Goal: Task Accomplishment & Management: Use online tool/utility

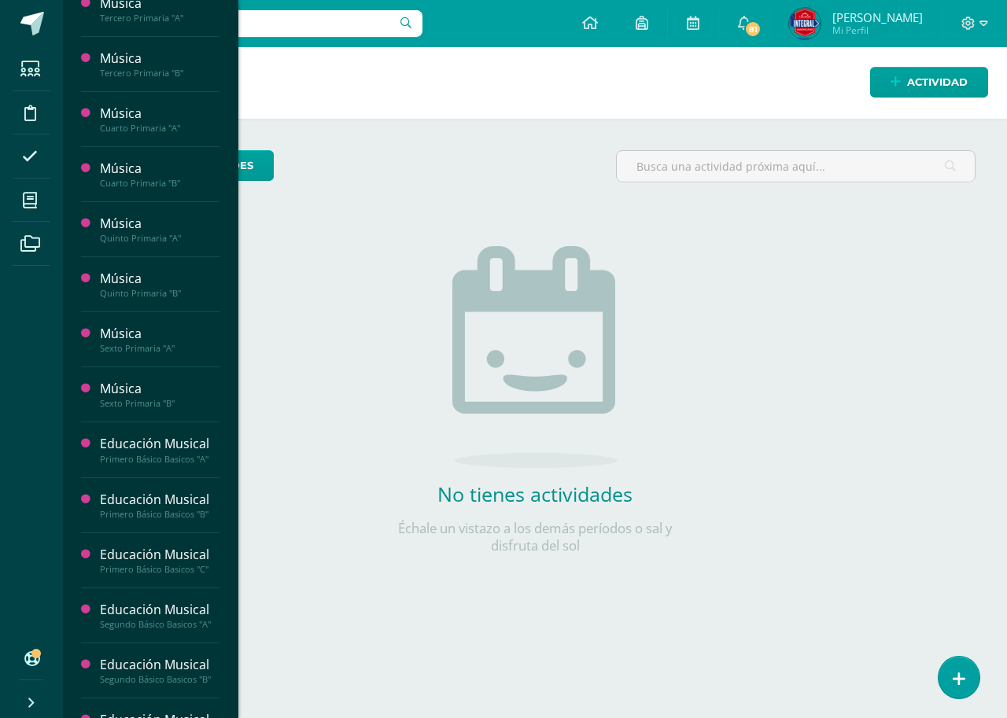
scroll to position [787, 0]
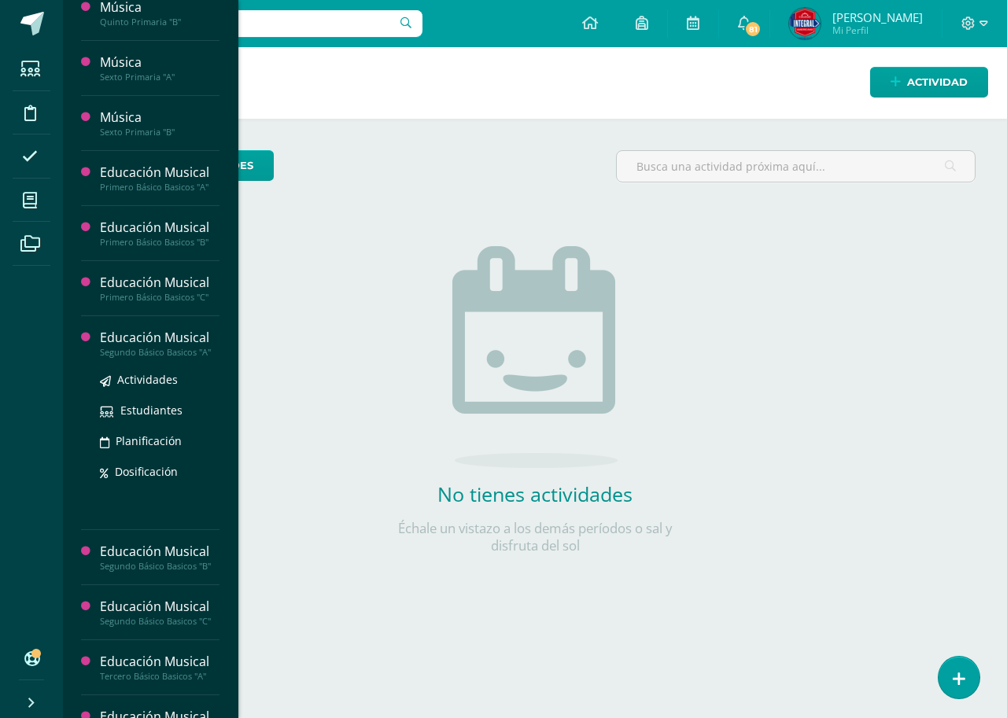
click at [151, 344] on div "Educación Musical" at bounding box center [160, 338] width 120 height 18
click at [142, 381] on span "Actividades" at bounding box center [147, 379] width 61 height 15
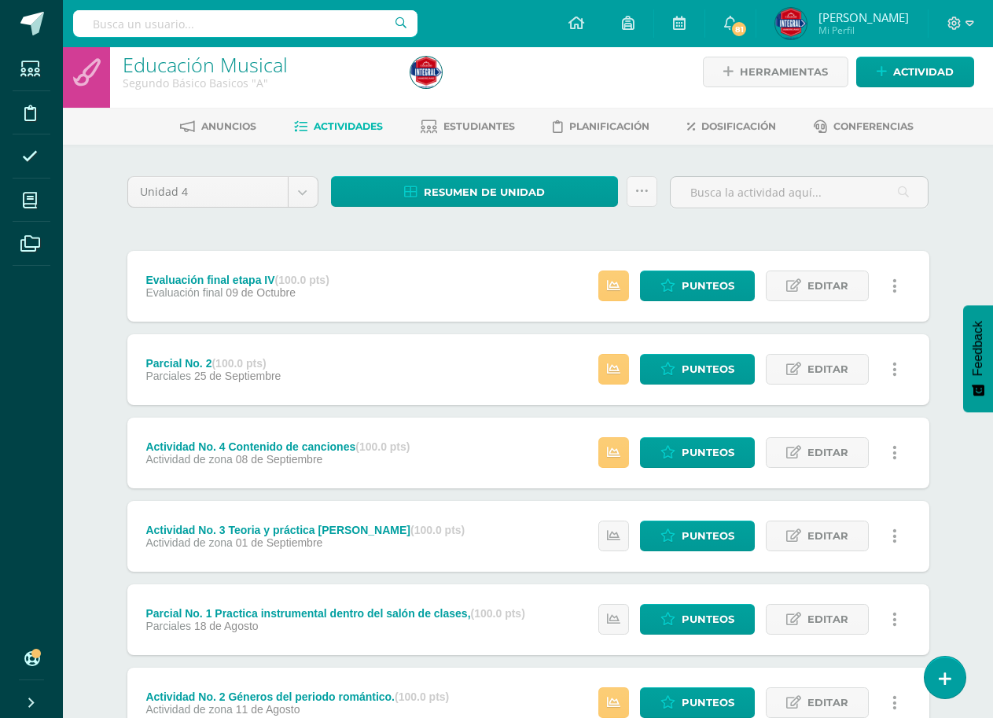
scroll to position [219, 0]
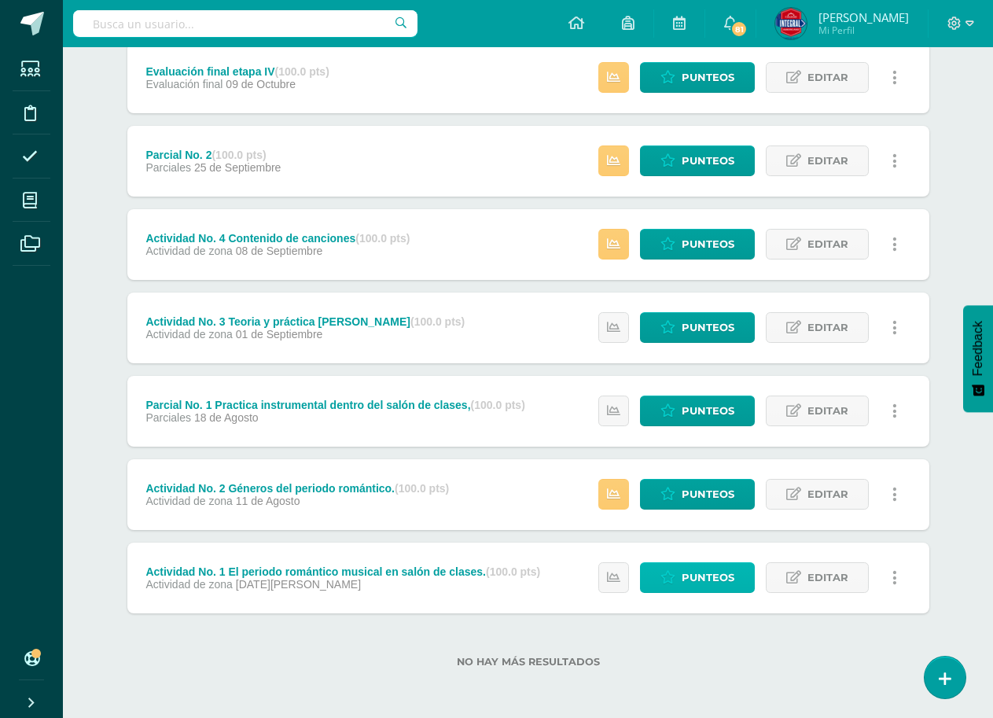
click at [693, 578] on span "Punteos" at bounding box center [708, 577] width 53 height 29
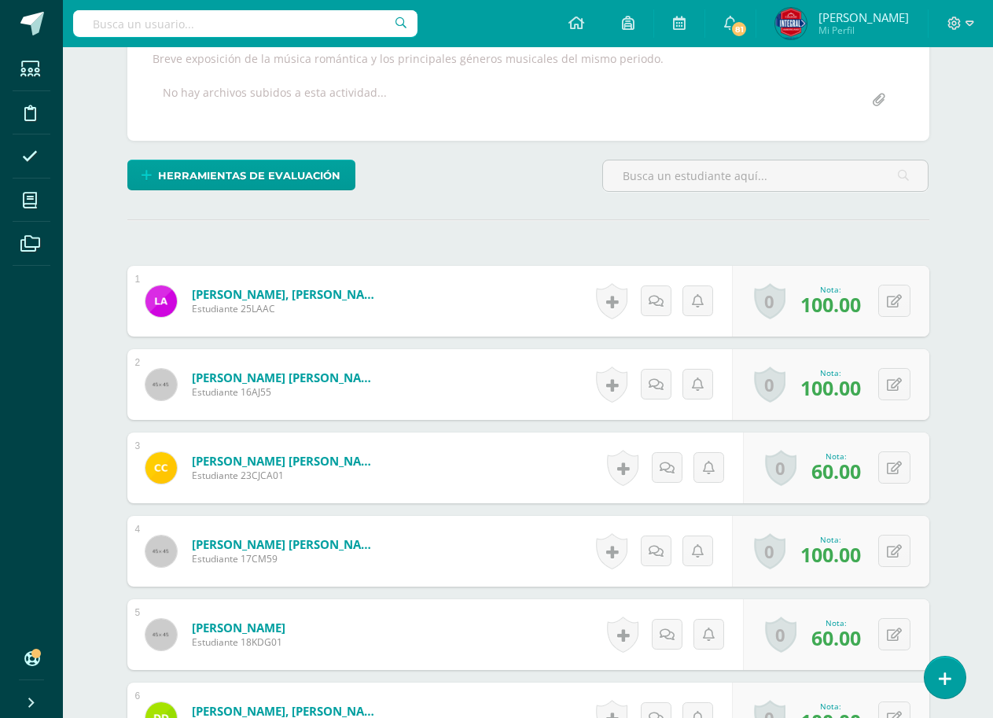
scroll to position [297, 0]
click at [897, 304] on icon at bounding box center [894, 300] width 15 height 13
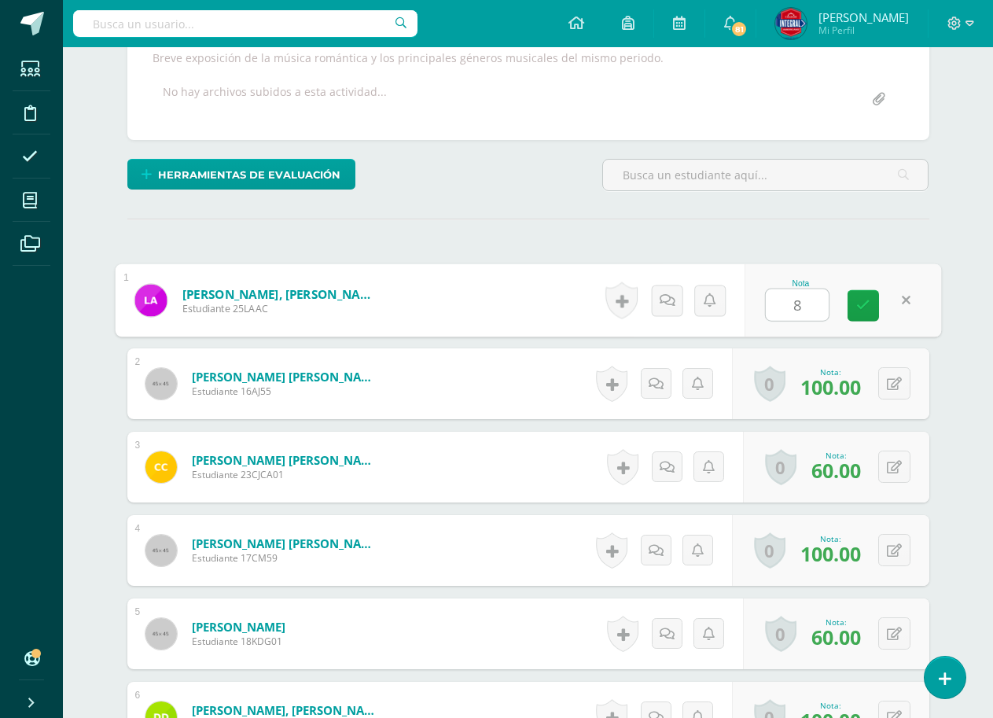
type input "80"
click at [853, 310] on link at bounding box center [863, 305] width 31 height 31
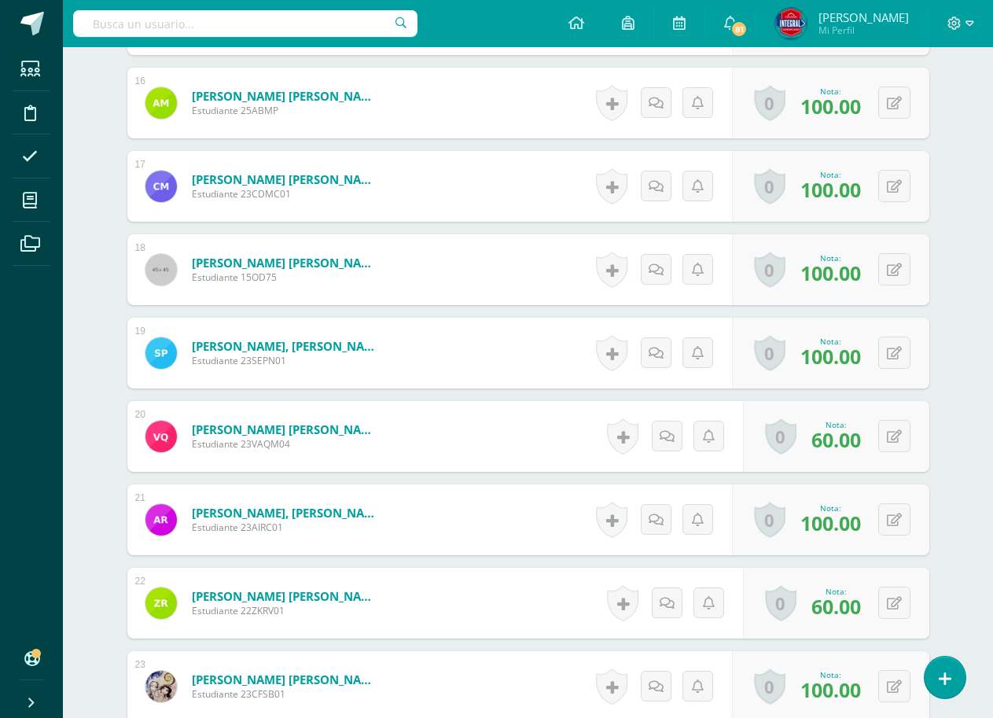
scroll to position [1628, 0]
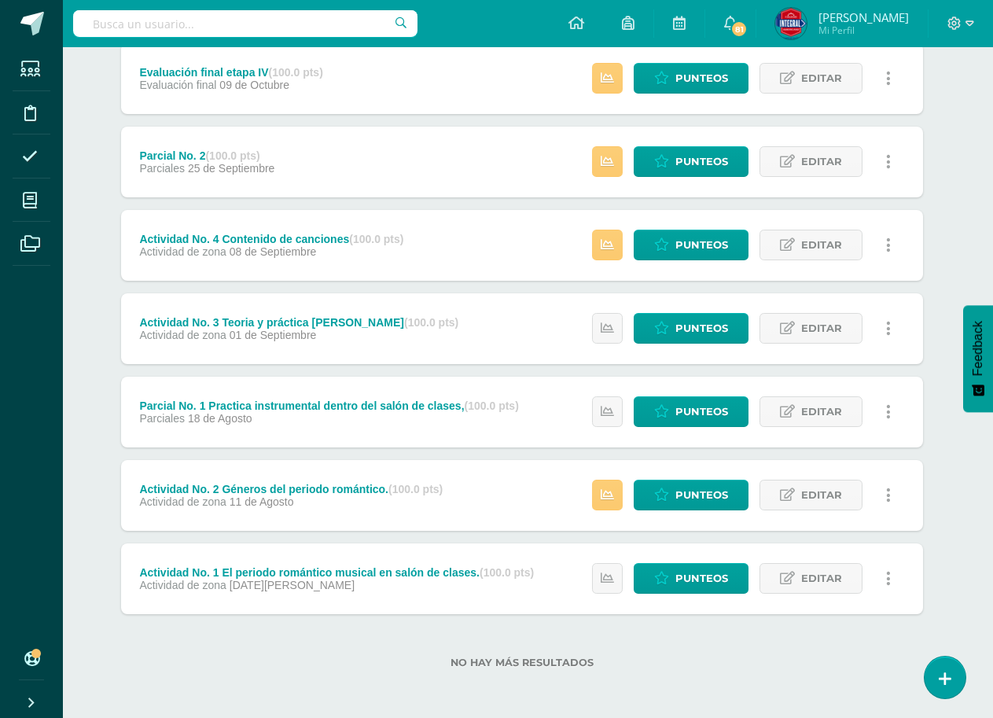
scroll to position [219, 6]
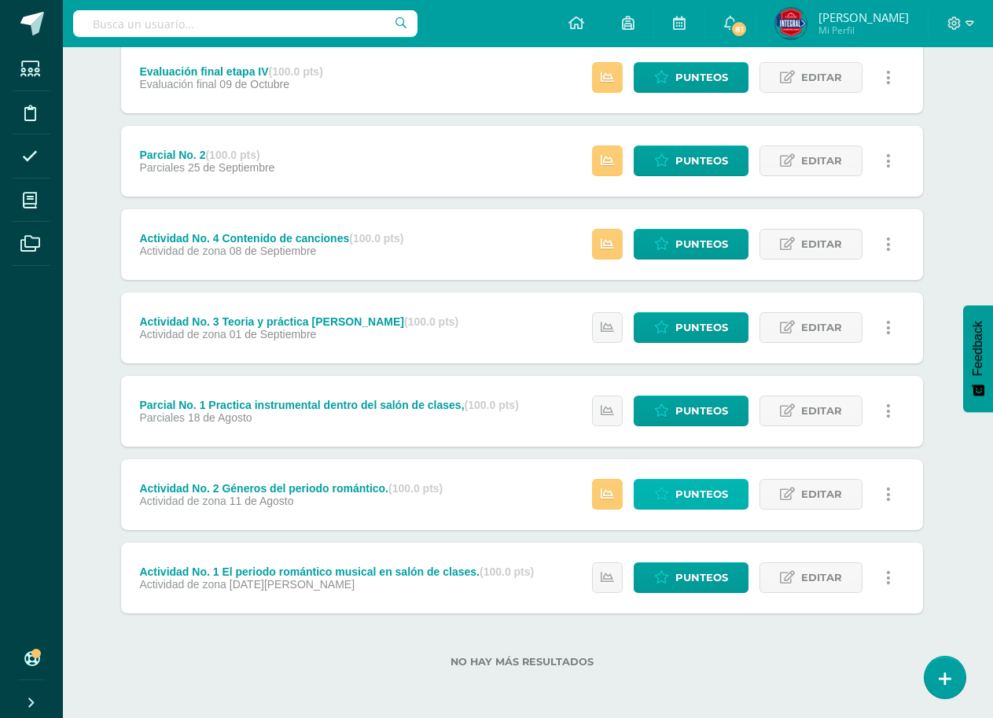
click at [690, 487] on span "Punteos" at bounding box center [702, 494] width 53 height 29
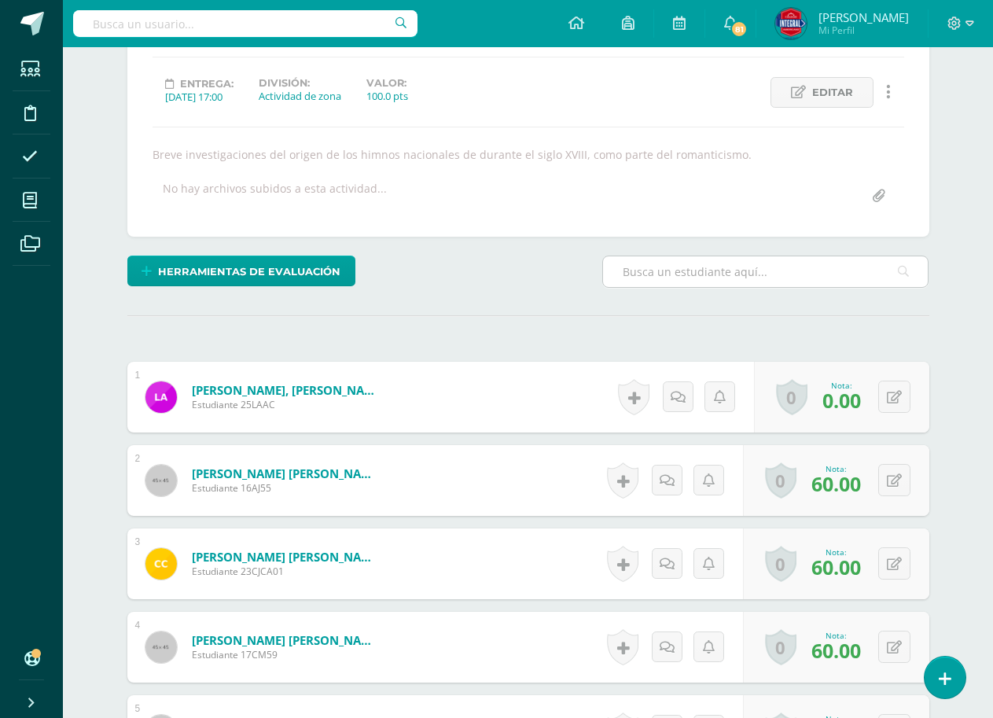
scroll to position [218, 0]
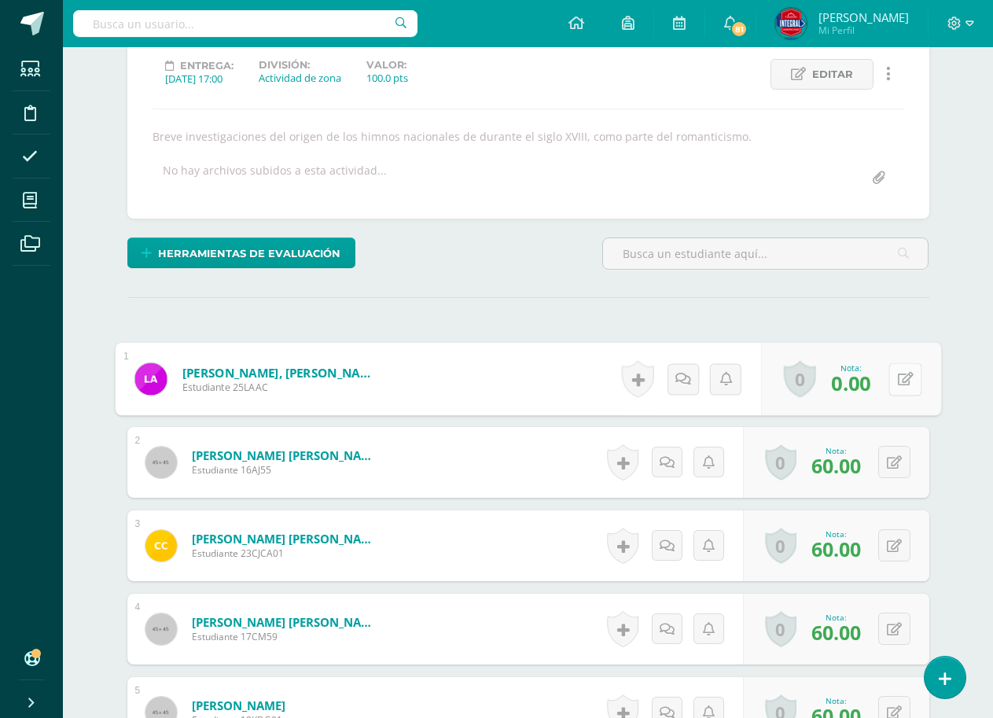
click at [903, 380] on button at bounding box center [905, 379] width 33 height 33
type input "70"
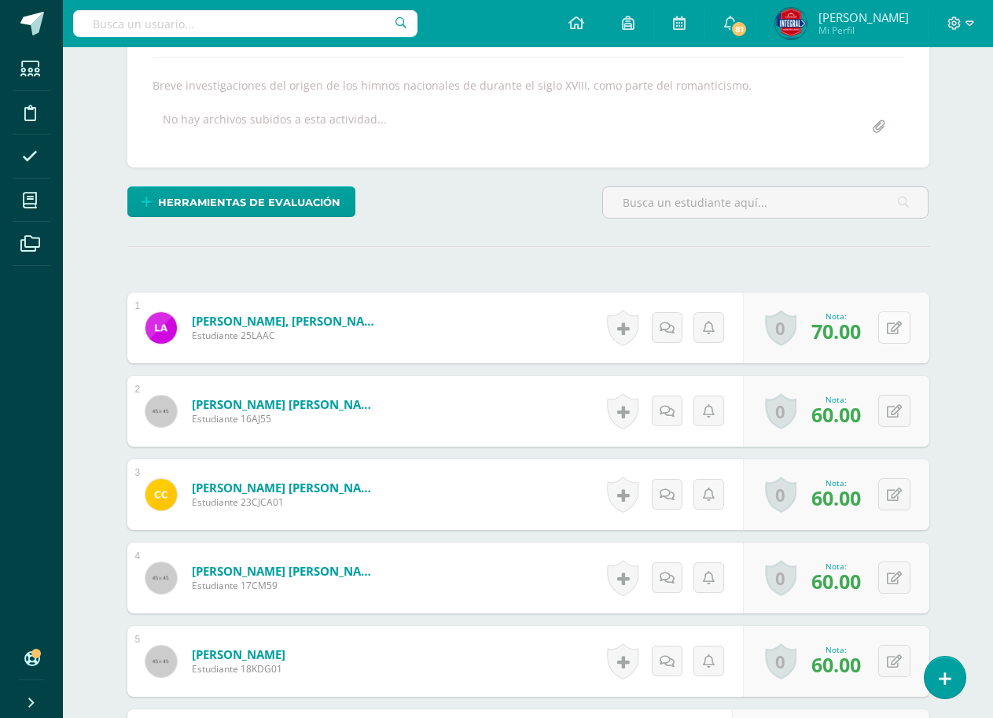
scroll to position [297, 0]
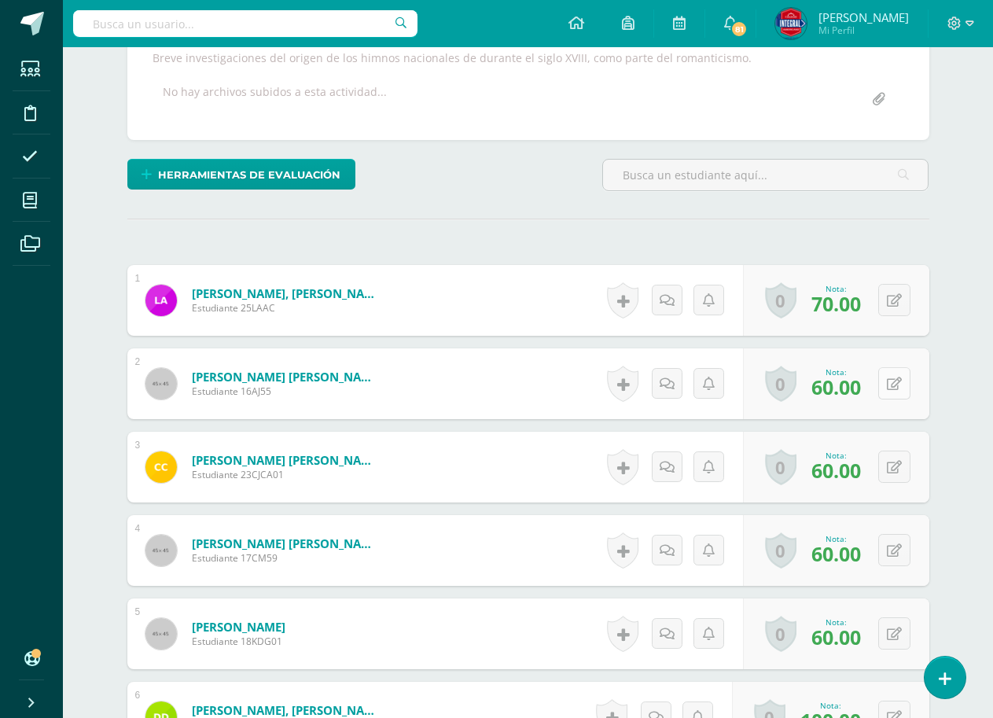
click at [901, 378] on icon at bounding box center [894, 384] width 15 height 13
type input "100"
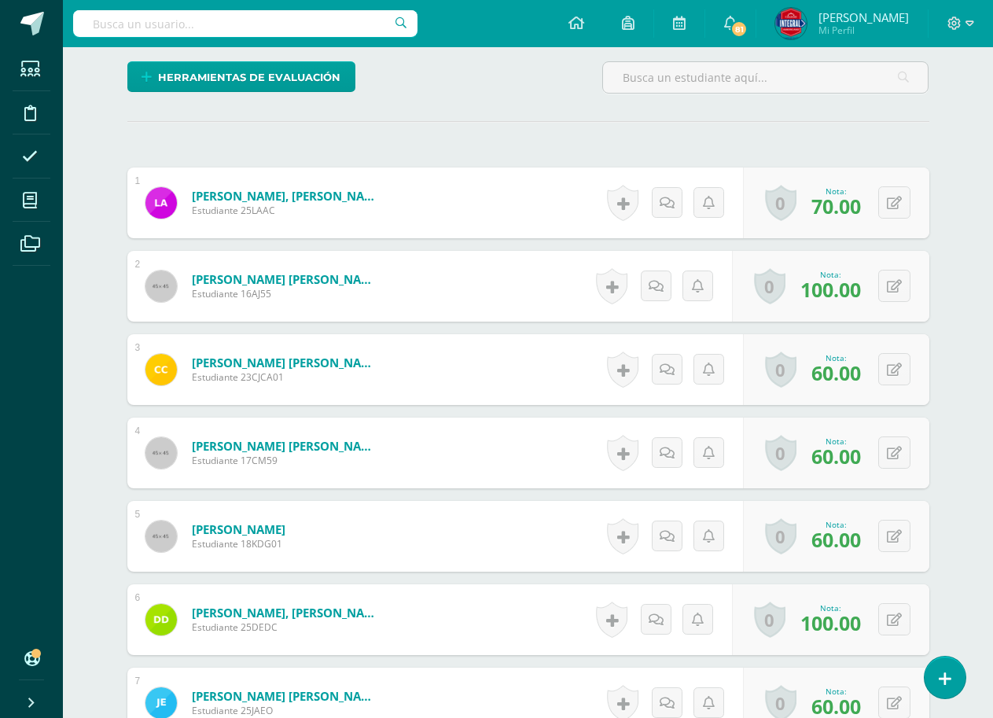
scroll to position [454, 0]
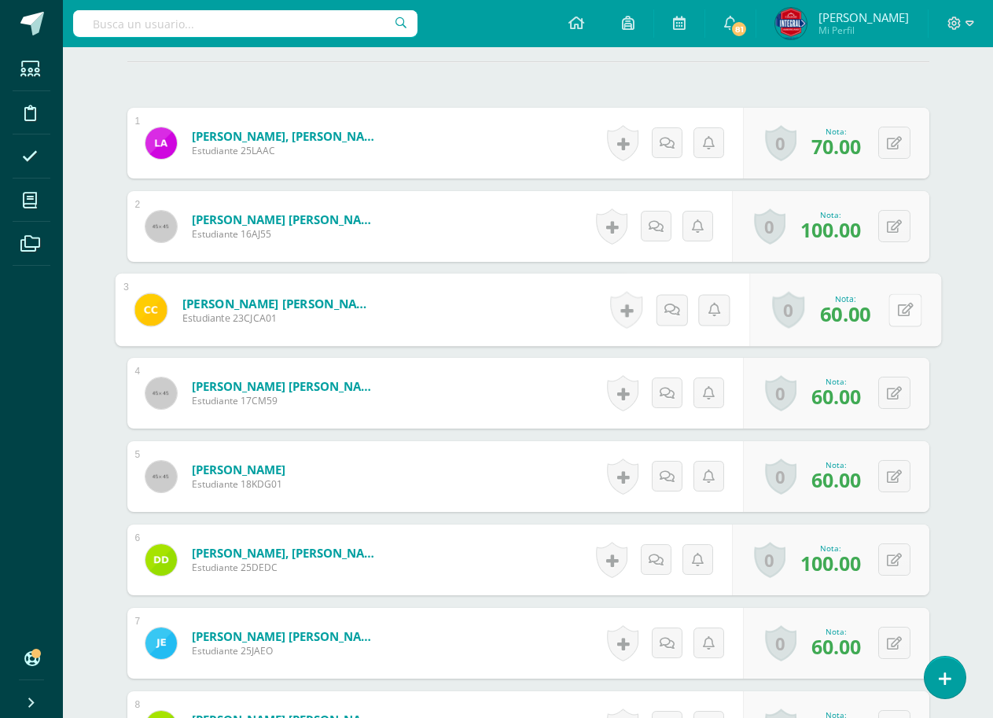
click at [894, 312] on button at bounding box center [905, 309] width 33 height 33
type input "90"
click at [890, 402] on button at bounding box center [895, 393] width 32 height 32
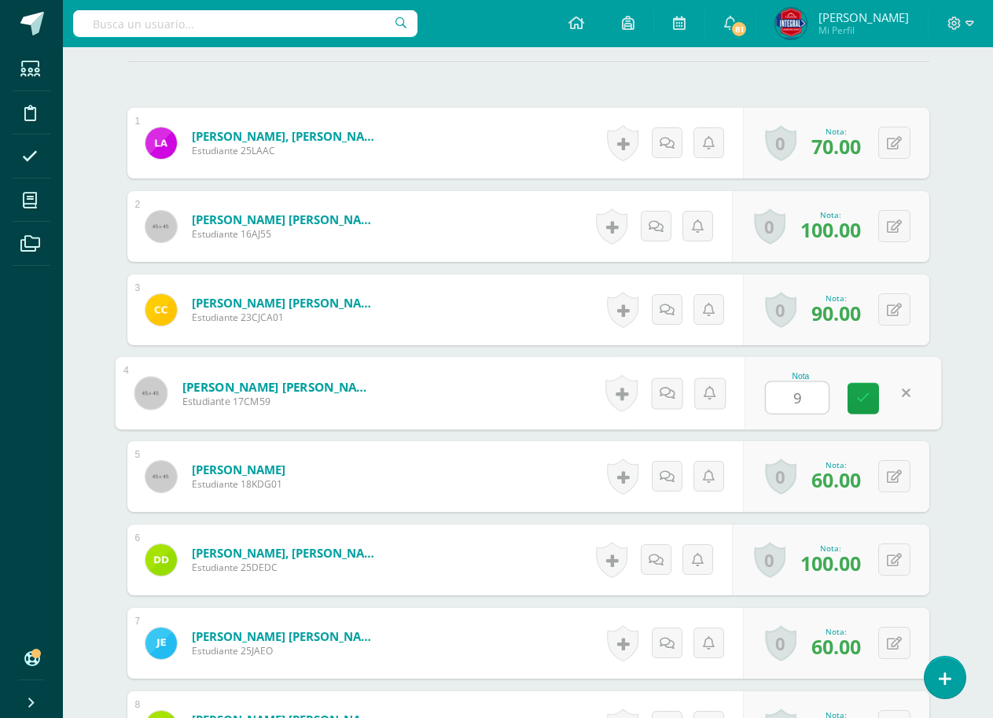
type input "90"
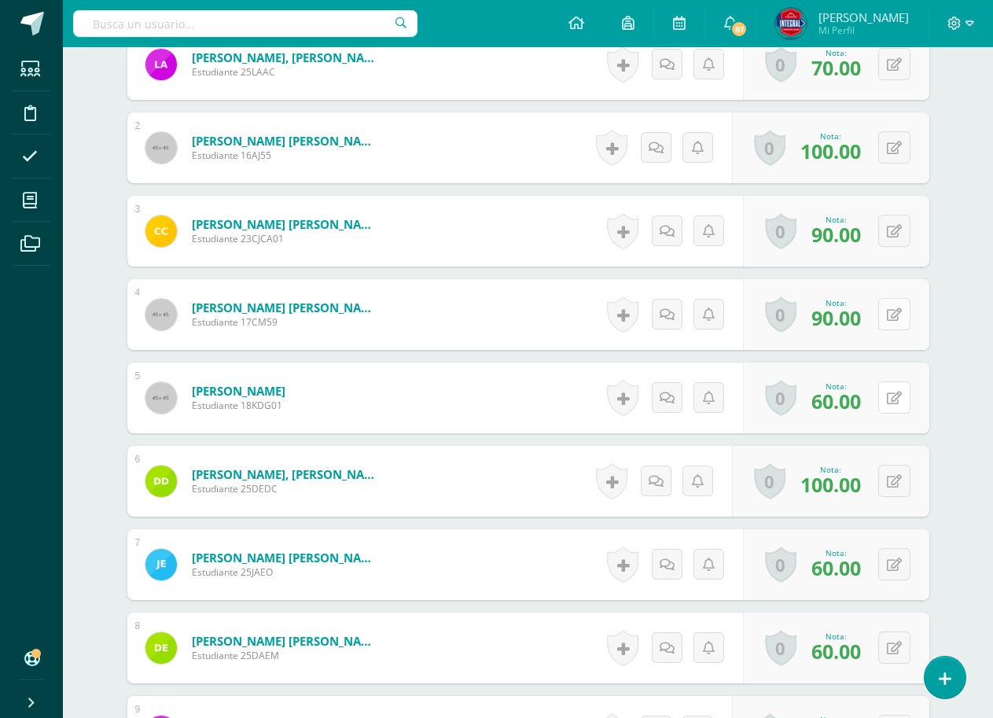
click at [890, 402] on button at bounding box center [895, 397] width 32 height 32
type input "90"
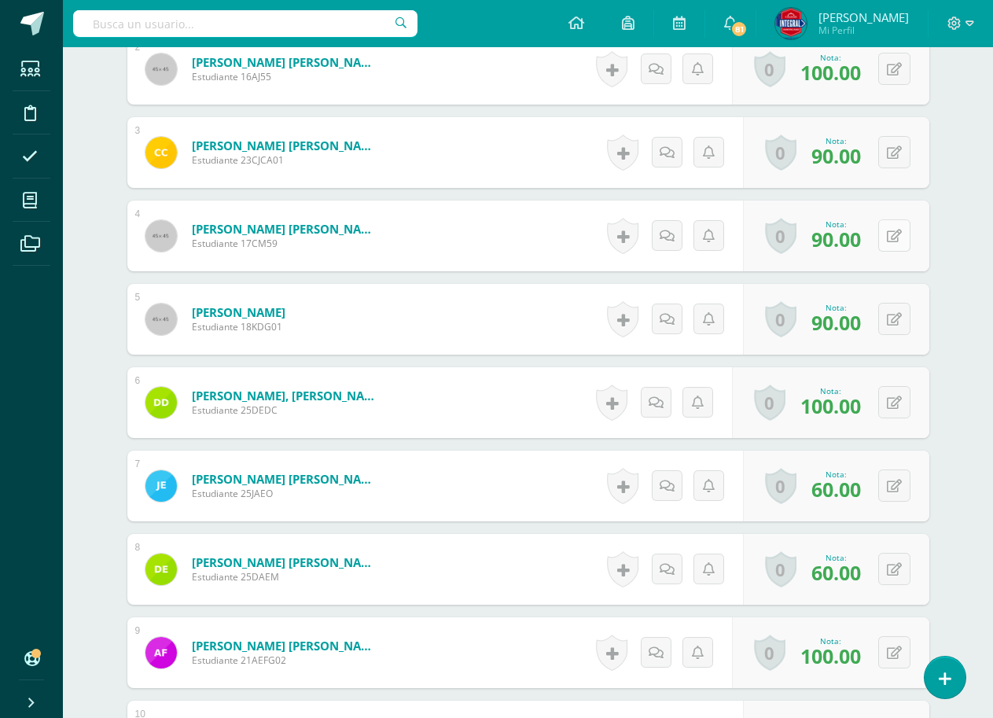
scroll to position [690, 0]
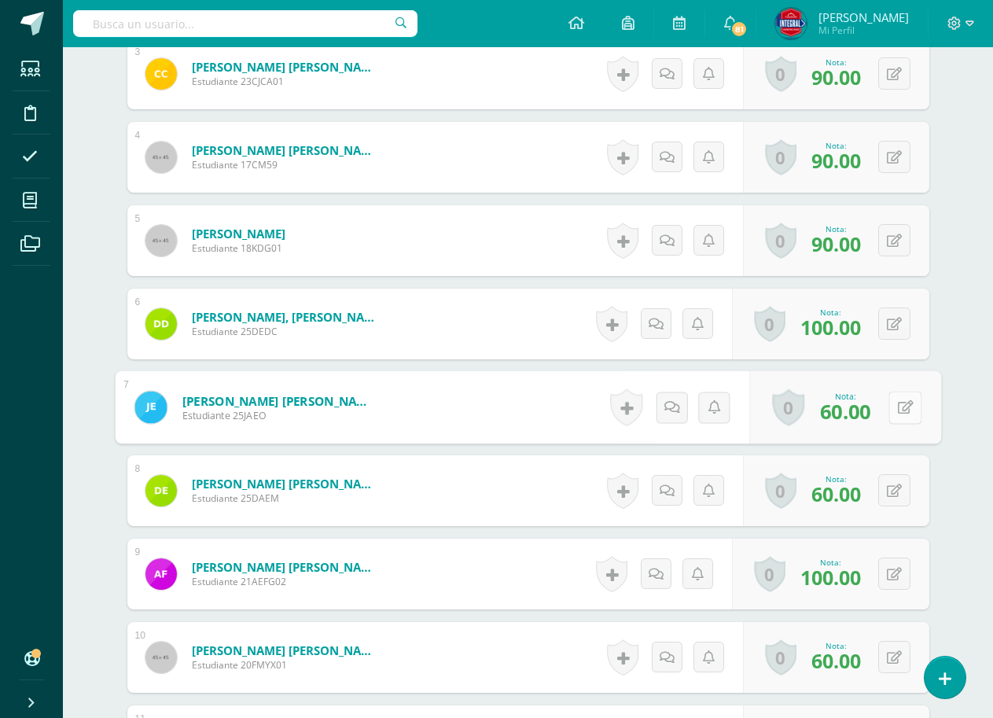
click at [902, 407] on button at bounding box center [905, 407] width 33 height 33
type input "80"
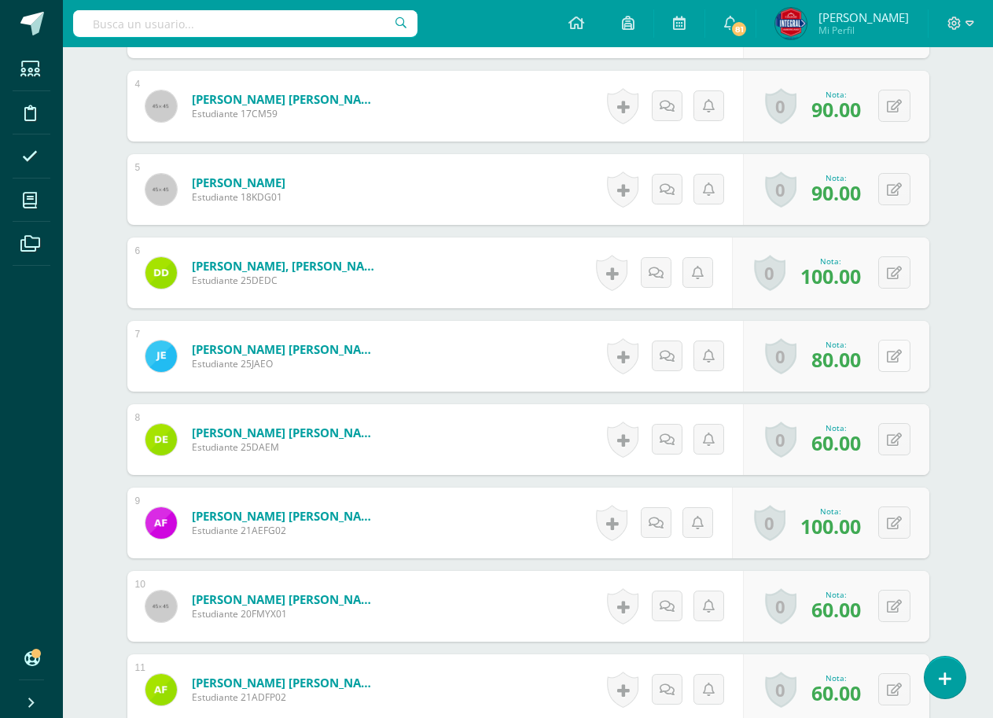
scroll to position [768, 0]
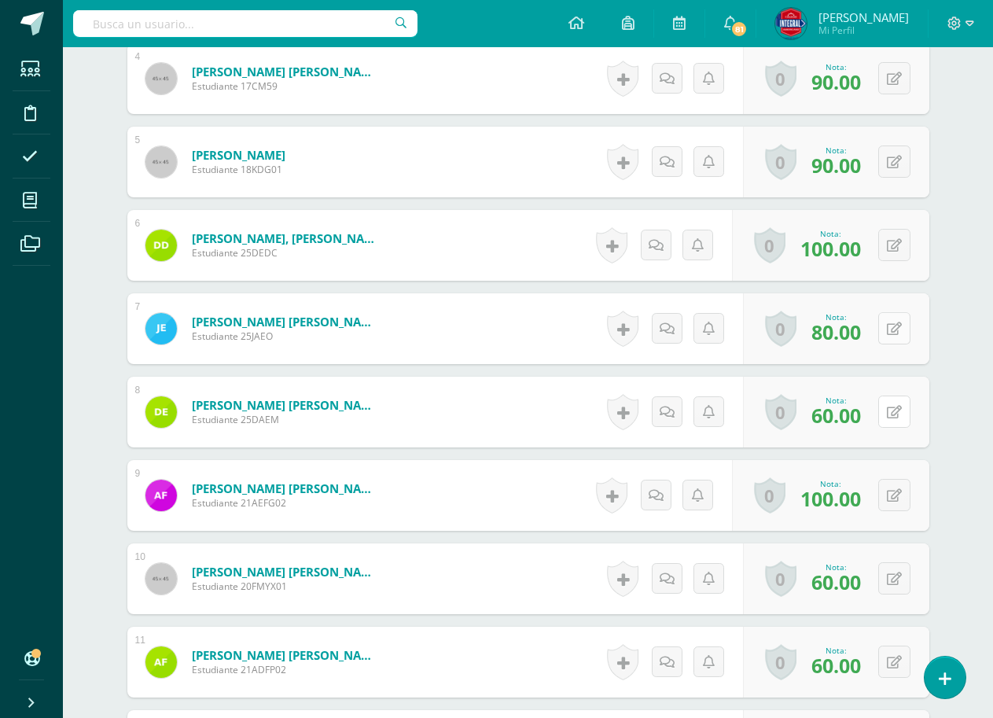
click at [902, 407] on button at bounding box center [895, 412] width 32 height 32
type input "80"
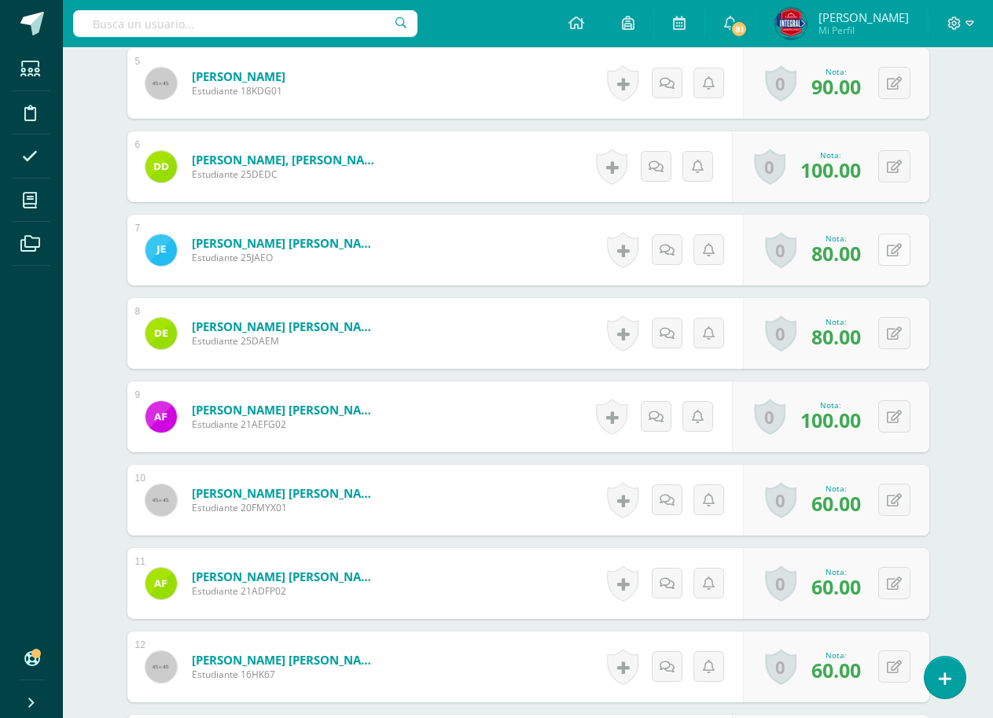
scroll to position [926, 0]
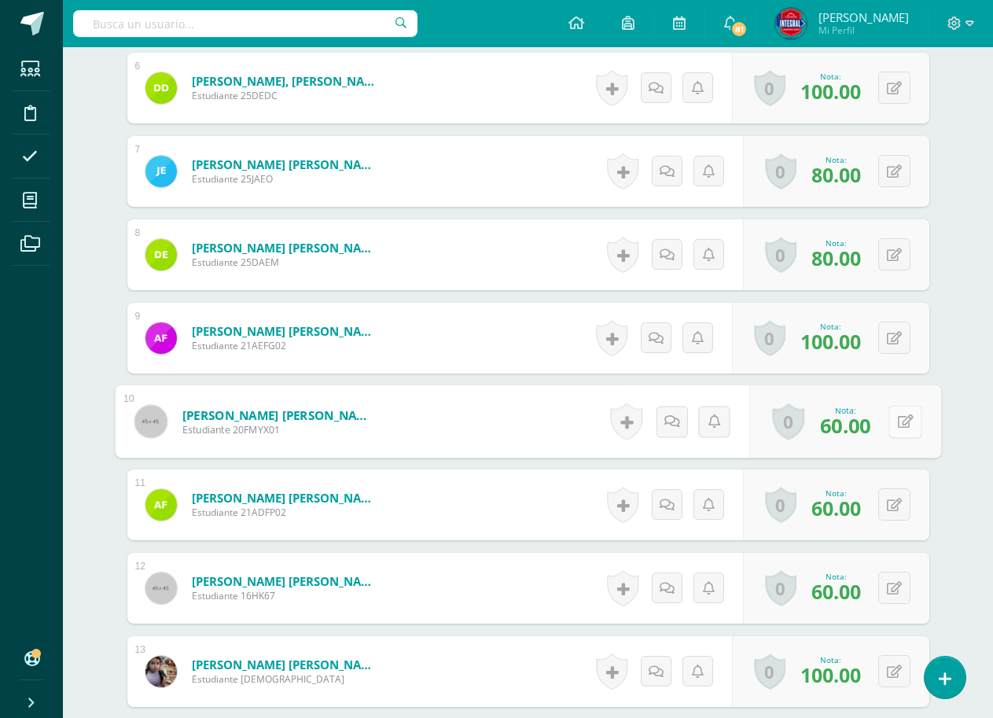
click at [907, 419] on button at bounding box center [905, 421] width 33 height 33
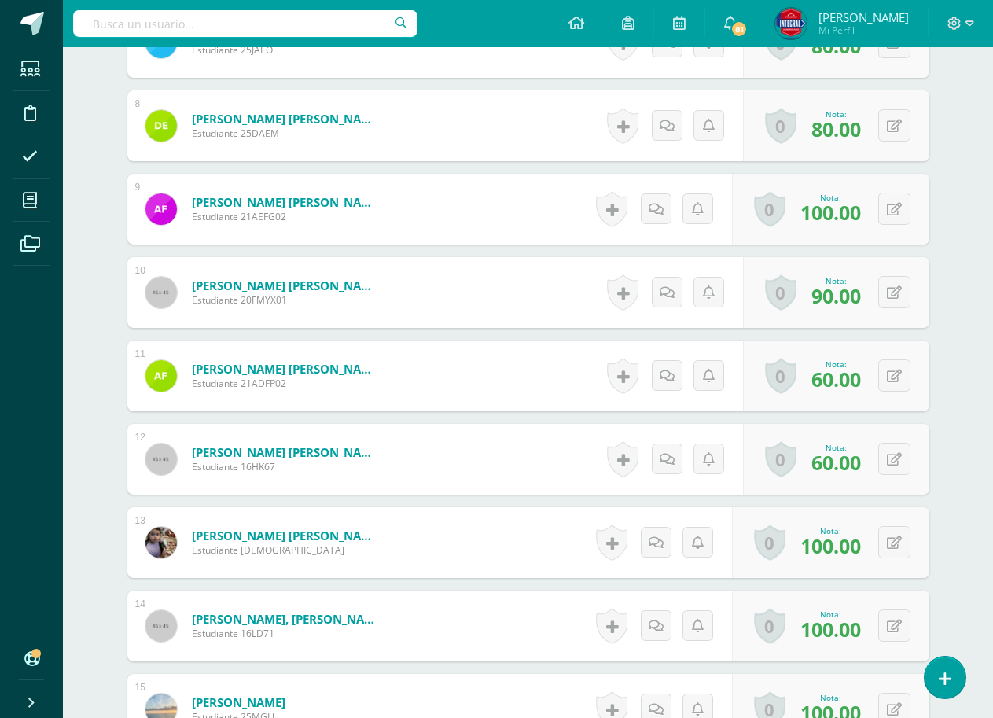
scroll to position [1083, 0]
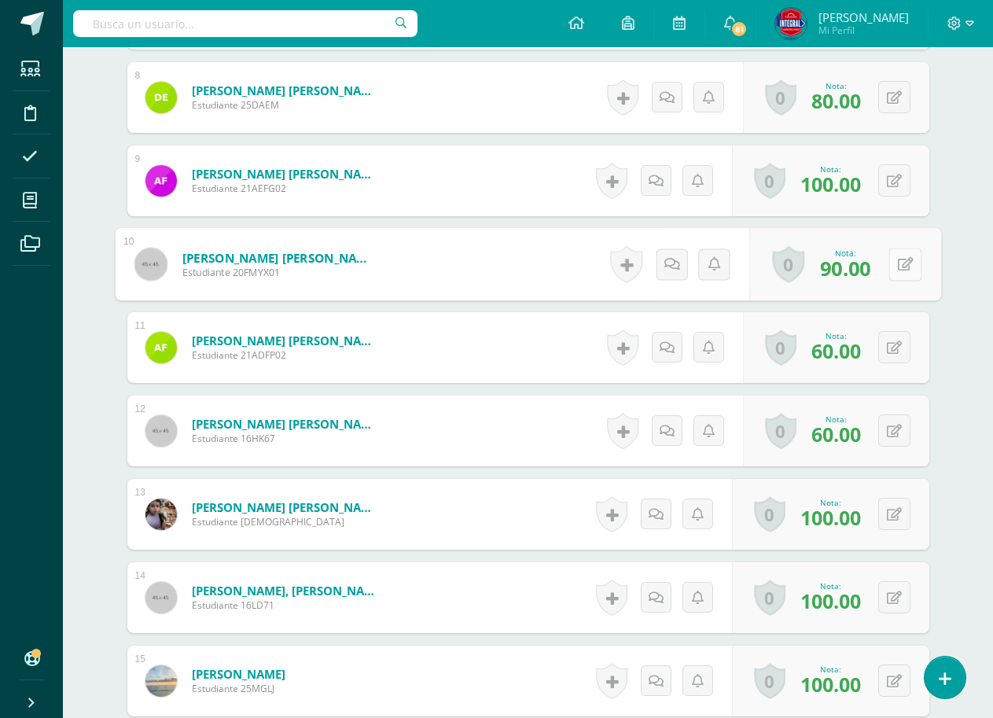
click at [903, 265] on button at bounding box center [905, 264] width 33 height 33
click at [900, 265] on icon at bounding box center [905, 263] width 16 height 13
type input "90"
click at [892, 344] on icon at bounding box center [894, 347] width 15 height 13
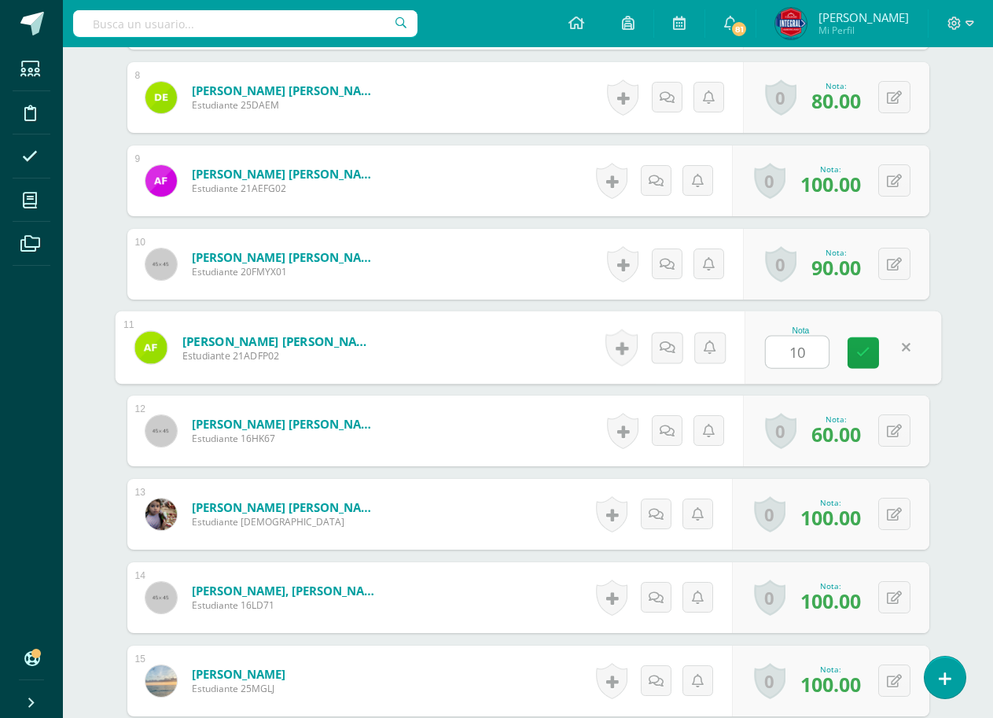
type input "100"
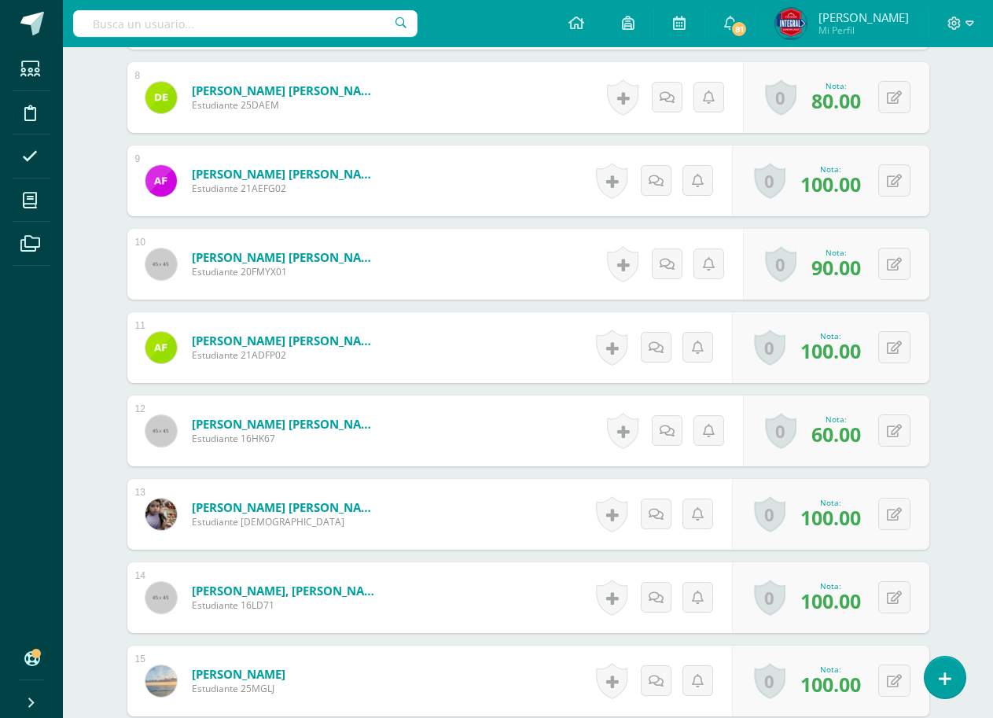
scroll to position [1162, 0]
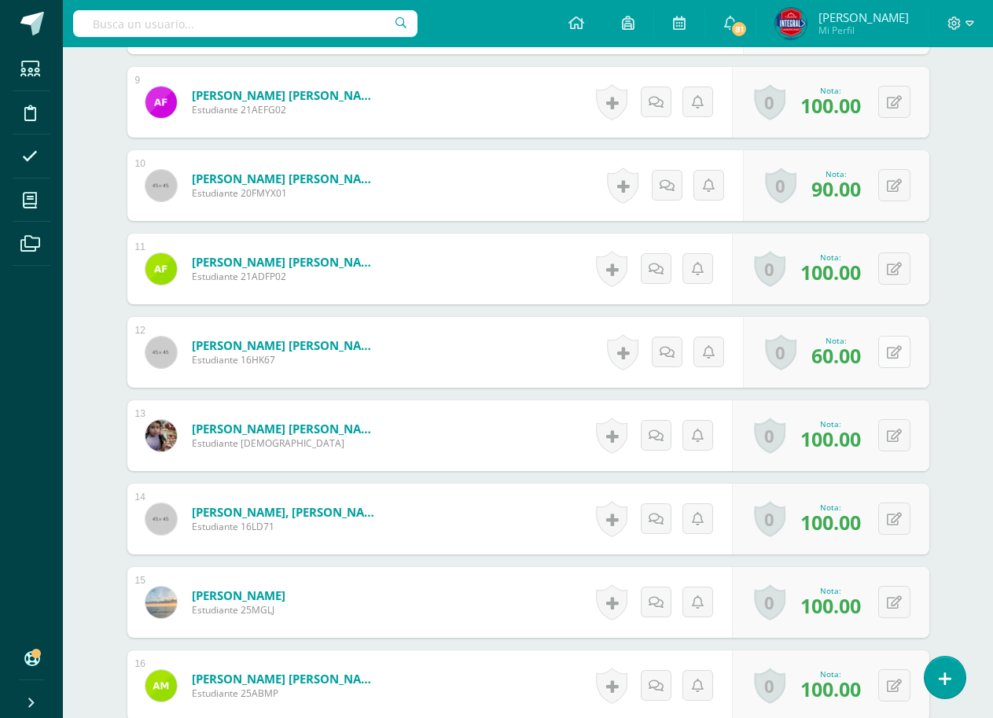
click at [880, 354] on div "0 Logros Logros obtenidos Aún no hay logros agregados Nota: 60.00" at bounding box center [836, 352] width 186 height 71
click at [911, 354] on icon at bounding box center [905, 351] width 16 height 13
type input "100"
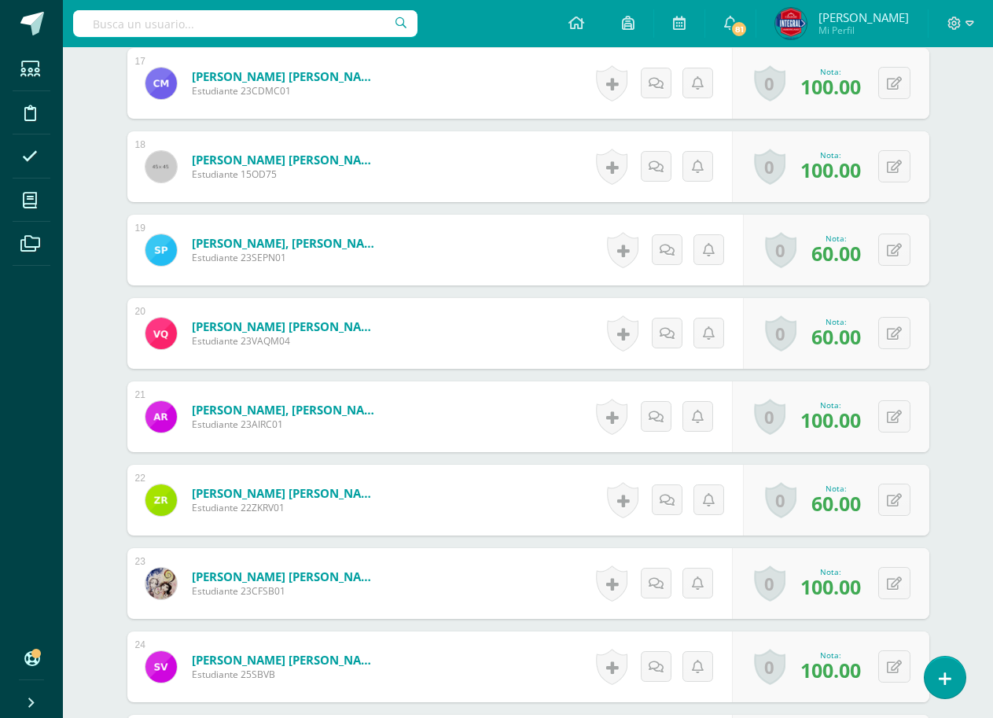
scroll to position [1870, 0]
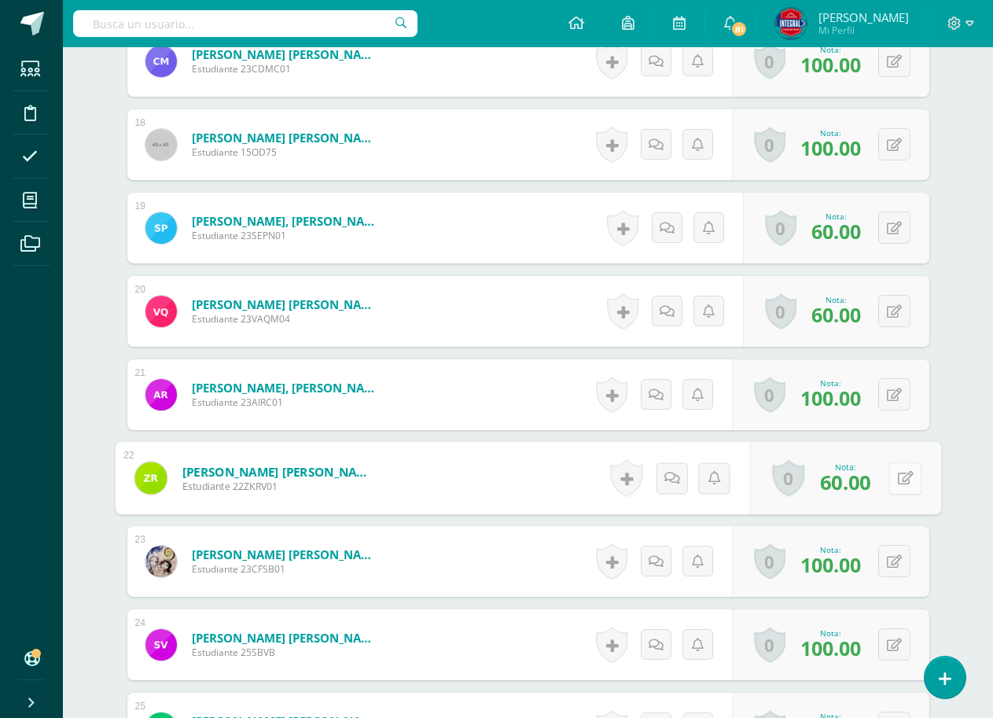
click at [902, 488] on button at bounding box center [905, 478] width 33 height 33
type input "80"
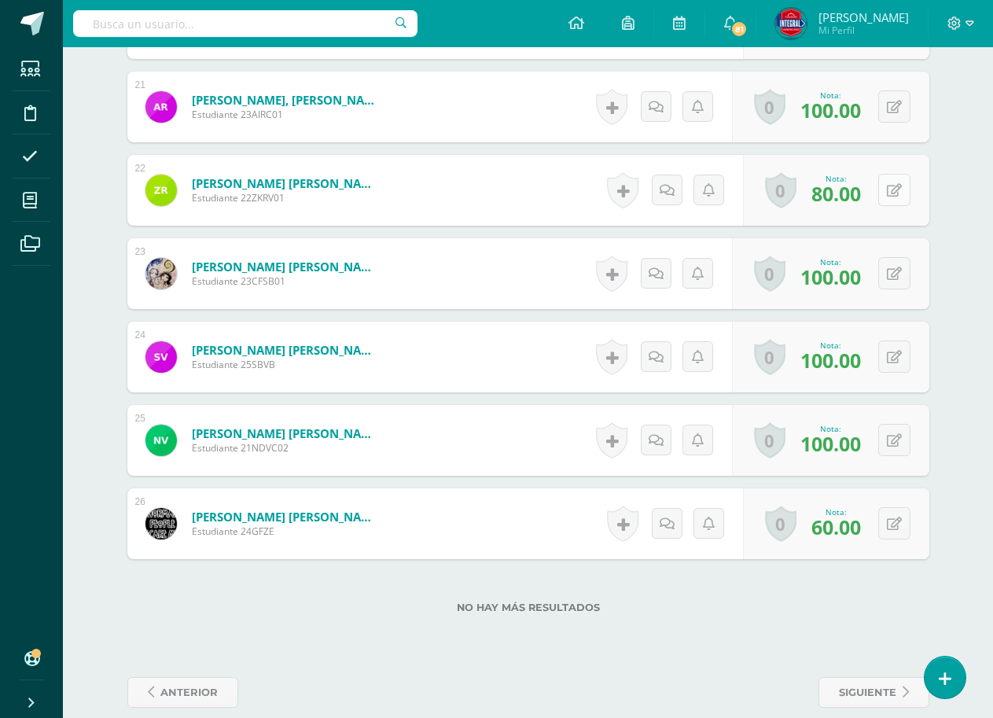
scroll to position [2179, 0]
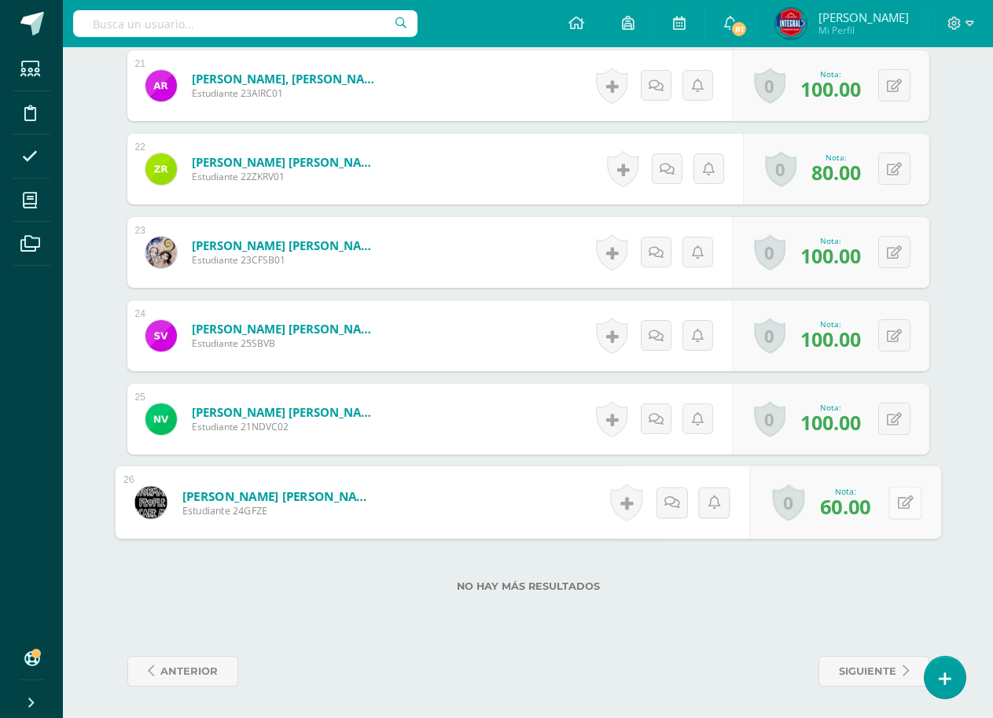
click at [898, 507] on icon at bounding box center [905, 502] width 16 height 13
type input "80"
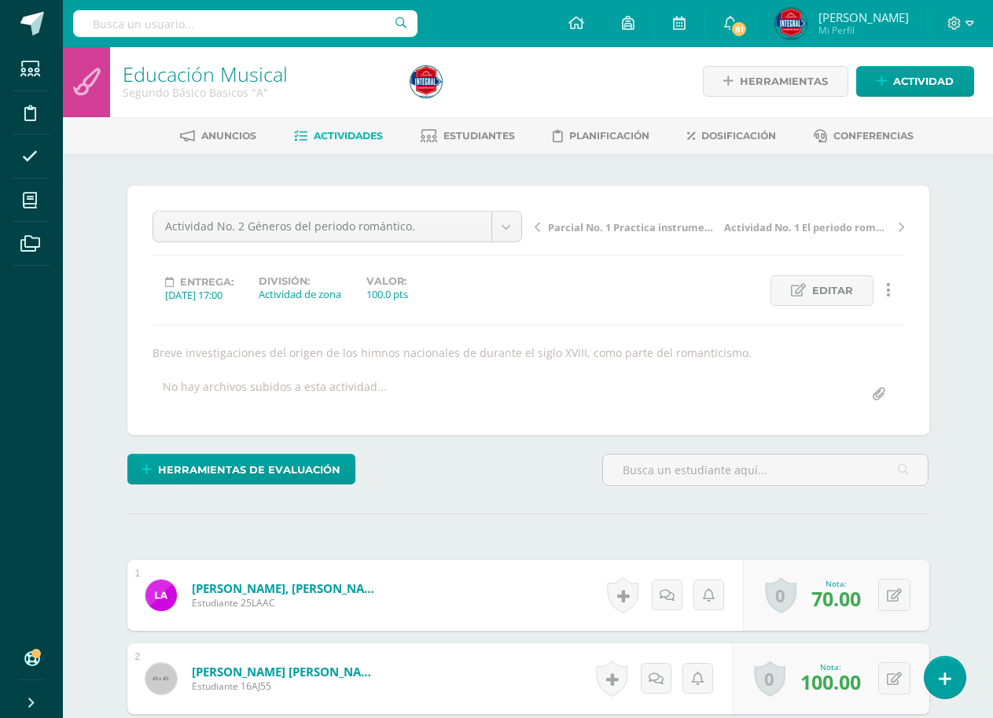
scroll to position [0, 0]
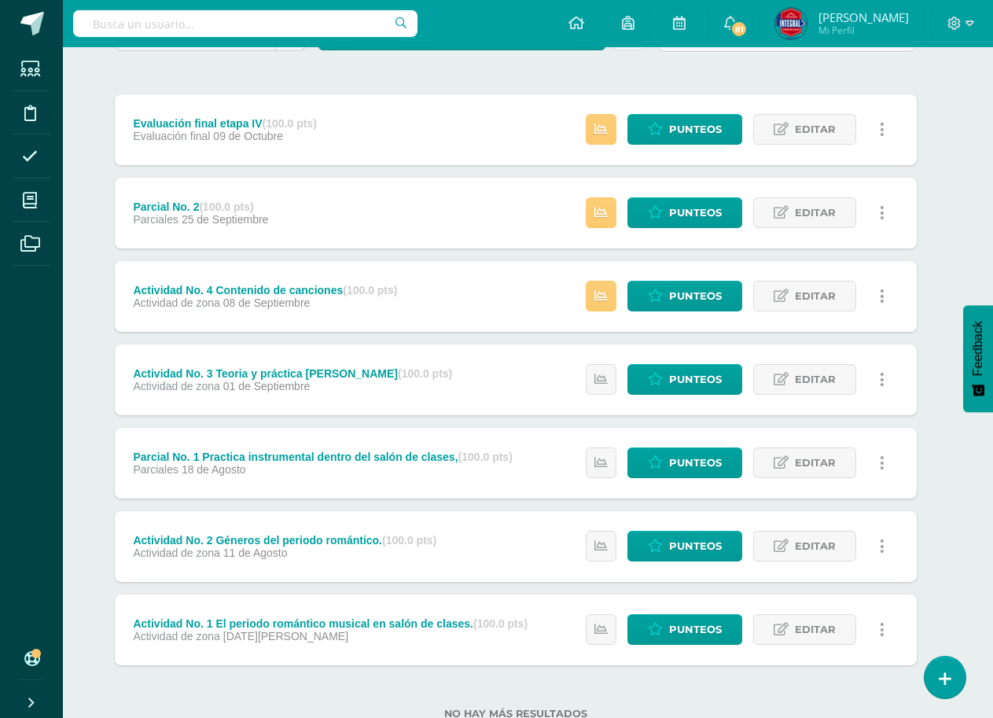
scroll to position [219, 13]
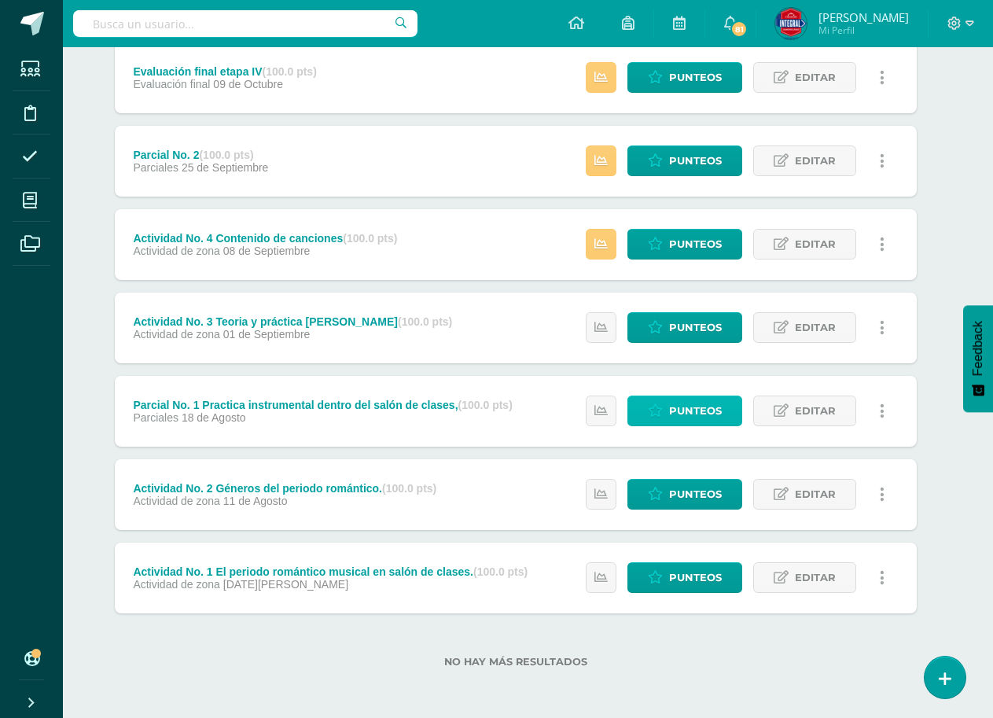
click at [696, 418] on span "Punteos" at bounding box center [695, 410] width 53 height 29
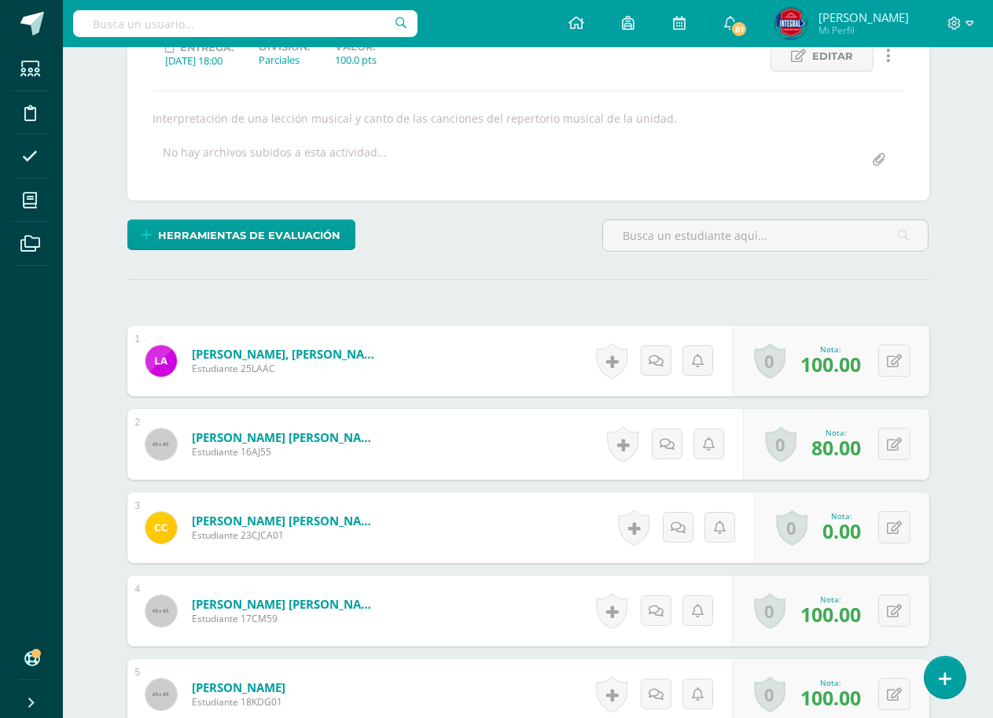
scroll to position [315, 0]
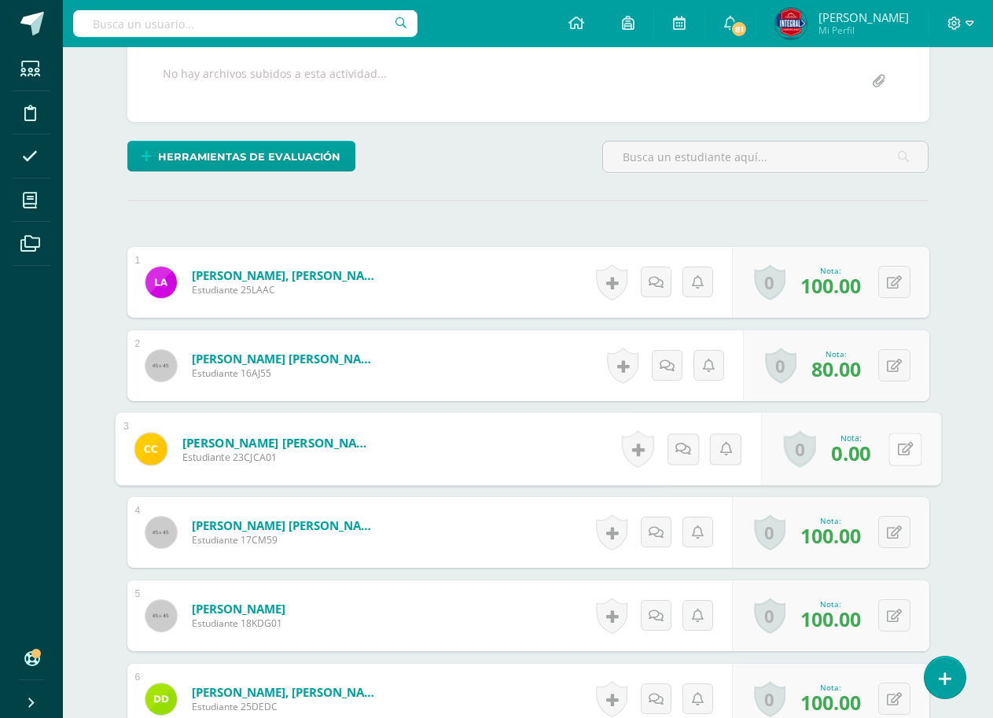
click at [897, 452] on icon at bounding box center [905, 448] width 16 height 13
type input "80"
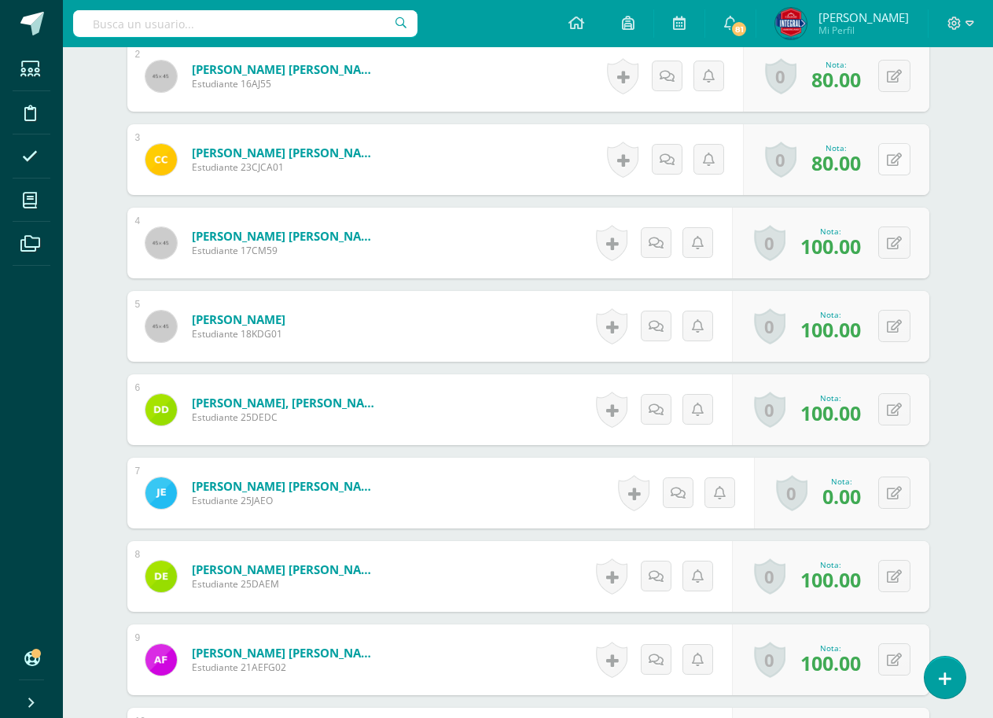
scroll to position [629, 0]
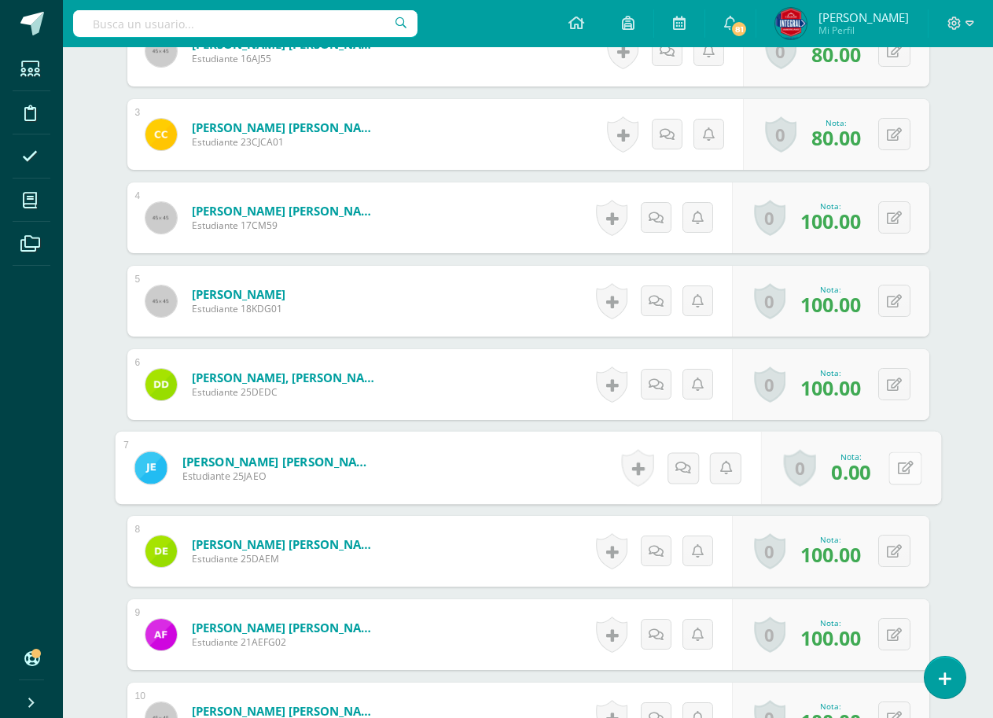
click at [902, 470] on button at bounding box center [905, 467] width 33 height 33
type input "50"
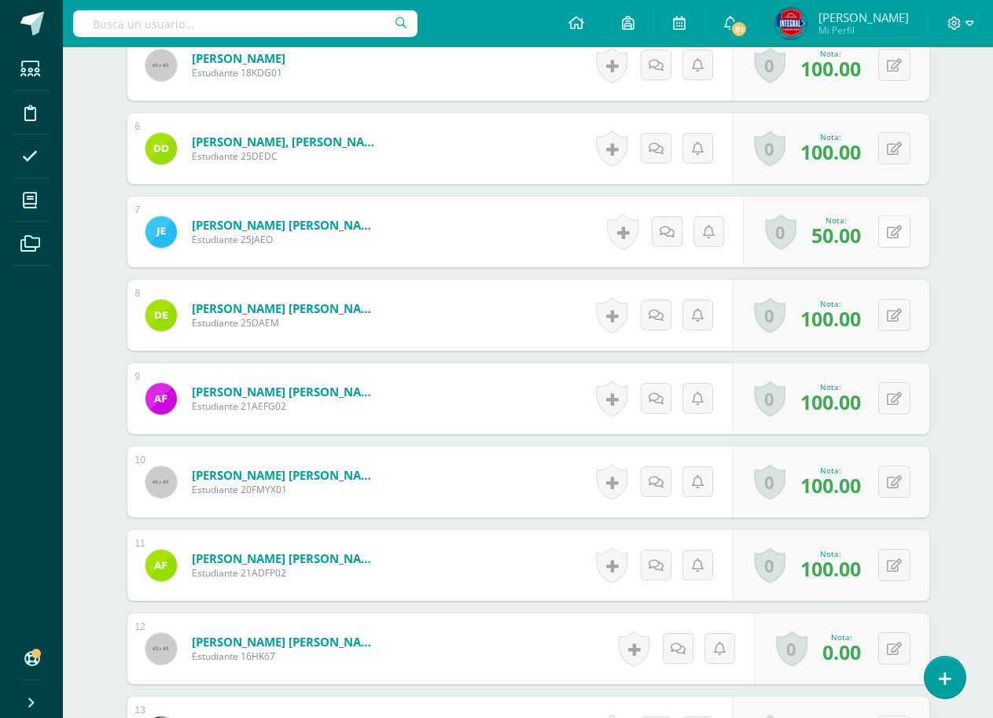
scroll to position [1023, 0]
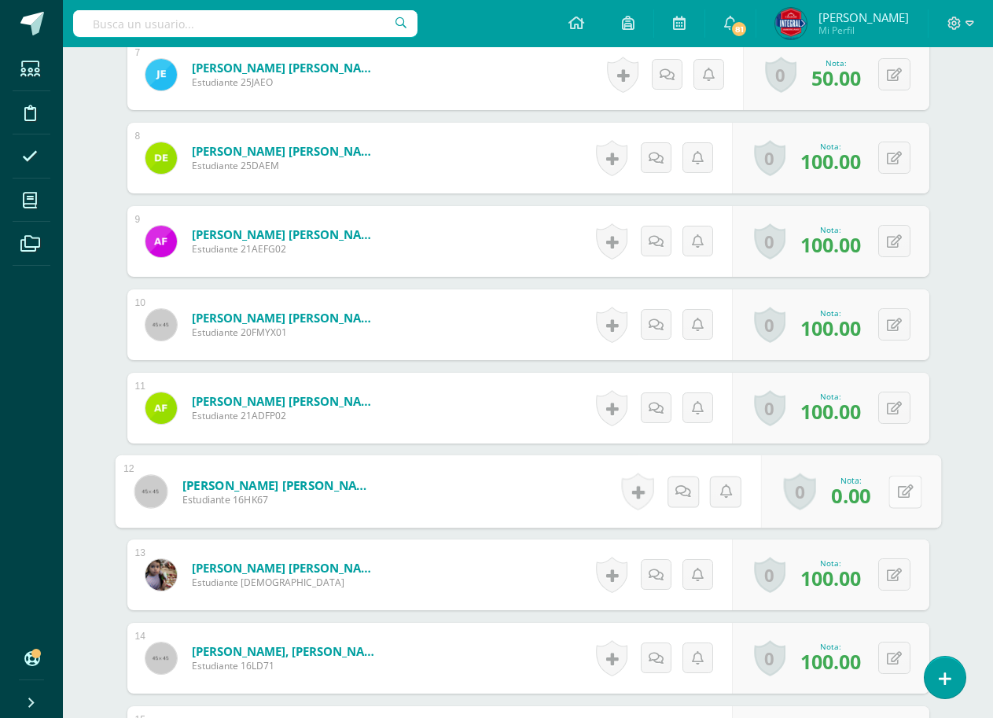
click at [899, 487] on icon at bounding box center [905, 491] width 16 height 13
type input "100"
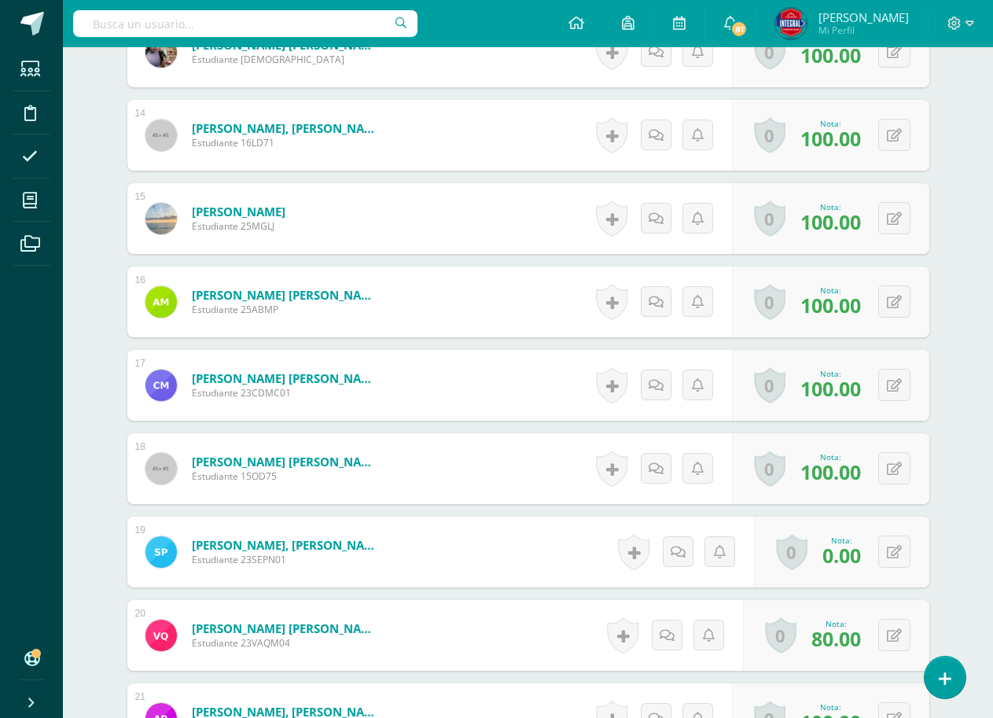
scroll to position [1573, 0]
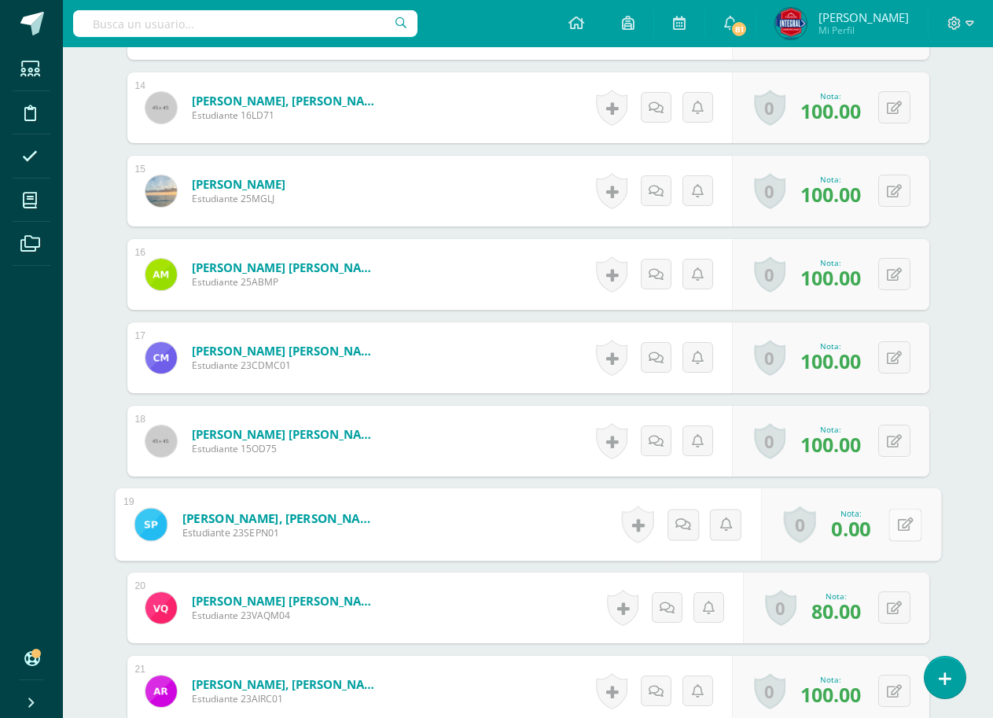
click at [897, 515] on button at bounding box center [905, 524] width 33 height 33
type input "50"
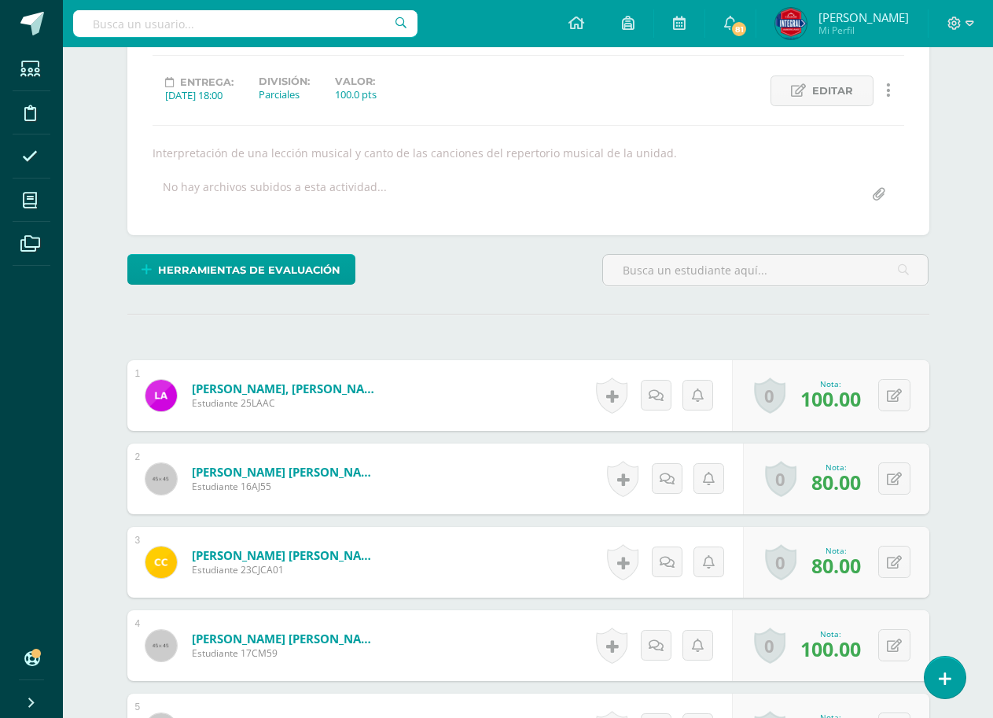
scroll to position [0, 0]
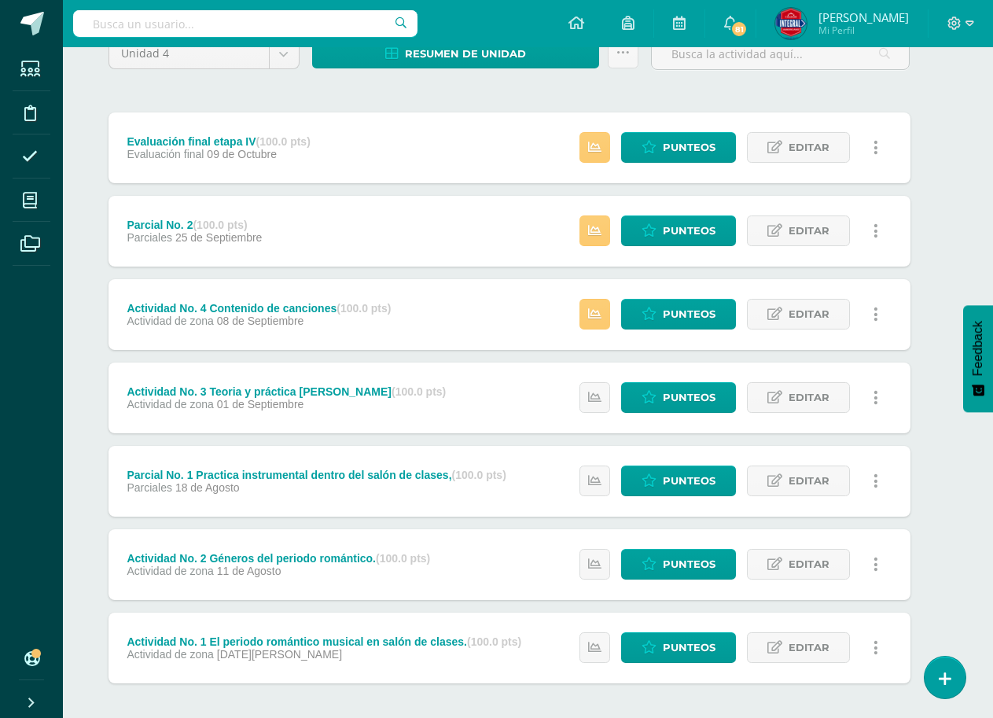
scroll to position [157, 19]
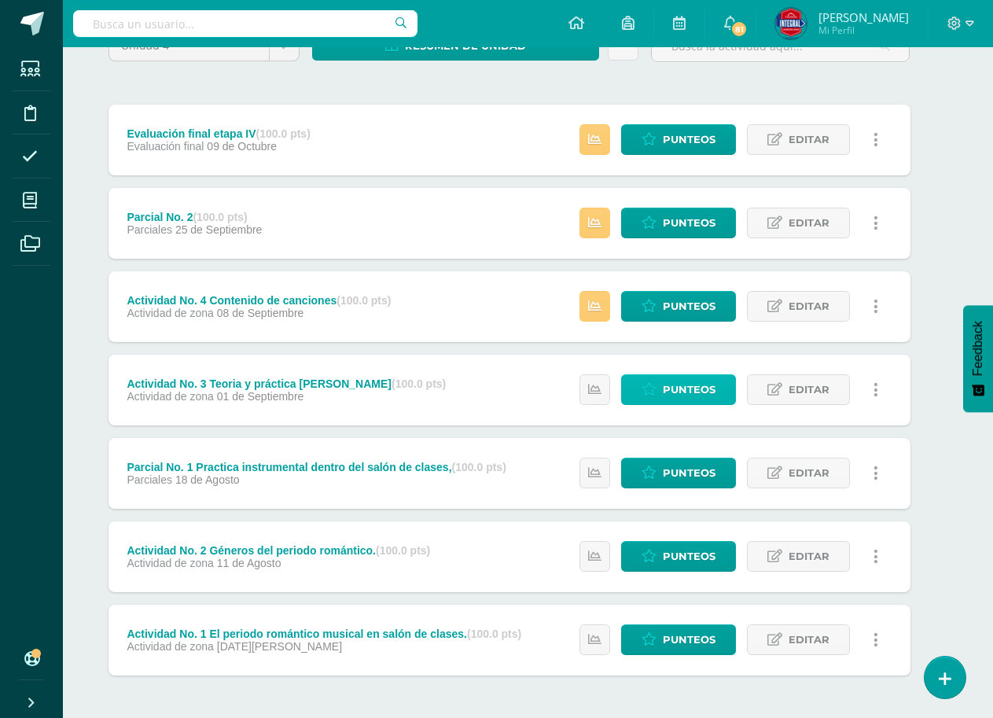
click at [683, 385] on span "Punteos" at bounding box center [689, 389] width 53 height 29
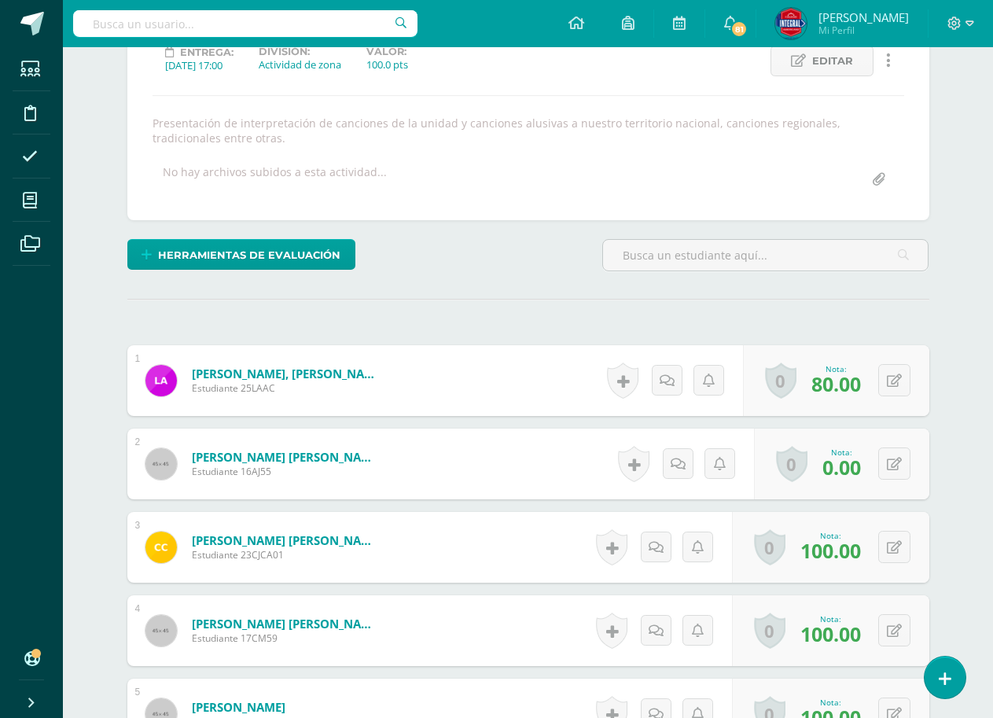
scroll to position [232, 0]
click at [898, 462] on icon at bounding box center [894, 463] width 15 height 13
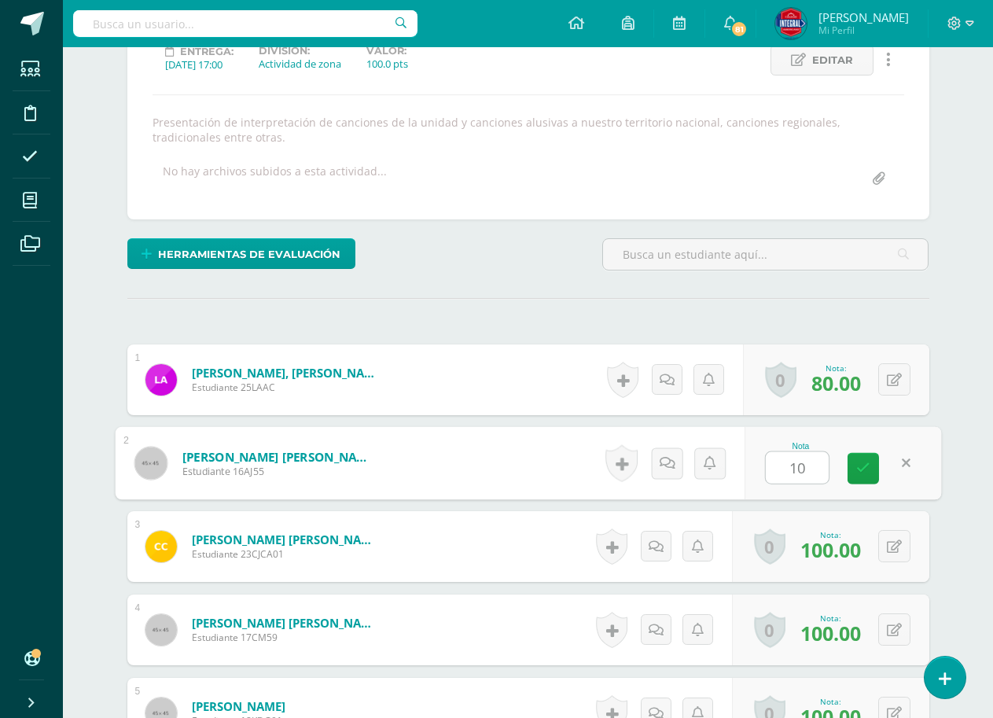
type input "100"
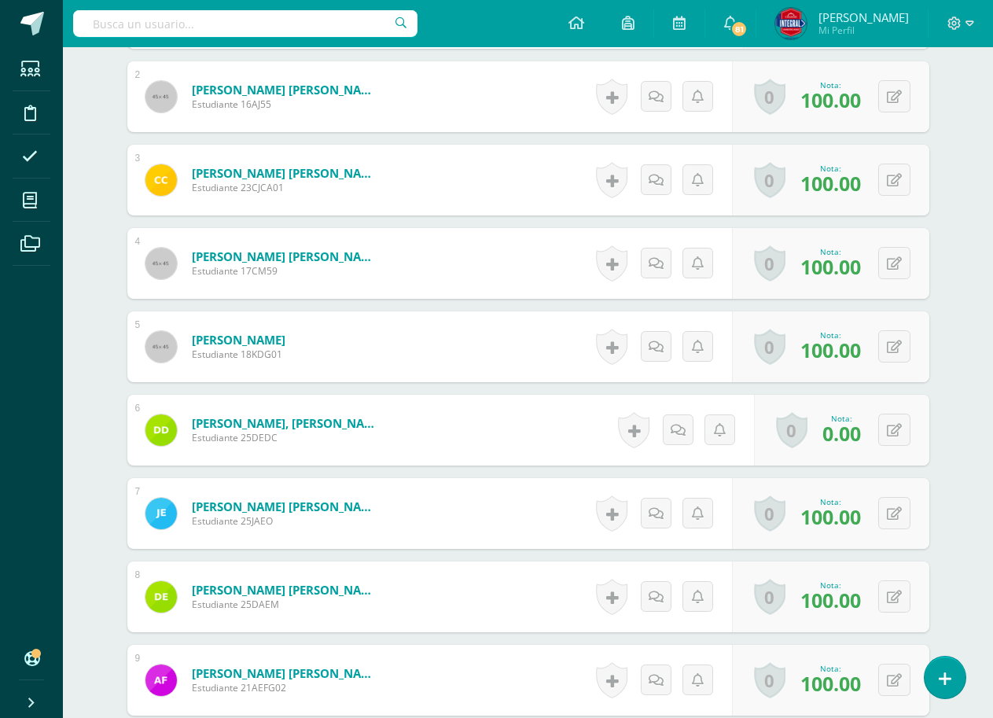
scroll to position [626, 0]
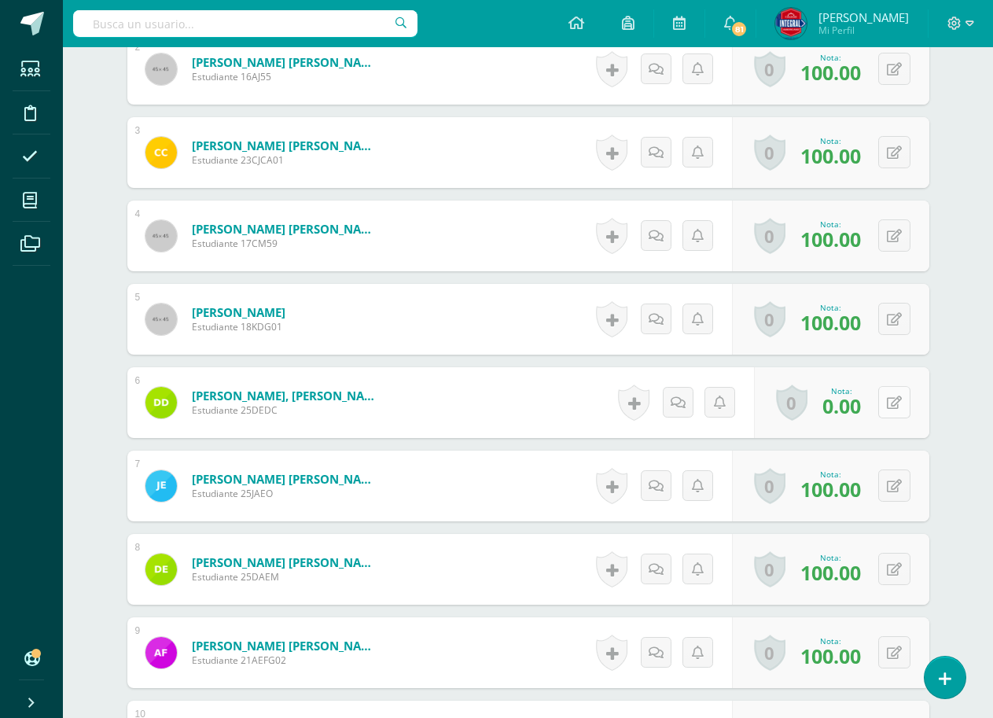
click at [900, 391] on button at bounding box center [895, 402] width 32 height 32
type input "50"
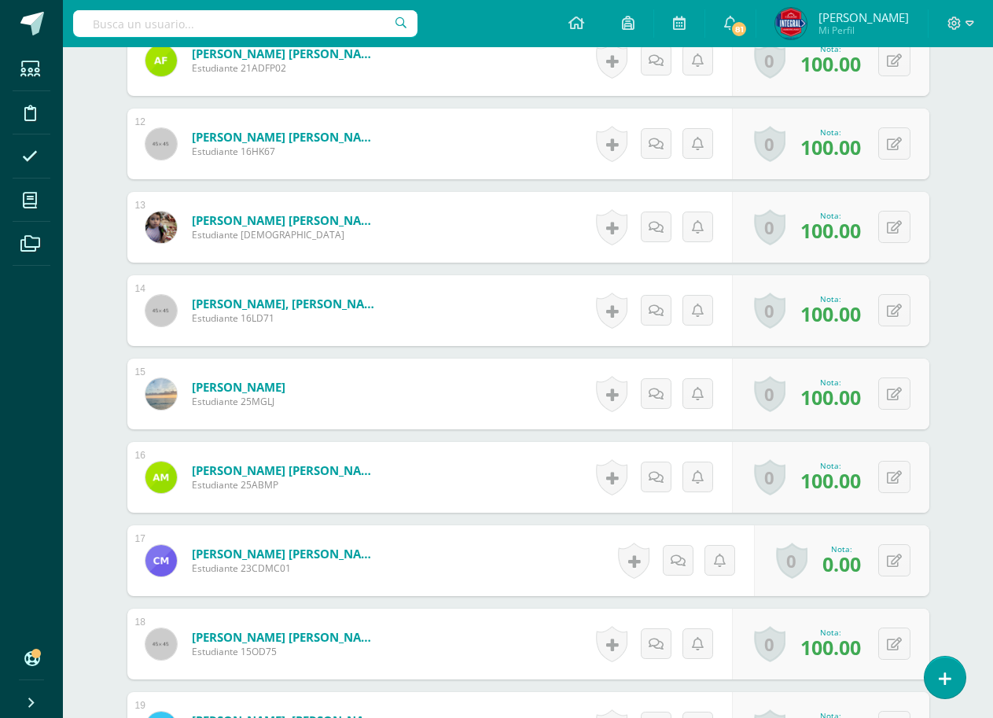
scroll to position [1413, 0]
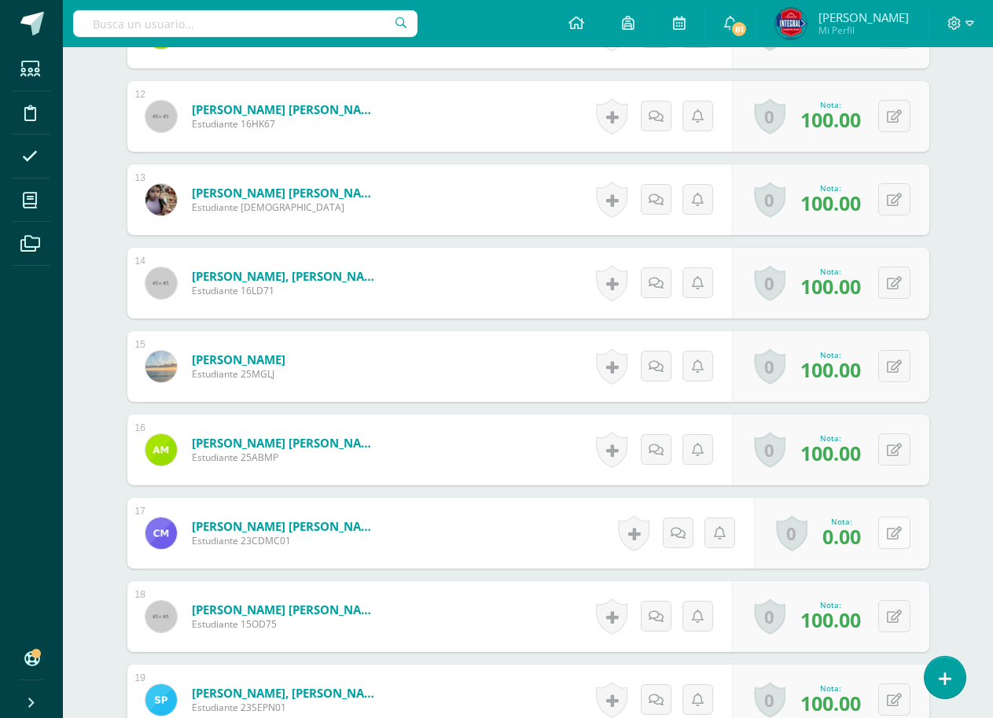
click at [903, 532] on button at bounding box center [895, 533] width 32 height 32
type input "100"
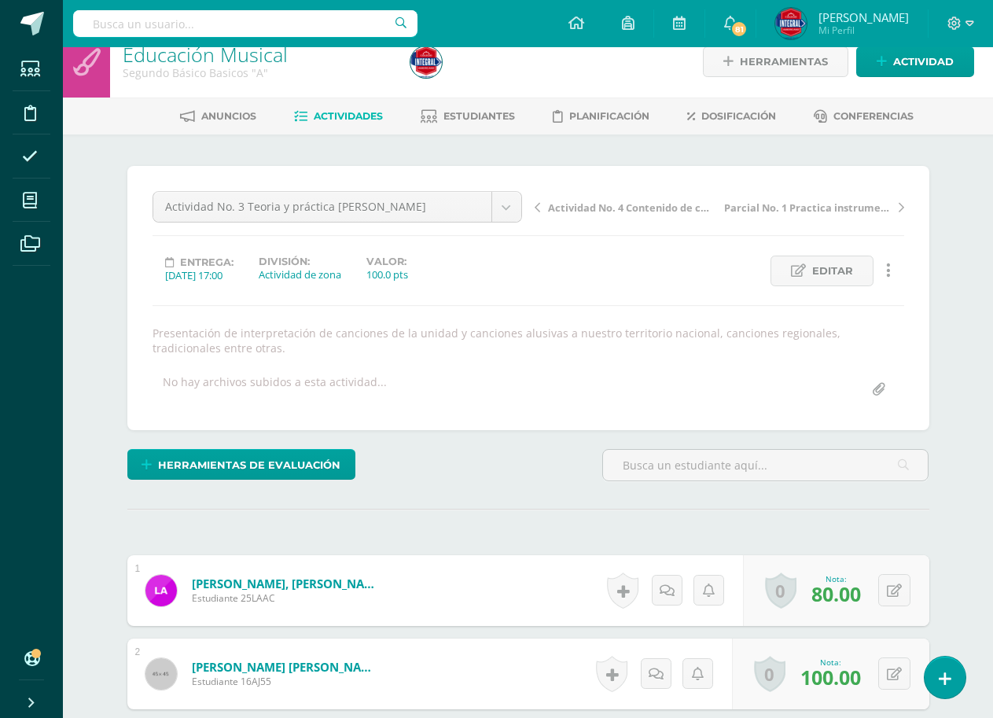
scroll to position [0, 0]
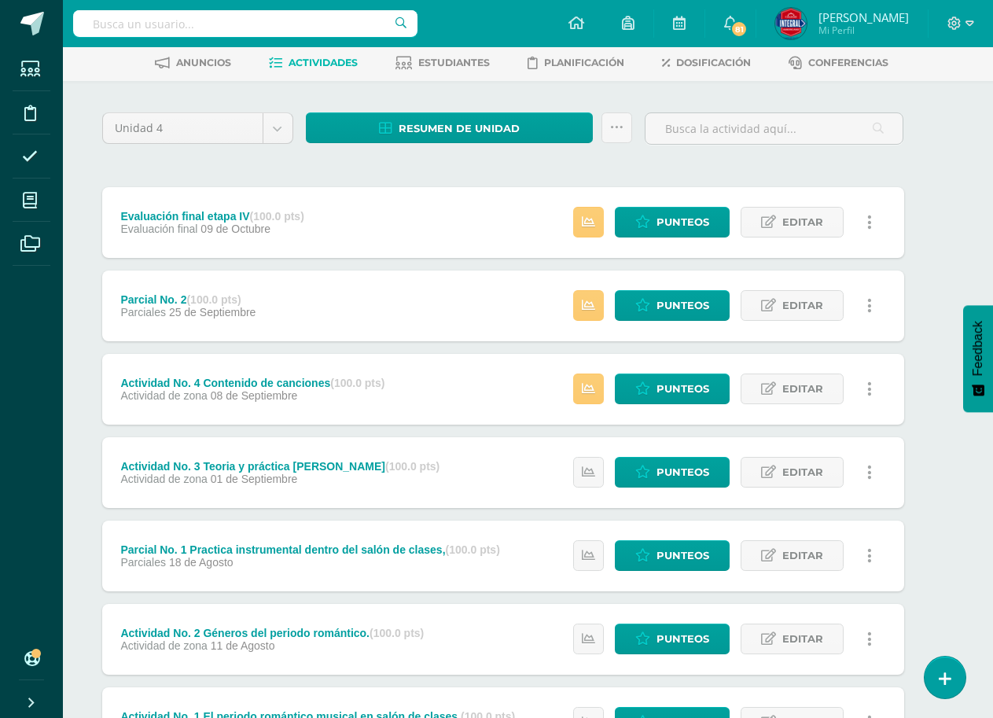
scroll to position [79, 25]
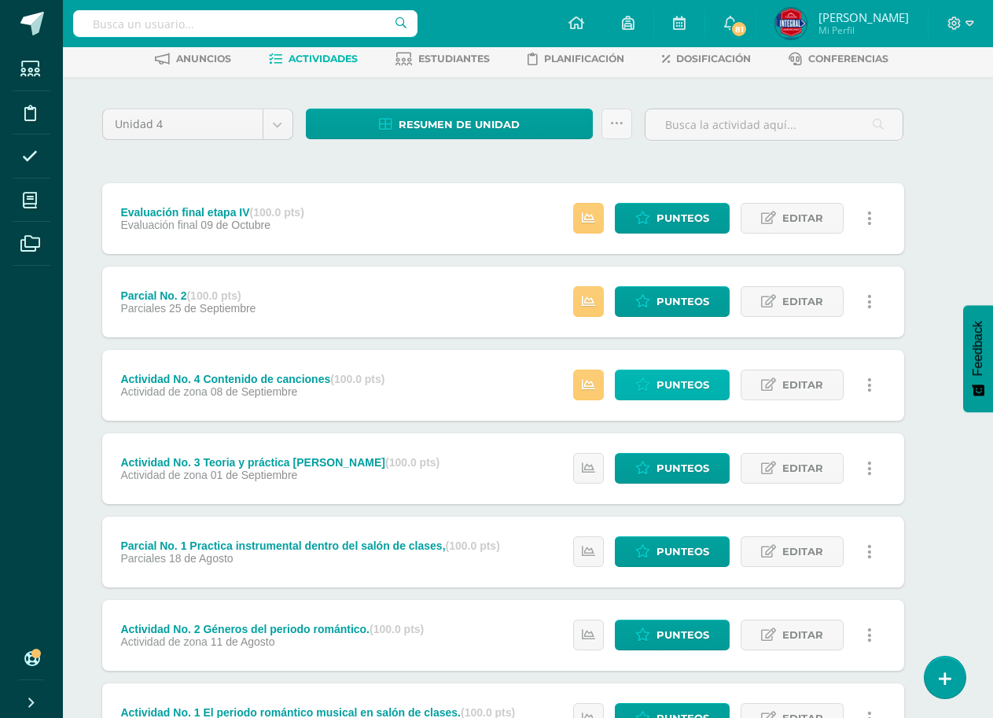
click at [664, 385] on span "Punteos" at bounding box center [683, 384] width 53 height 29
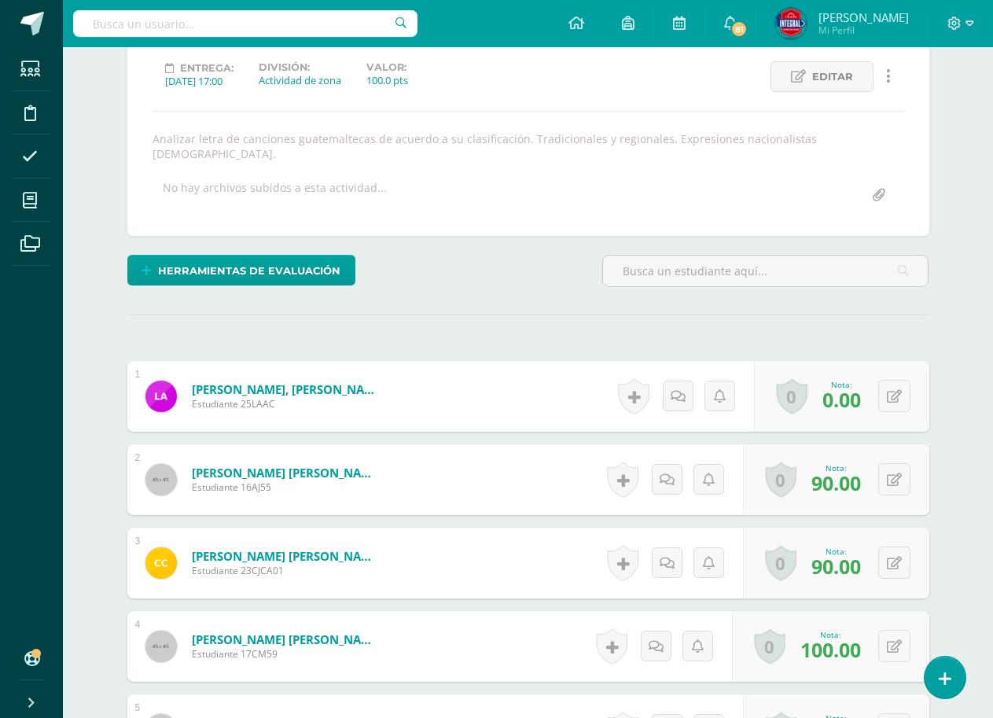
scroll to position [216, 0]
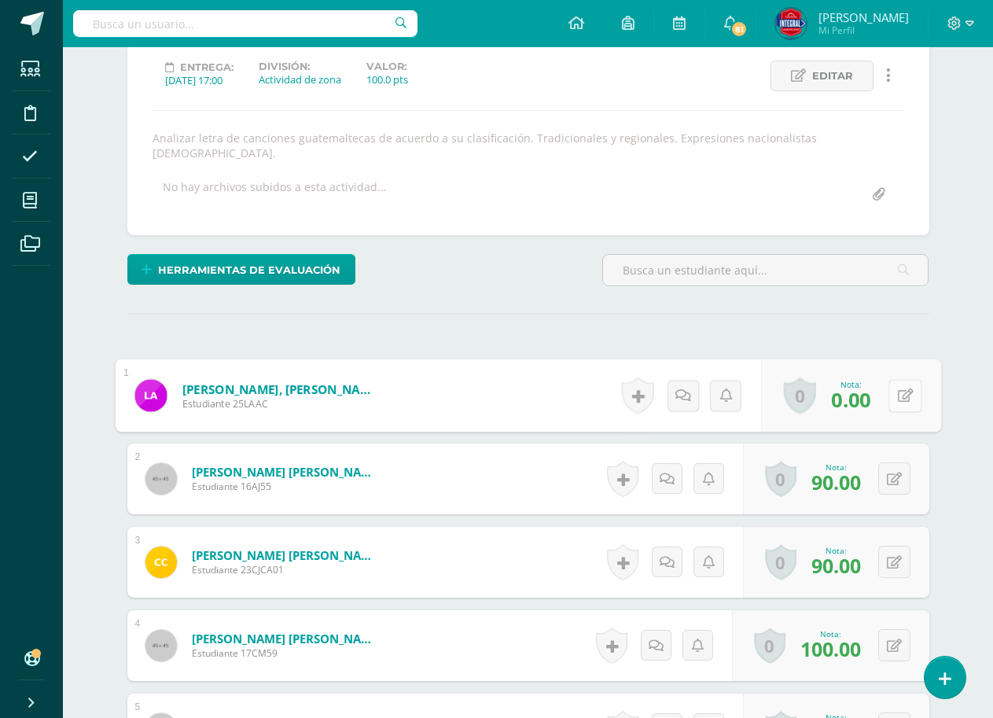
click at [897, 389] on icon at bounding box center [905, 395] width 16 height 13
type input "70"
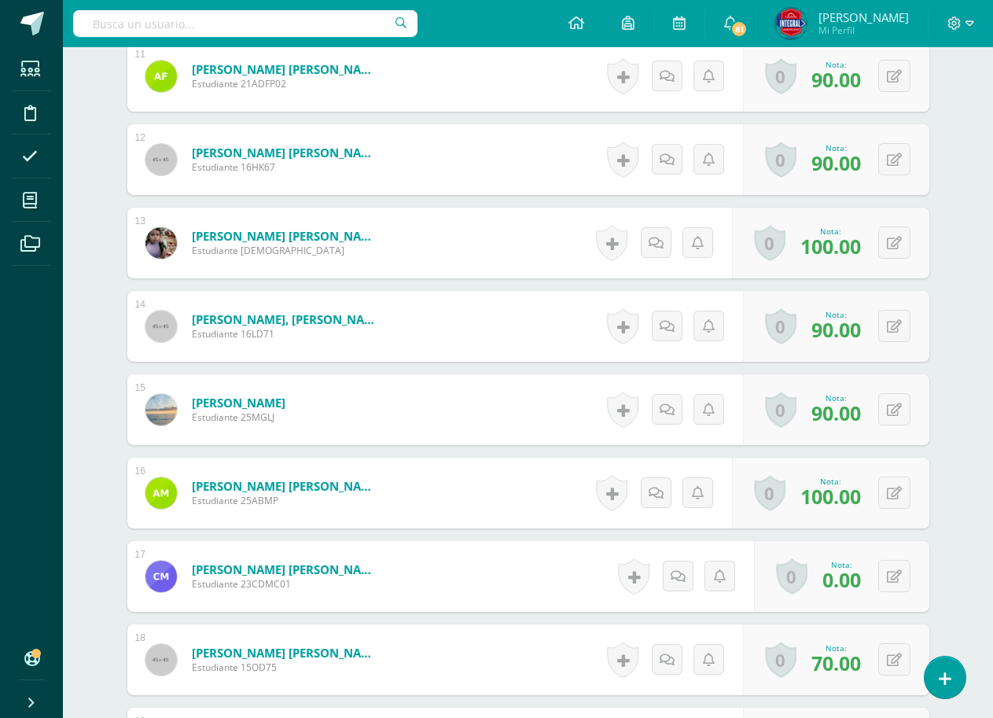
scroll to position [1397, 0]
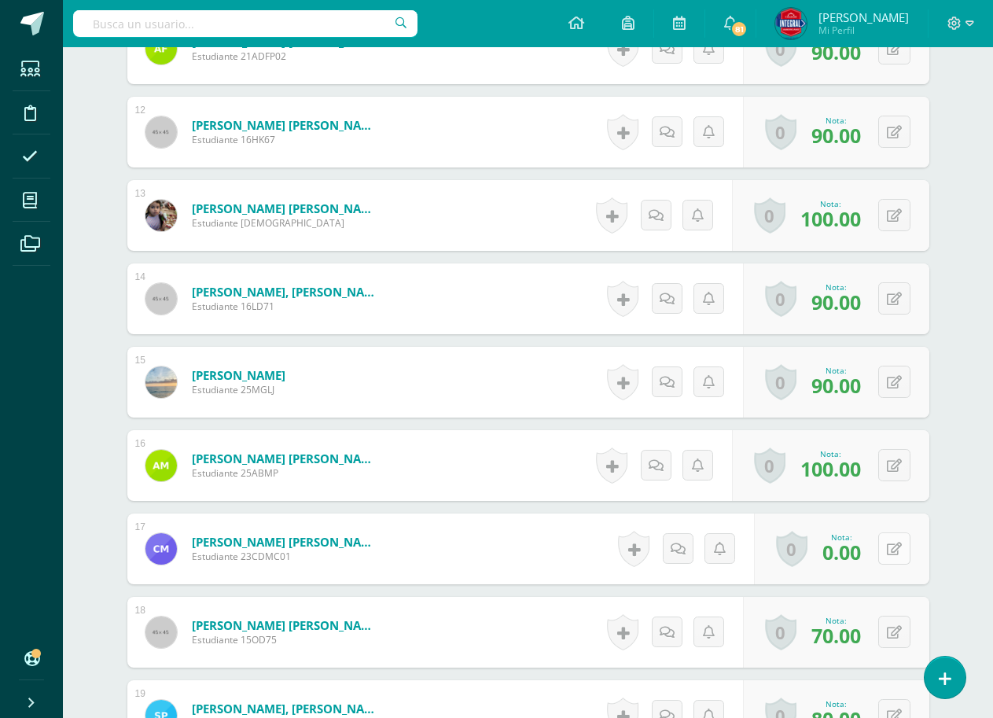
click at [894, 547] on button at bounding box center [895, 548] width 32 height 32
click at [892, 538] on button at bounding box center [895, 548] width 32 height 32
type input "4"
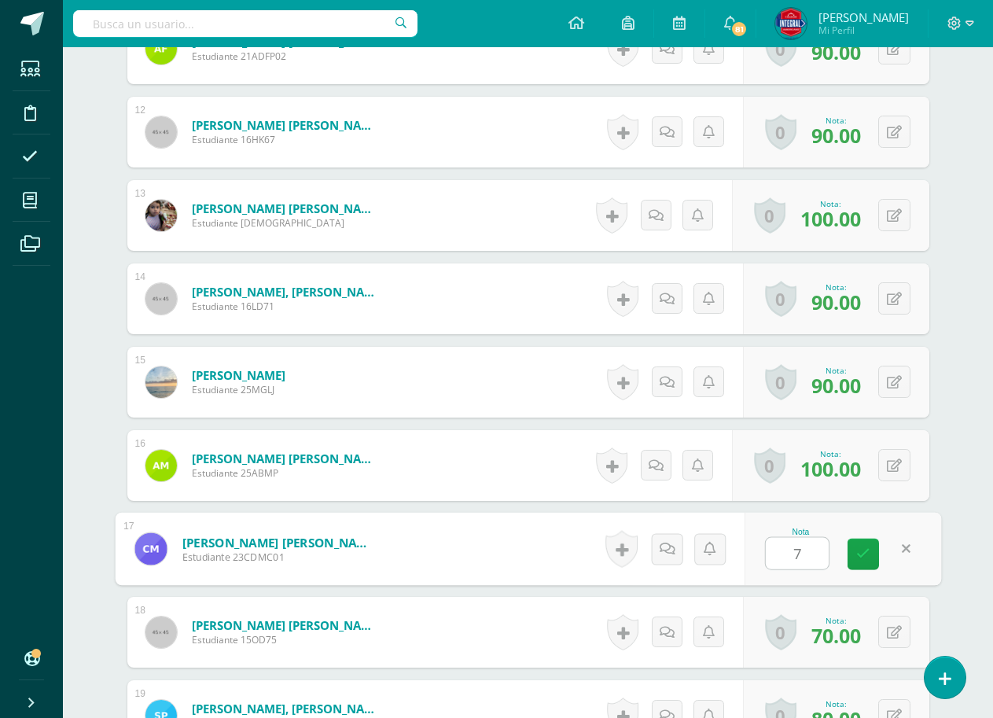
type input "70"
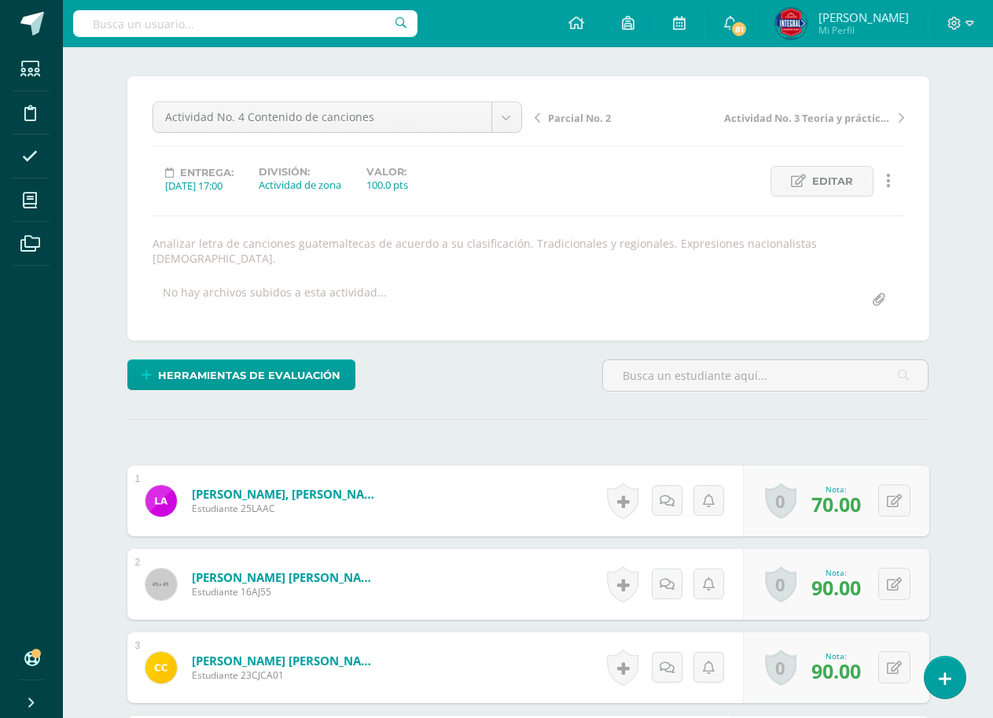
scroll to position [0, 0]
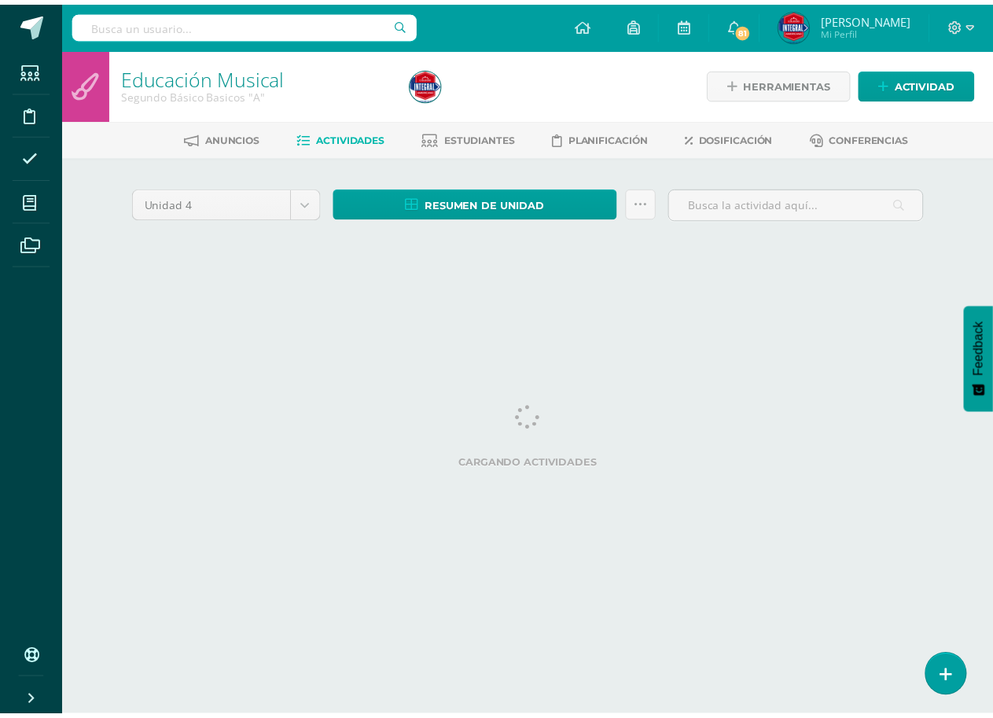
scroll to position [0, 25]
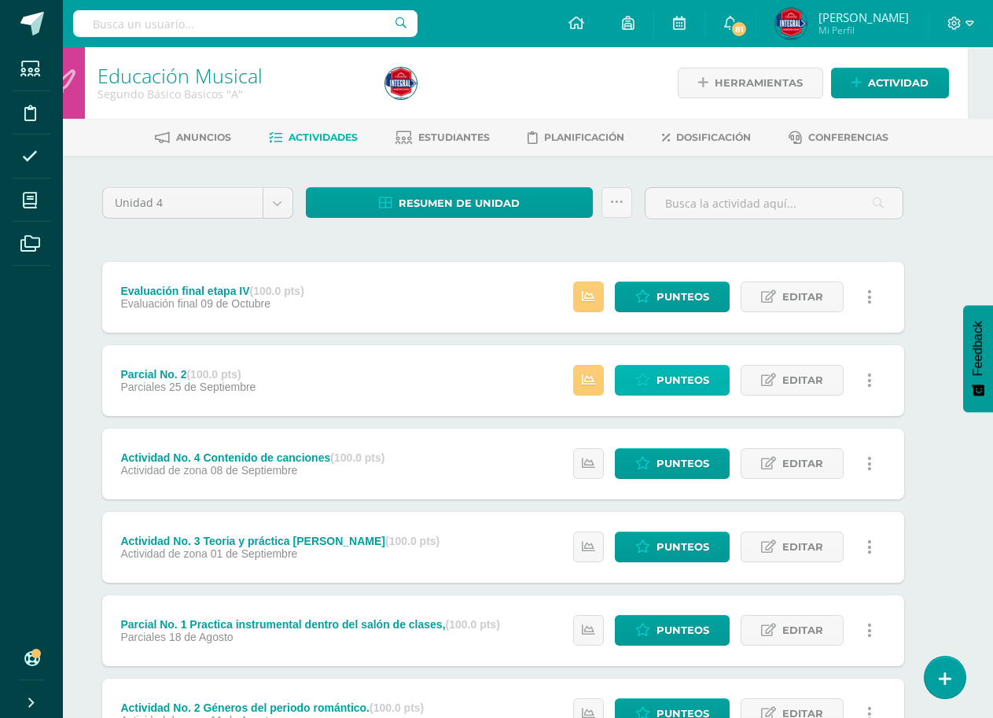
click at [698, 384] on span "Punteos" at bounding box center [683, 380] width 53 height 29
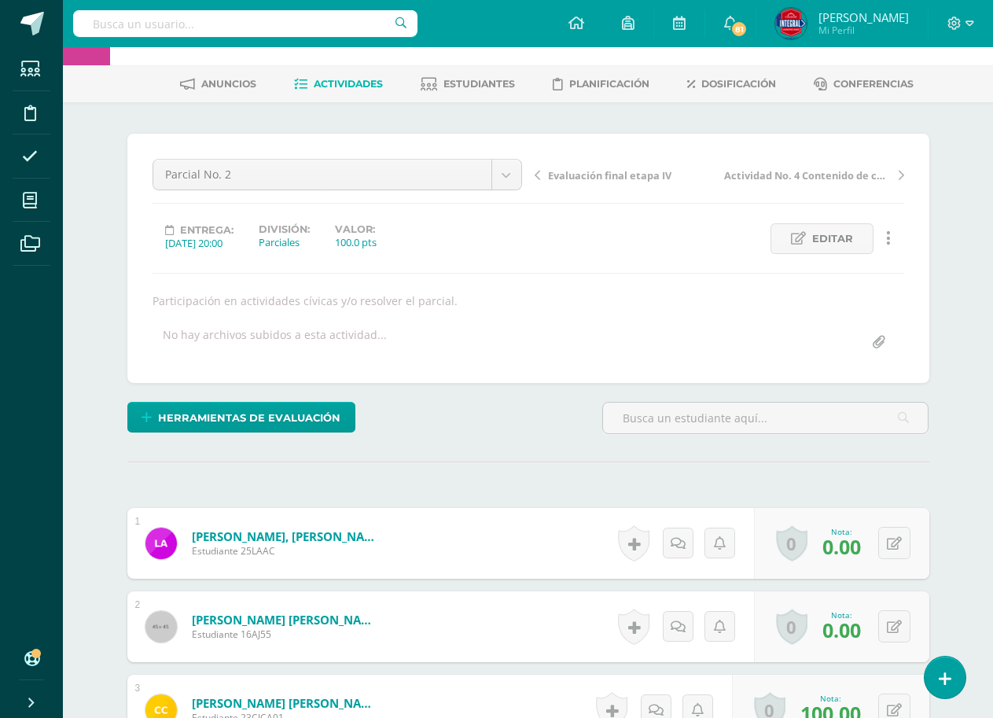
scroll to position [81, 0]
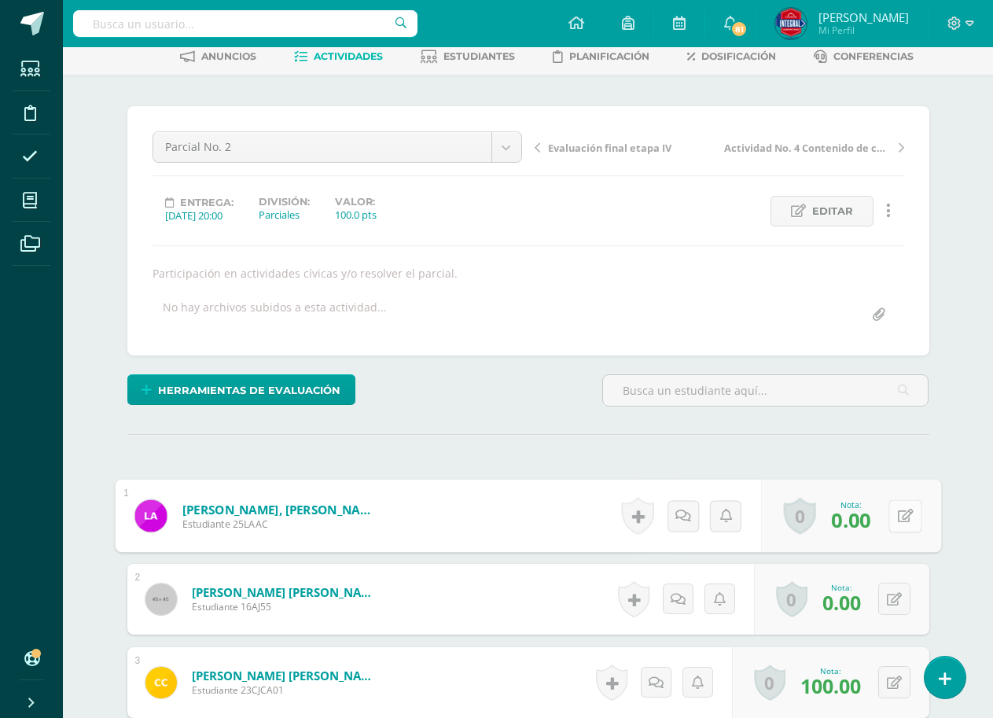
click at [892, 520] on button at bounding box center [905, 515] width 33 height 33
type input "90"
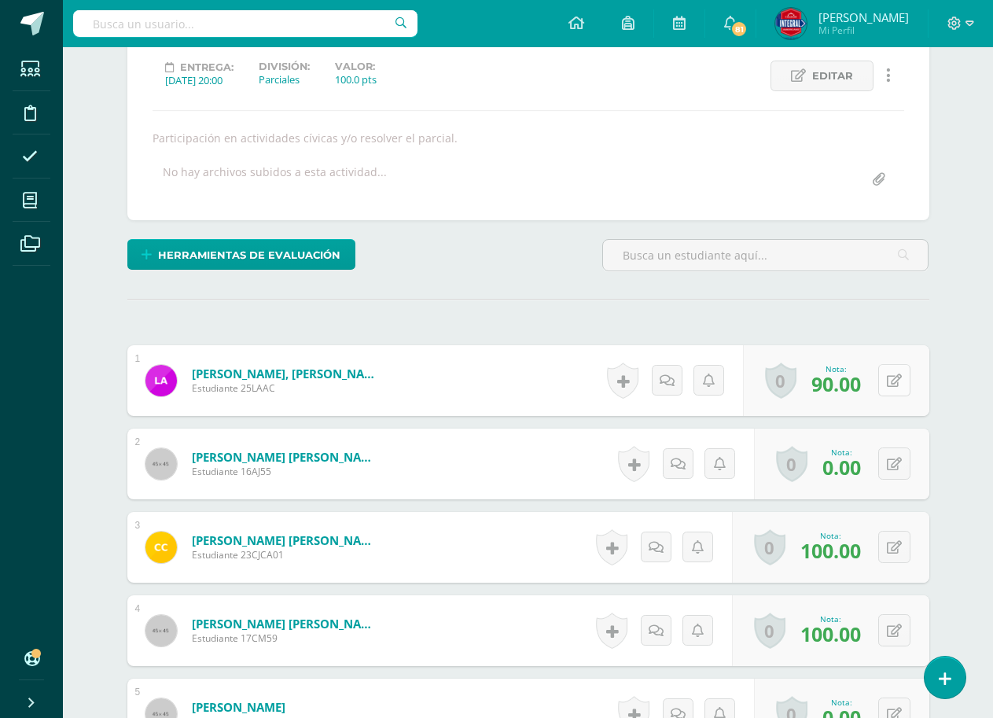
scroll to position [238, 0]
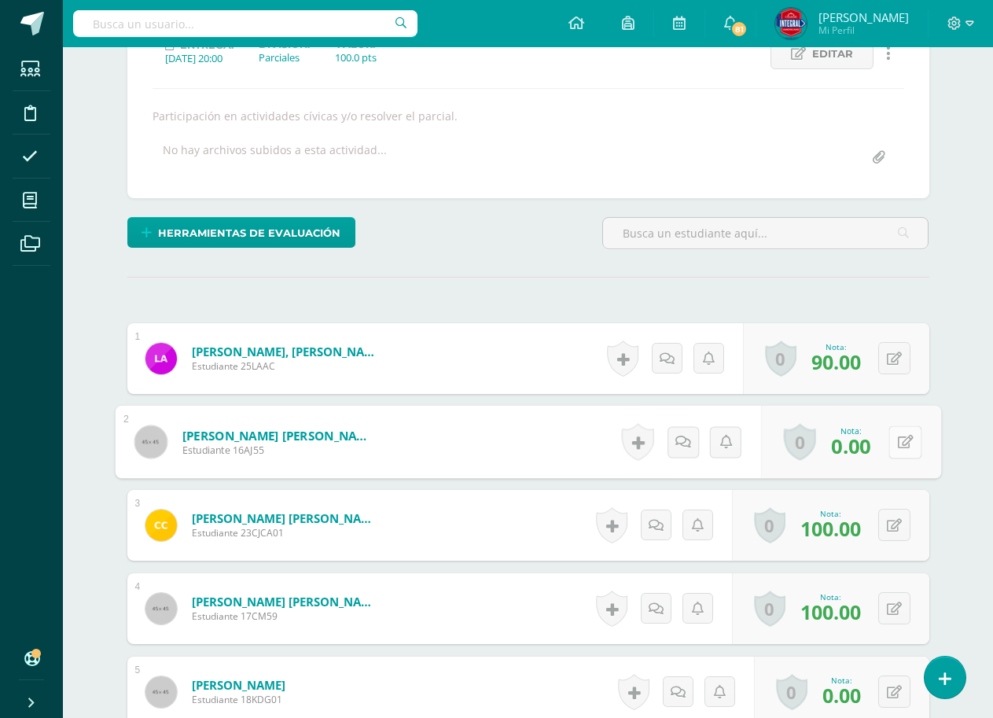
click at [906, 438] on button at bounding box center [905, 442] width 33 height 33
type input "100"
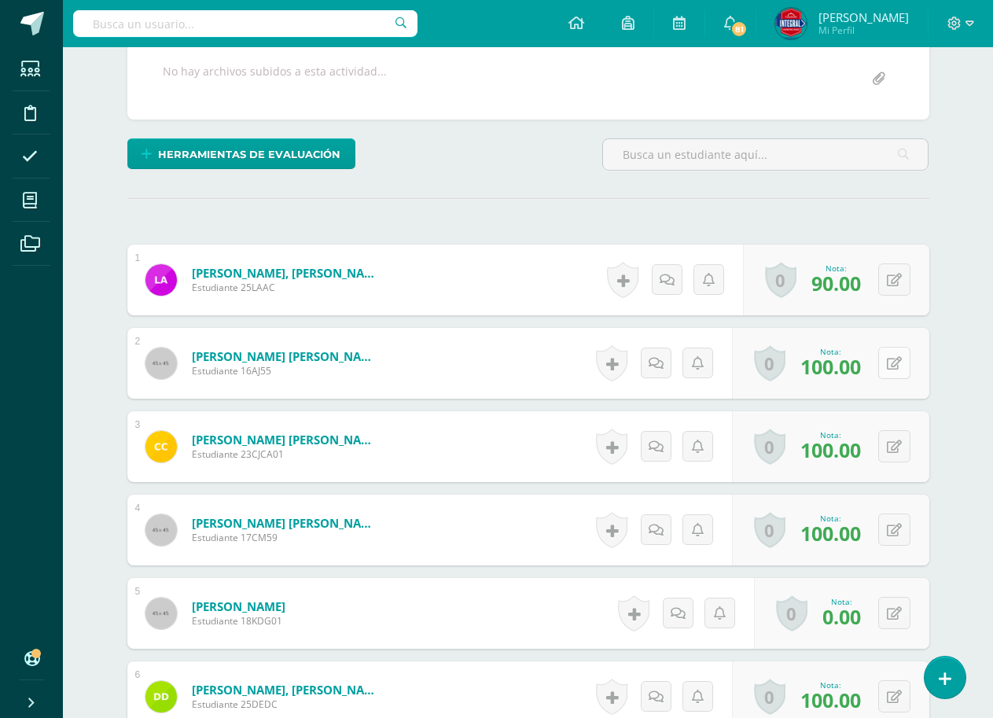
scroll to position [396, 0]
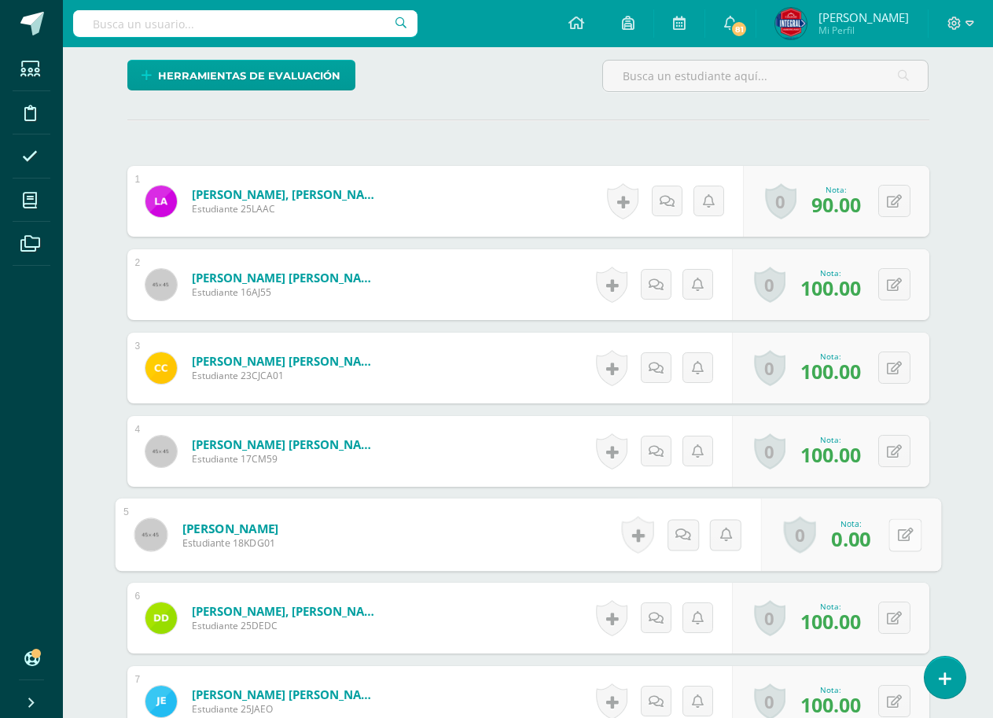
click at [897, 529] on icon at bounding box center [905, 534] width 16 height 13
type input "100"
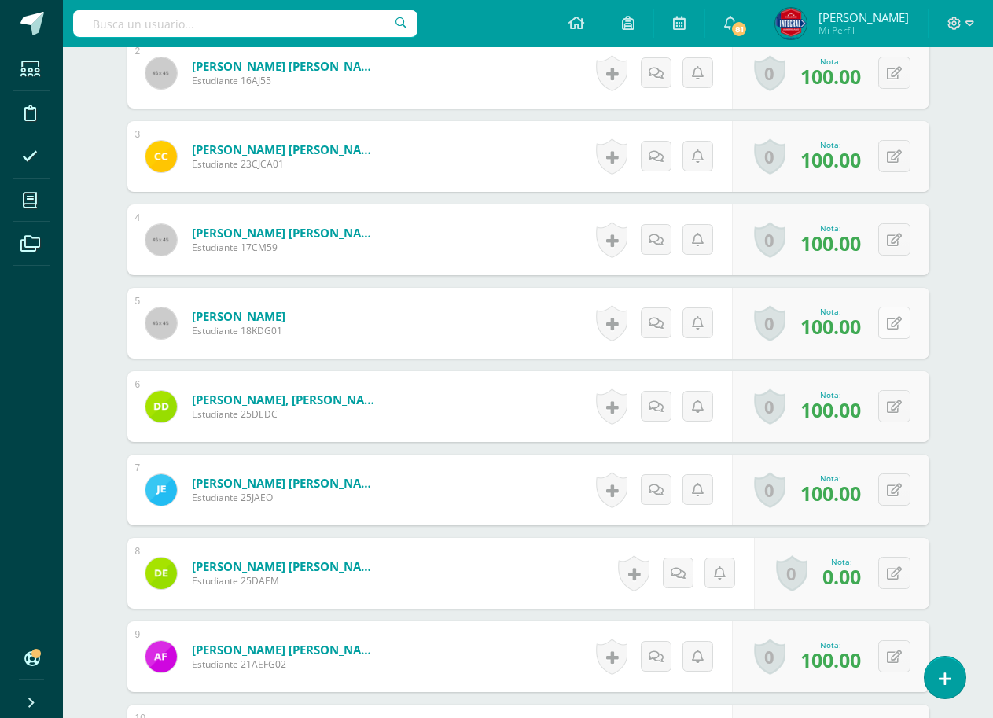
scroll to position [632, 0]
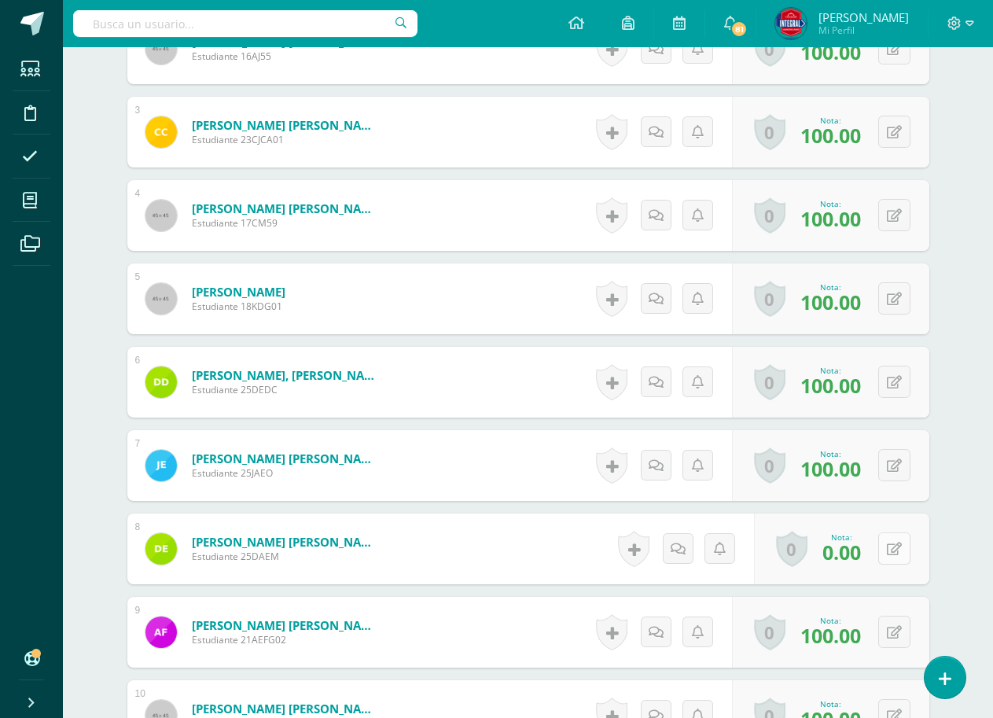
click at [890, 555] on button at bounding box center [895, 548] width 32 height 32
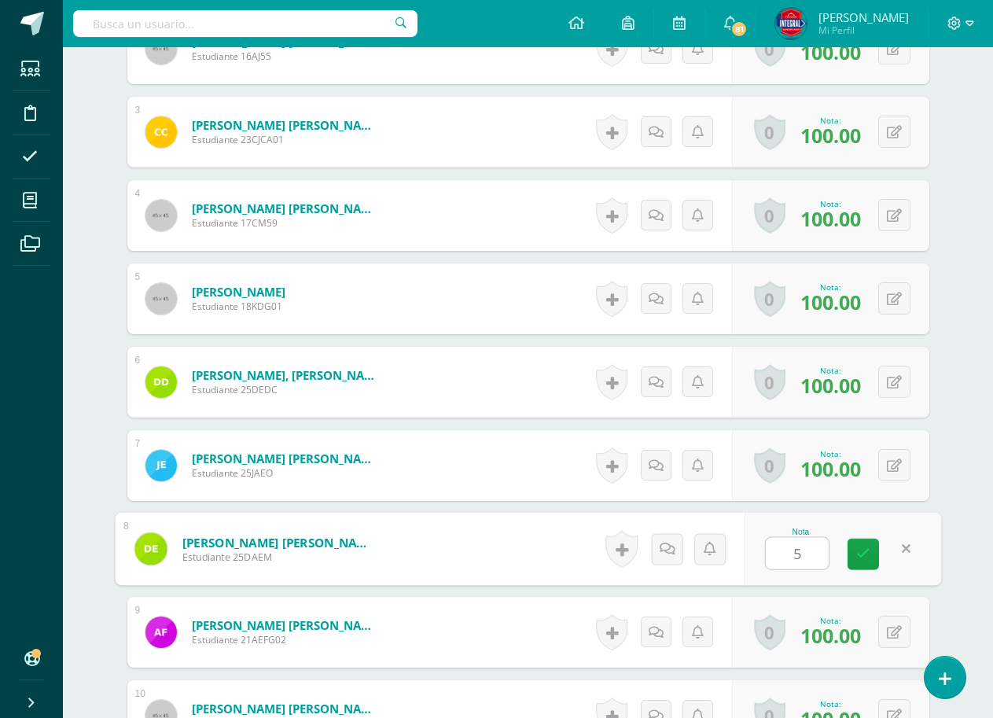
type input "50"
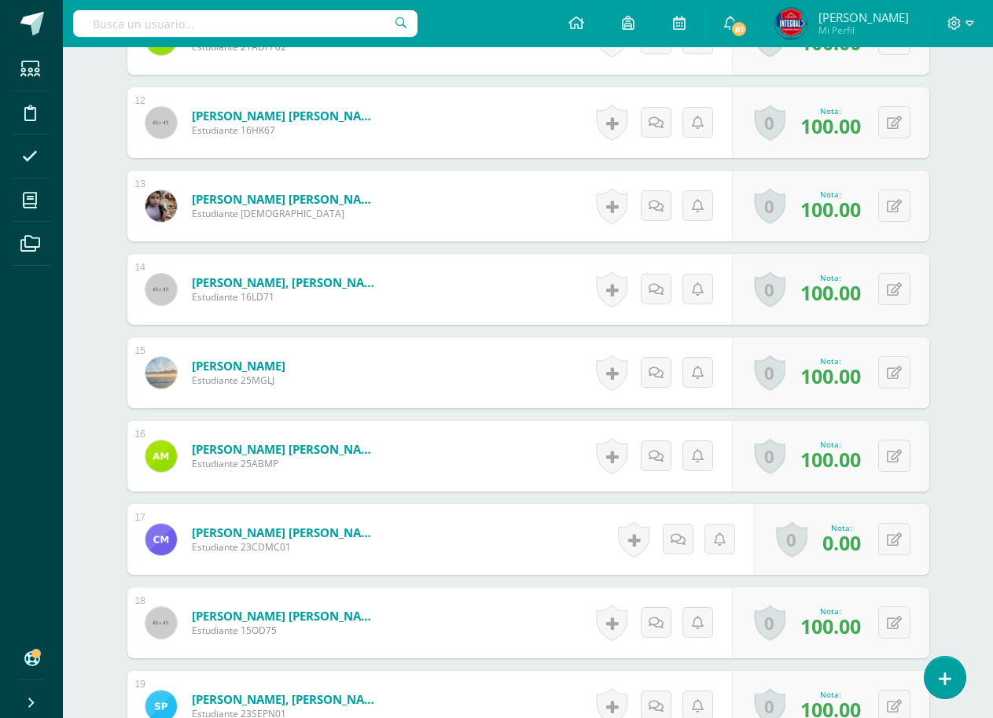
scroll to position [1418, 0]
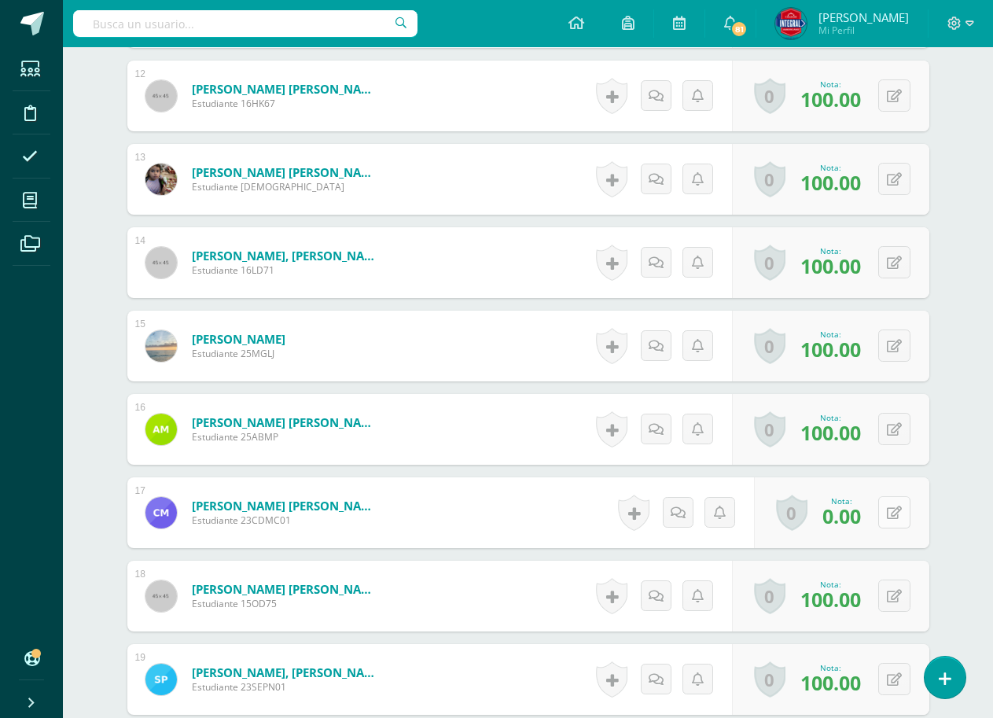
click at [890, 518] on button at bounding box center [895, 512] width 32 height 32
type input "100"
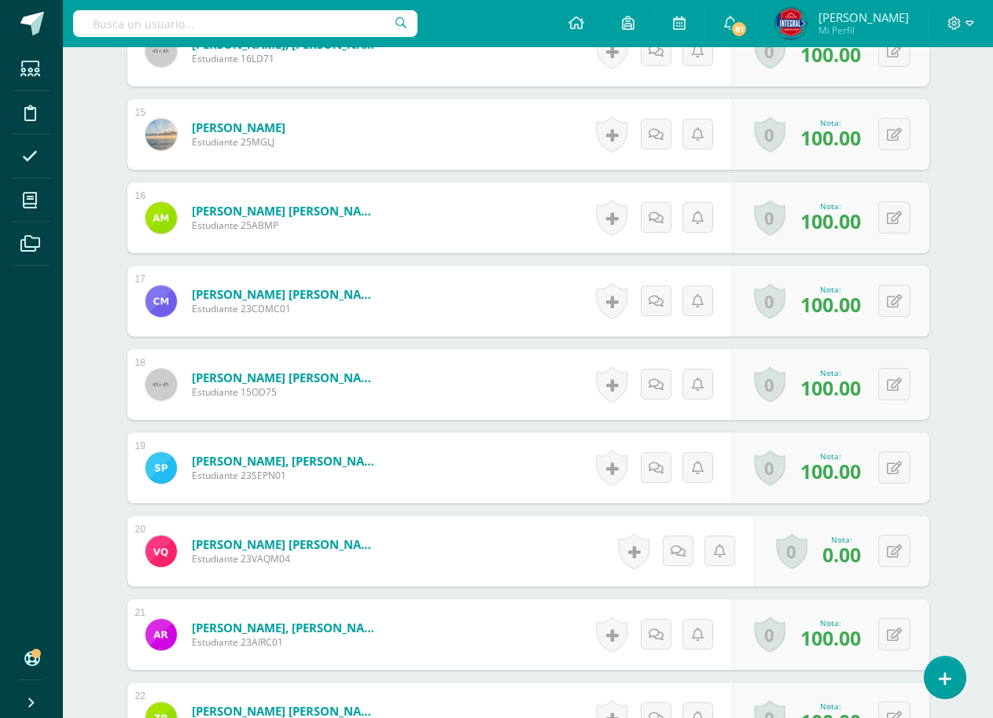
scroll to position [1654, 0]
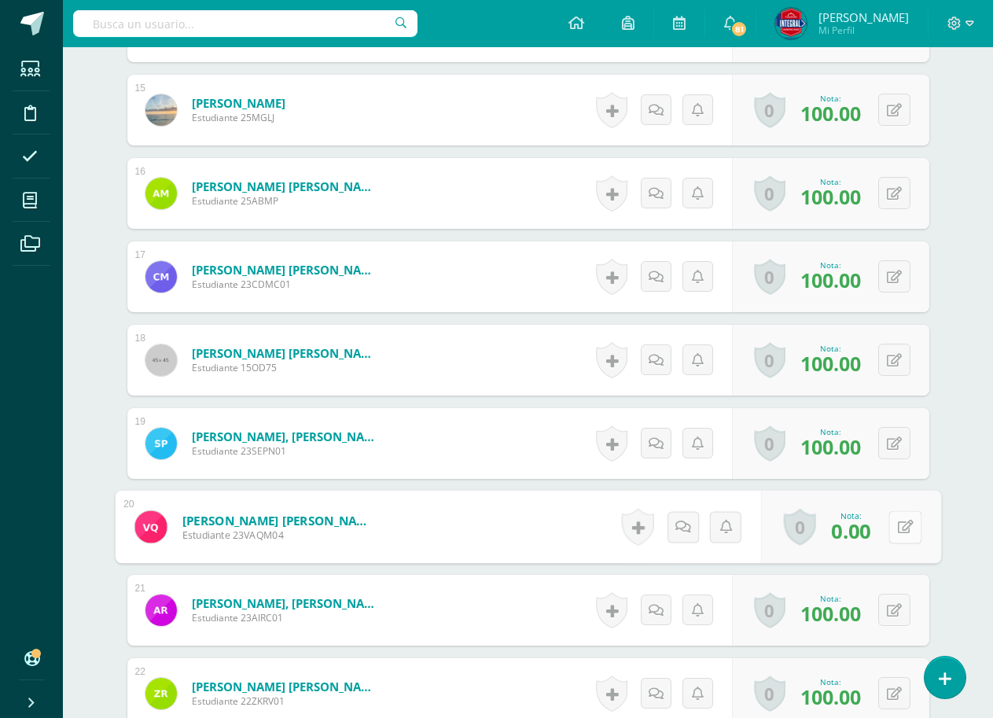
click at [900, 528] on icon at bounding box center [905, 526] width 16 height 13
type input "100"
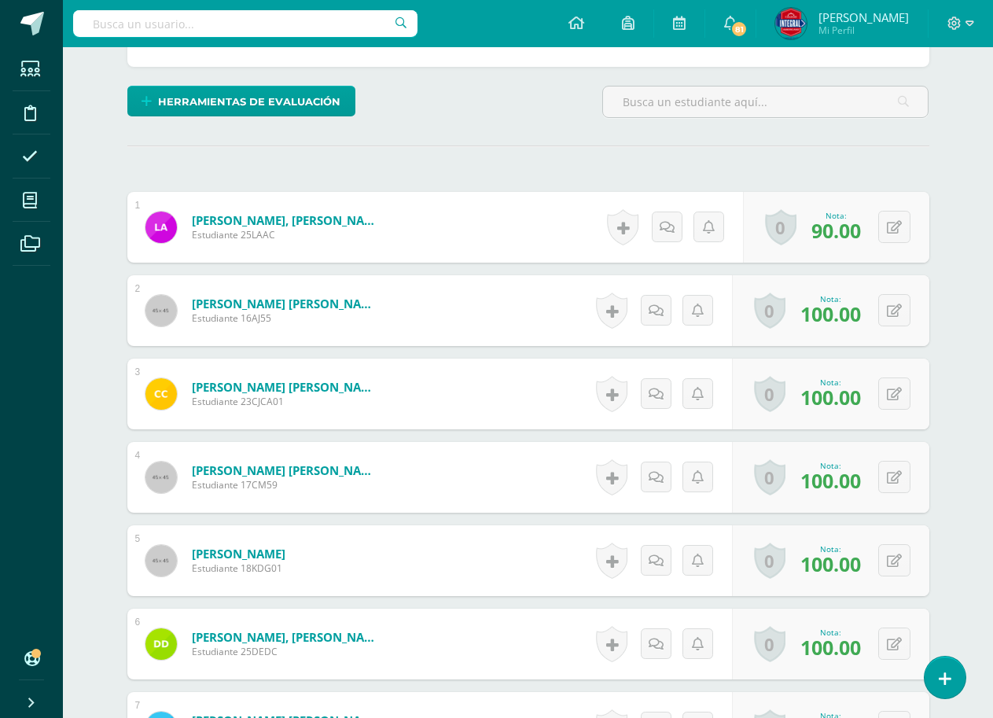
scroll to position [0, 0]
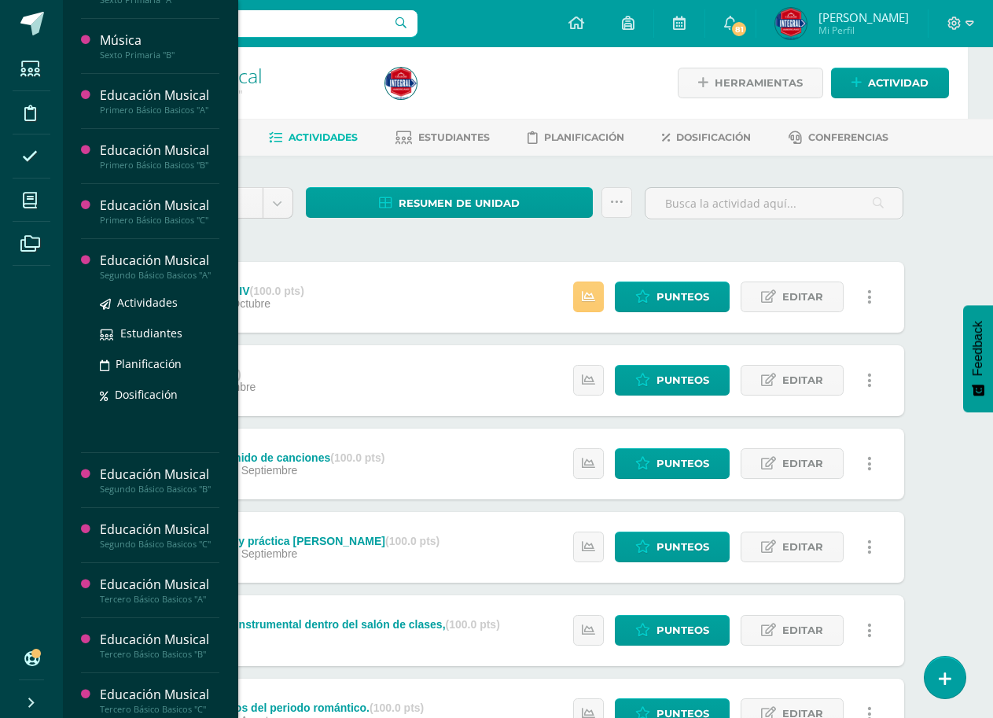
scroll to position [865, 0]
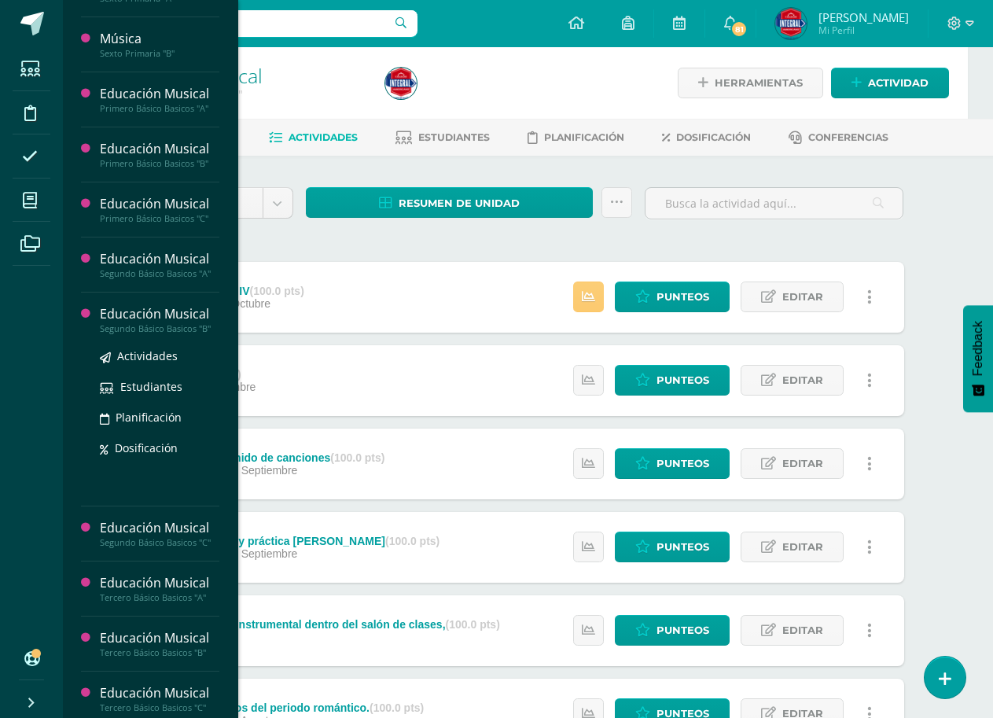
click at [166, 316] on div "Educación Musical" at bounding box center [160, 314] width 120 height 18
click at [145, 356] on span "Actividades" at bounding box center [147, 355] width 61 height 15
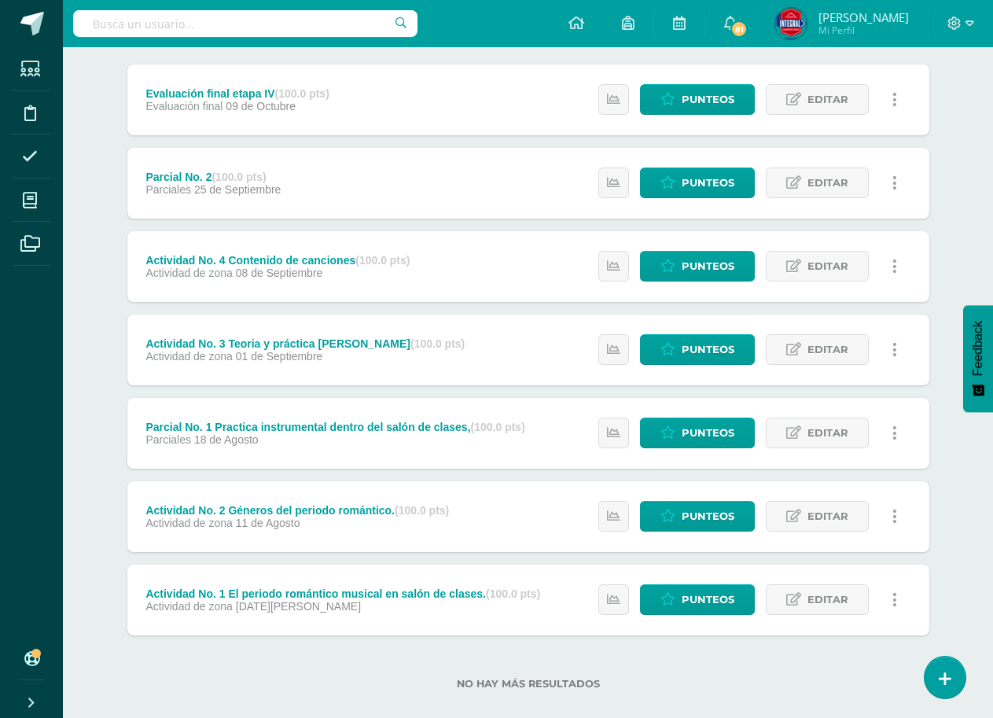
scroll to position [219, 0]
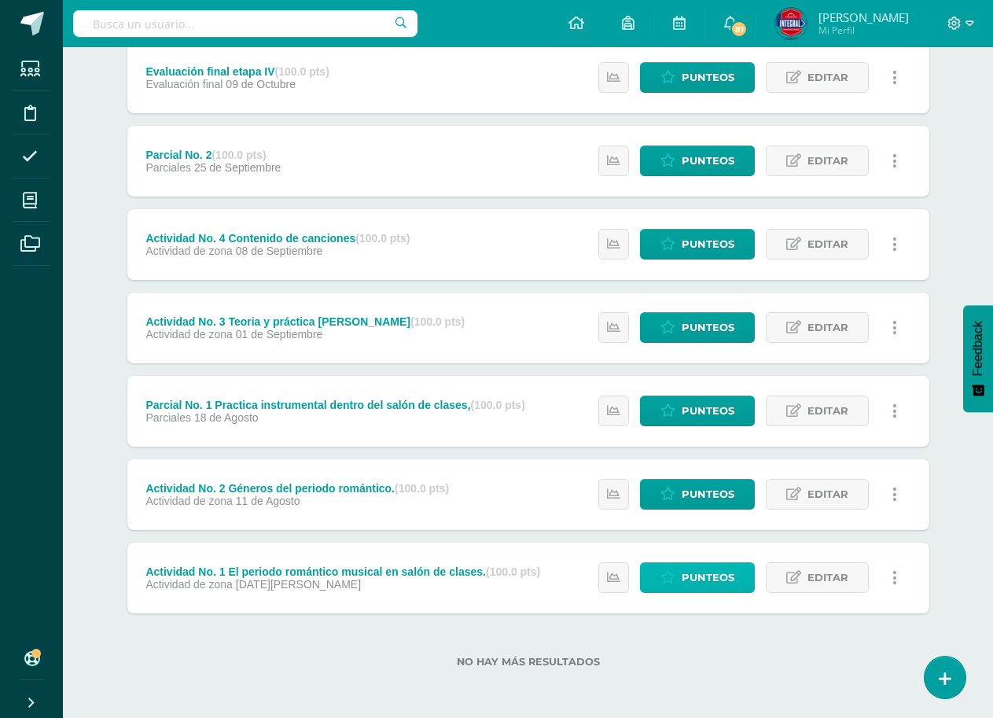
click at [706, 580] on span "Punteos" at bounding box center [708, 577] width 53 height 29
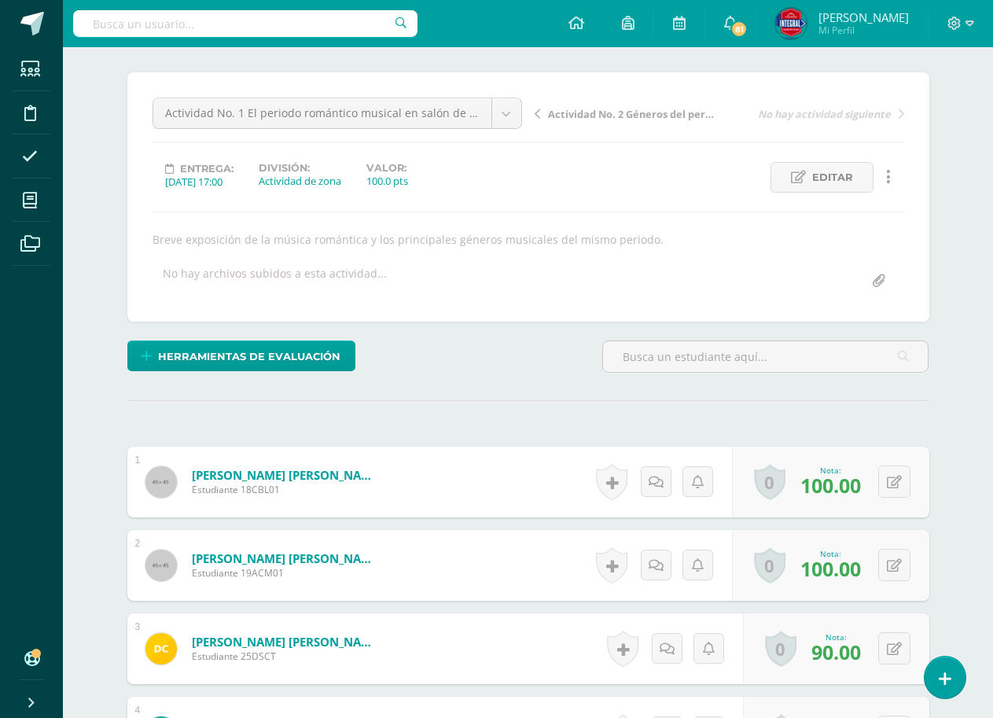
scroll to position [55, 0]
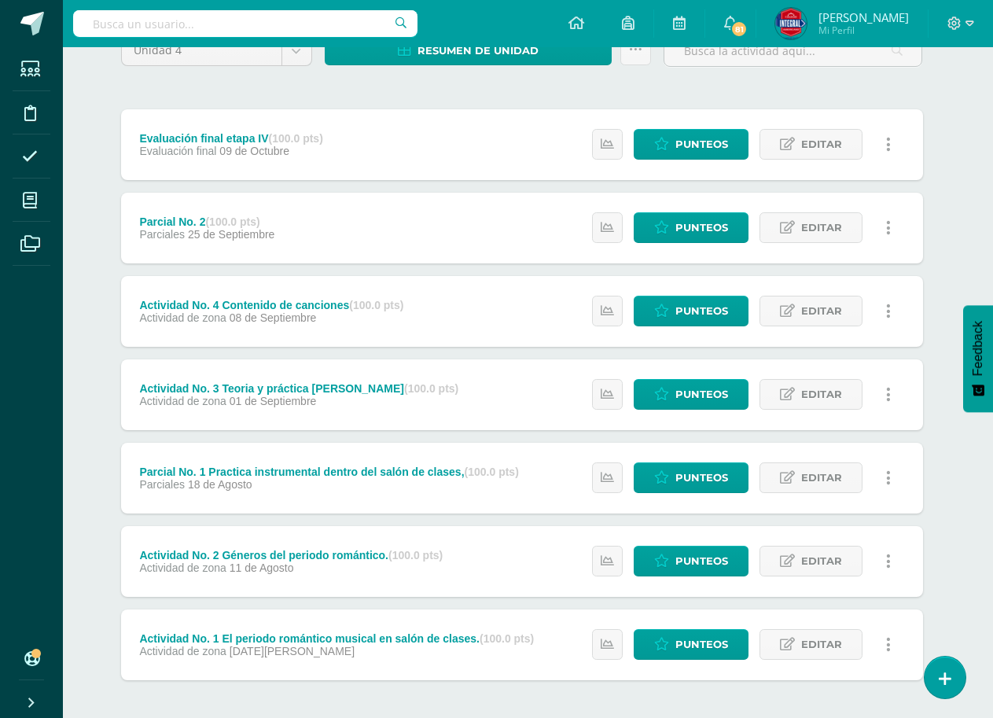
scroll to position [219, 6]
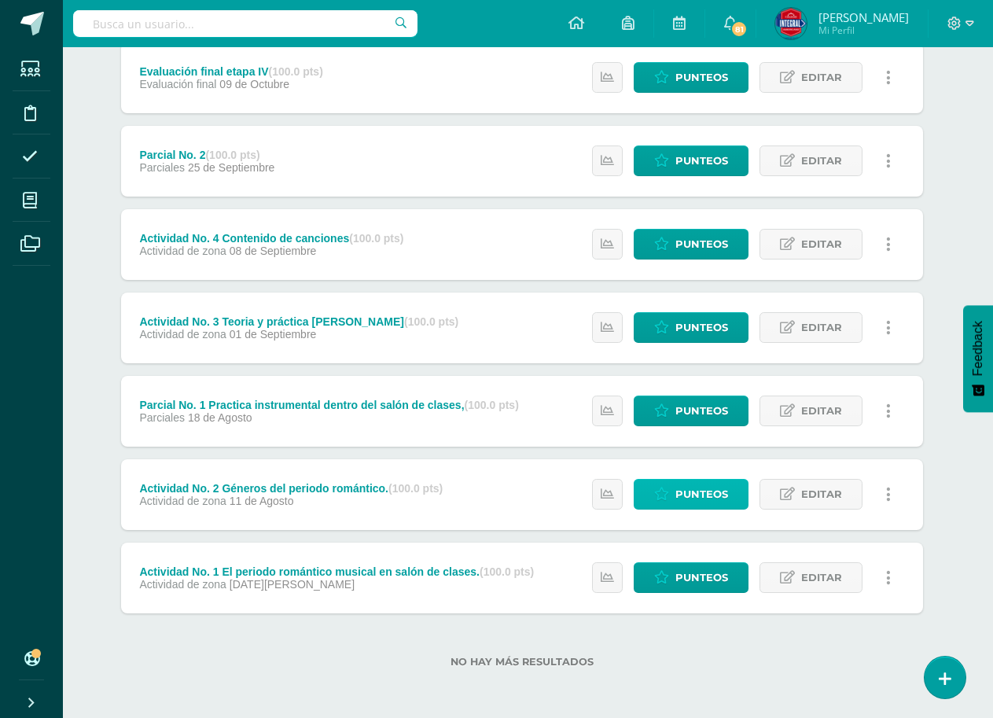
click at [689, 490] on span "Punteos" at bounding box center [702, 494] width 53 height 29
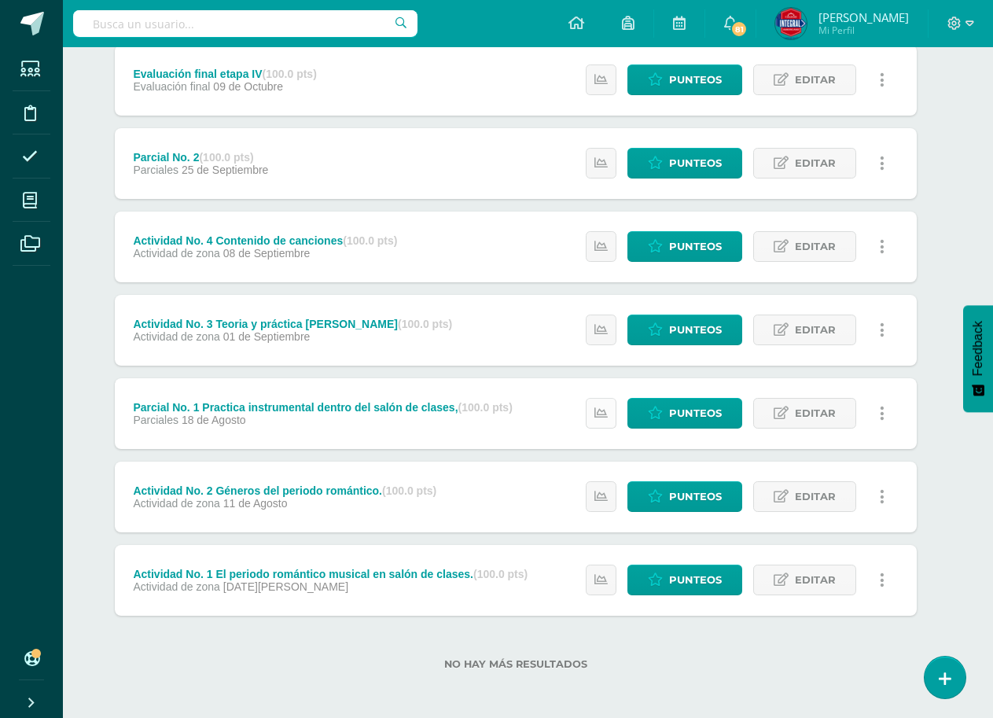
scroll to position [219, 13]
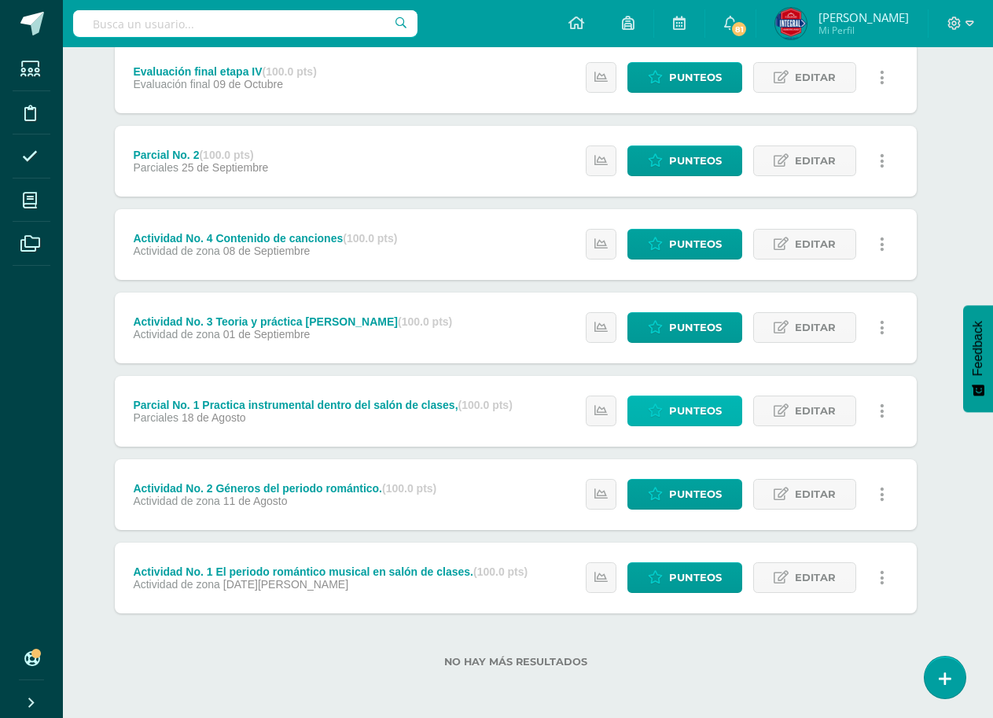
click at [702, 414] on span "Punteos" at bounding box center [695, 410] width 53 height 29
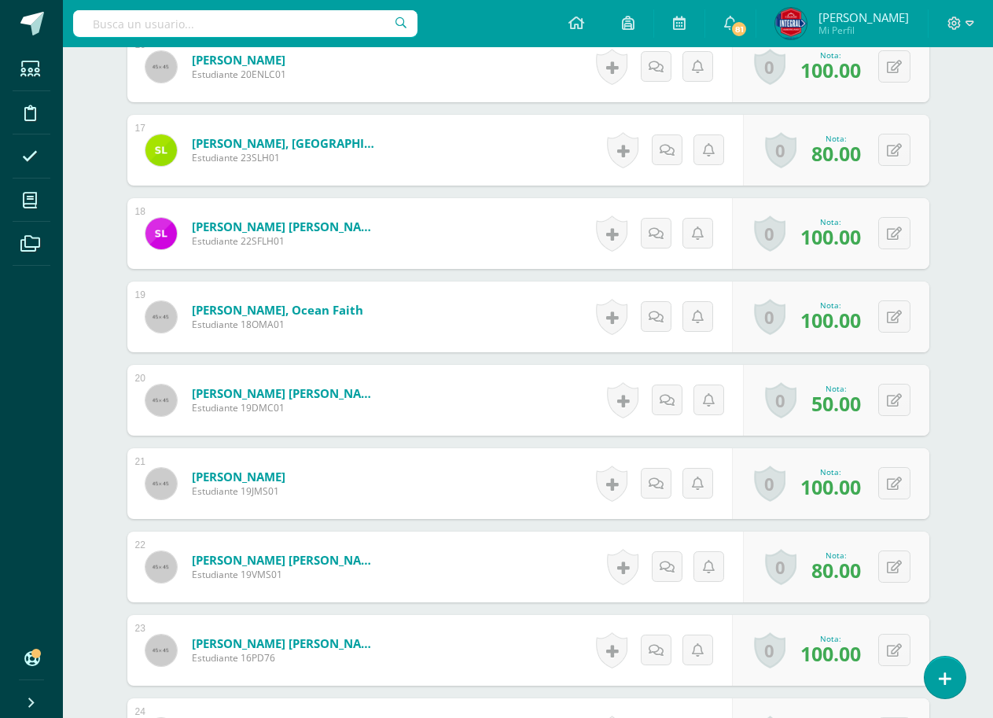
scroll to position [1785, 0]
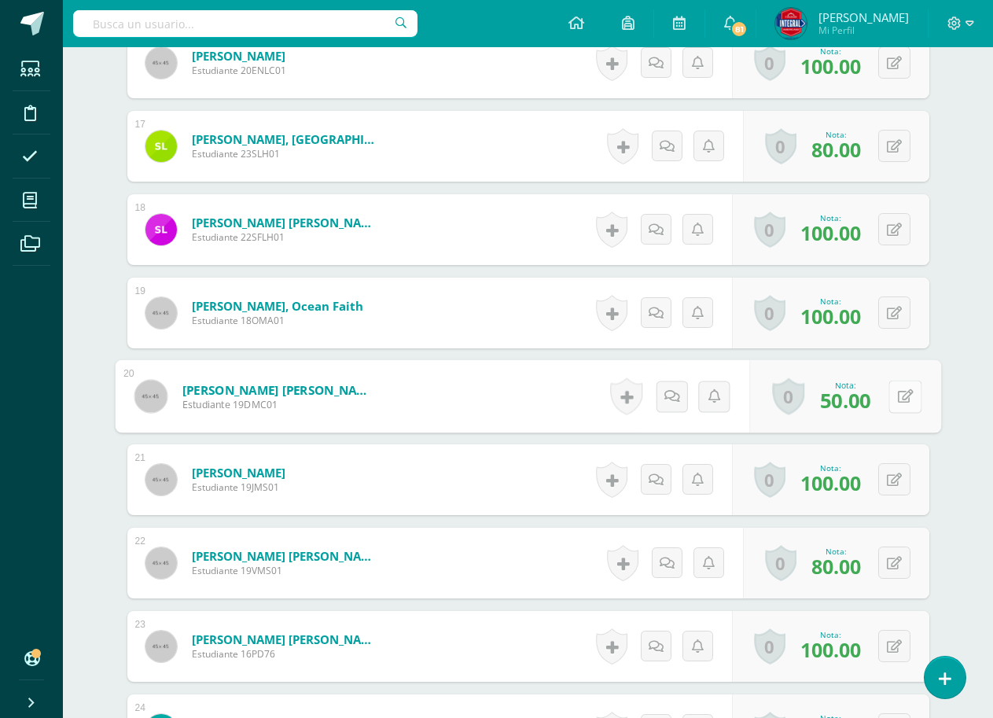
click at [899, 396] on icon at bounding box center [905, 395] width 16 height 13
type input "100"
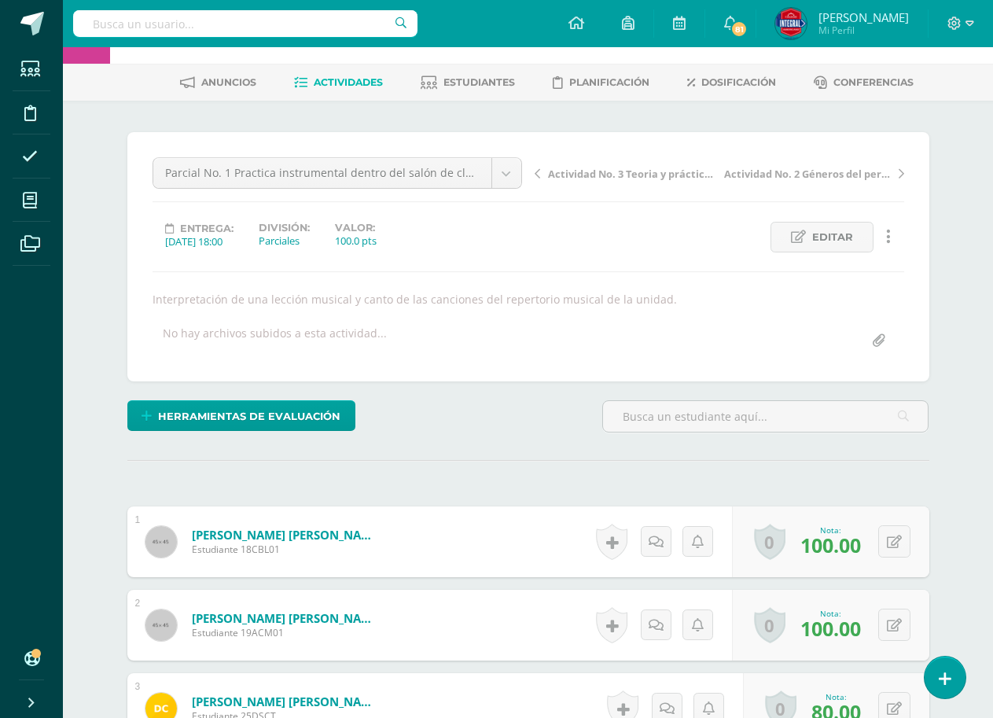
scroll to position [0, 0]
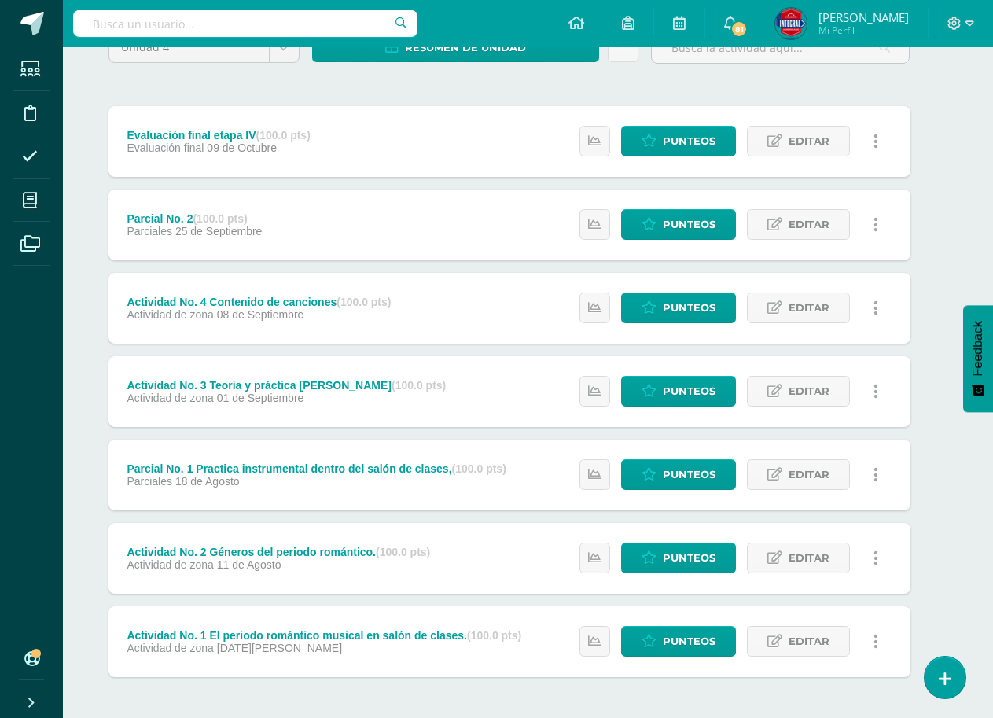
scroll to position [157, 19]
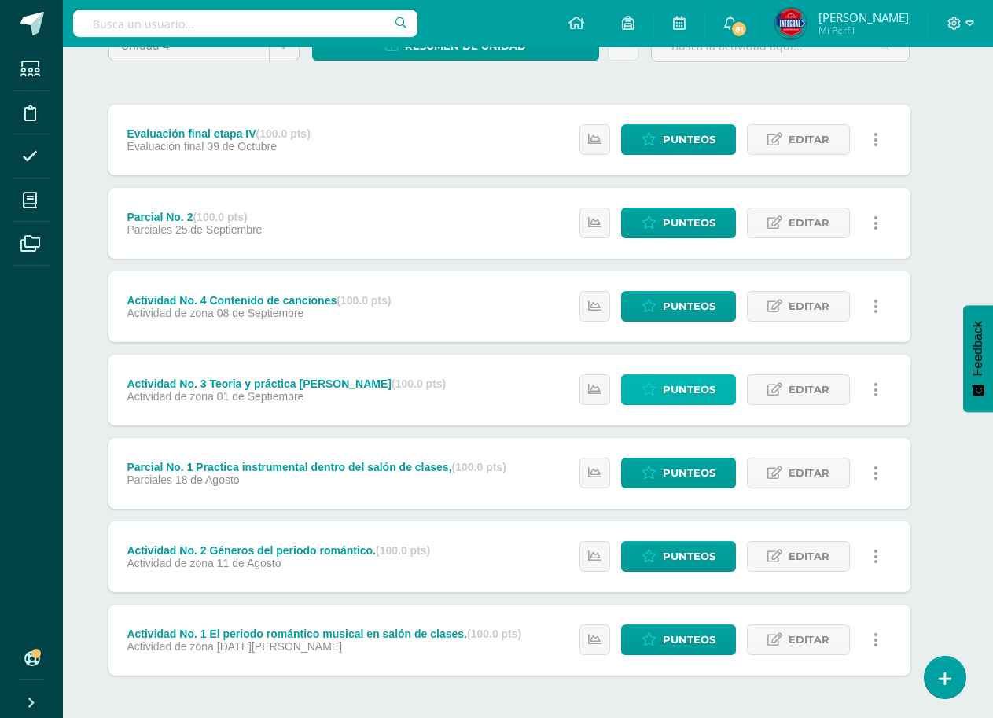
click at [674, 383] on span "Punteos" at bounding box center [689, 389] width 53 height 29
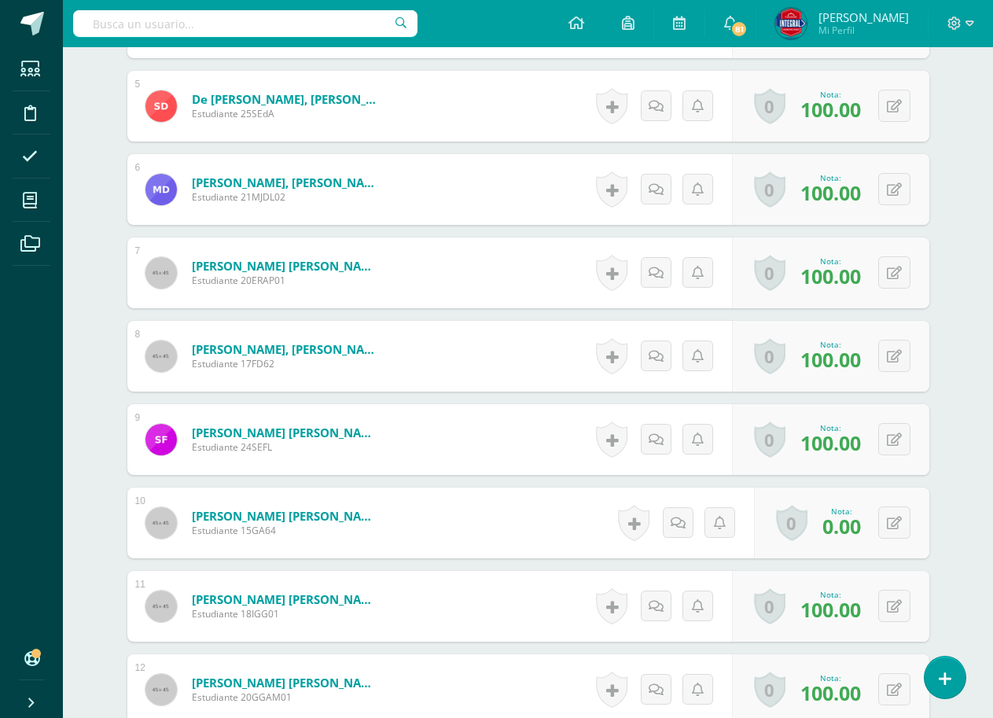
scroll to position [867, 0]
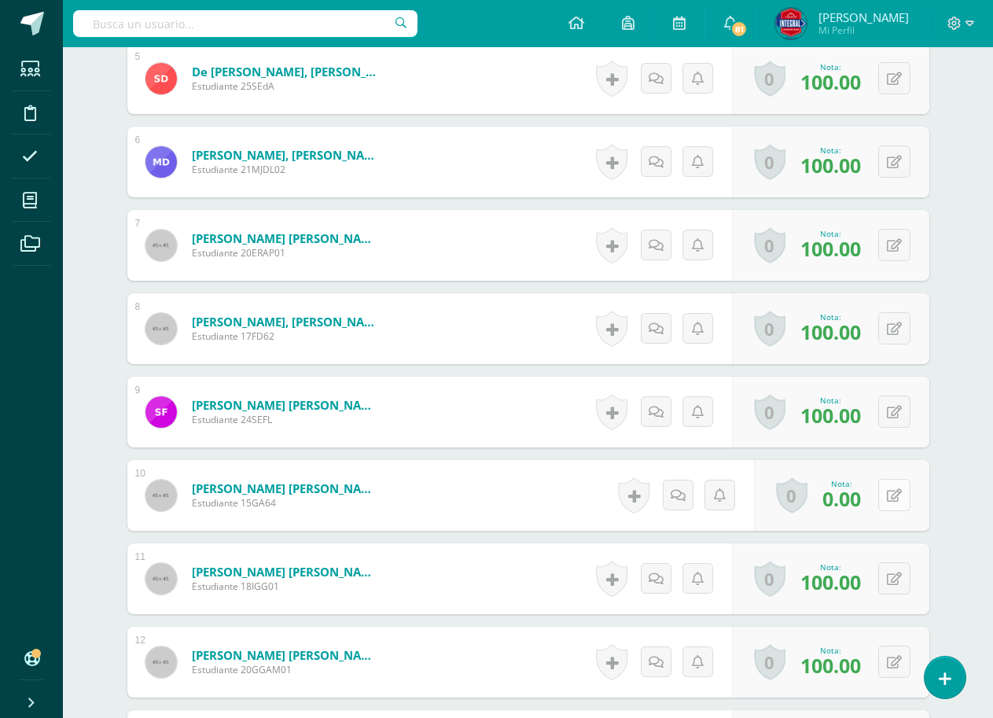
click at [899, 502] on icon at bounding box center [894, 495] width 15 height 13
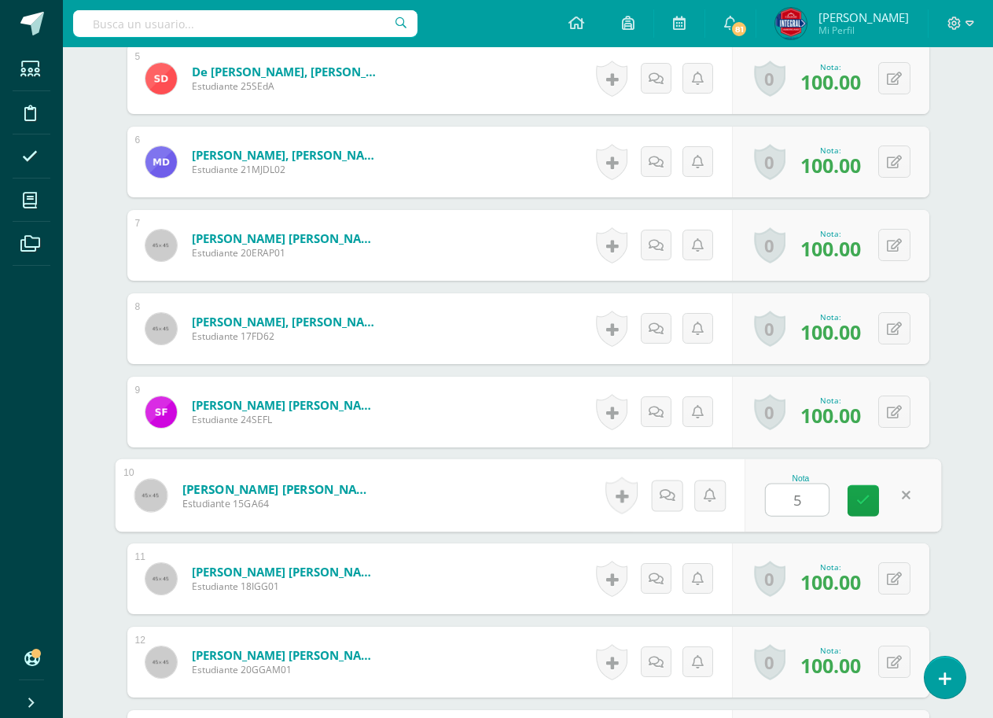
type input "50"
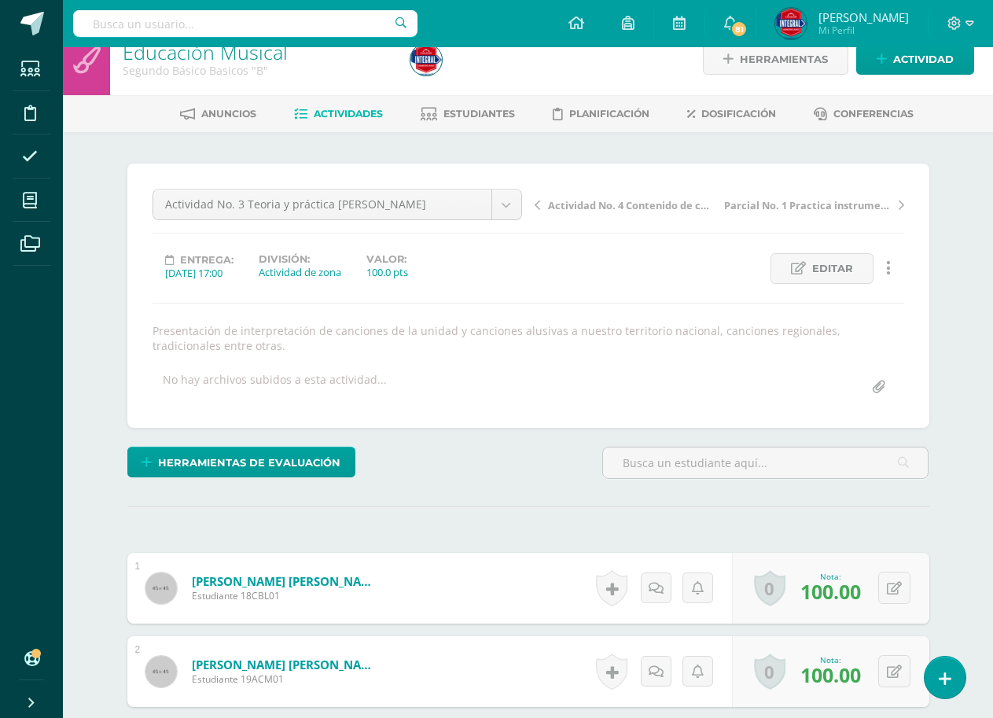
scroll to position [0, 0]
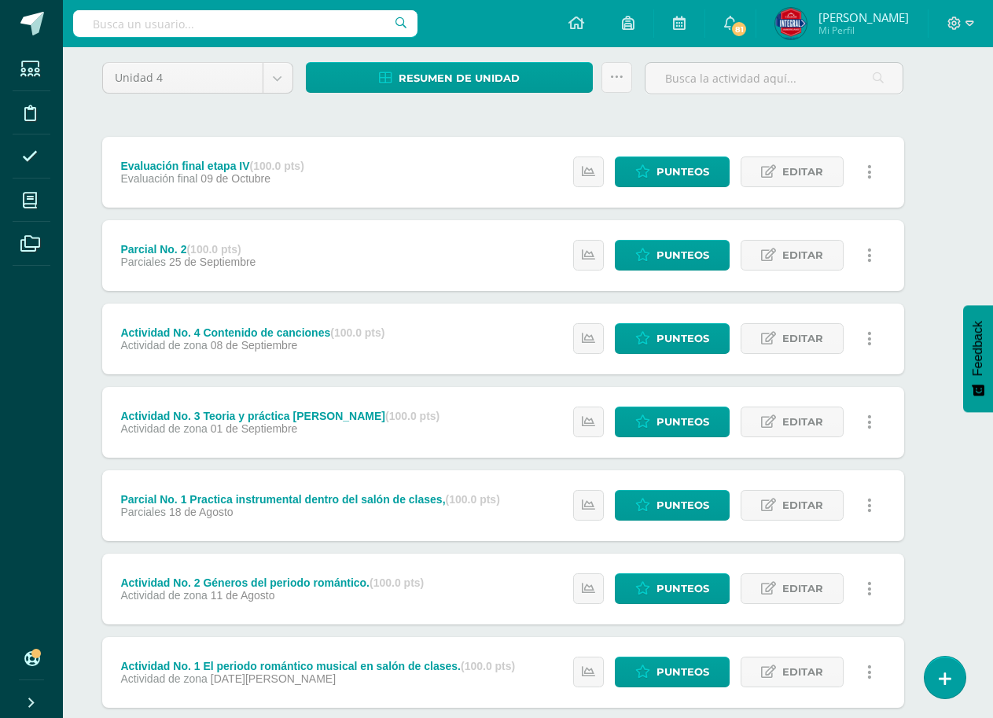
scroll to position [157, 25]
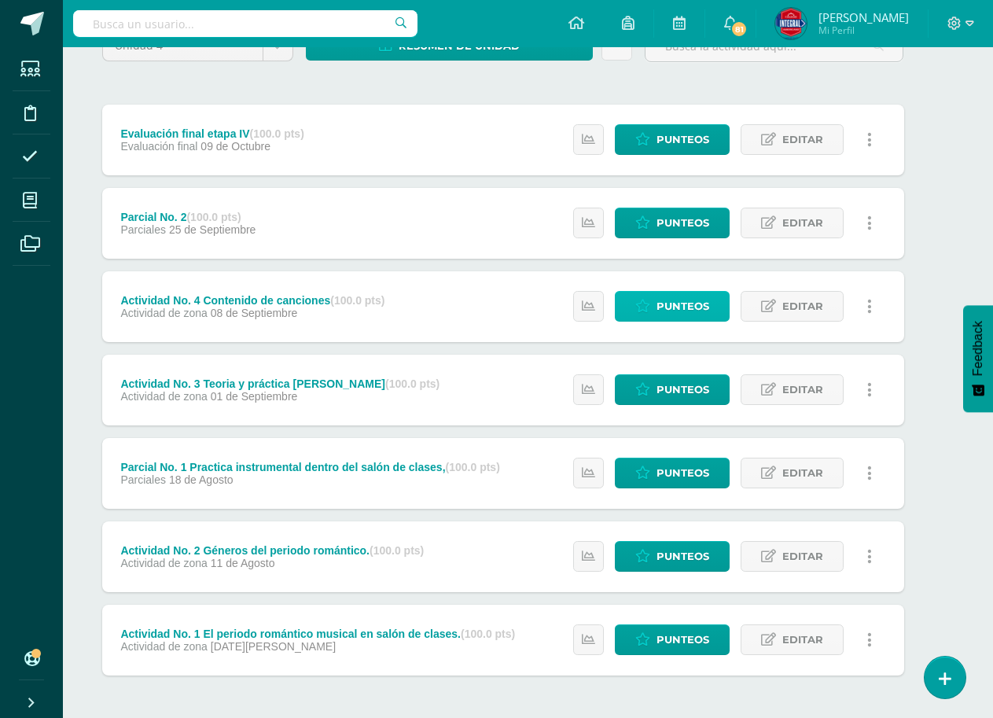
click at [667, 299] on span "Punteos" at bounding box center [683, 306] width 53 height 29
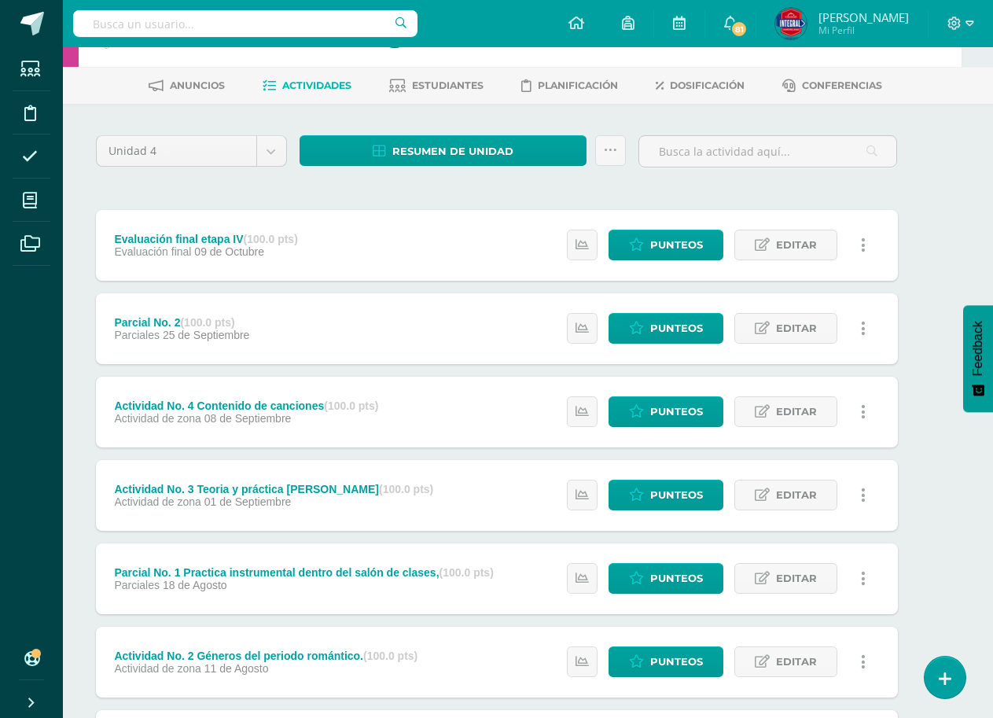
scroll to position [79, 31]
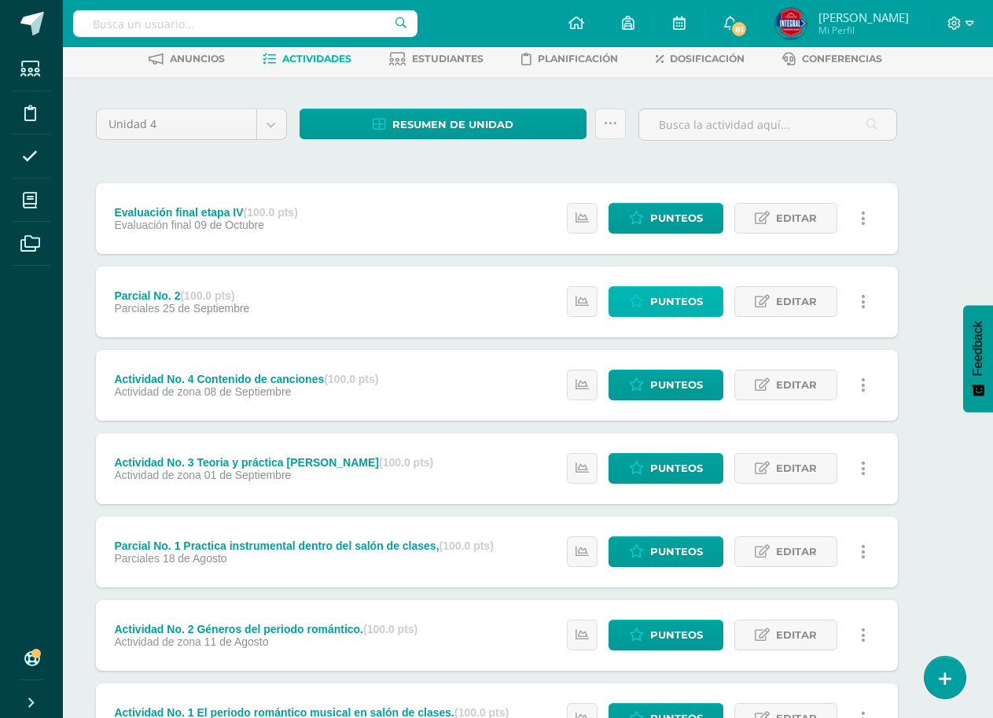
click at [679, 310] on span "Punteos" at bounding box center [676, 301] width 53 height 29
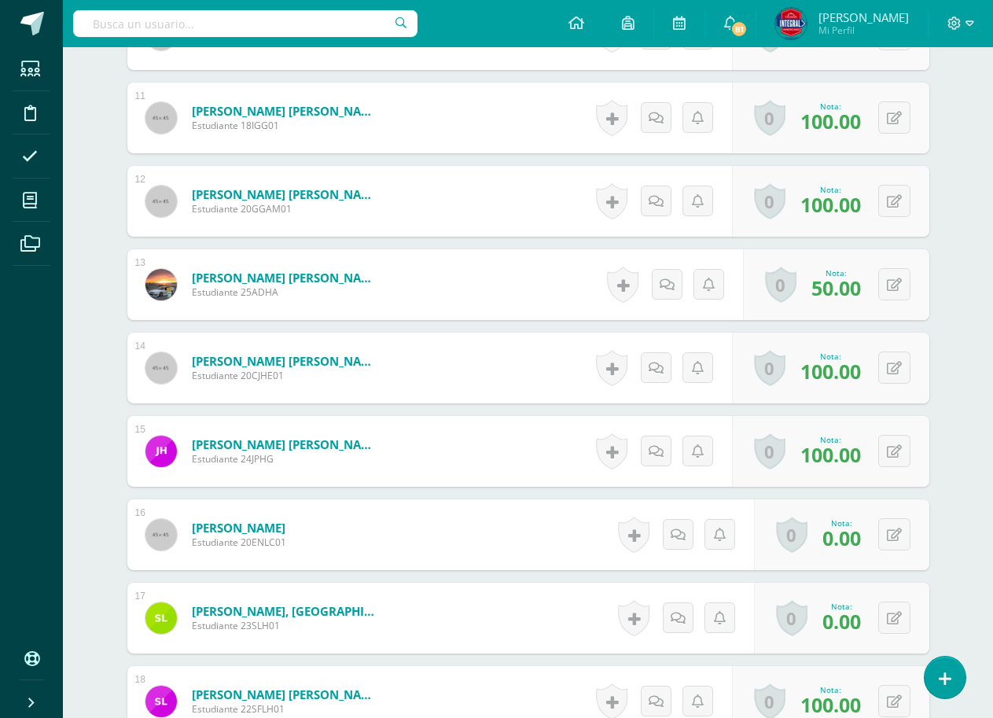
scroll to position [1339, 0]
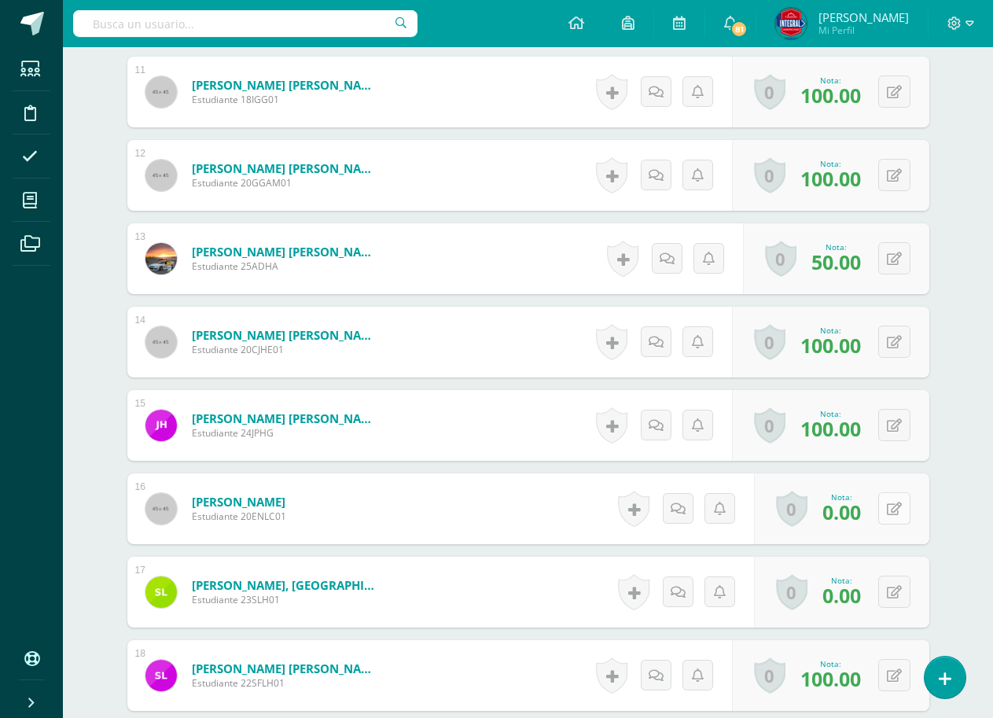
click at [890, 504] on icon at bounding box center [894, 509] width 15 height 13
type input "100"
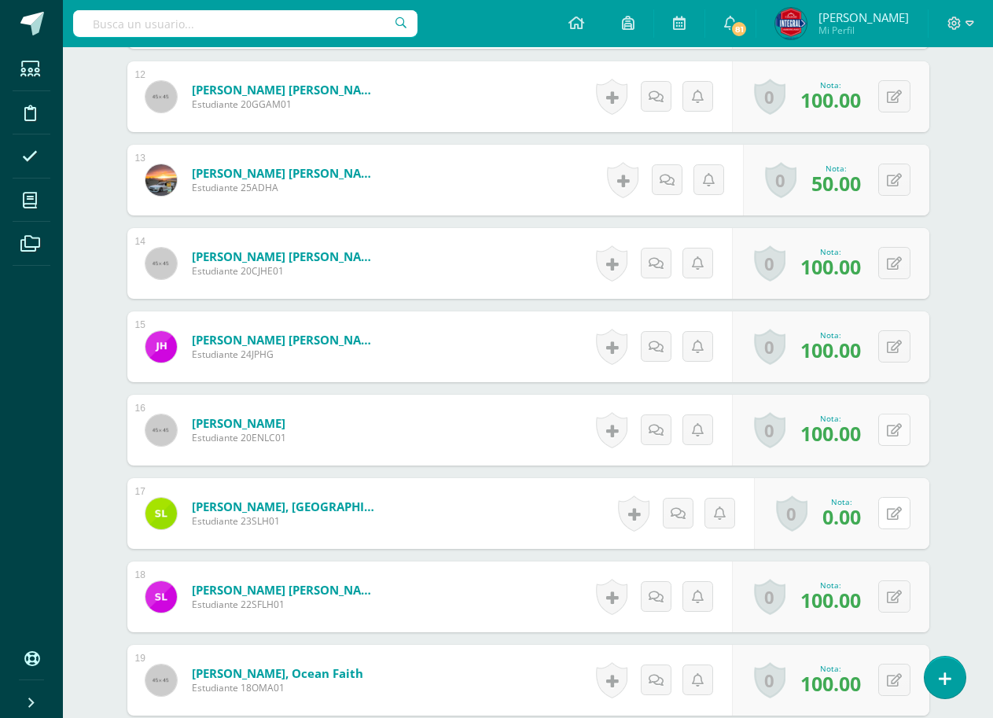
click at [890, 504] on button at bounding box center [895, 513] width 32 height 32
type input "50"
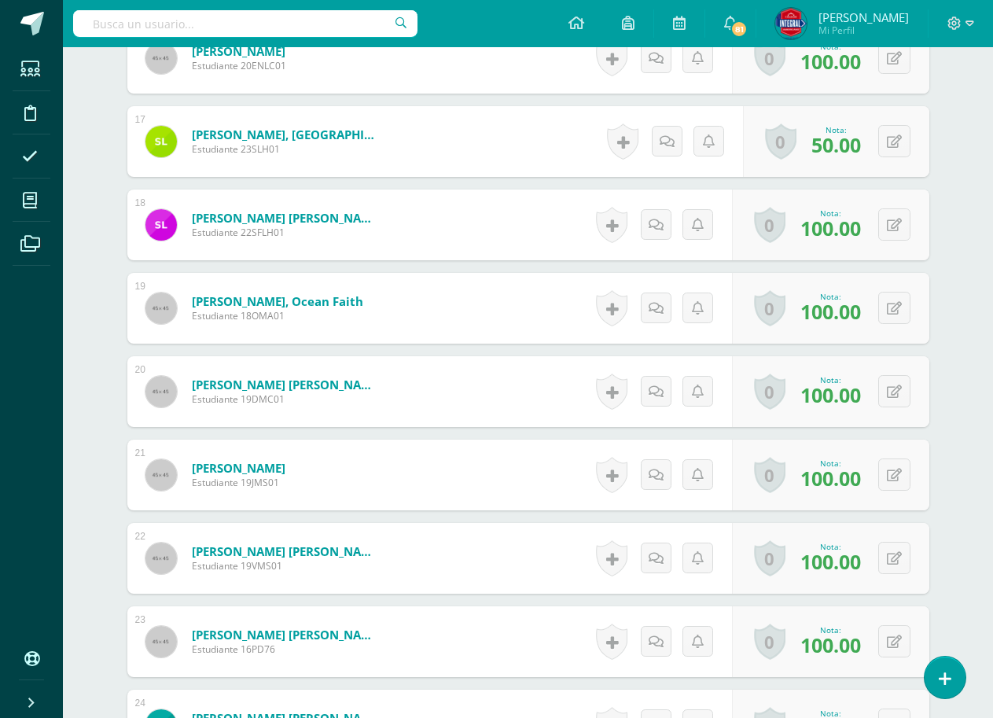
scroll to position [1785, 0]
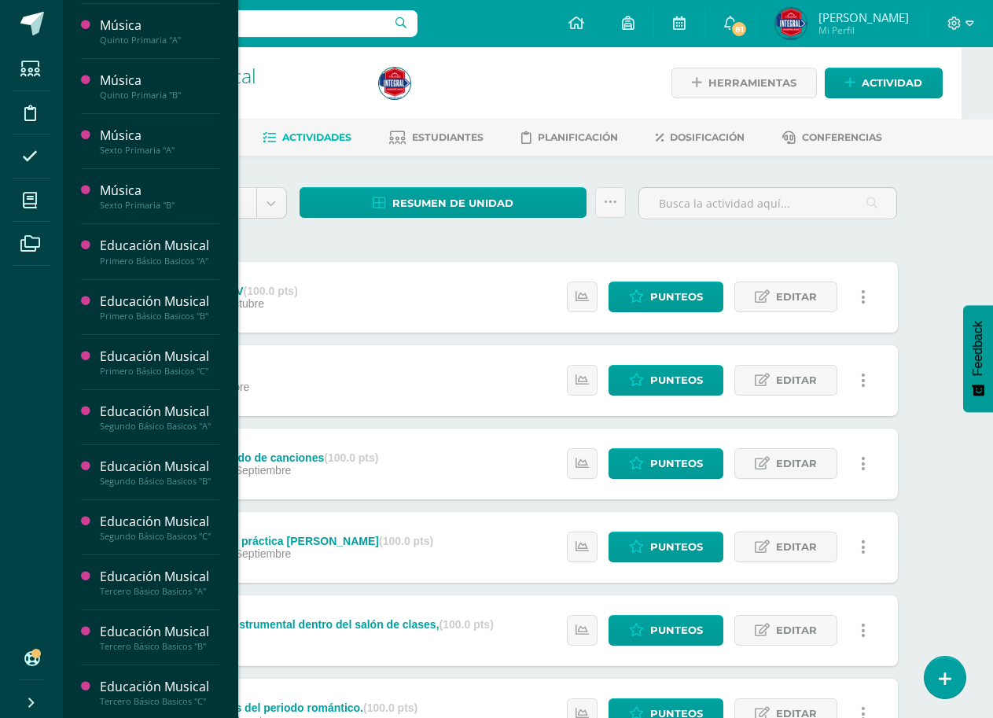
scroll to position [944, 0]
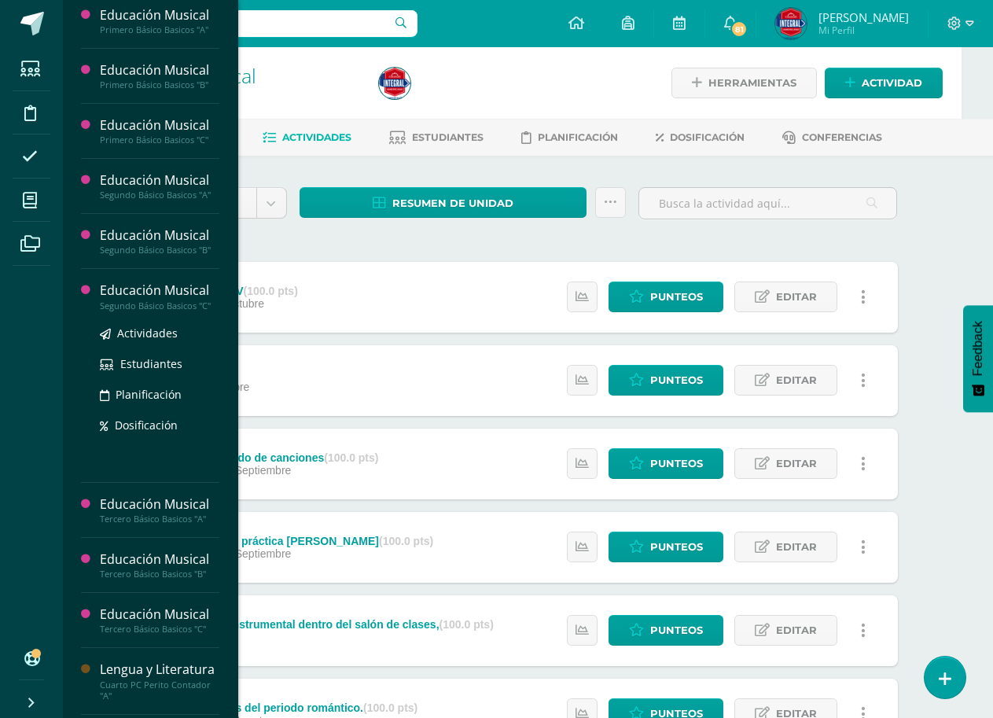
click at [168, 293] on div "Educación Musical" at bounding box center [160, 291] width 120 height 18
click at [150, 330] on span "Actividades" at bounding box center [147, 333] width 61 height 15
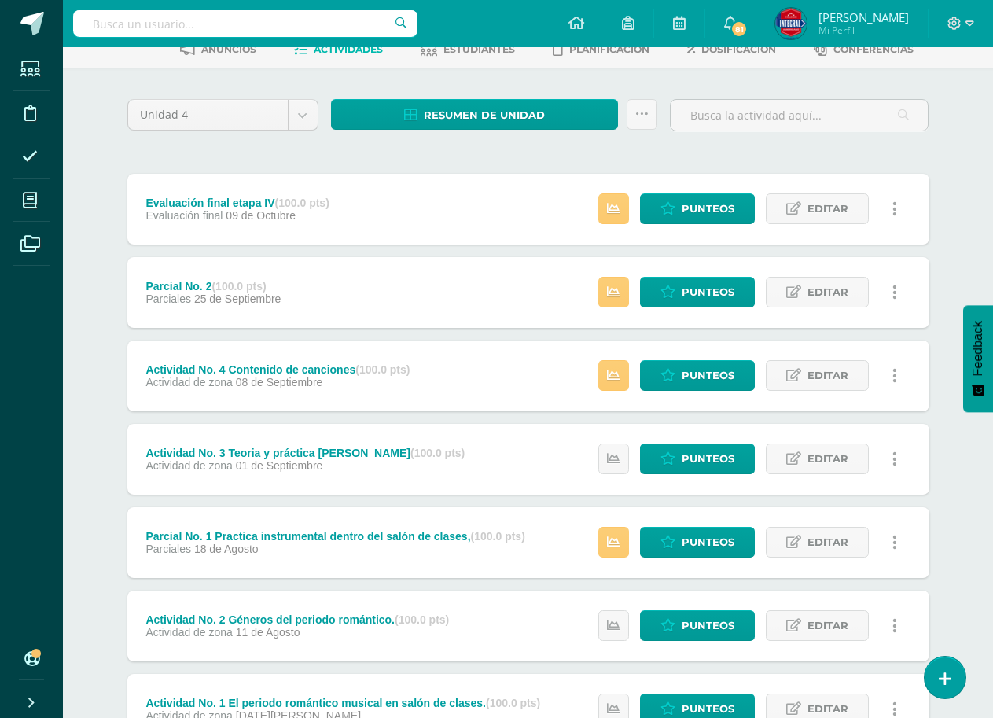
scroll to position [219, 0]
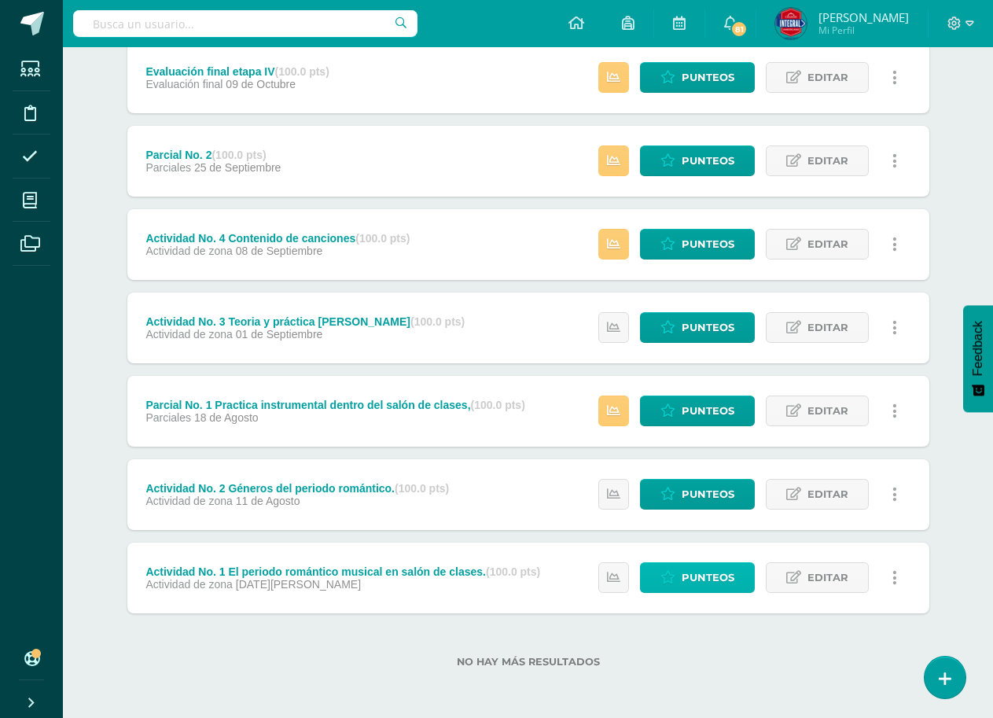
click at [706, 580] on span "Punteos" at bounding box center [708, 577] width 53 height 29
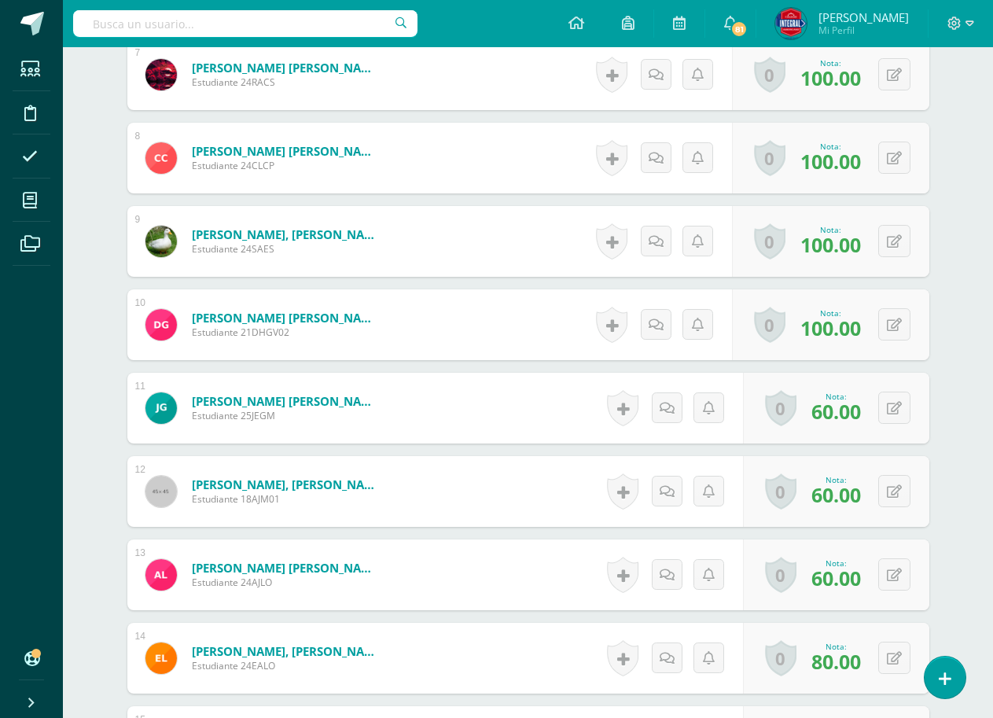
scroll to position [1101, 0]
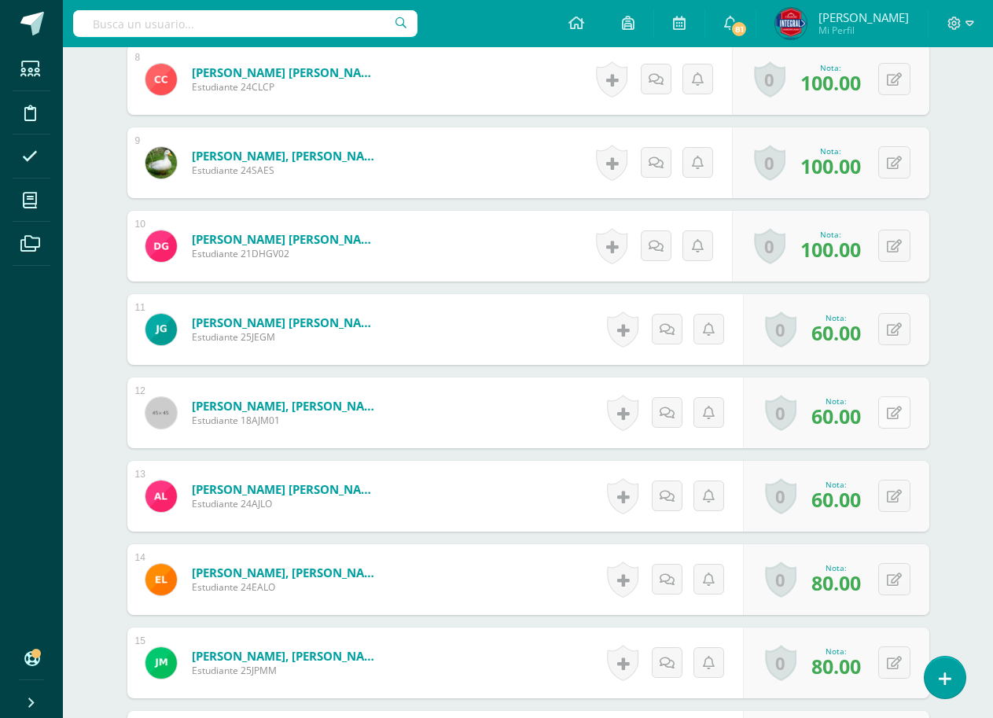
click at [893, 416] on icon at bounding box center [894, 413] width 15 height 13
type input "90"
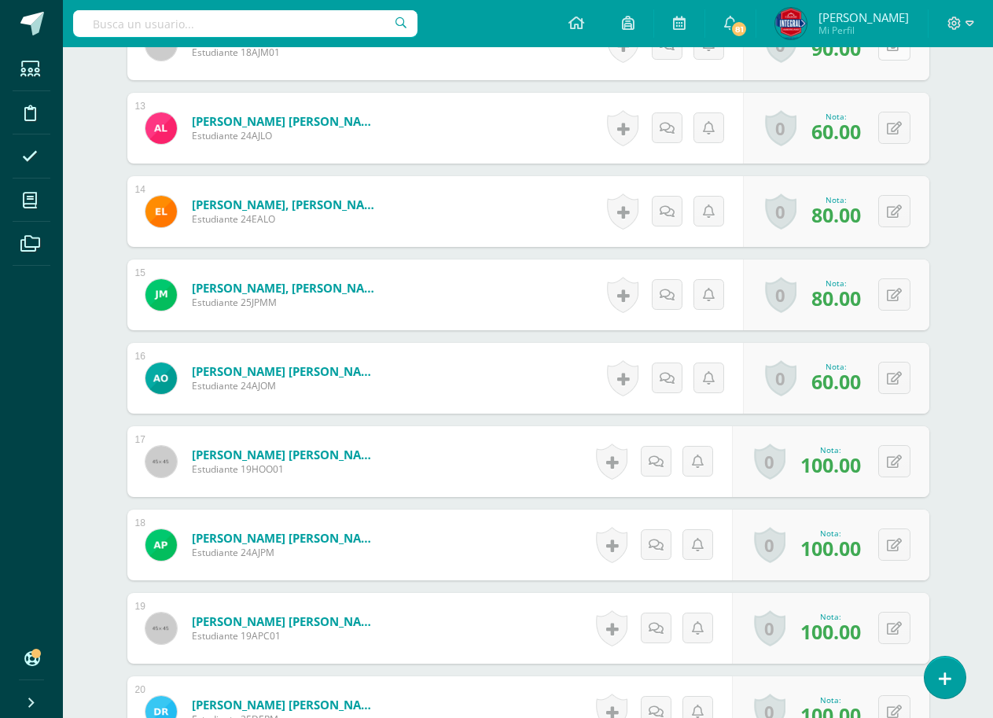
scroll to position [1494, 0]
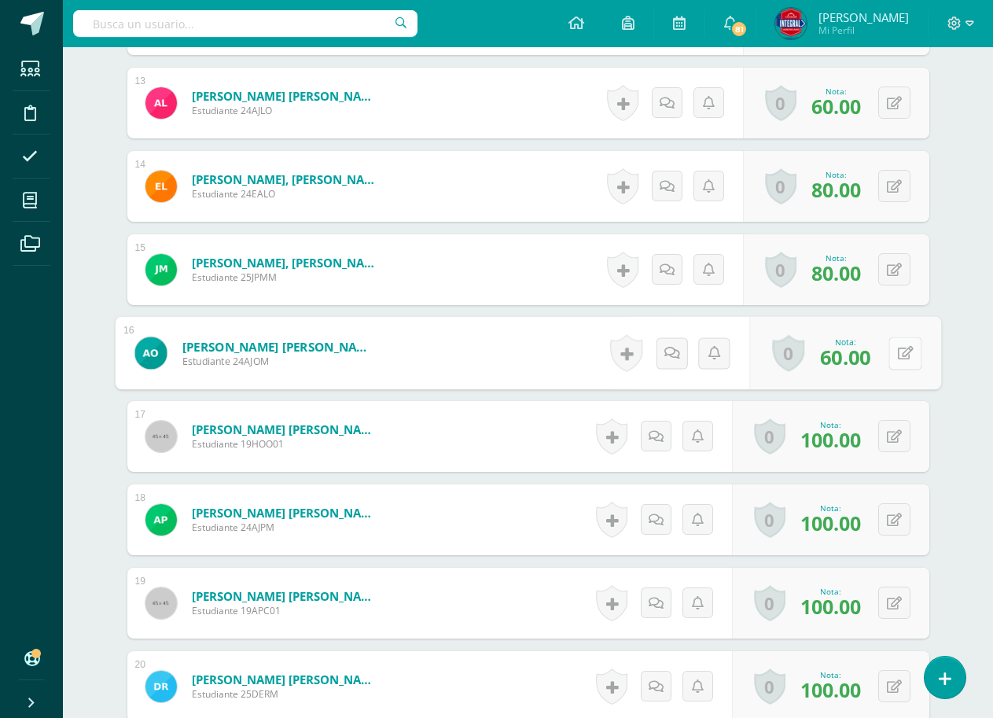
click at [897, 353] on icon at bounding box center [905, 352] width 16 height 13
type input "100"
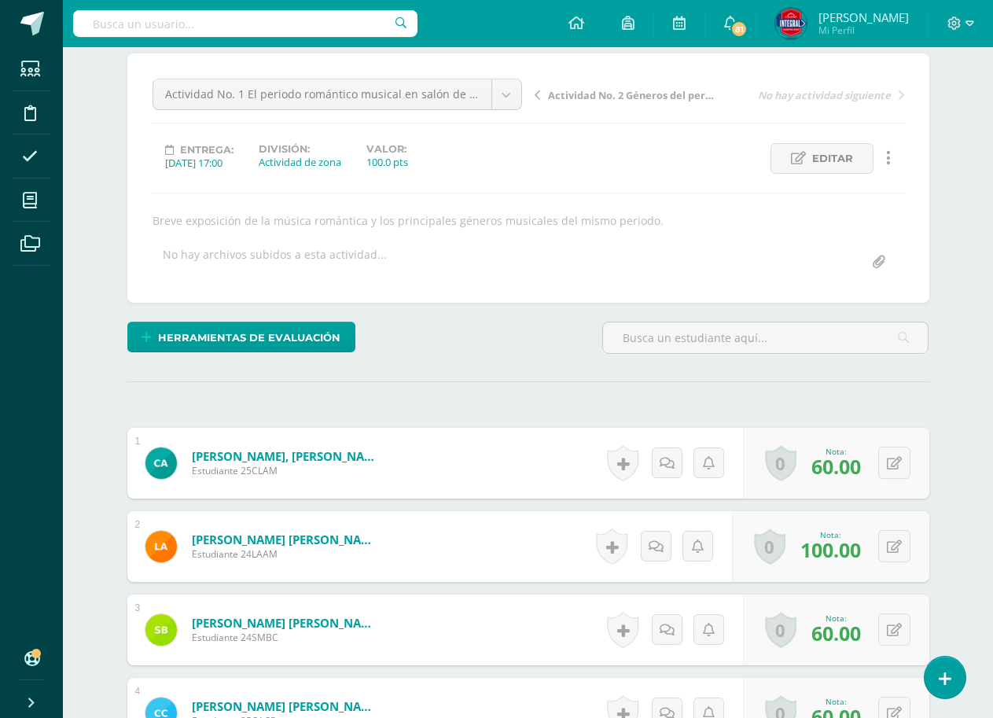
scroll to position [0, 0]
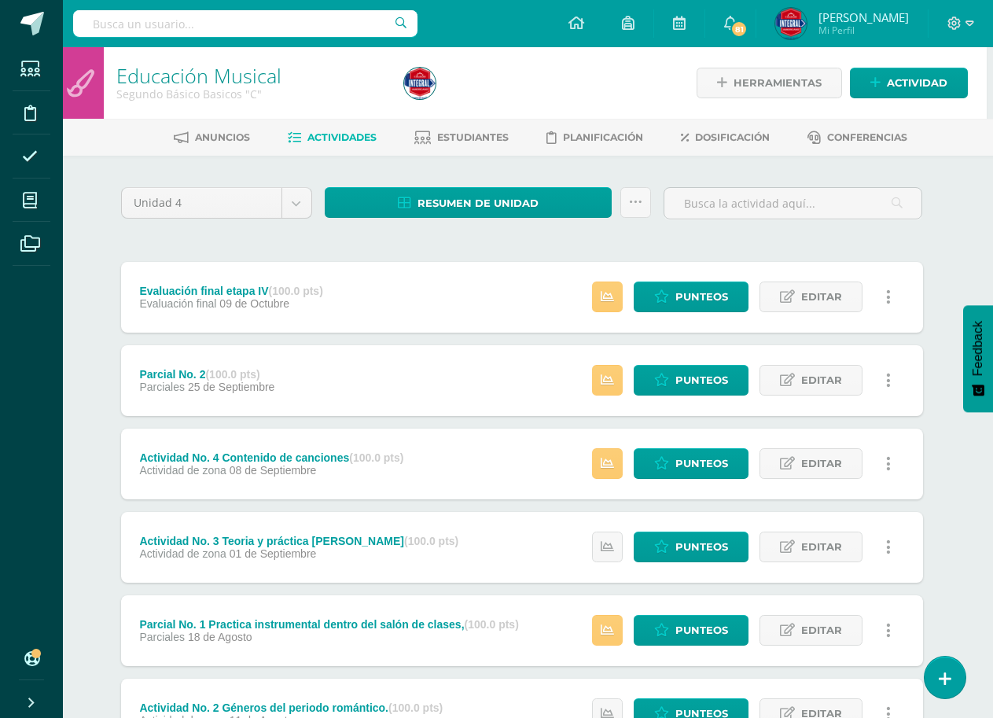
scroll to position [219, 6]
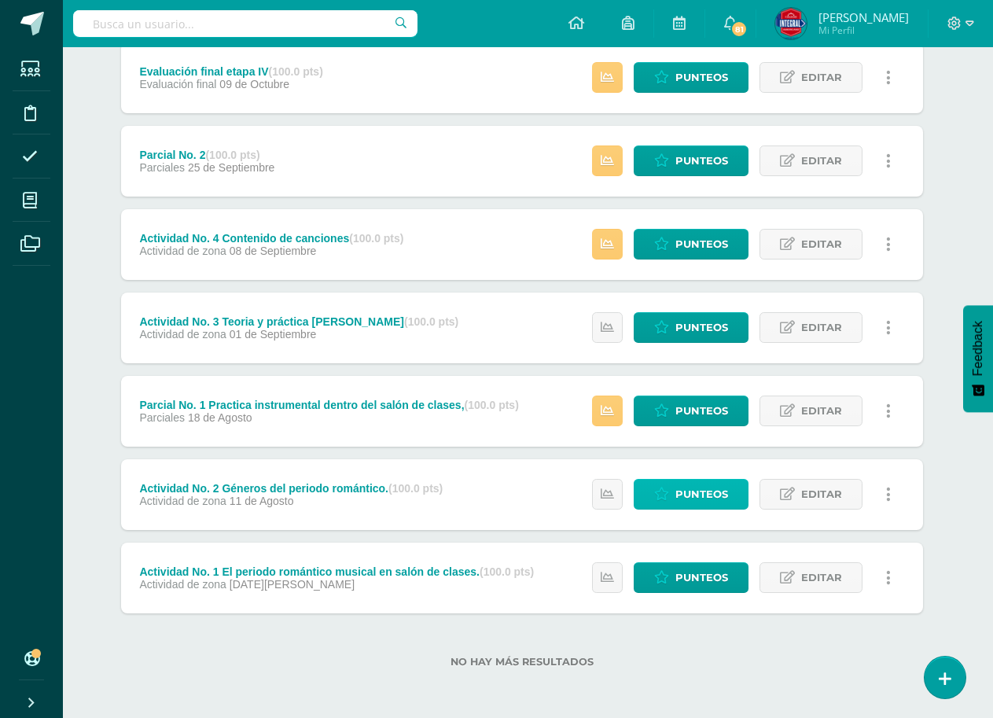
click at [691, 492] on span "Punteos" at bounding box center [702, 494] width 53 height 29
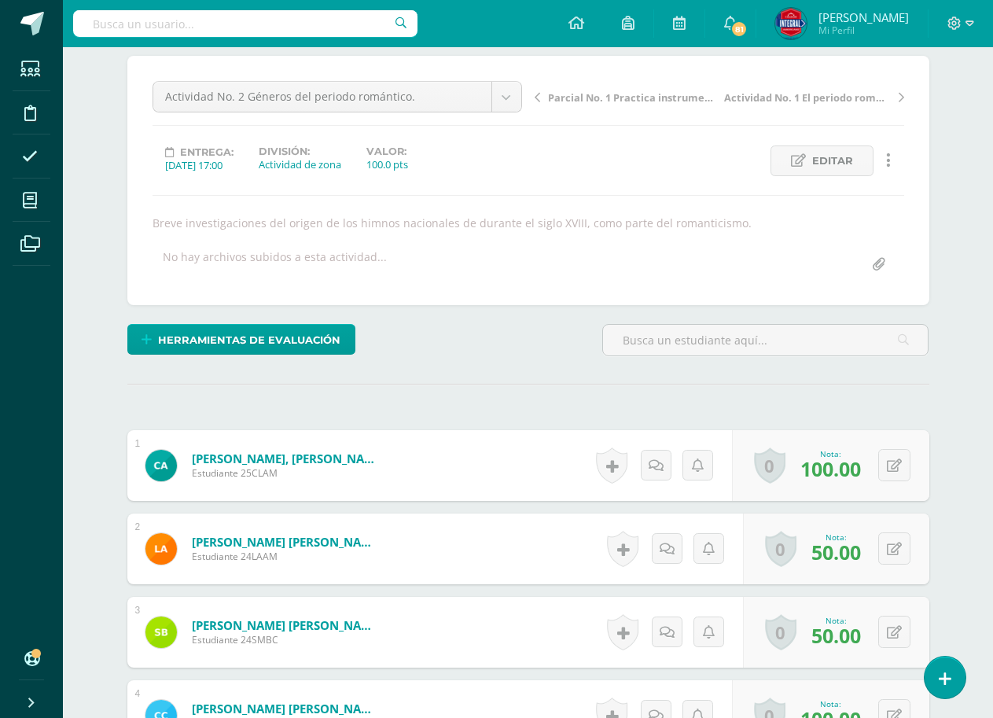
scroll to position [160, 0]
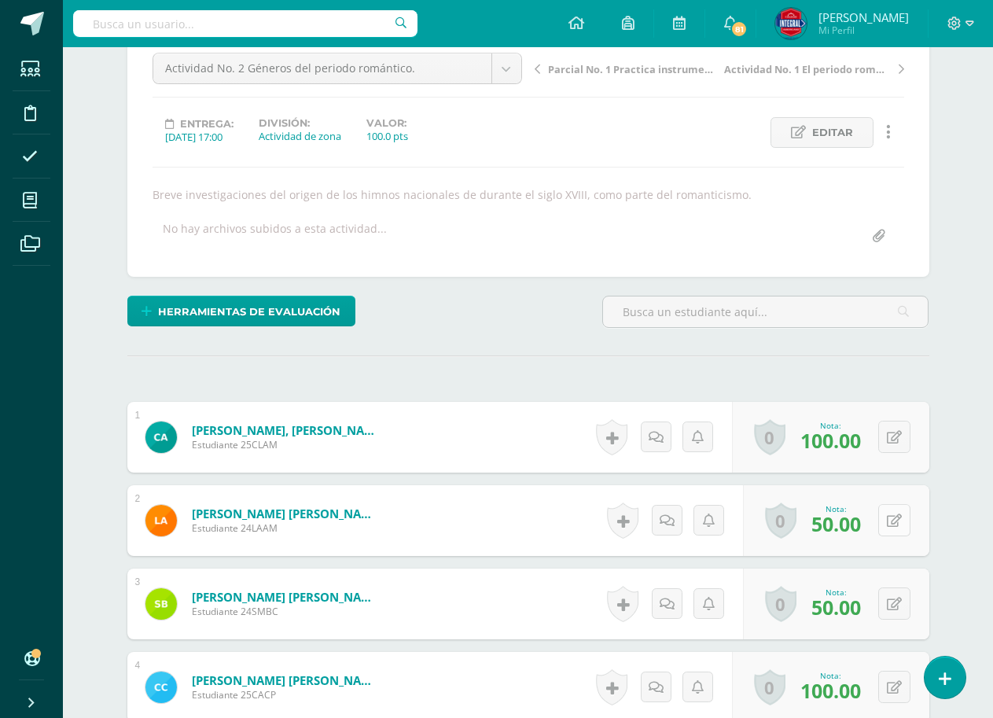
click at [894, 521] on icon at bounding box center [894, 520] width 15 height 13
type input "100"
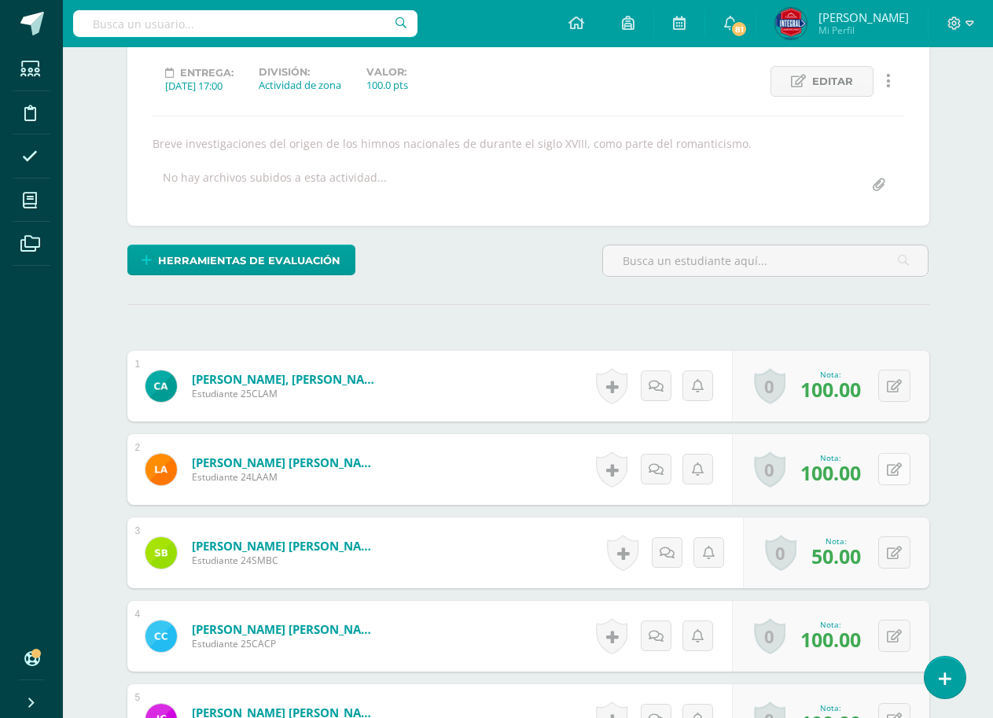
scroll to position [238, 0]
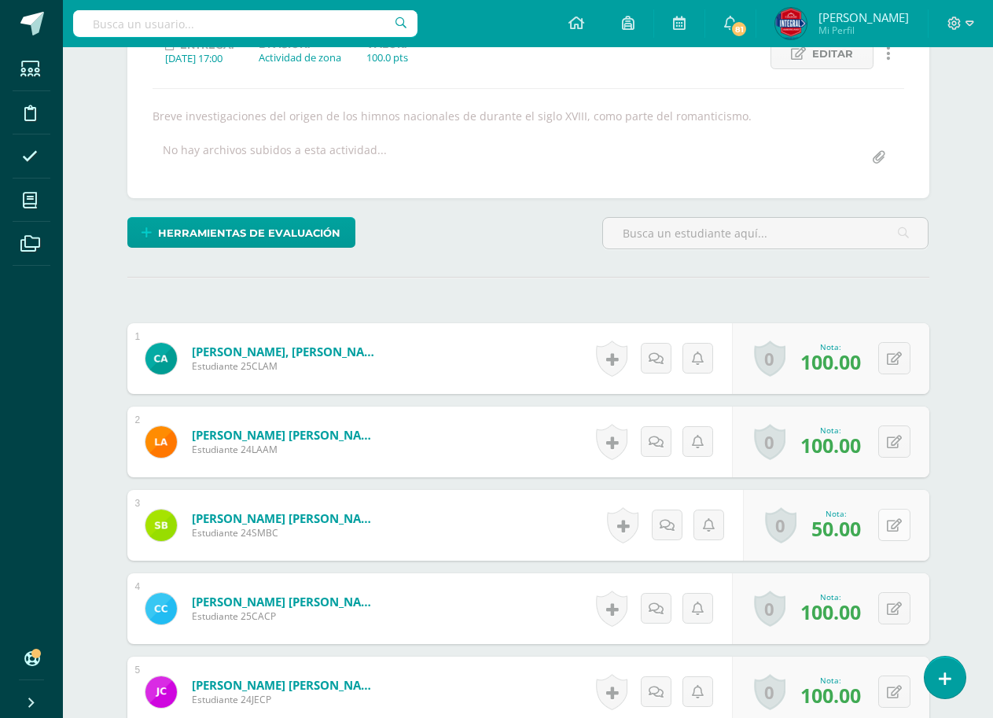
click at [882, 524] on button at bounding box center [895, 525] width 32 height 32
type input "70"
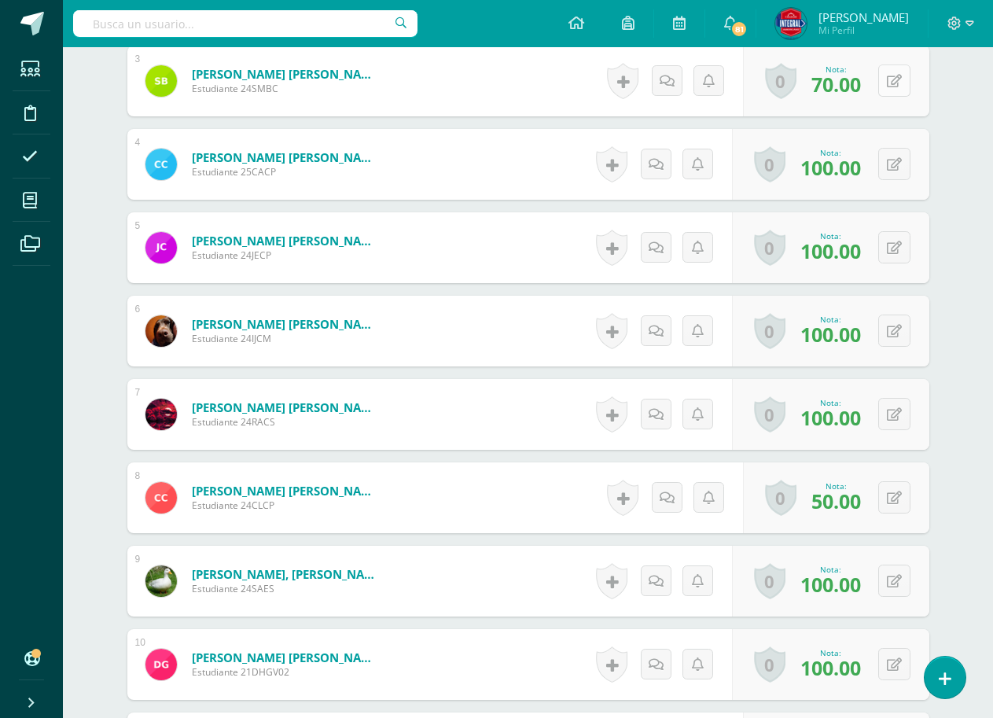
scroll to position [710, 0]
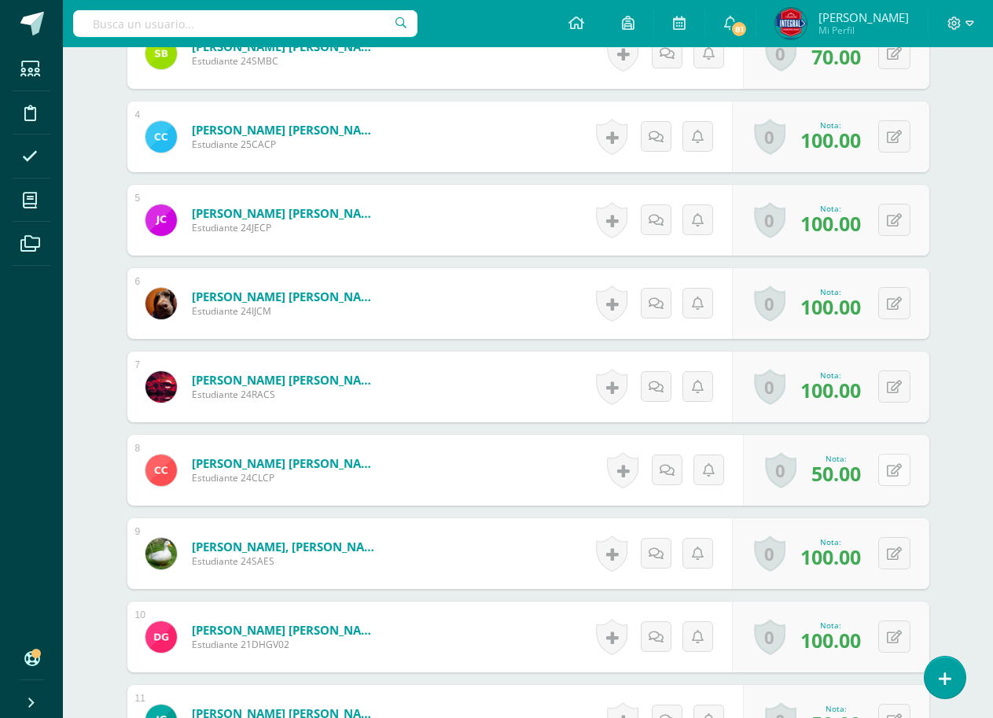
click at [903, 472] on button at bounding box center [895, 470] width 32 height 32
type input "100"
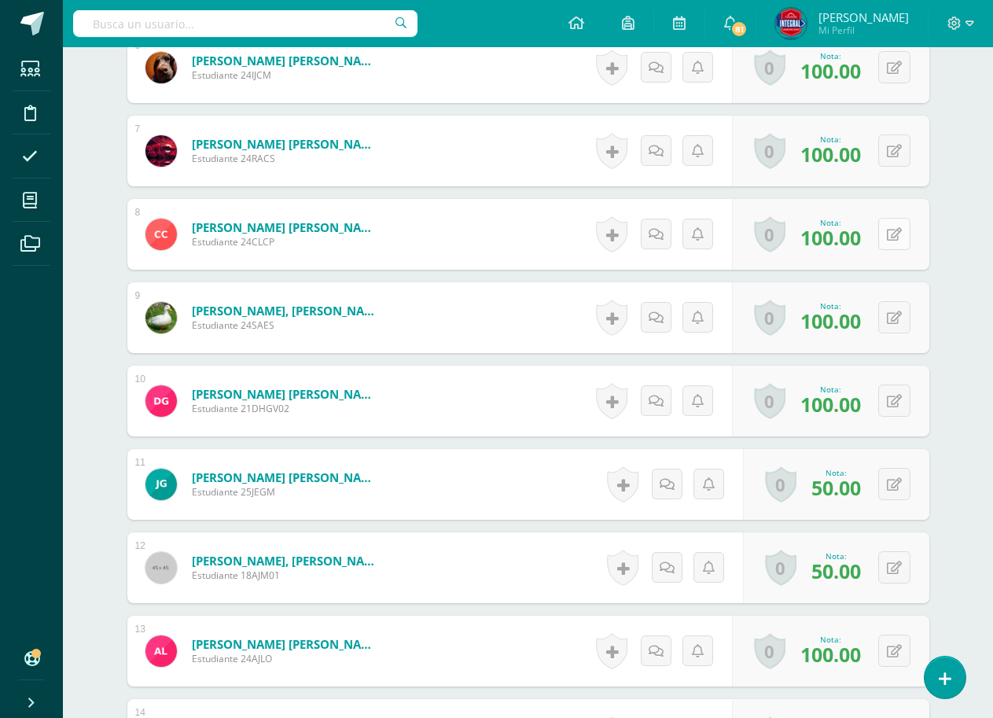
scroll to position [1025, 0]
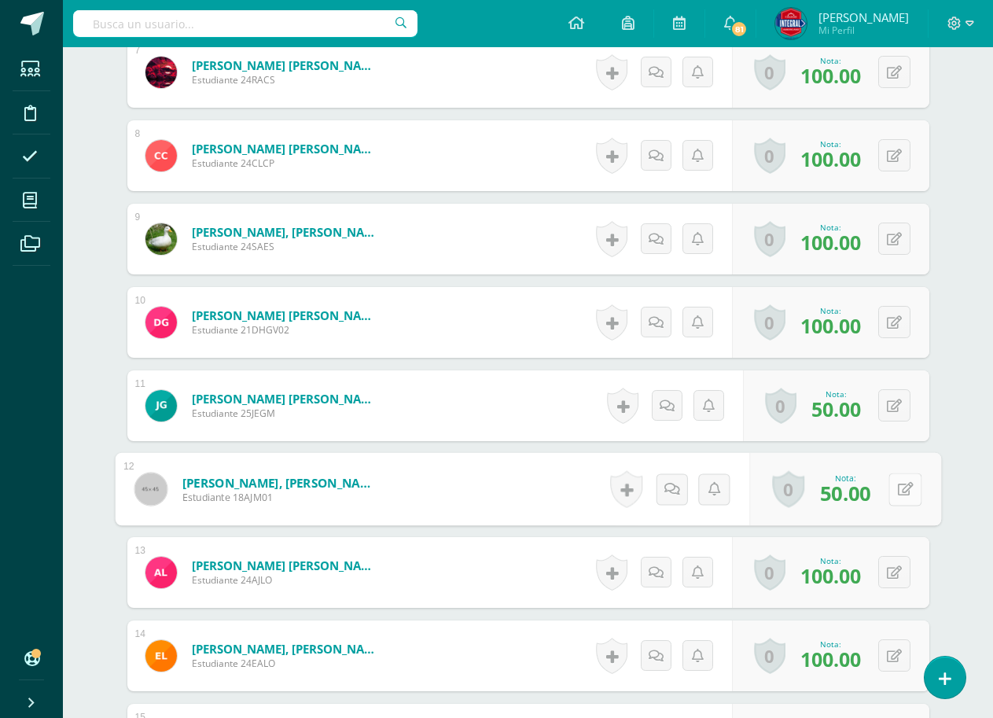
click at [897, 484] on icon at bounding box center [905, 488] width 16 height 13
type input "90"
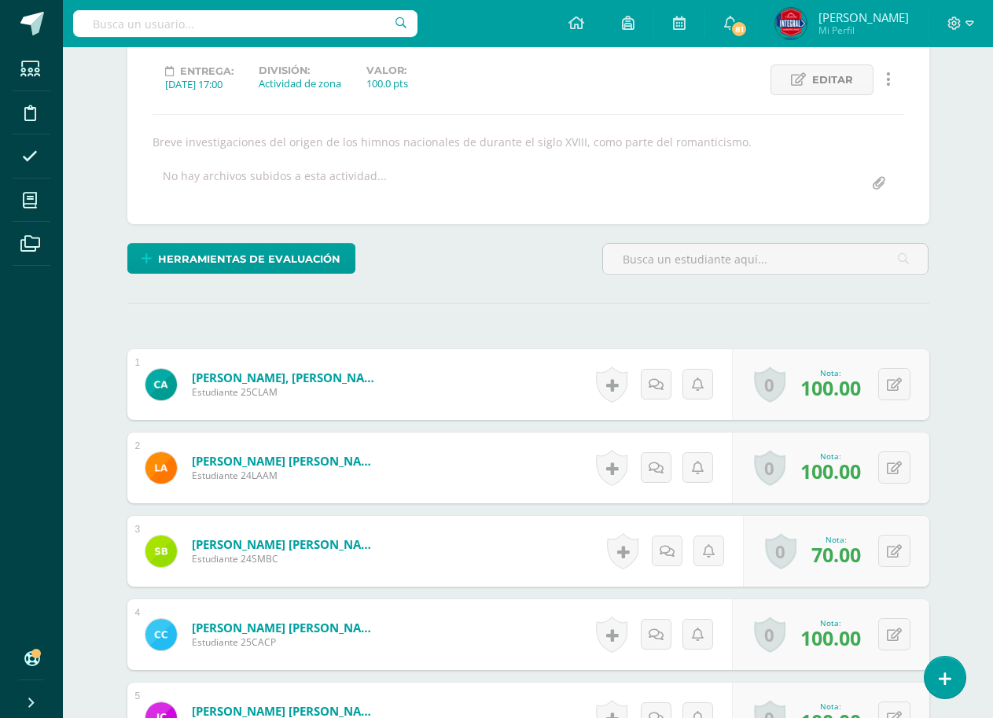
scroll to position [0, 0]
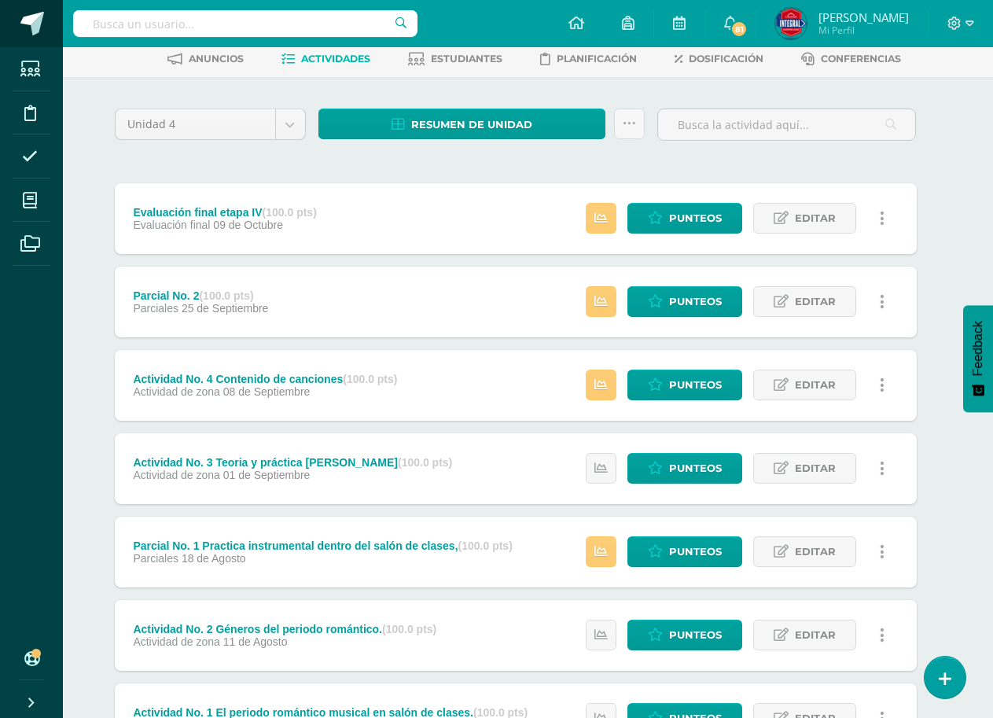
scroll to position [157, 13]
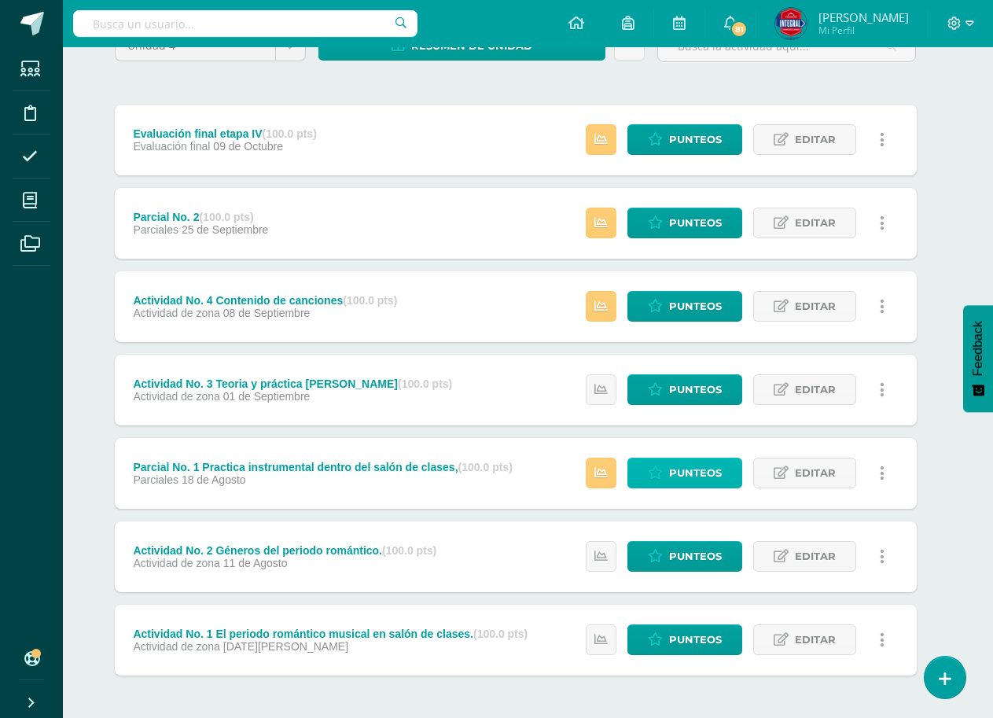
click at [714, 470] on span "Punteos" at bounding box center [695, 473] width 53 height 29
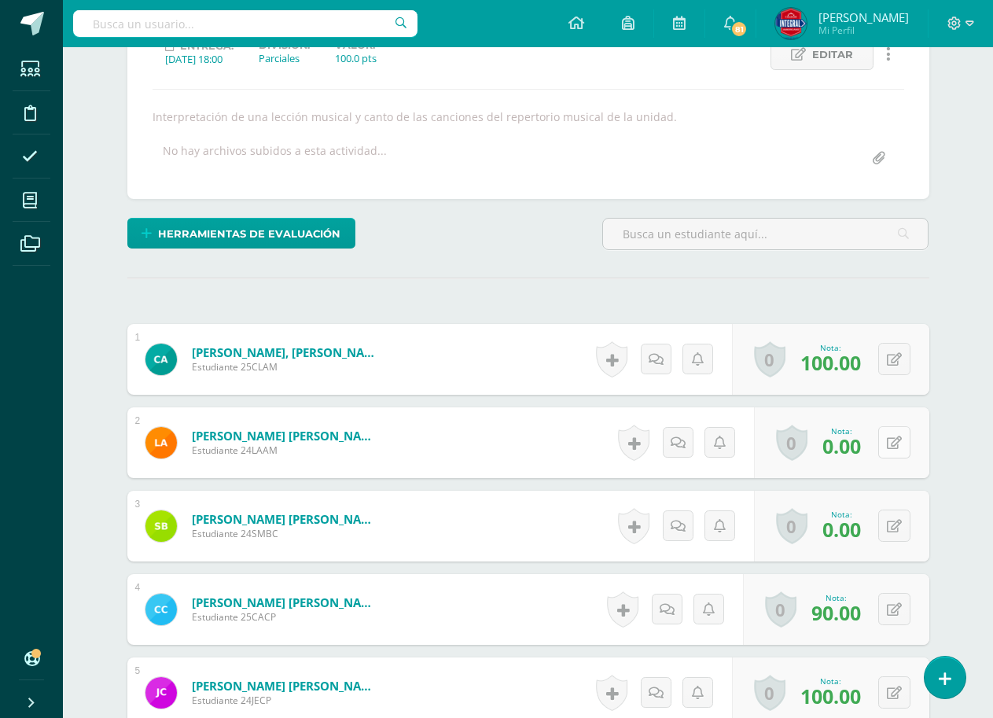
scroll to position [238, 0]
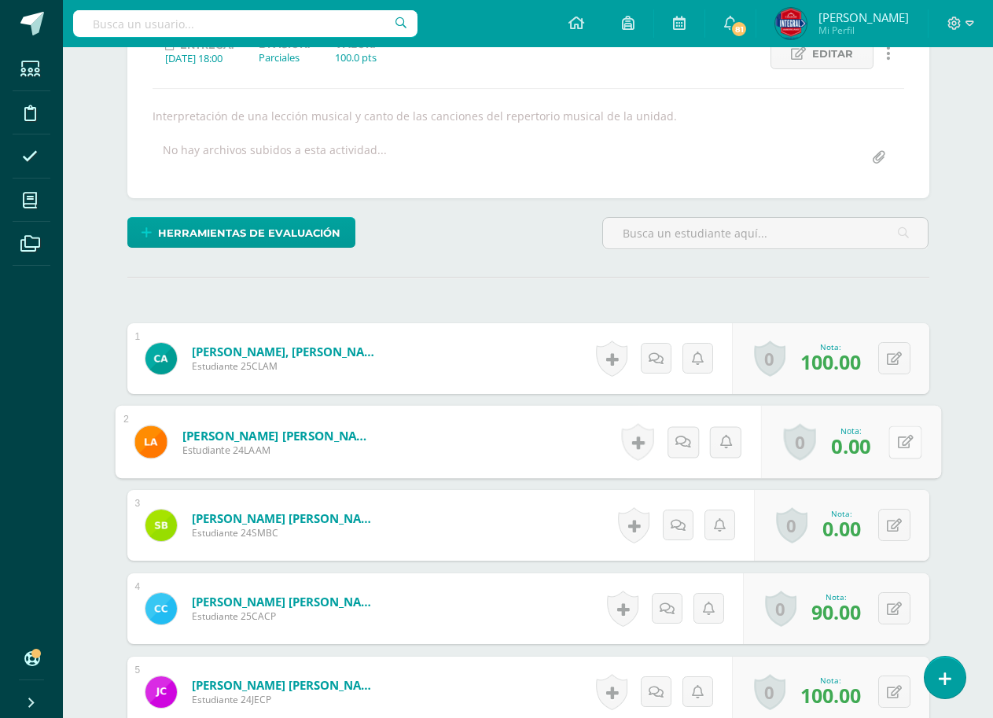
click at [905, 440] on button at bounding box center [905, 442] width 33 height 33
type input "50"
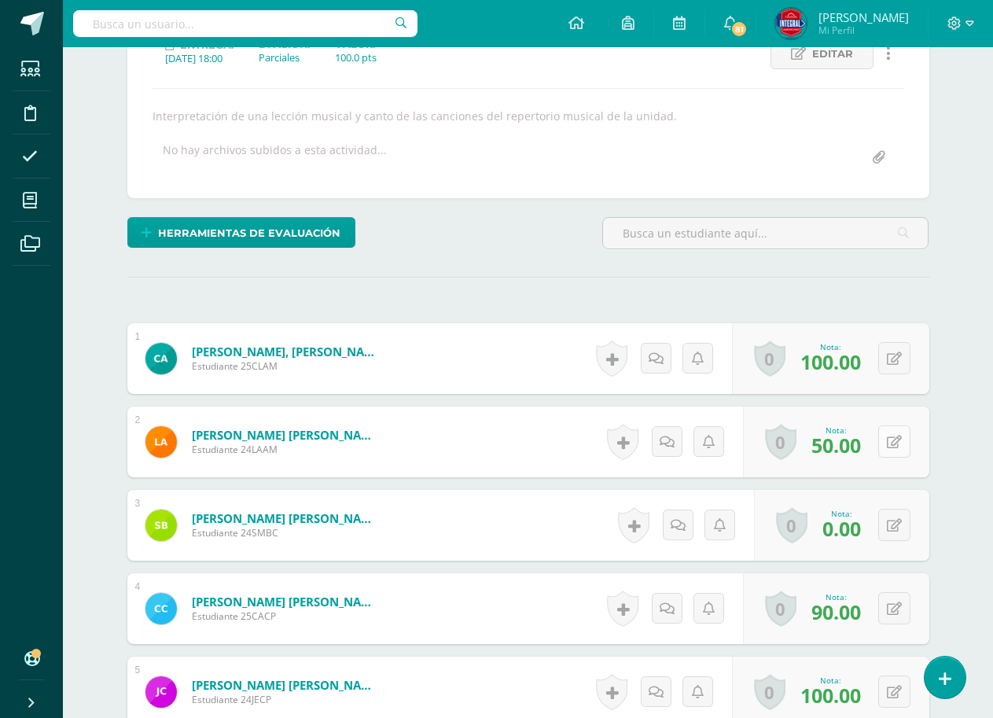
scroll to position [317, 0]
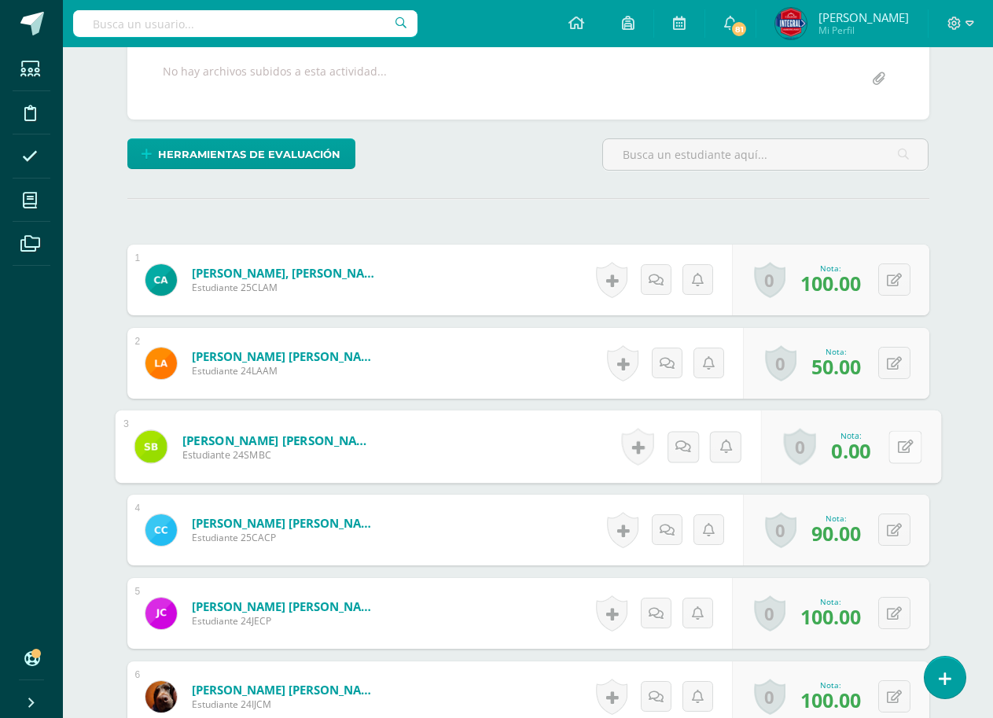
click at [897, 444] on icon at bounding box center [905, 446] width 16 height 13
type input "70"
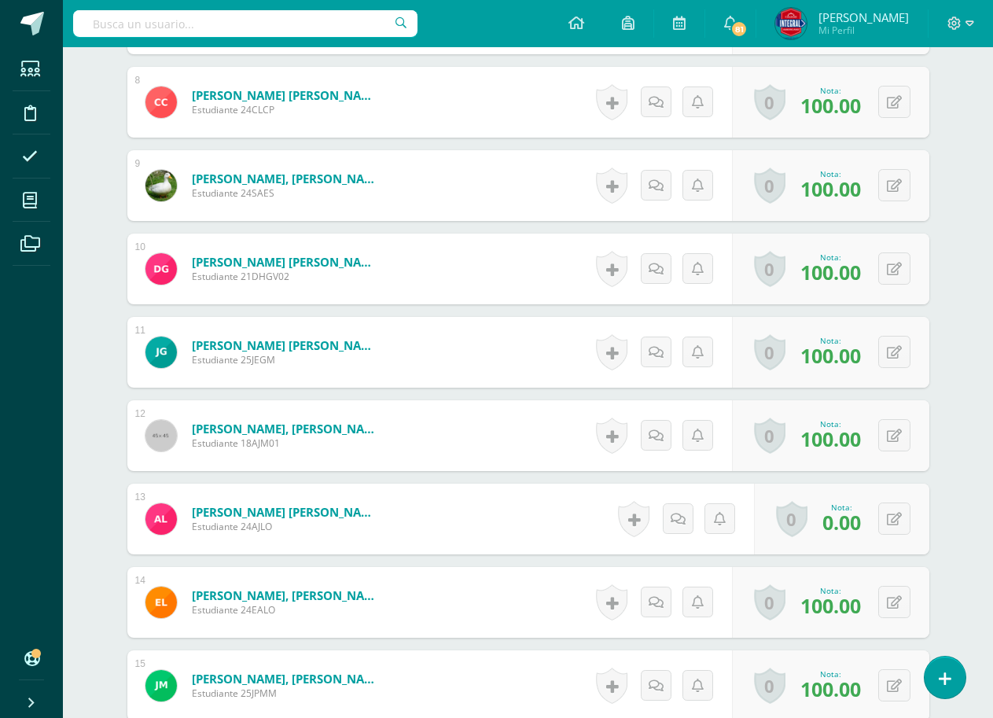
scroll to position [1104, 0]
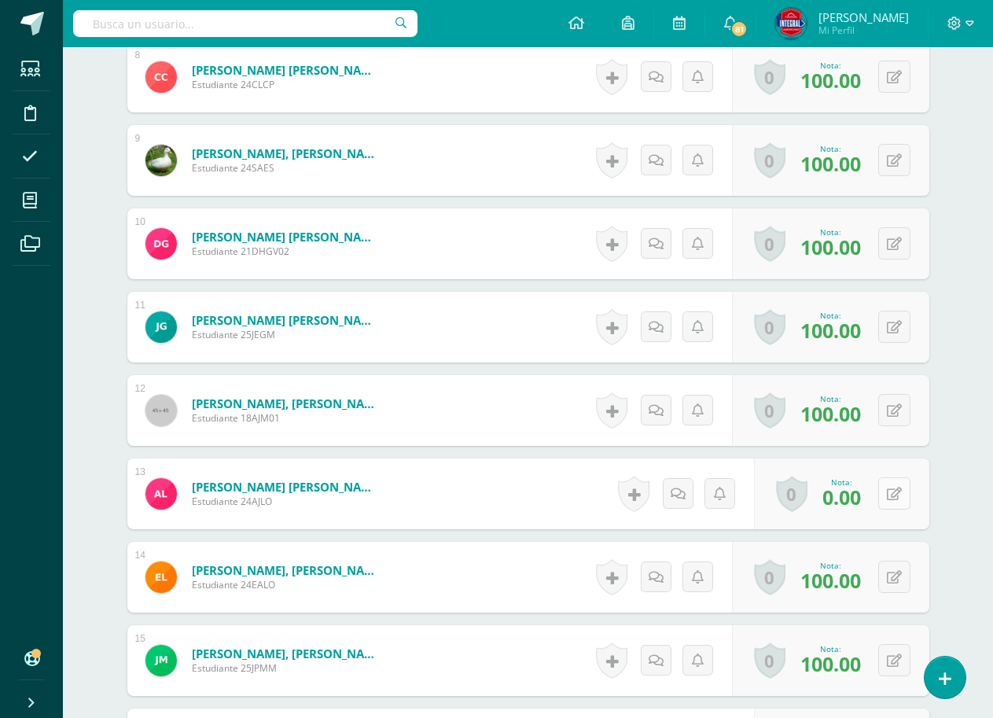
click at [897, 493] on icon at bounding box center [894, 494] width 15 height 13
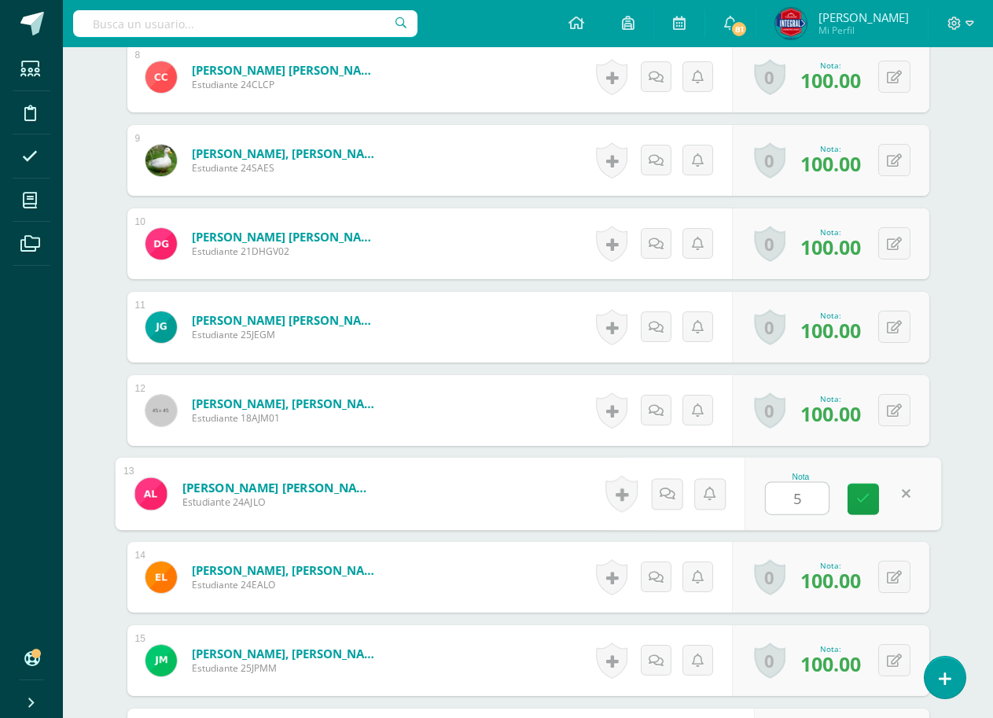
type input "50"
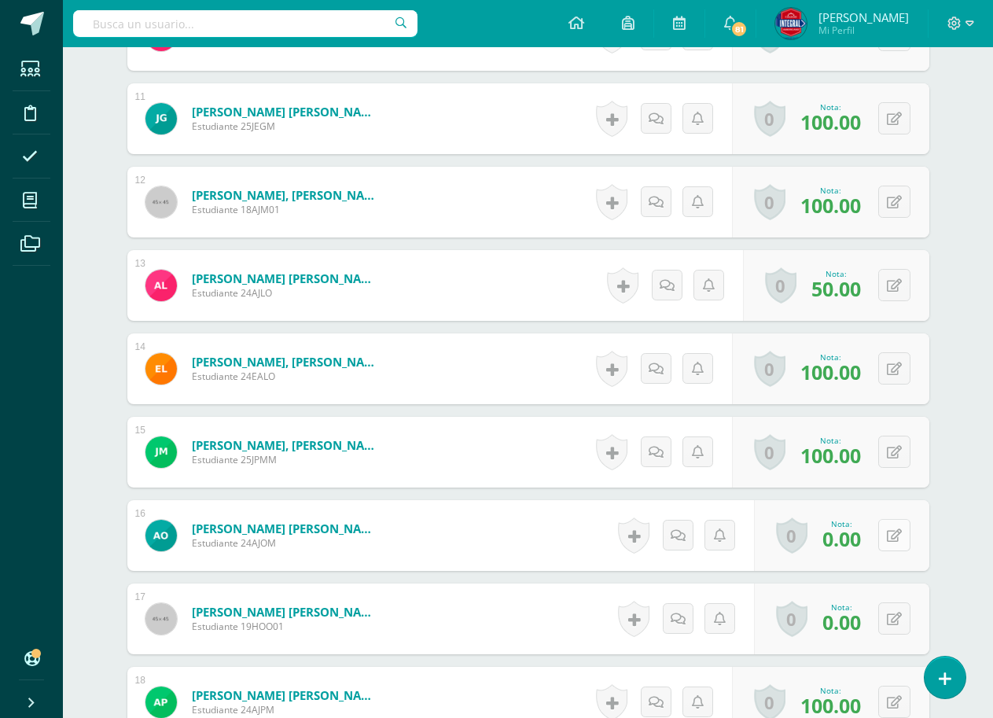
scroll to position [1340, 0]
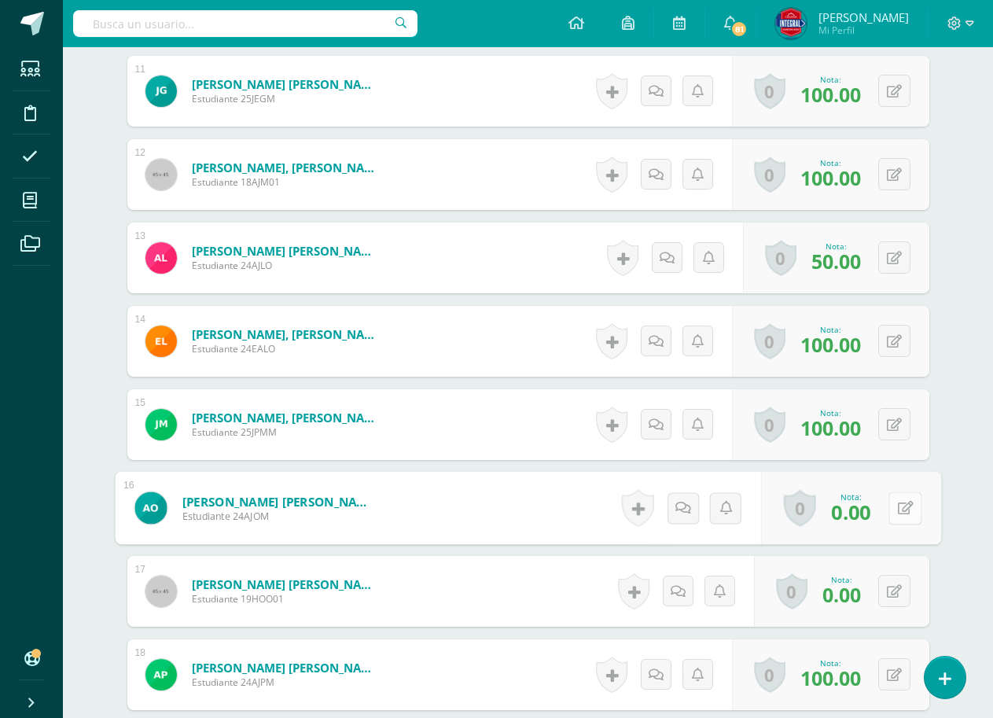
click at [891, 504] on button at bounding box center [905, 508] width 33 height 33
type input "90"
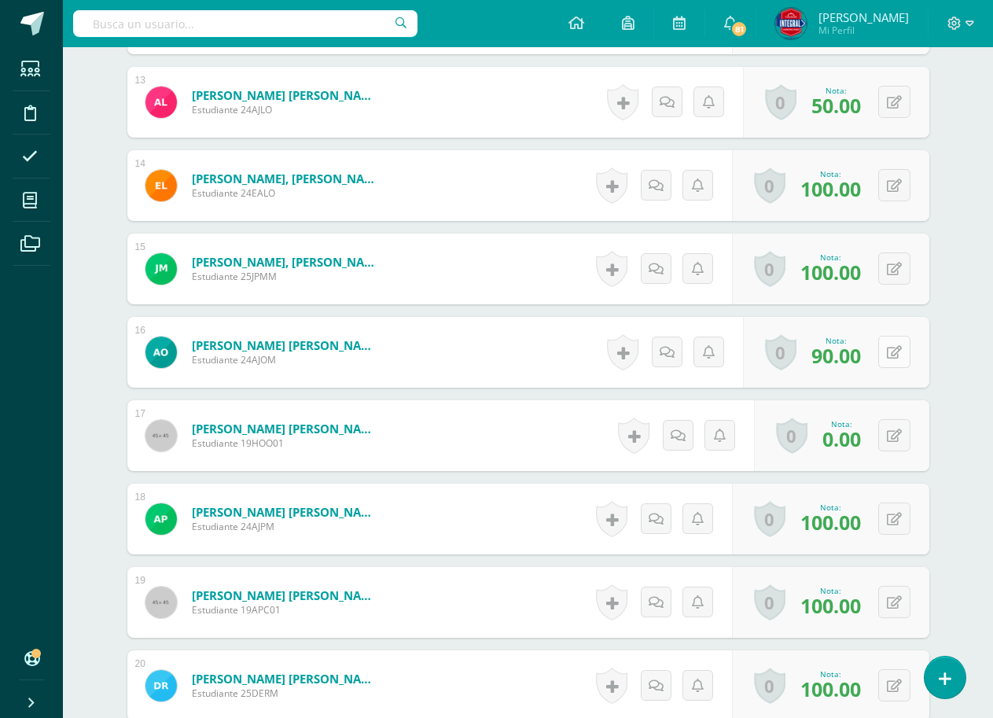
scroll to position [1497, 0]
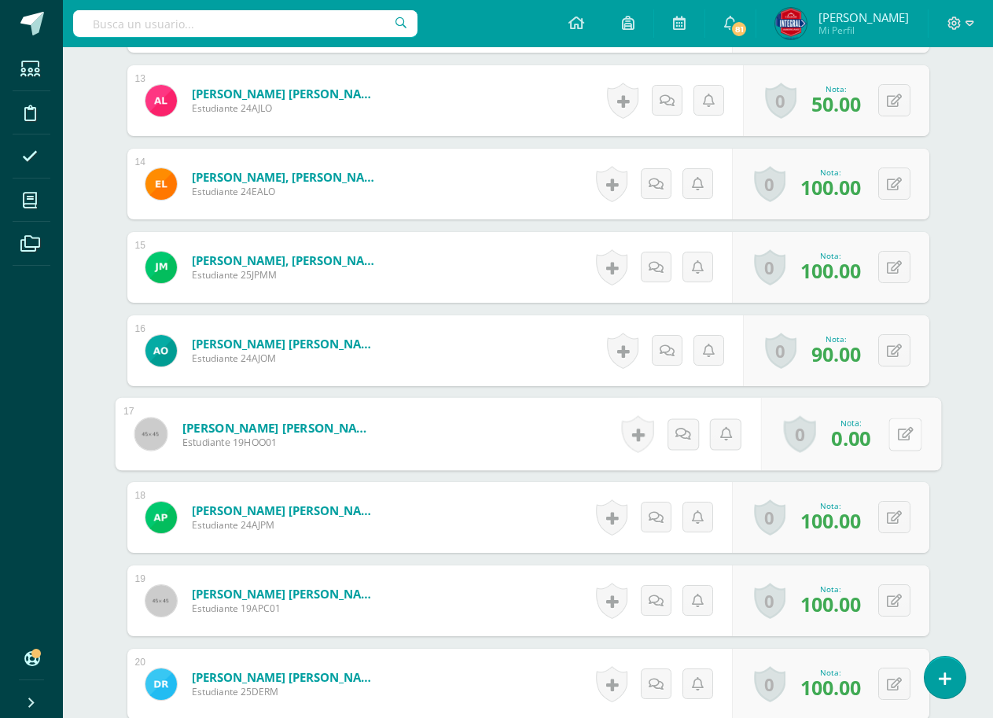
click at [890, 435] on button at bounding box center [905, 434] width 33 height 33
type input "50"
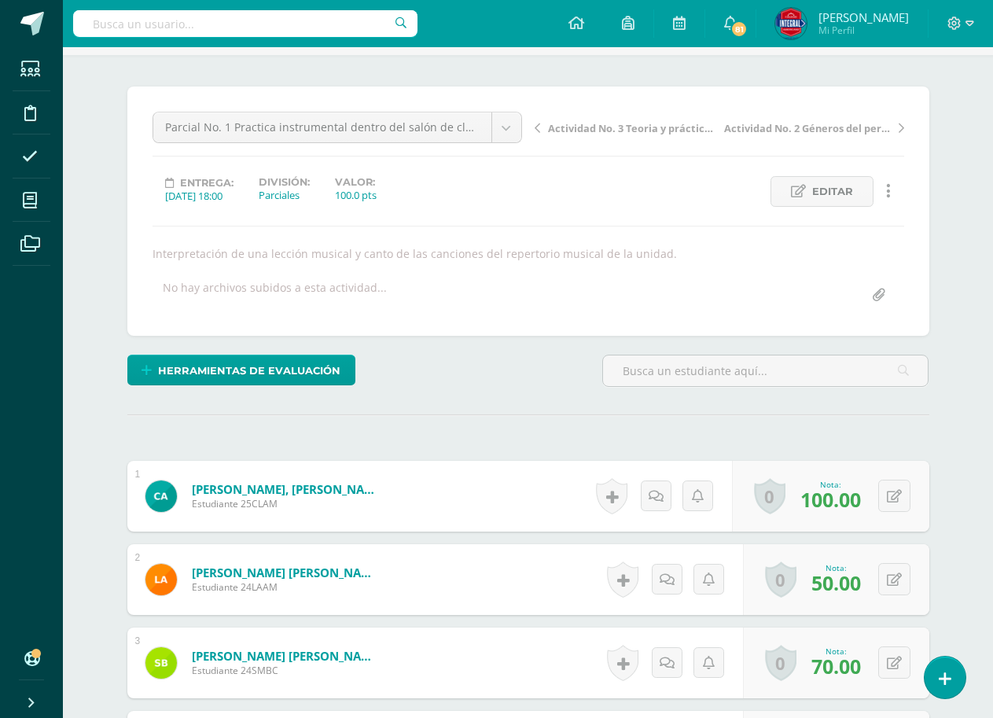
scroll to position [0, 0]
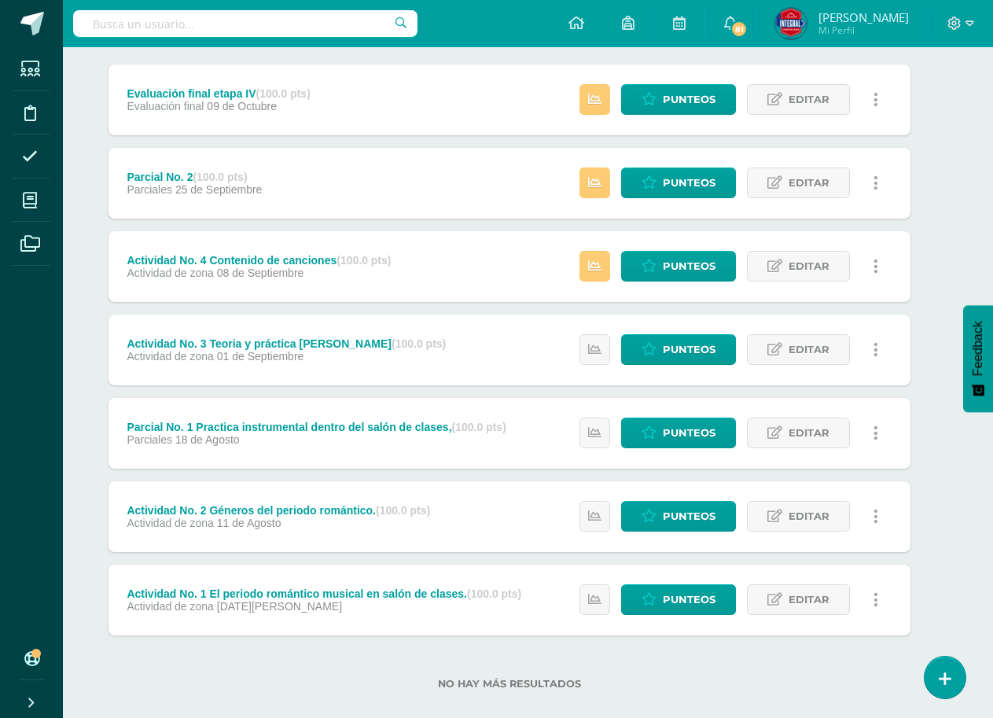
scroll to position [219, 19]
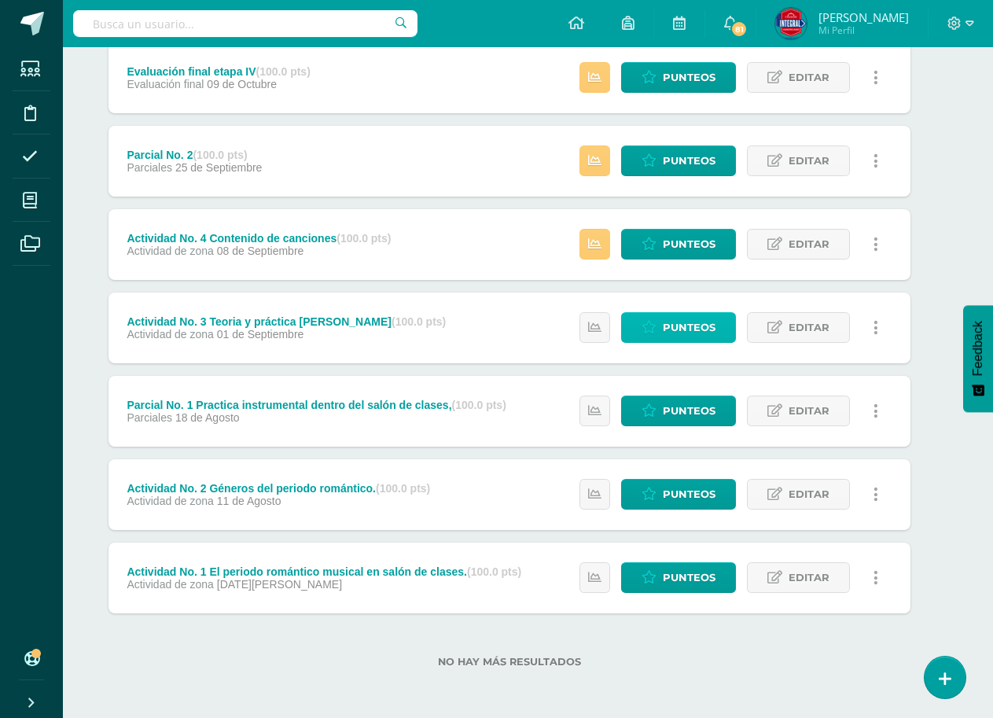
click at [697, 330] on span "Punteos" at bounding box center [689, 327] width 53 height 29
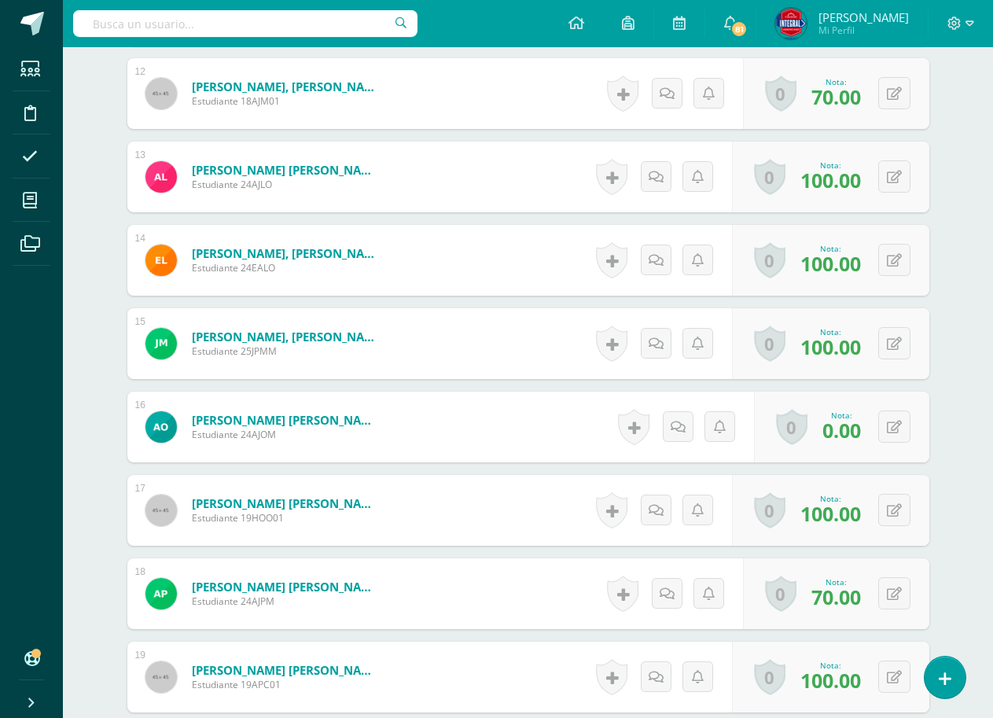
scroll to position [1463, 0]
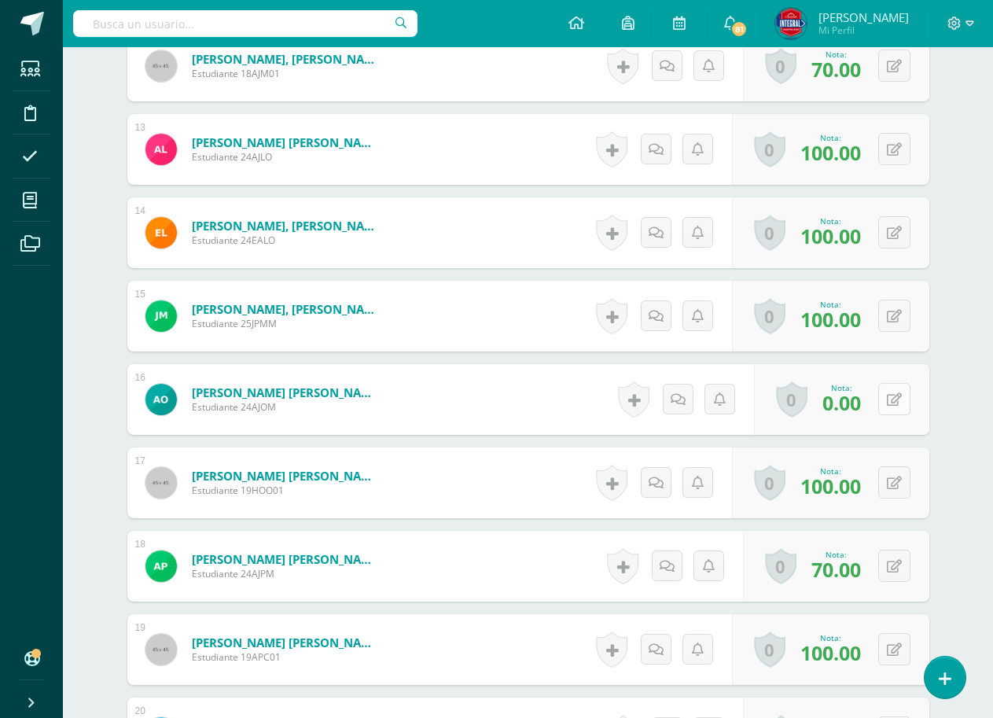
click at [891, 406] on icon at bounding box center [894, 399] width 15 height 13
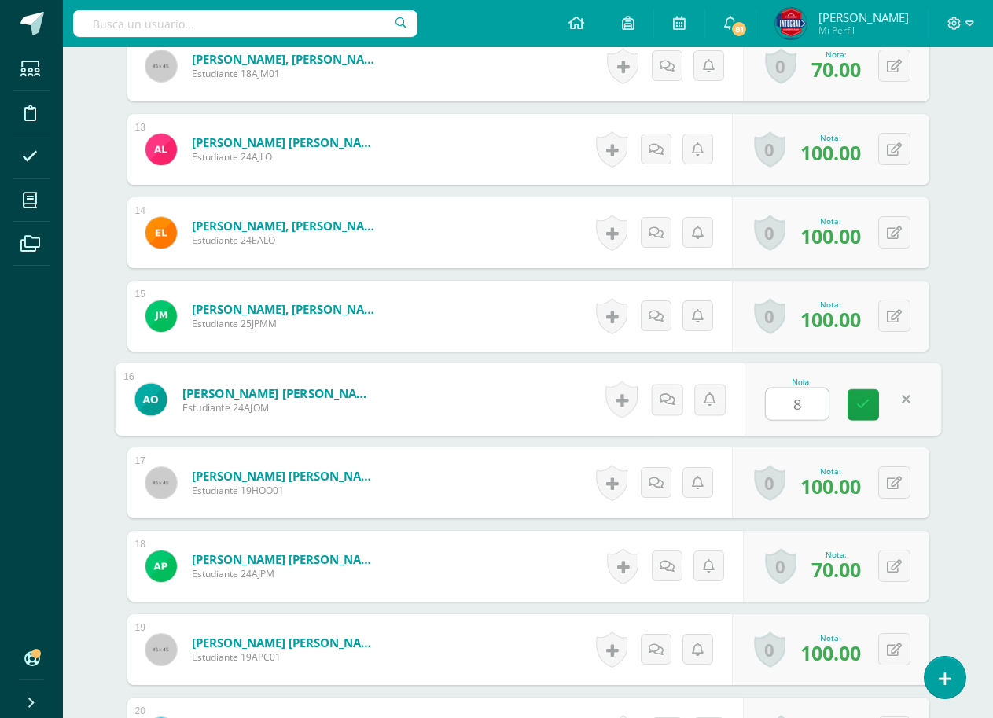
type input "80"
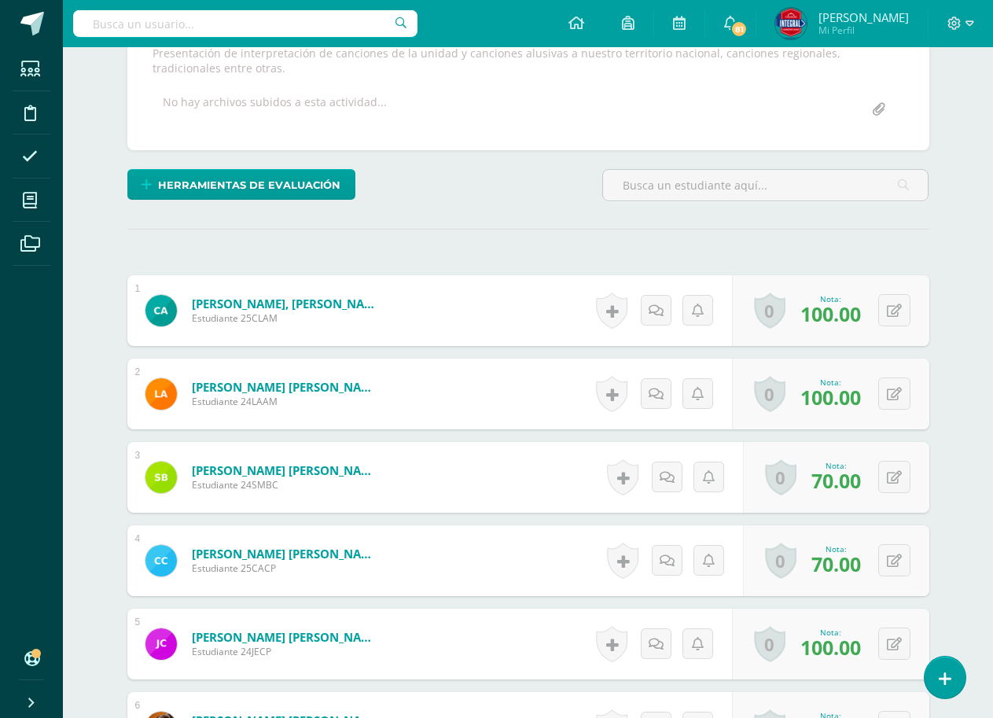
scroll to position [0, 0]
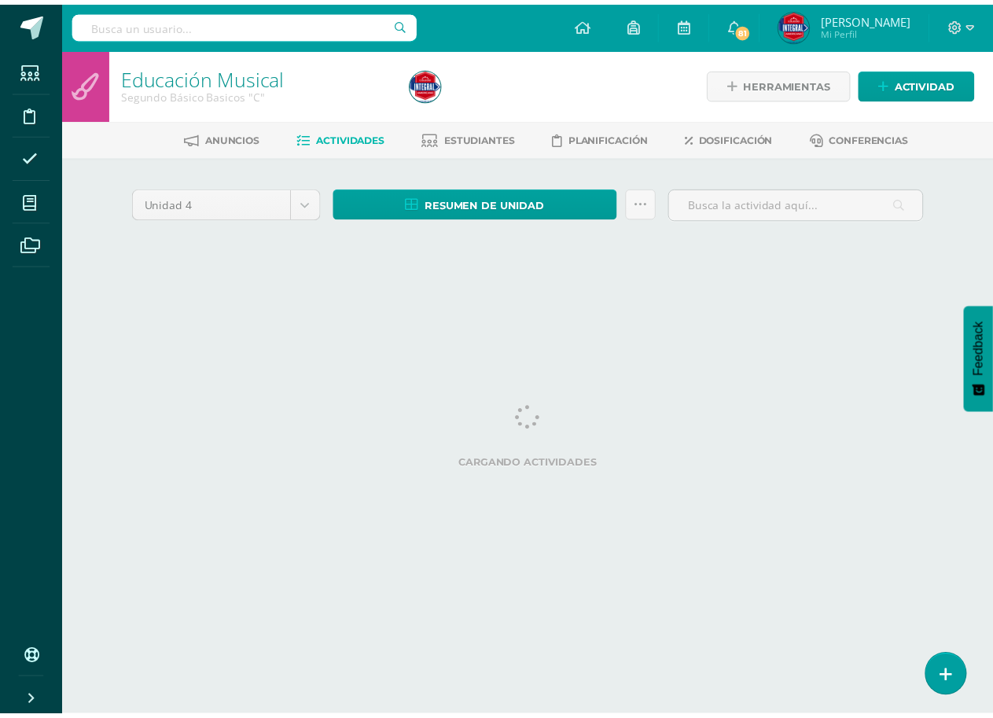
scroll to position [0, 25]
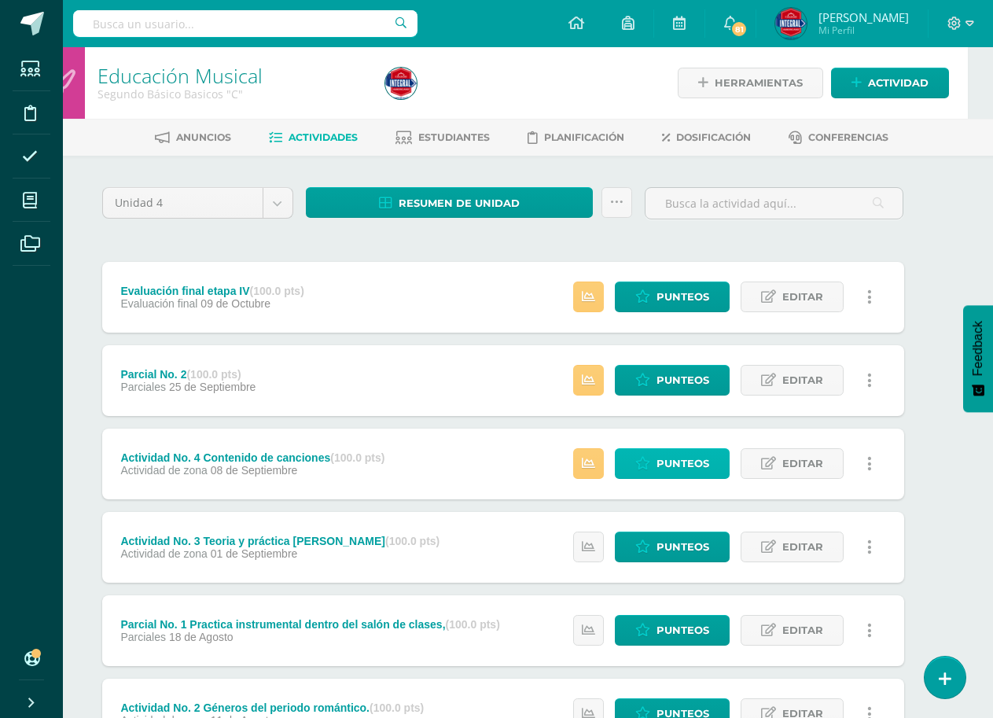
click at [667, 474] on span "Punteos" at bounding box center [683, 463] width 53 height 29
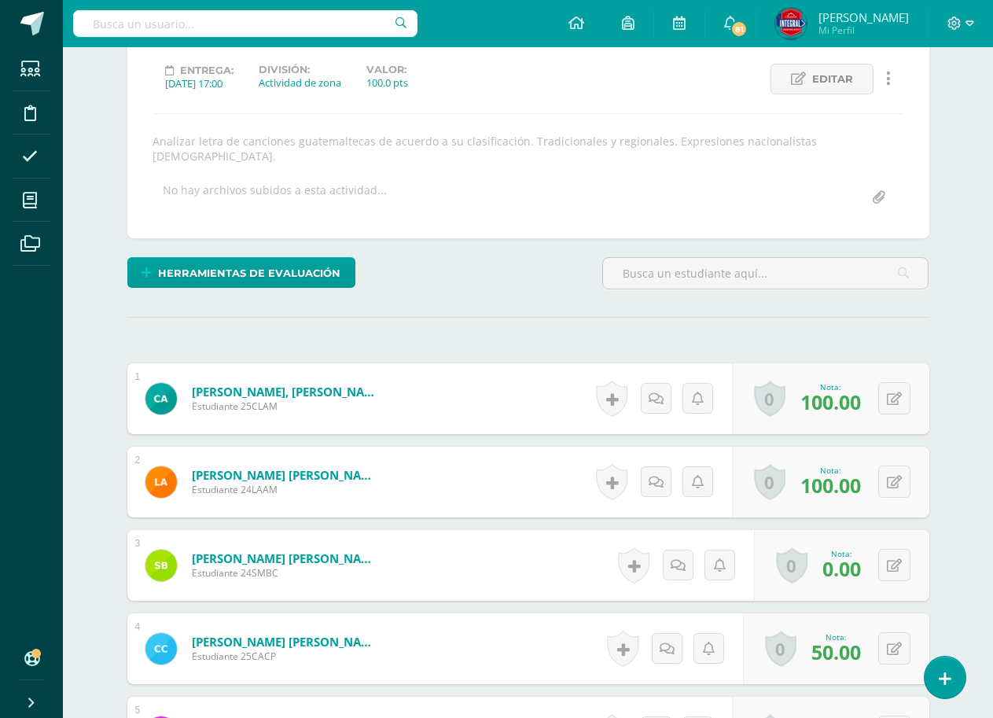
scroll to position [238, 0]
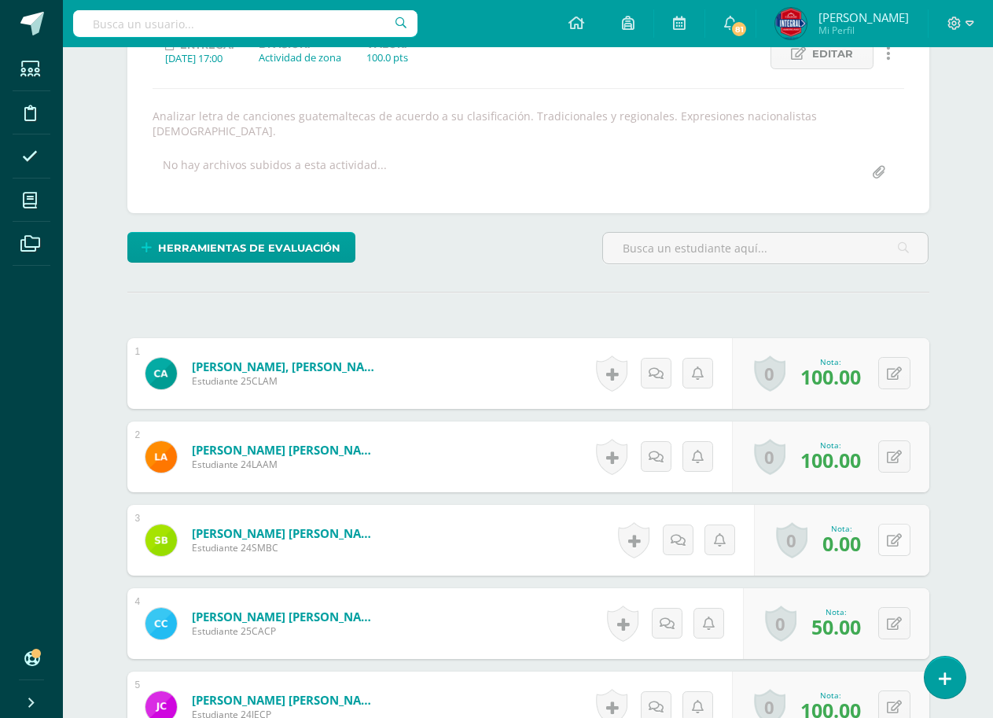
click at [894, 534] on icon at bounding box center [894, 540] width 15 height 13
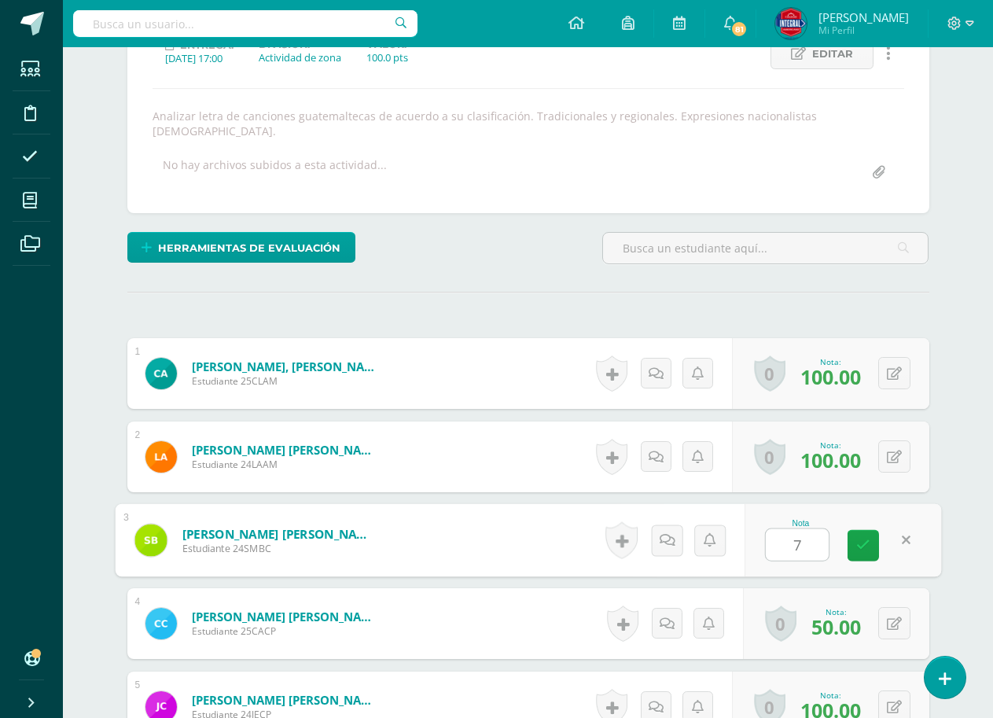
type input "70"
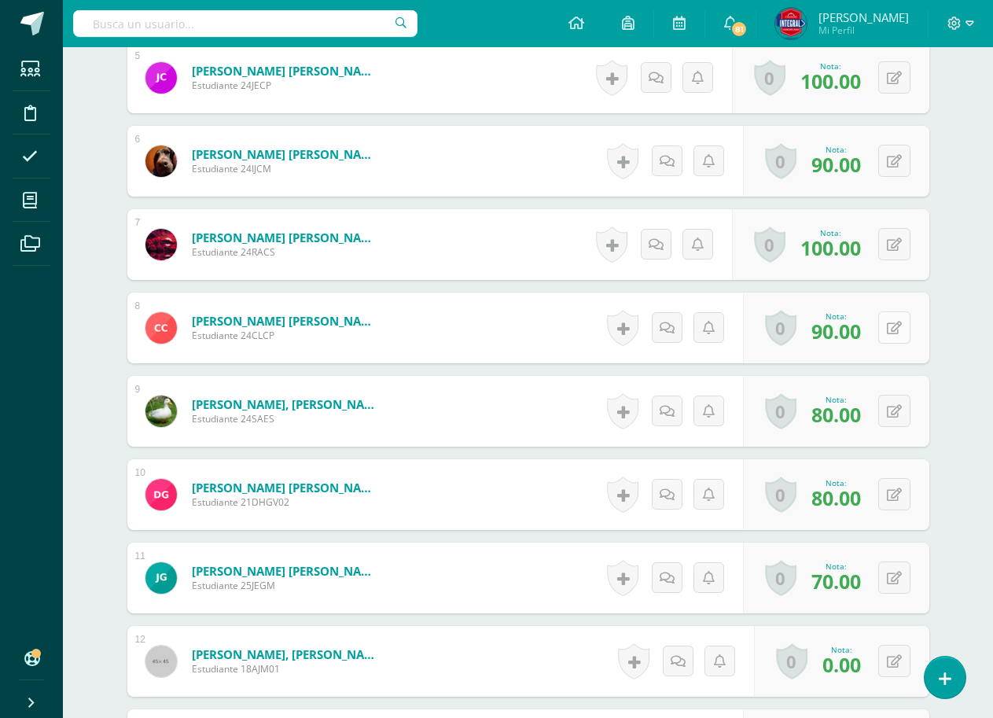
scroll to position [946, 0]
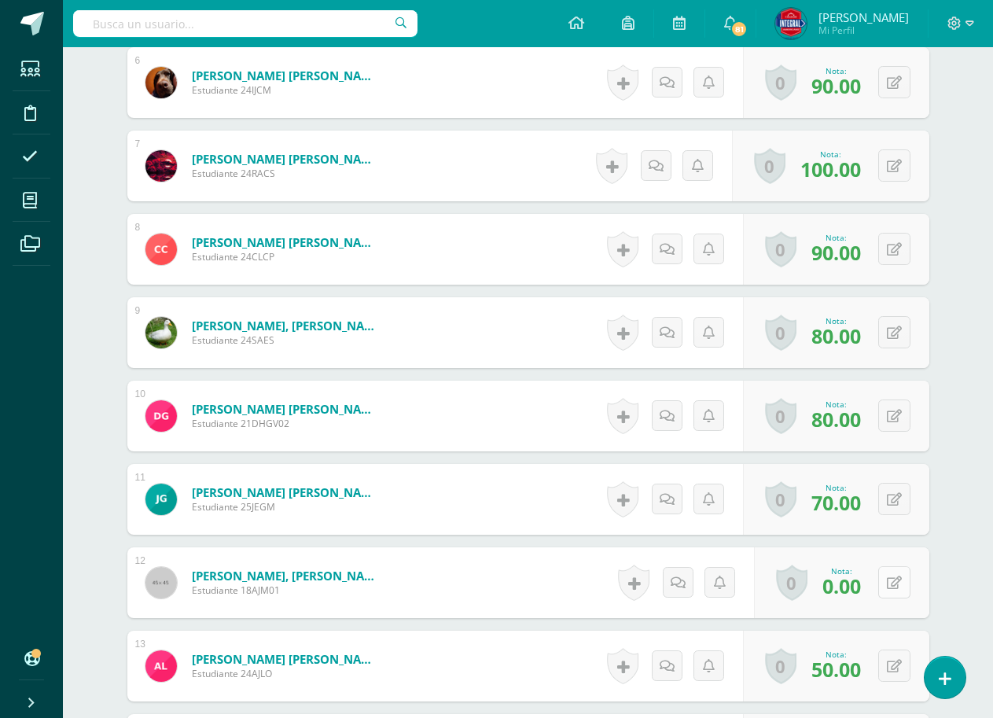
click at [895, 577] on icon at bounding box center [894, 583] width 15 height 13
type input "90"
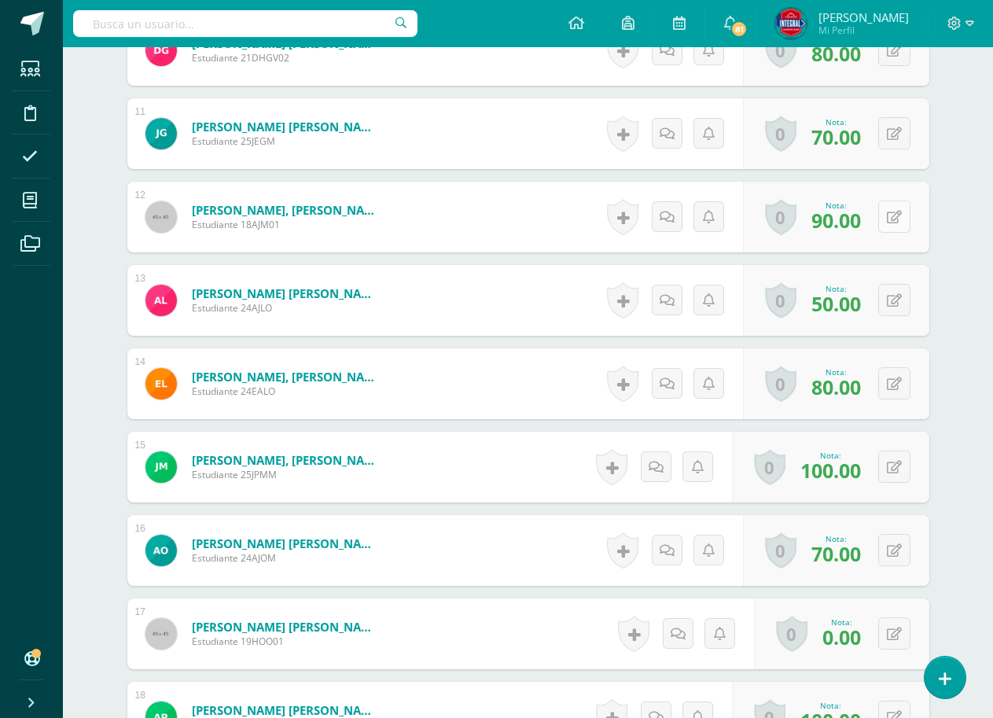
scroll to position [1340, 0]
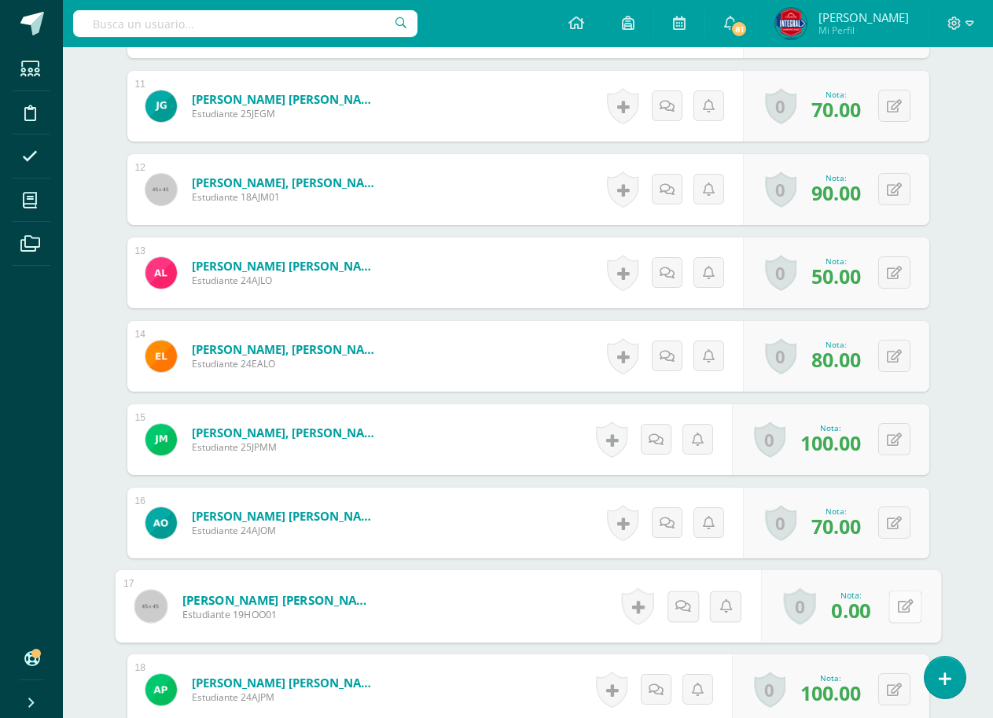
click at [897, 599] on icon at bounding box center [905, 605] width 16 height 13
type input "50"
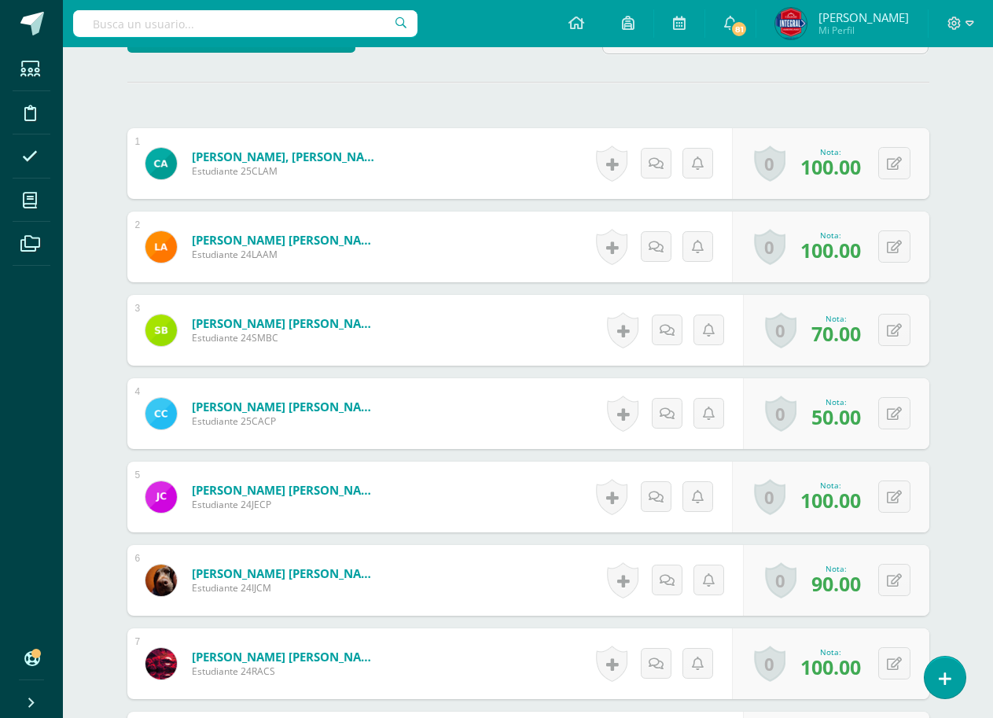
scroll to position [0, 0]
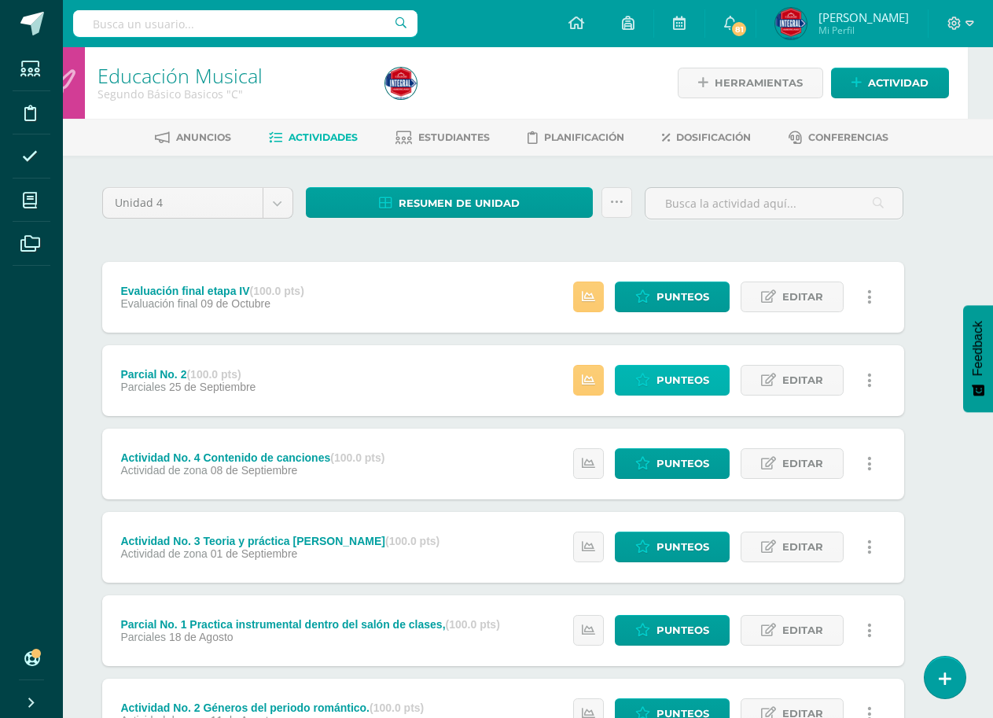
click at [667, 374] on span "Punteos" at bounding box center [683, 380] width 53 height 29
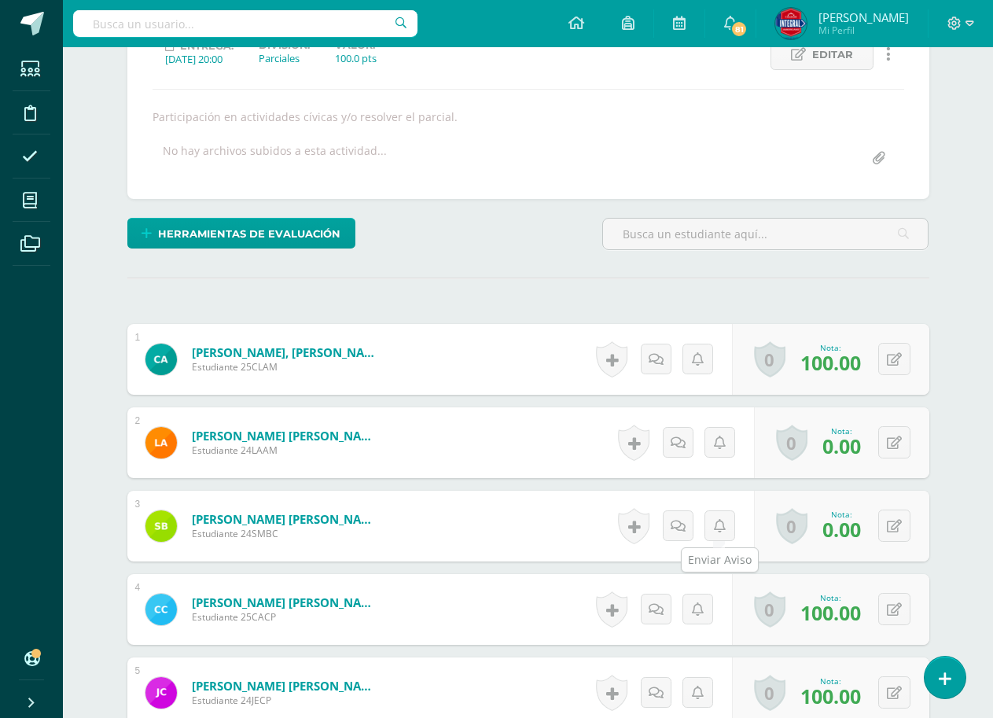
scroll to position [238, 0]
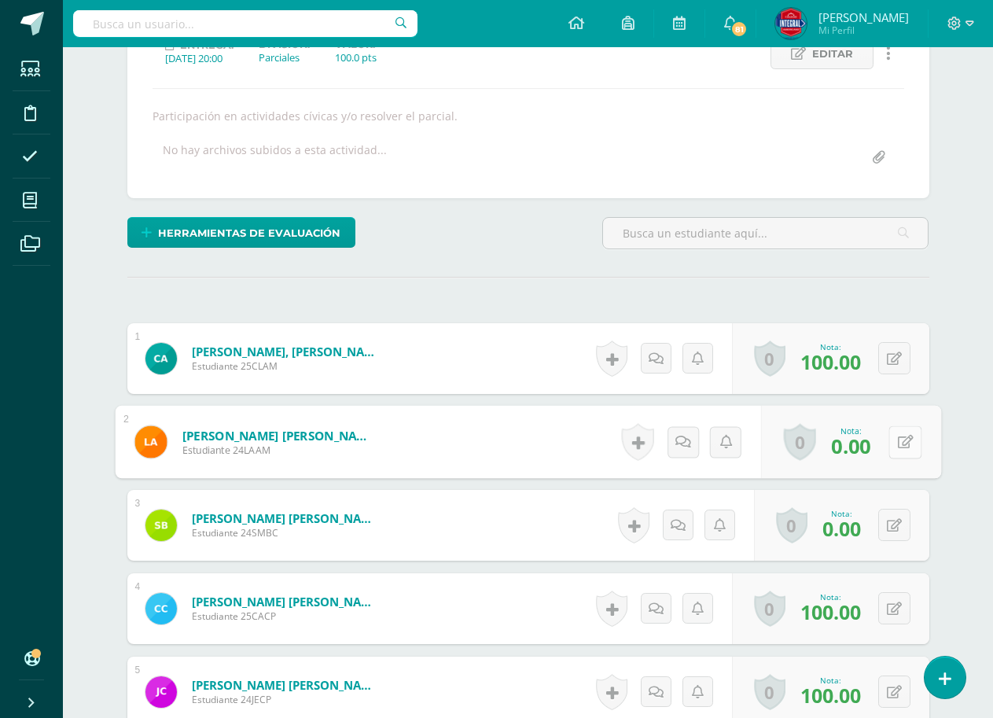
click at [889, 440] on button at bounding box center [905, 442] width 33 height 33
type input "50"
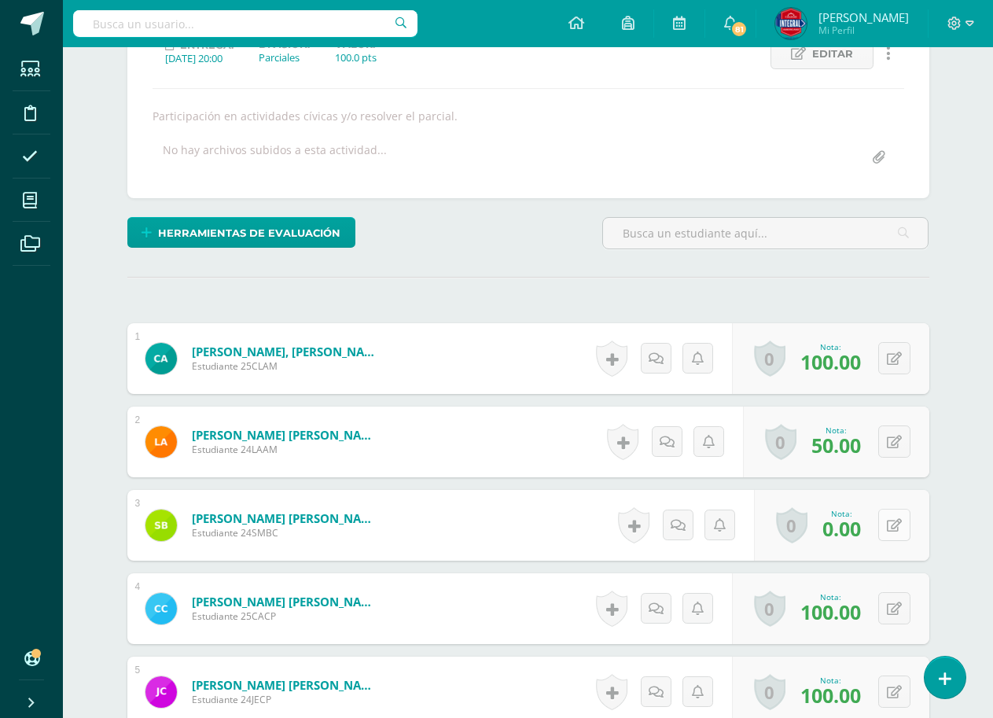
click at [900, 521] on icon at bounding box center [894, 525] width 15 height 13
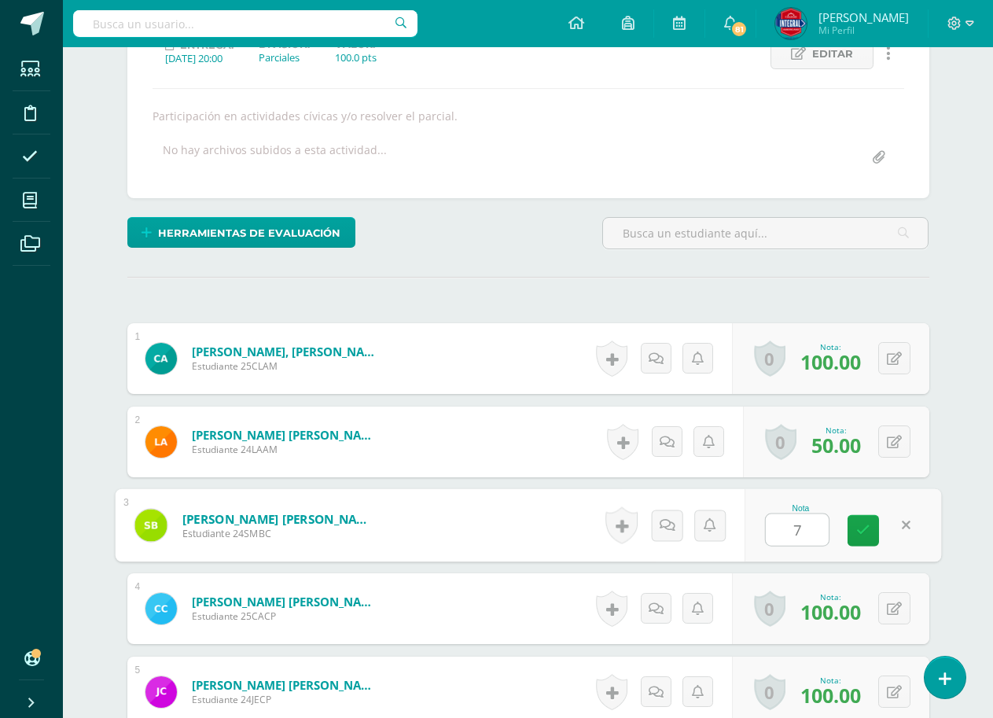
type input "70"
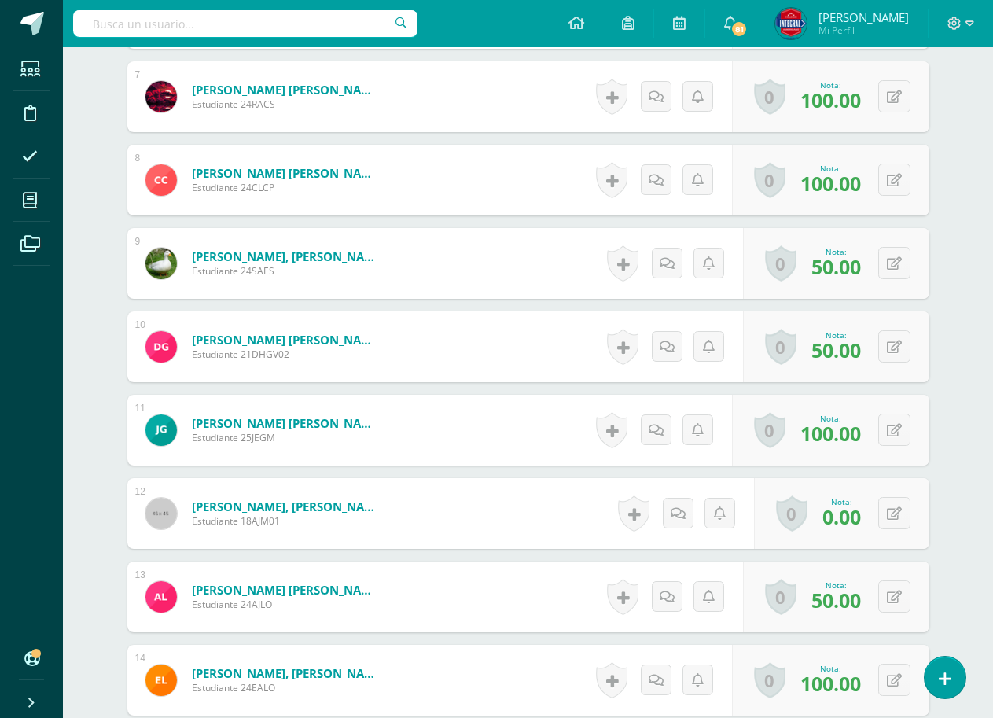
scroll to position [1025, 0]
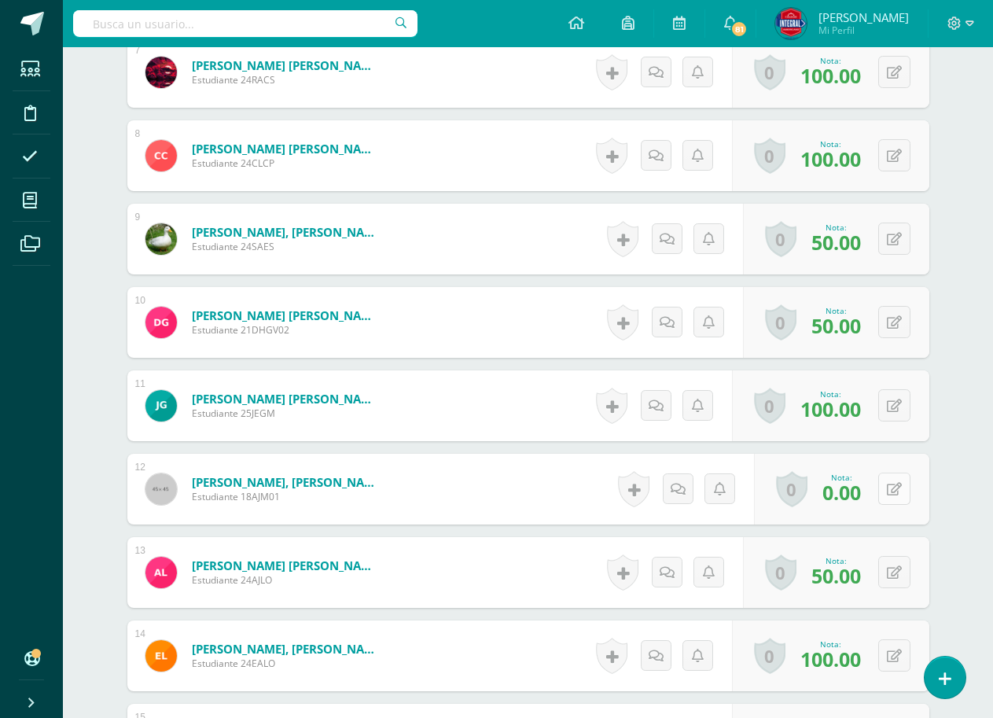
click at [901, 497] on button at bounding box center [895, 489] width 32 height 32
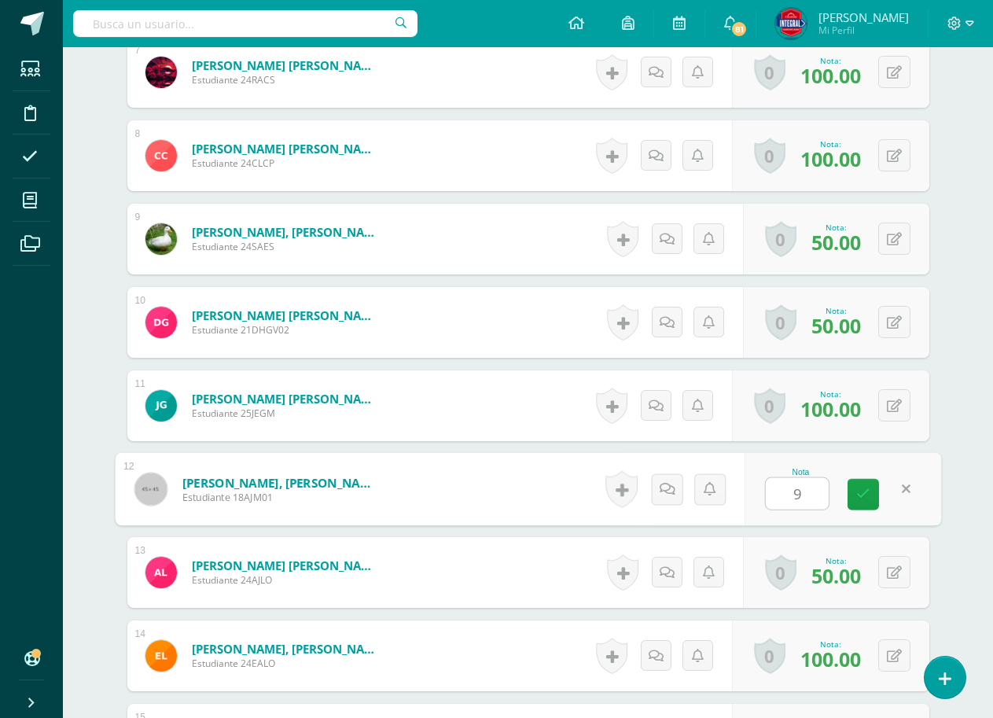
type input "90"
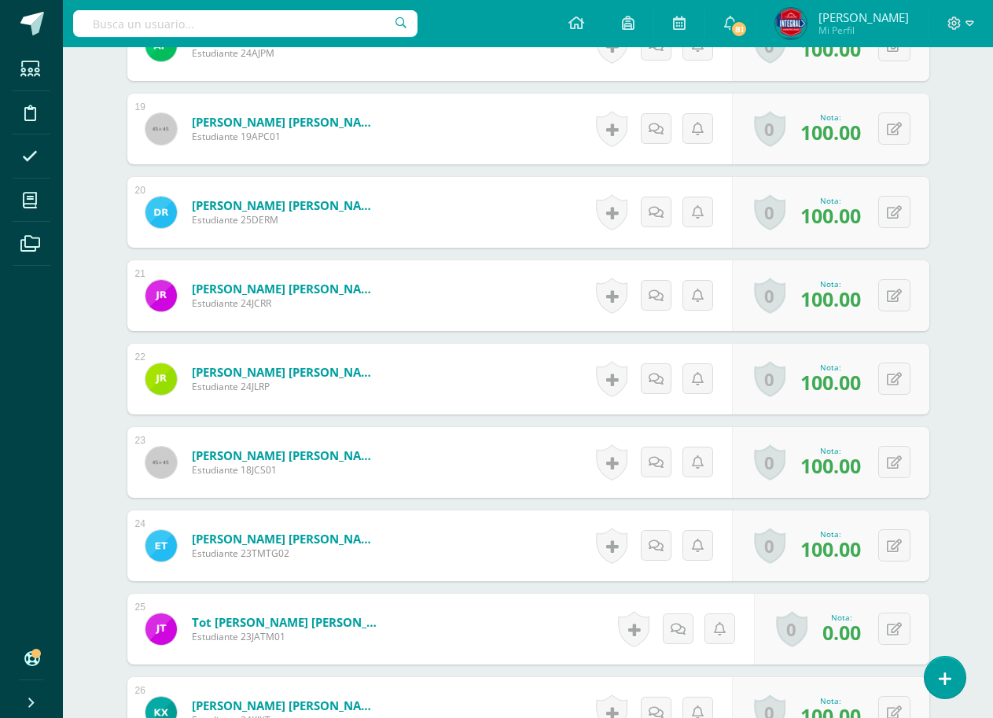
scroll to position [2047, 0]
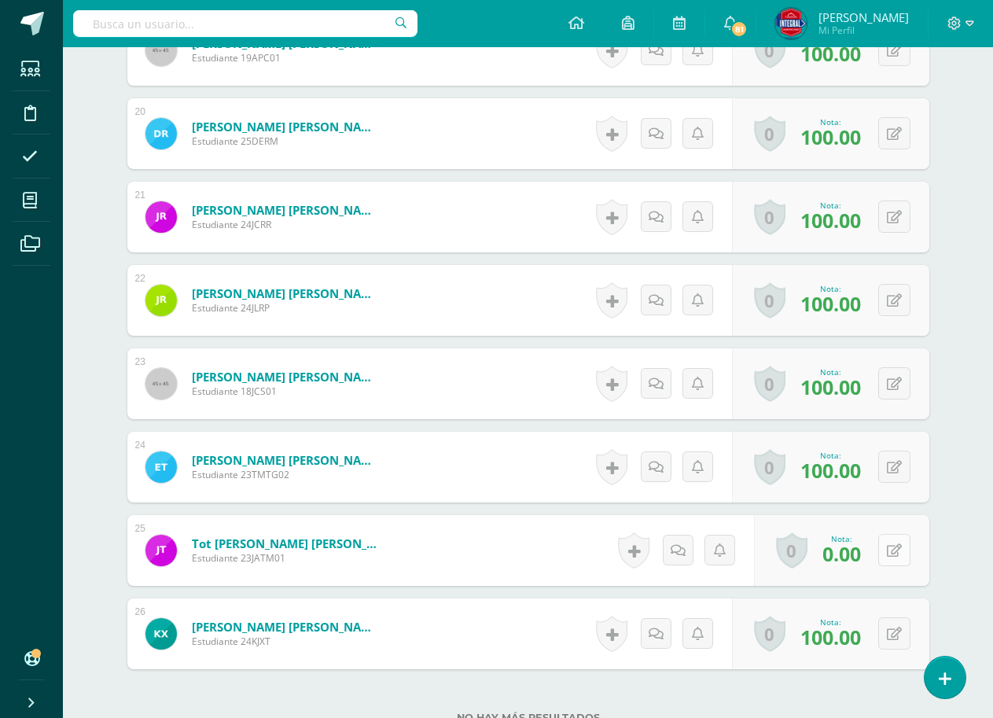
click at [897, 545] on icon at bounding box center [894, 550] width 15 height 13
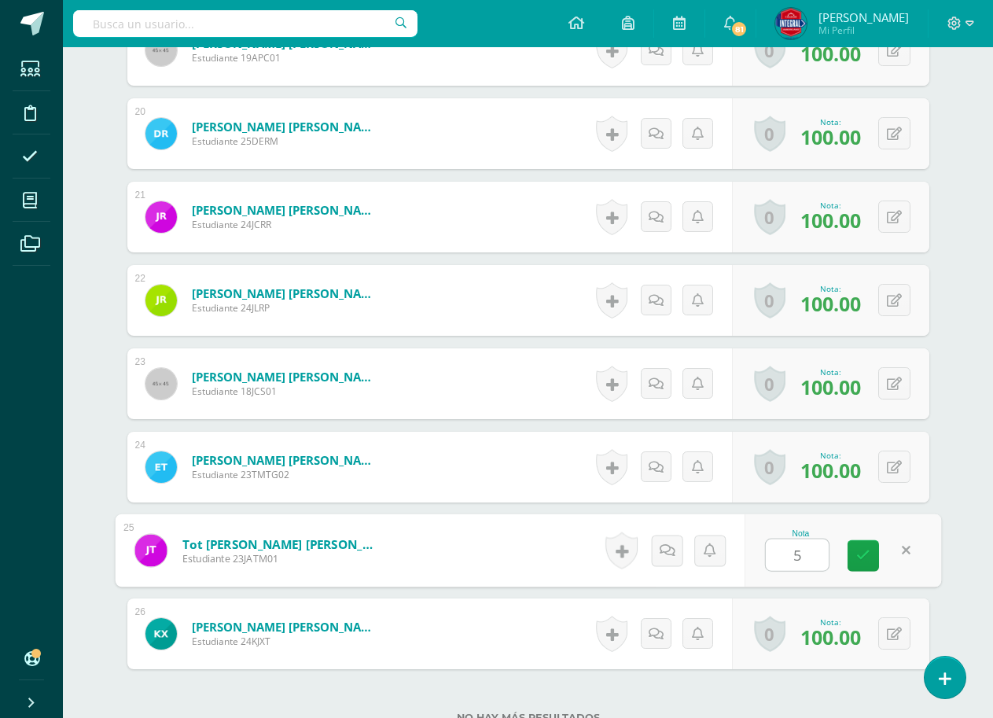
type input "50"
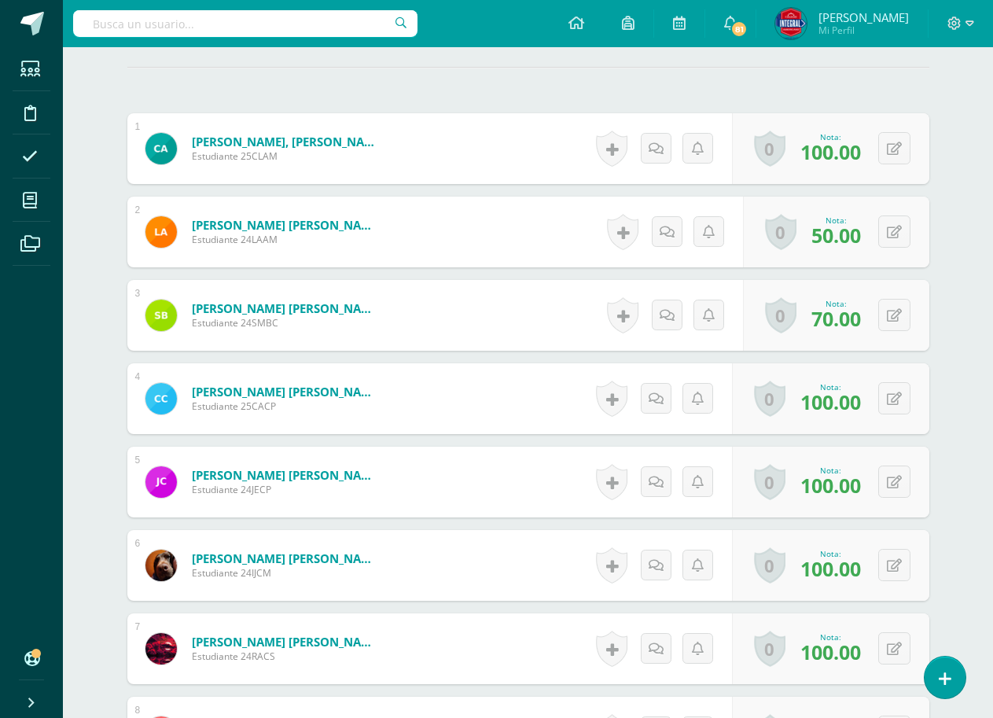
scroll to position [0, 0]
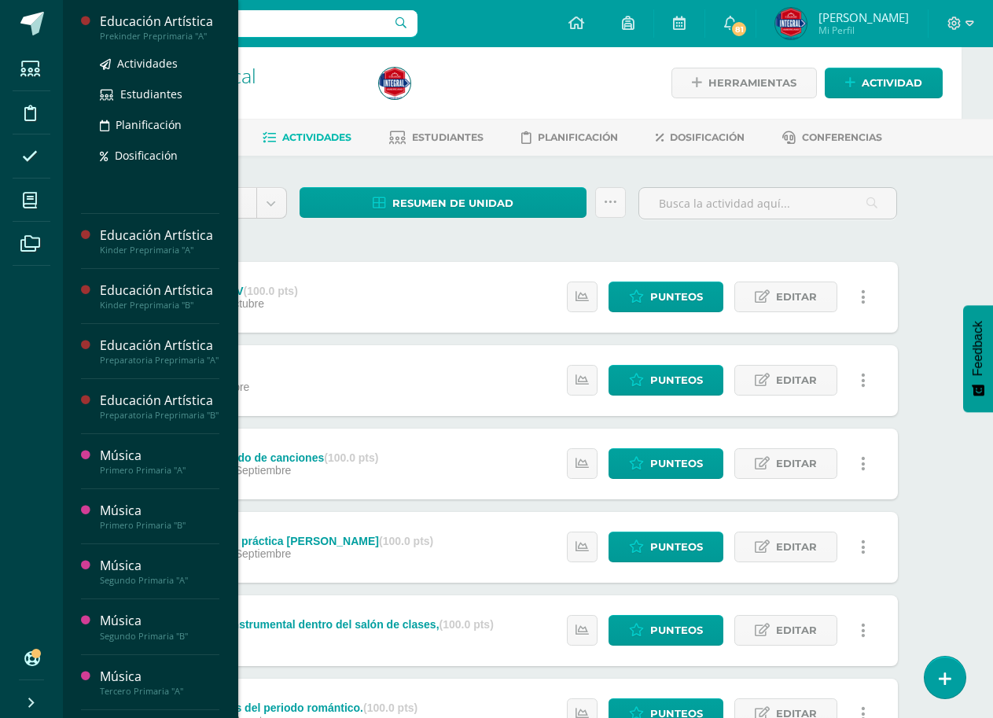
click at [134, 13] on div "Educación Artística" at bounding box center [160, 22] width 120 height 18
click at [131, 52] on div "Actividades Estudiantes Planificación Dosificación" at bounding box center [160, 121] width 120 height 159
click at [130, 68] on span "Actividades" at bounding box center [147, 63] width 61 height 15
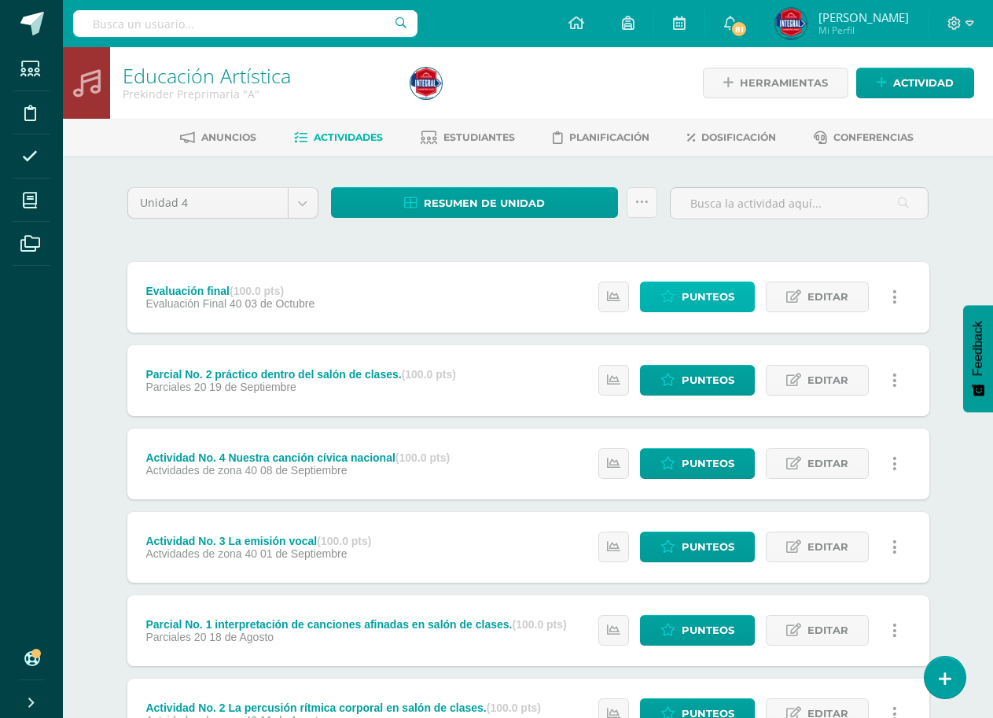
click at [706, 302] on span "Punteos" at bounding box center [708, 296] width 53 height 29
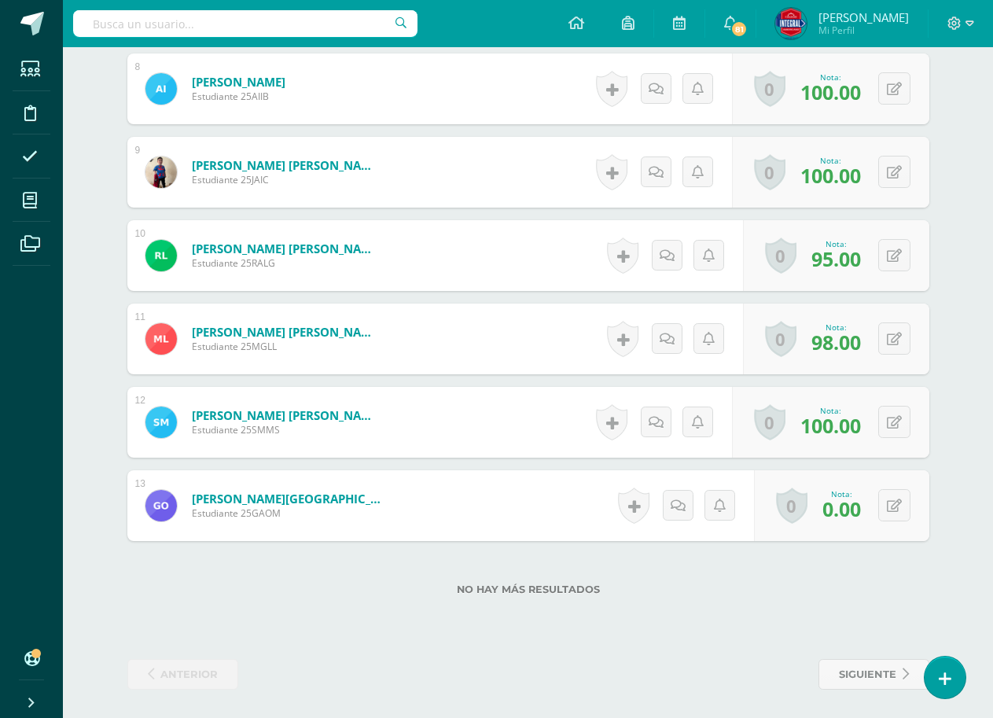
scroll to position [1095, 0]
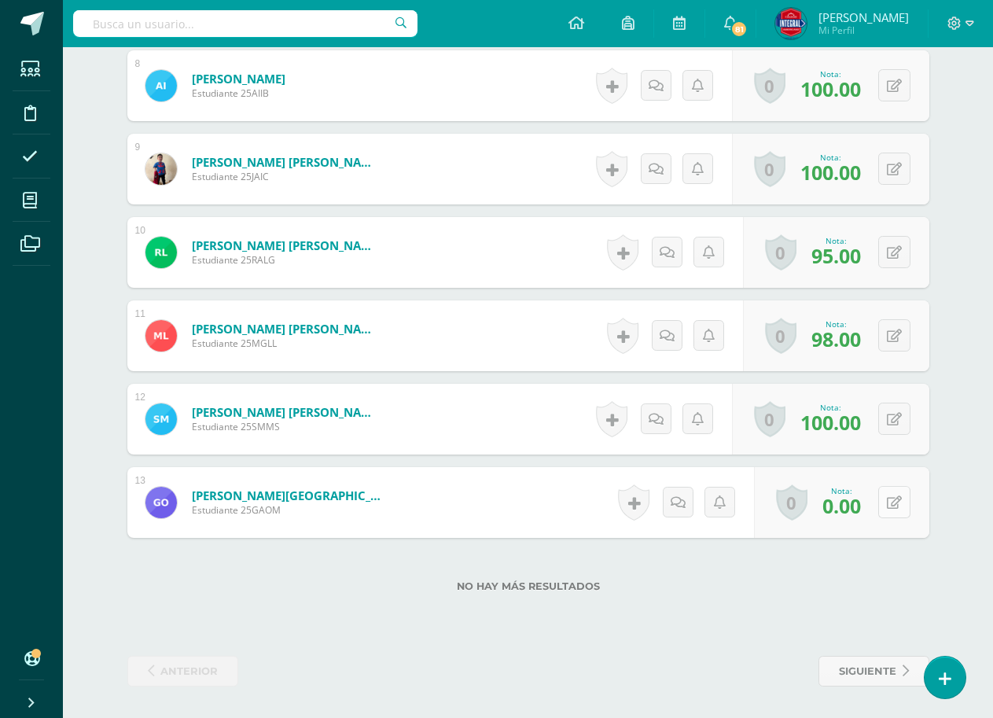
click at [894, 502] on icon at bounding box center [894, 502] width 15 height 13
type input "100"
click at [878, 514] on link at bounding box center [863, 507] width 31 height 31
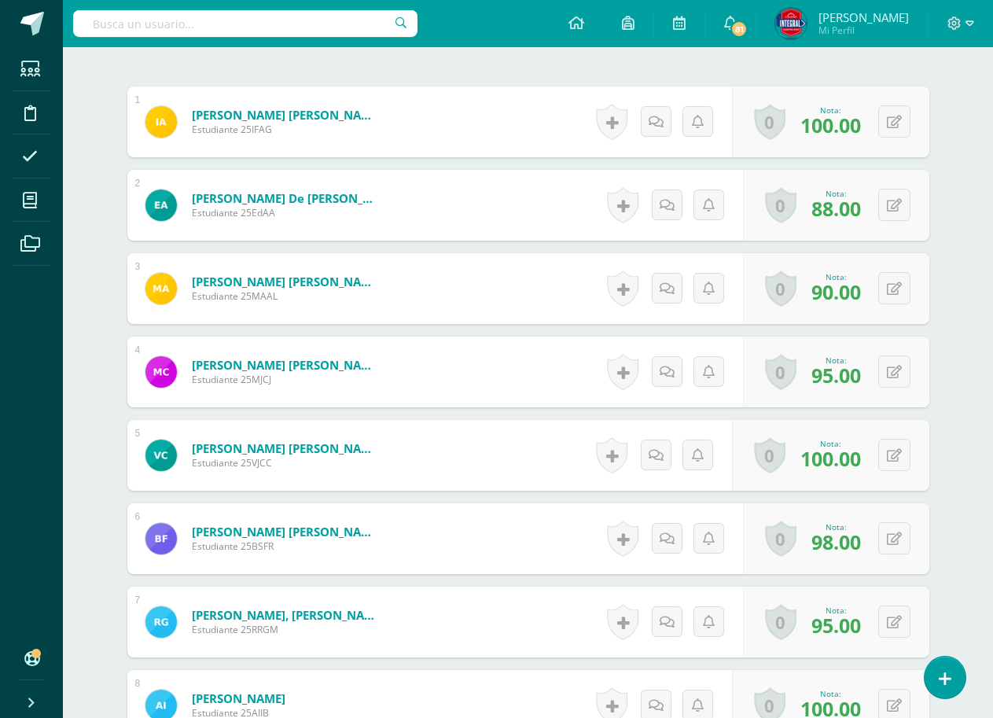
scroll to position [308, 0]
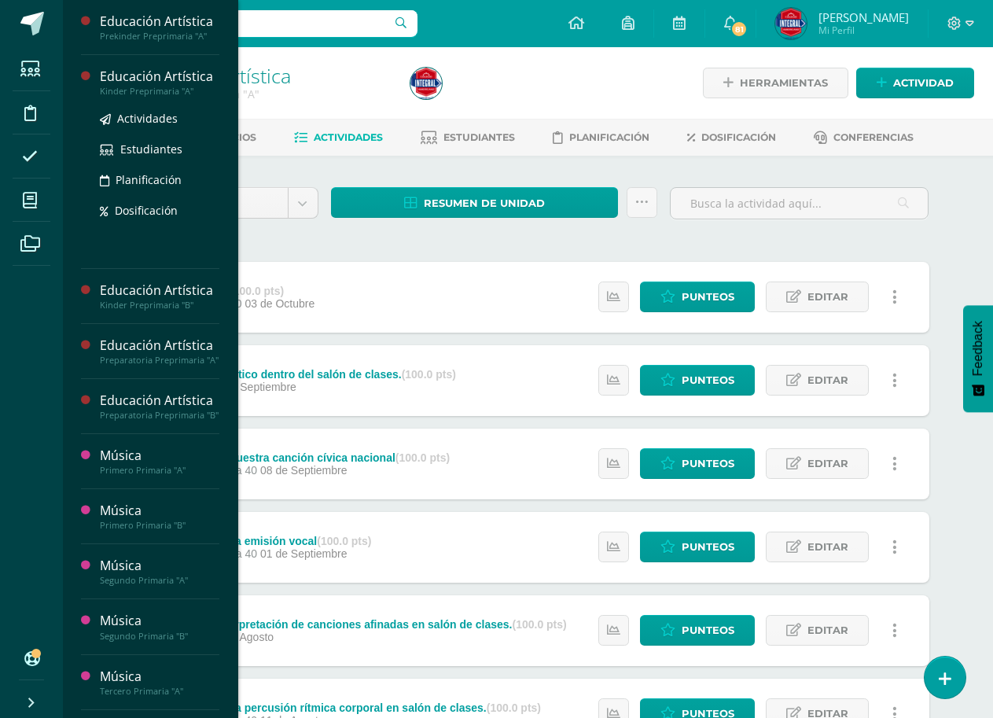
click at [142, 79] on div "Educación Artística" at bounding box center [160, 77] width 120 height 18
click at [150, 114] on span "Actividades" at bounding box center [147, 118] width 61 height 15
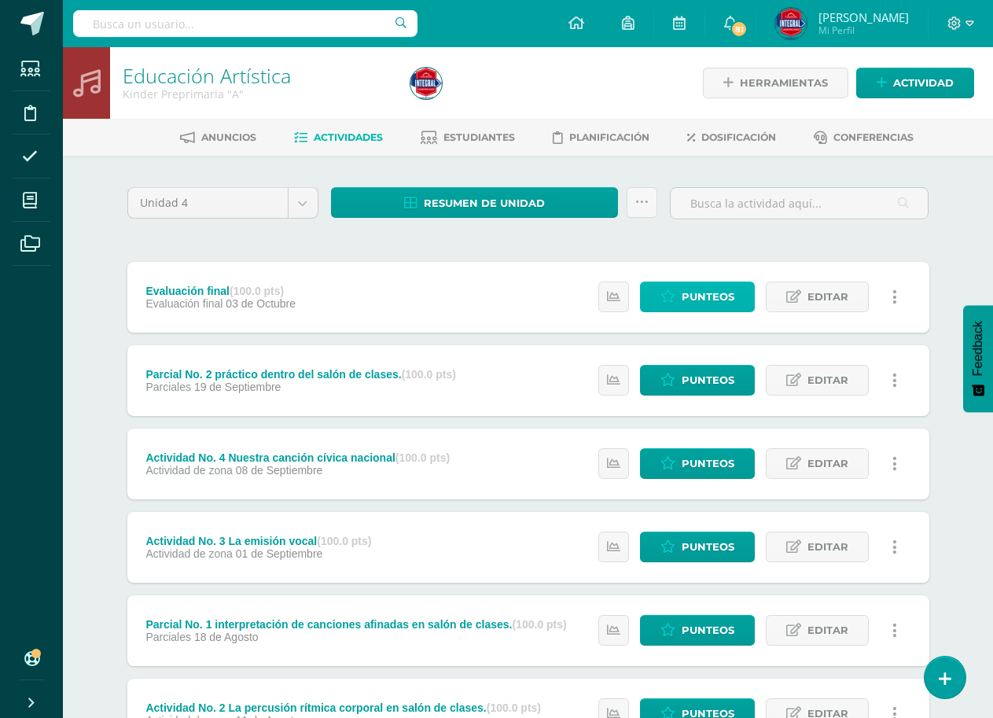
click at [704, 298] on span "Punteos" at bounding box center [708, 296] width 53 height 29
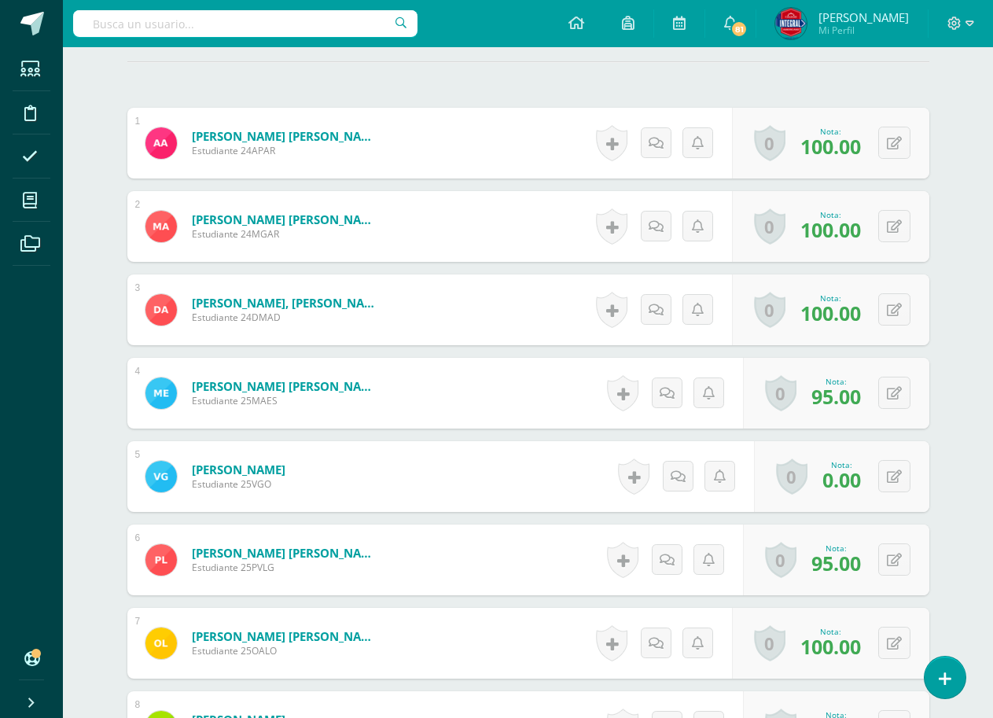
scroll to position [472, 0]
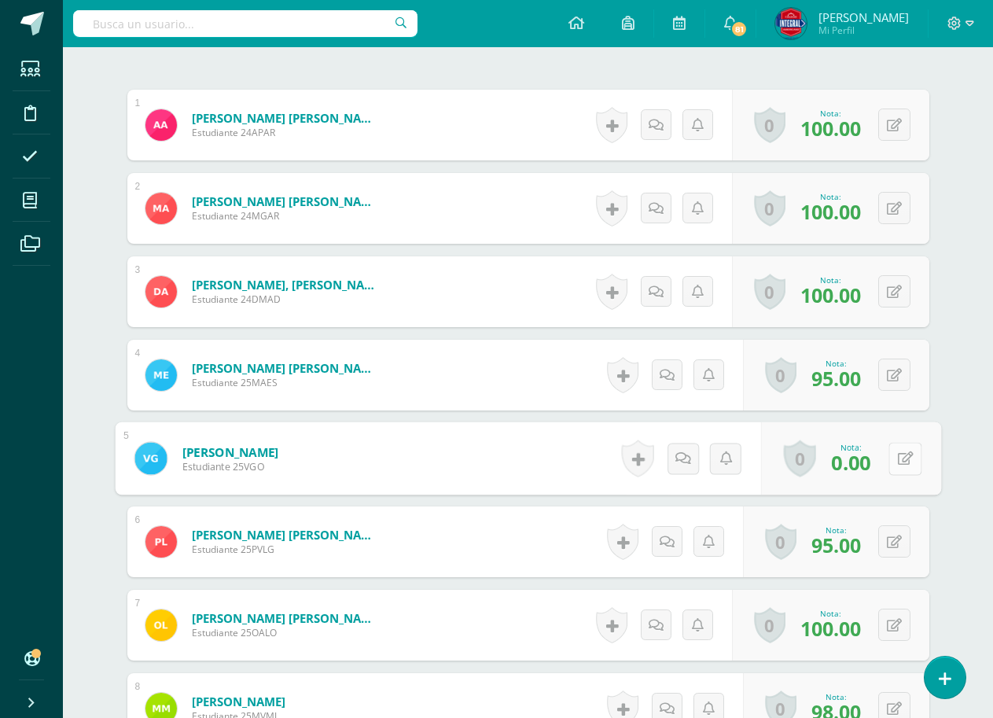
click at [902, 451] on button at bounding box center [905, 458] width 33 height 33
type input "95"
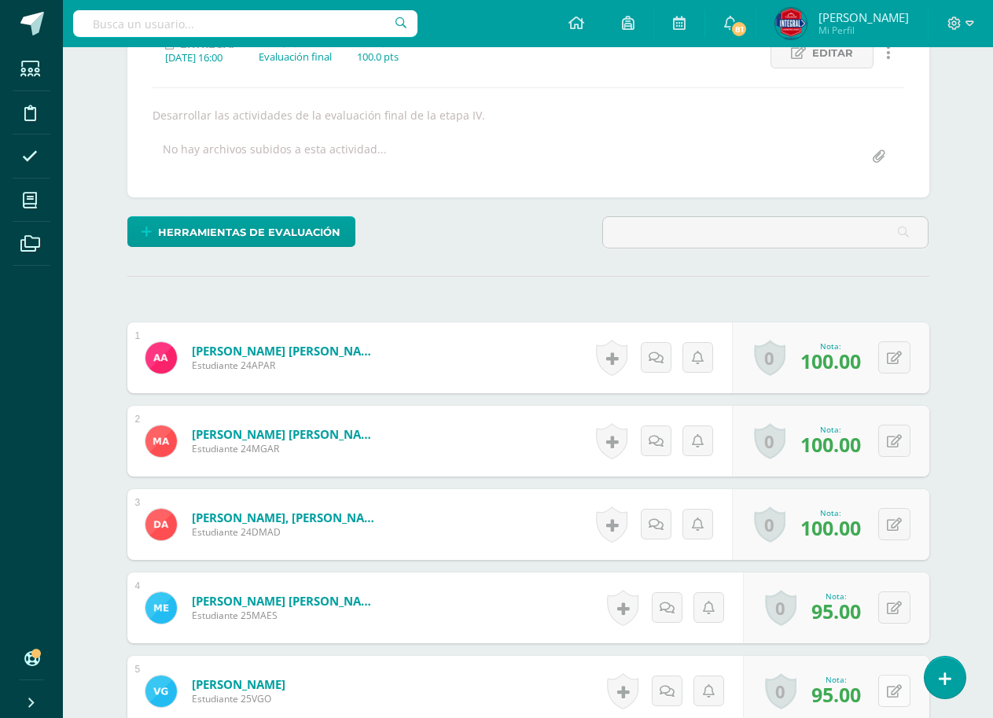
scroll to position [0, 0]
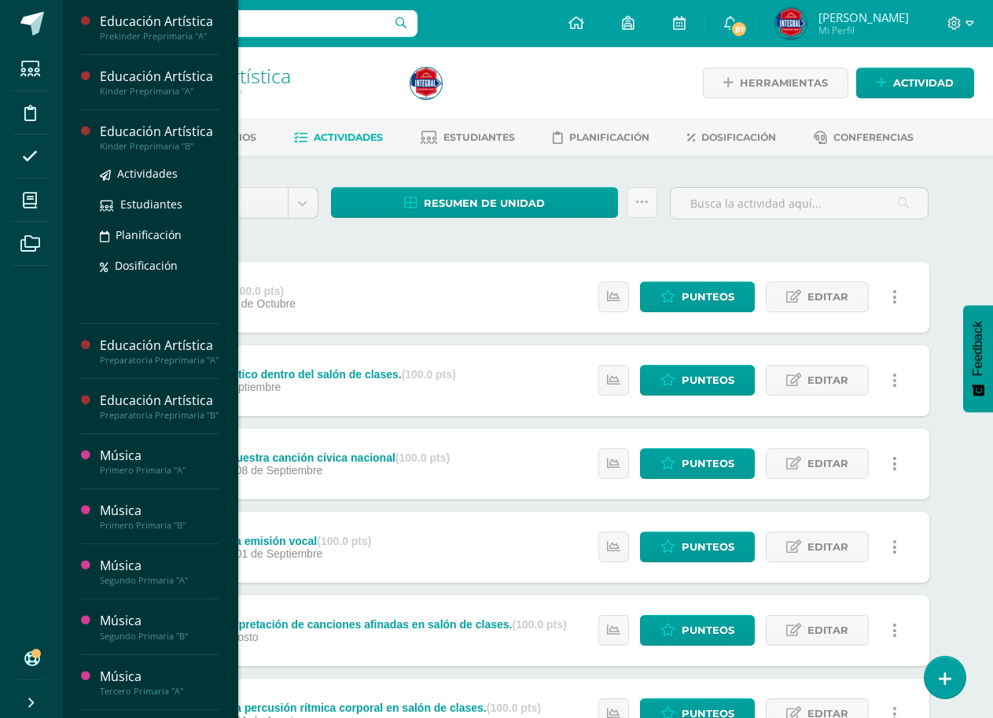
click at [158, 144] on div "Kinder Preprimaria "B"" at bounding box center [160, 146] width 120 height 11
click at [151, 171] on span "Actividades" at bounding box center [147, 173] width 61 height 15
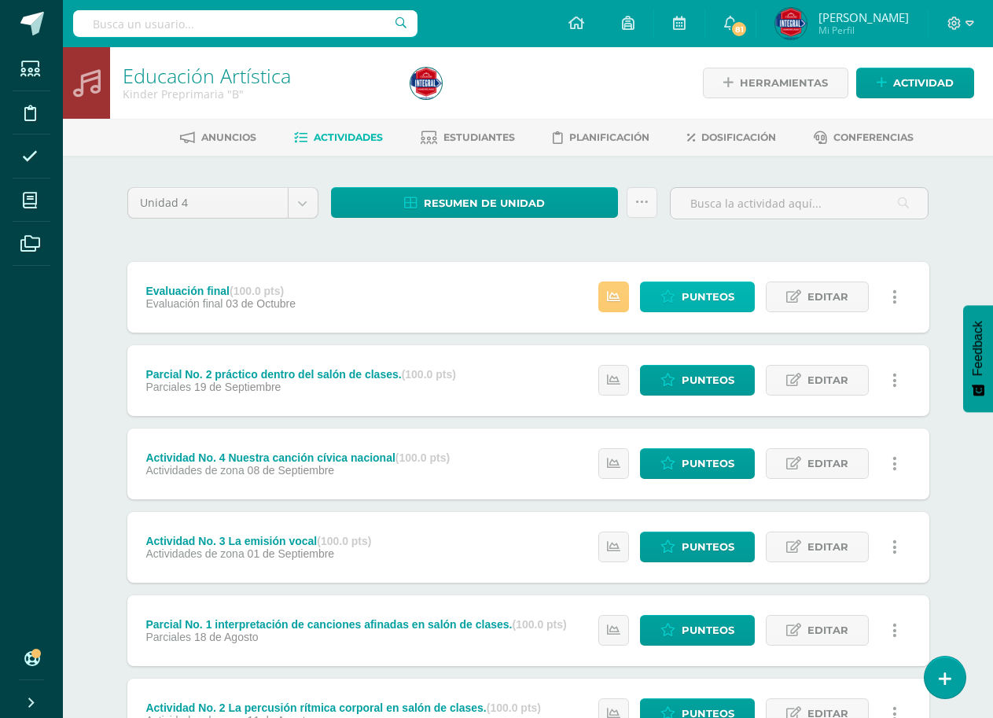
click at [687, 304] on span "Punteos" at bounding box center [708, 296] width 53 height 29
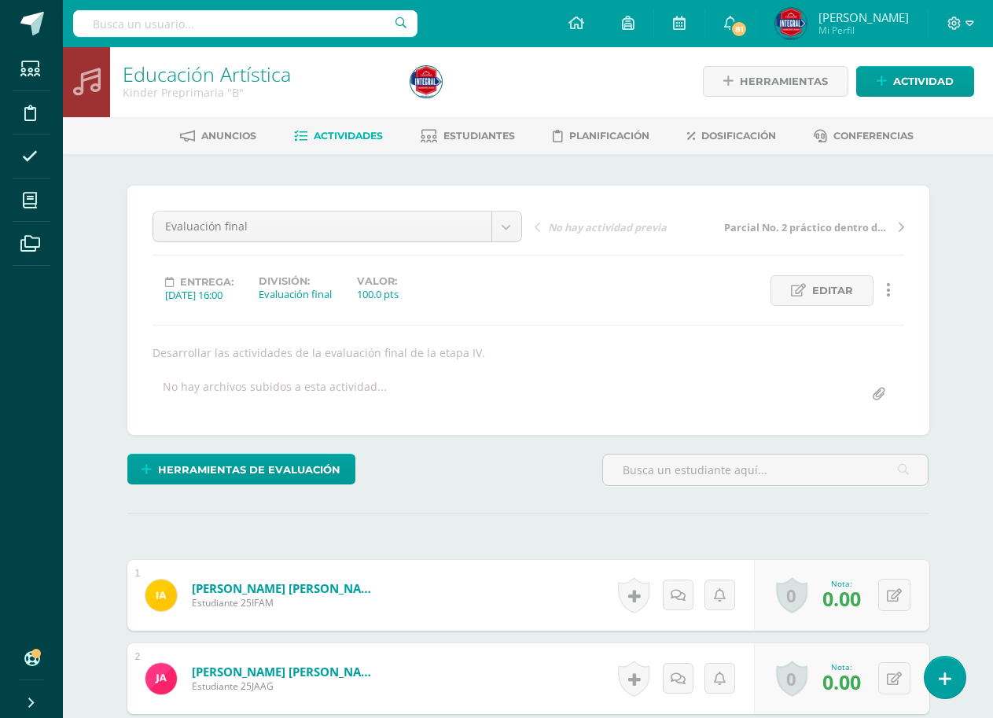
scroll to position [159, 0]
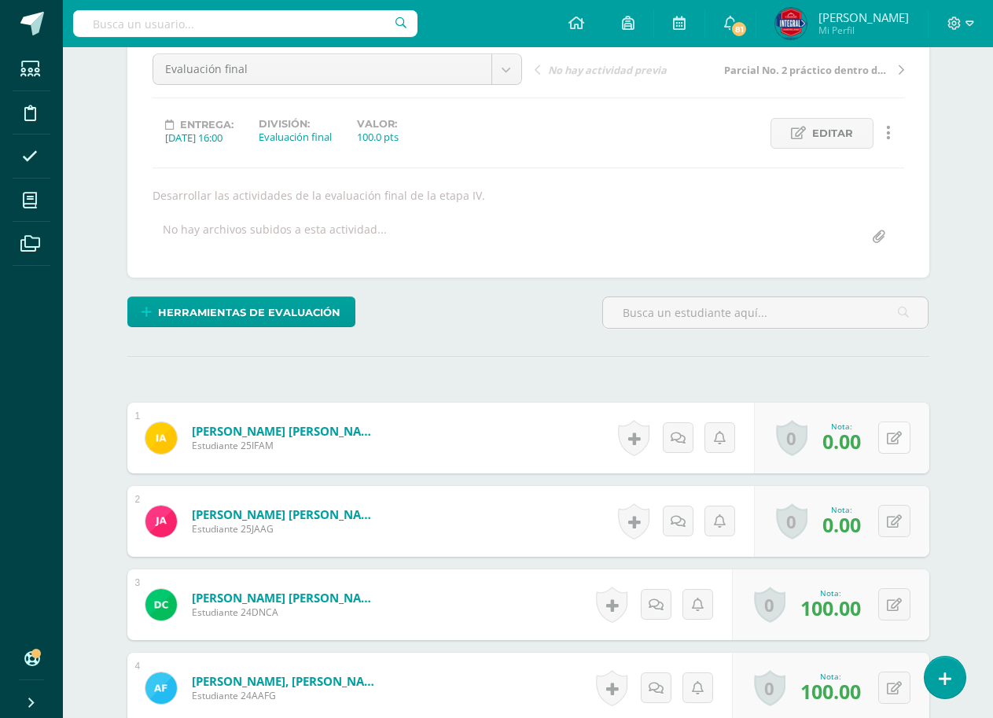
click at [896, 436] on icon at bounding box center [894, 438] width 15 height 13
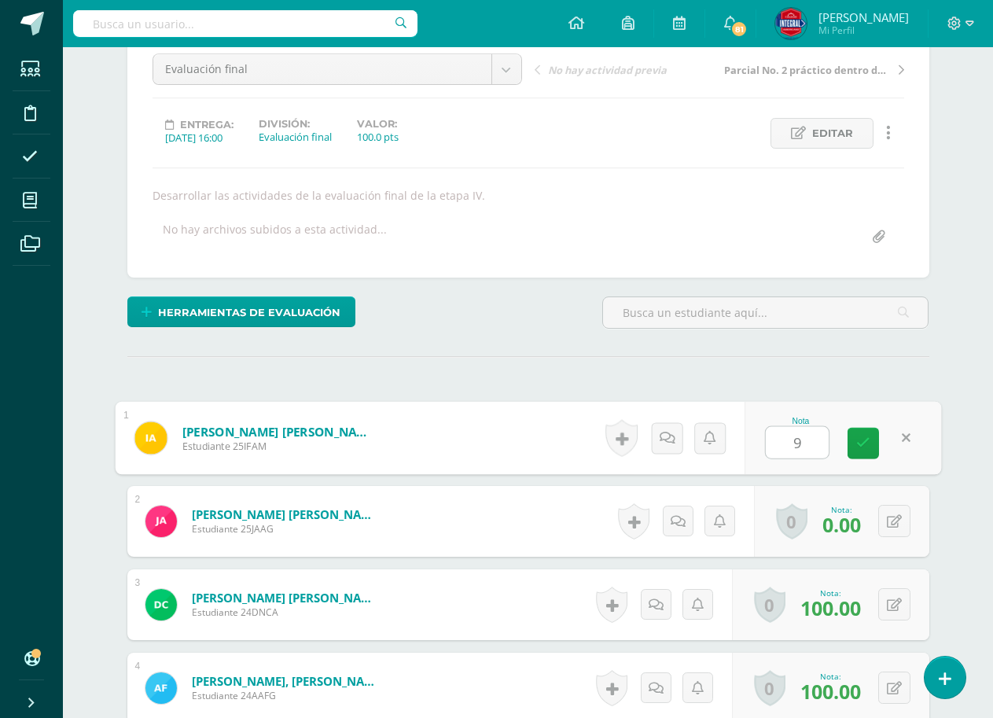
type input "95"
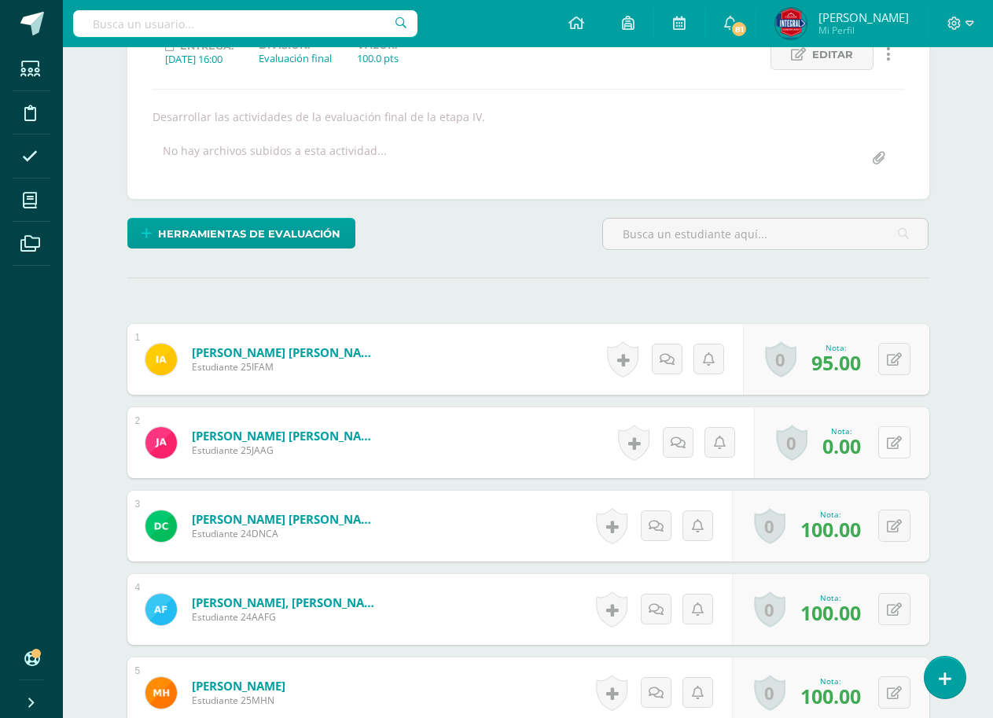
click at [903, 432] on button at bounding box center [895, 442] width 32 height 32
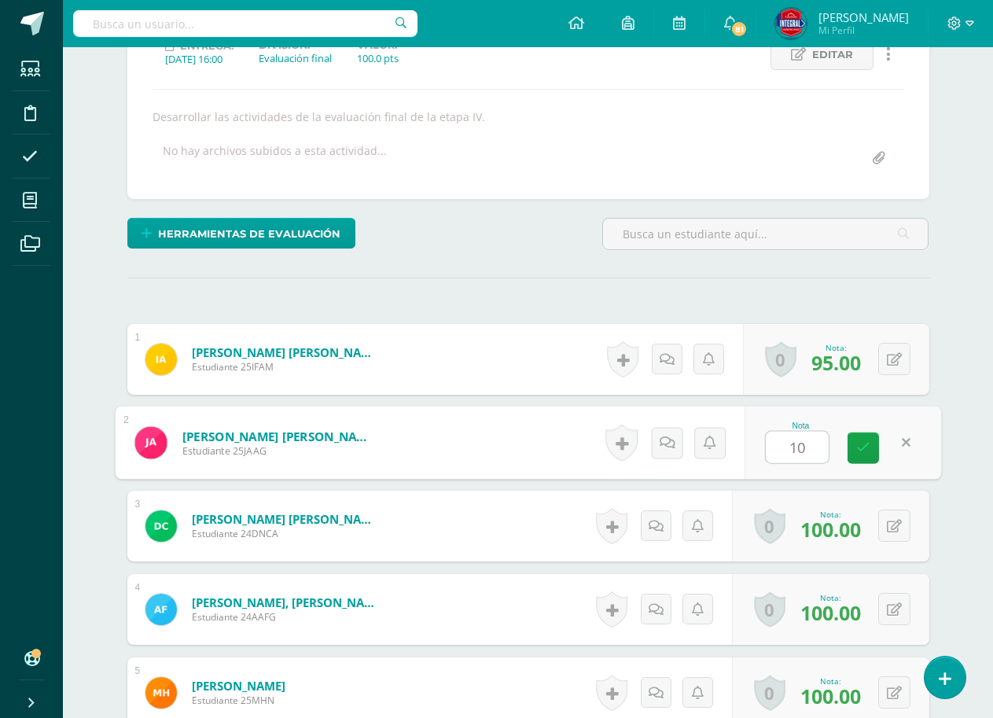
type input "100"
click at [877, 457] on link at bounding box center [863, 448] width 31 height 31
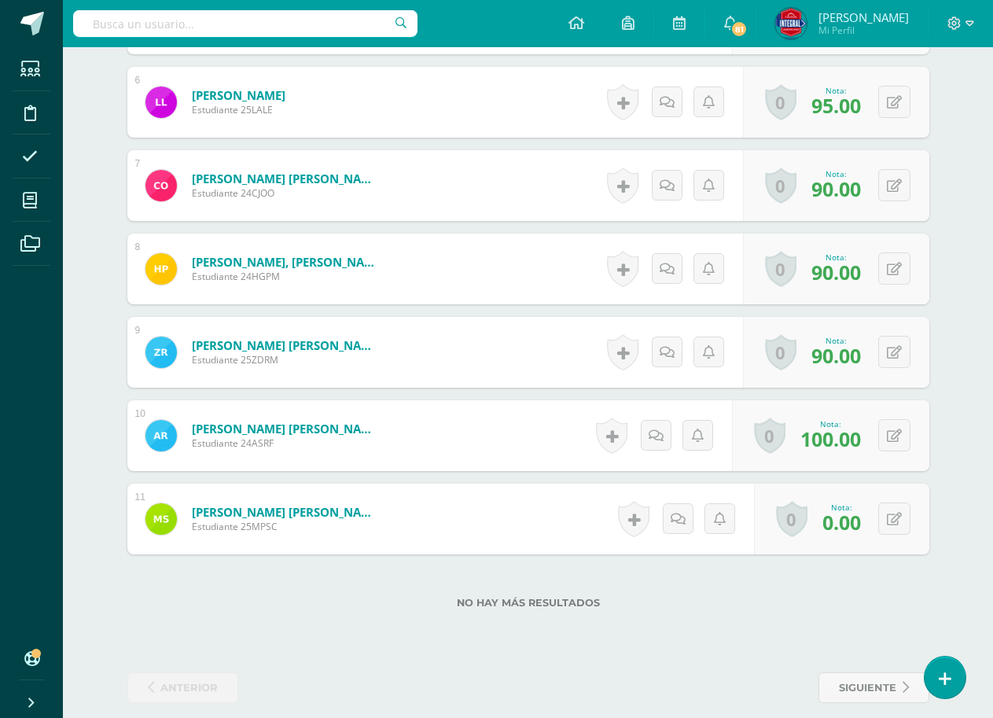
scroll to position [928, 0]
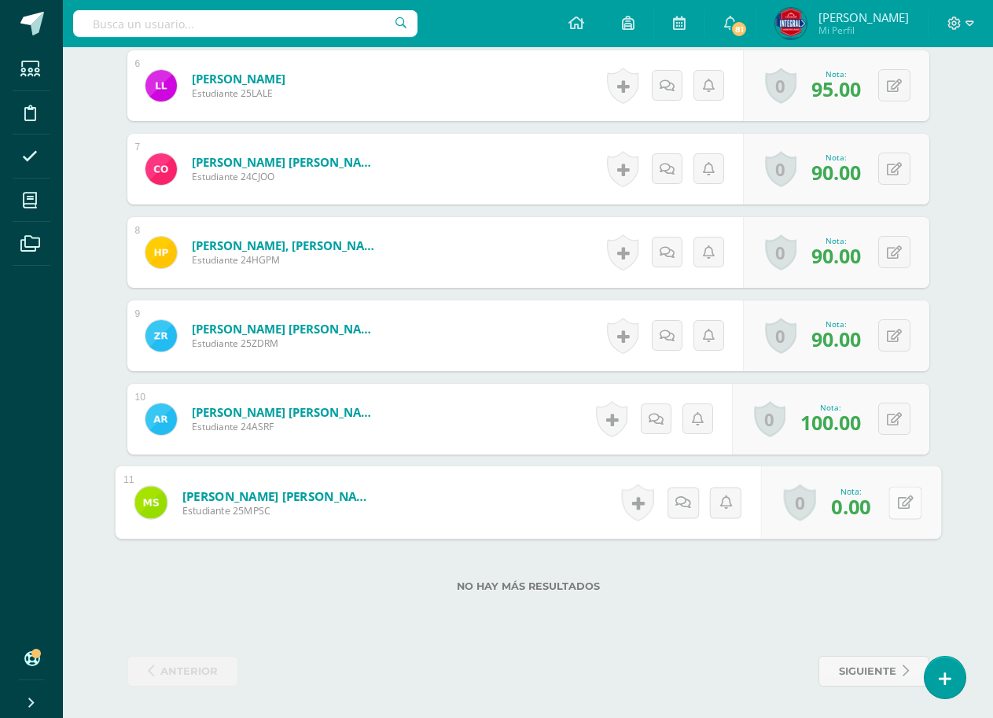
click at [890, 513] on button at bounding box center [905, 502] width 33 height 33
type input "90"
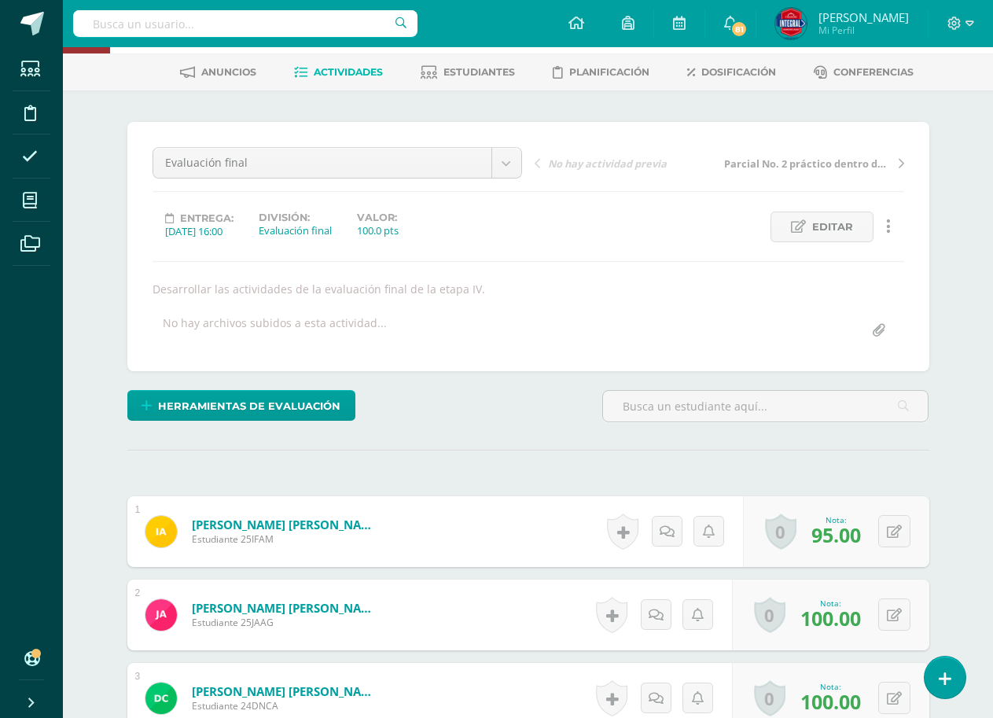
scroll to position [0, 0]
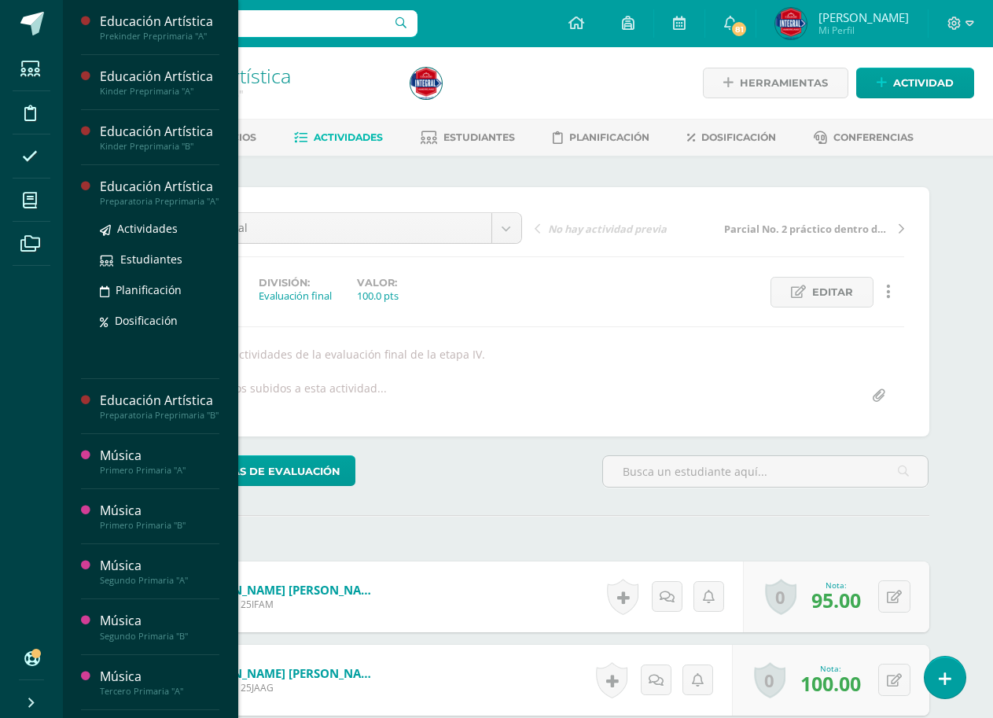
click at [127, 197] on div "Preparatoria Preprimaria "A"" at bounding box center [160, 201] width 120 height 11
click at [129, 231] on span "Actividades" at bounding box center [147, 228] width 61 height 15
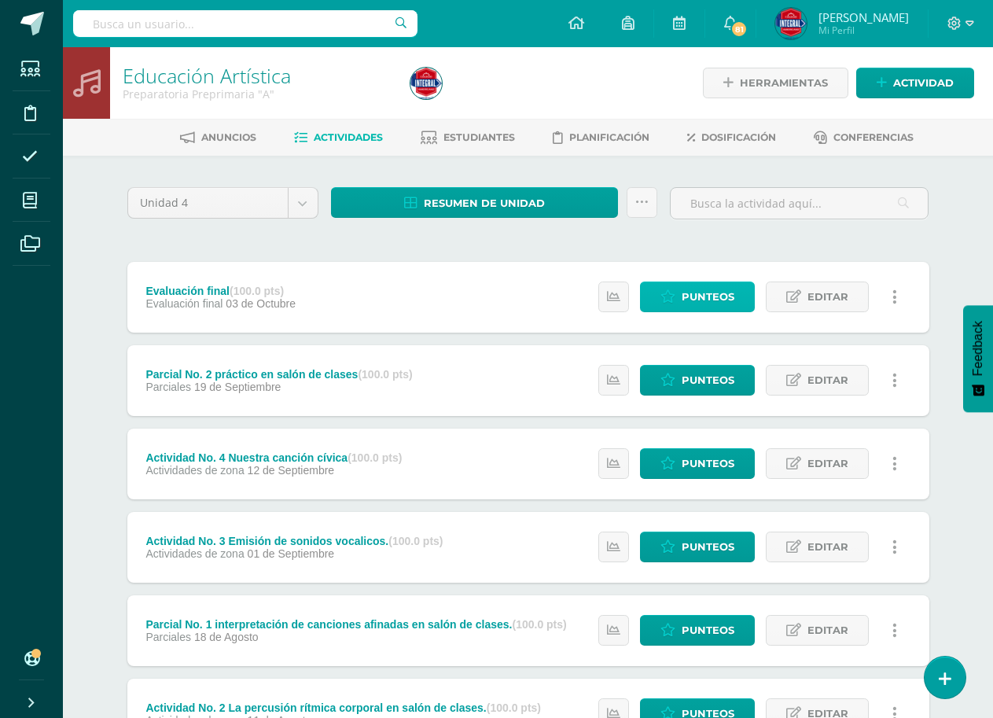
click at [705, 298] on span "Punteos" at bounding box center [708, 296] width 53 height 29
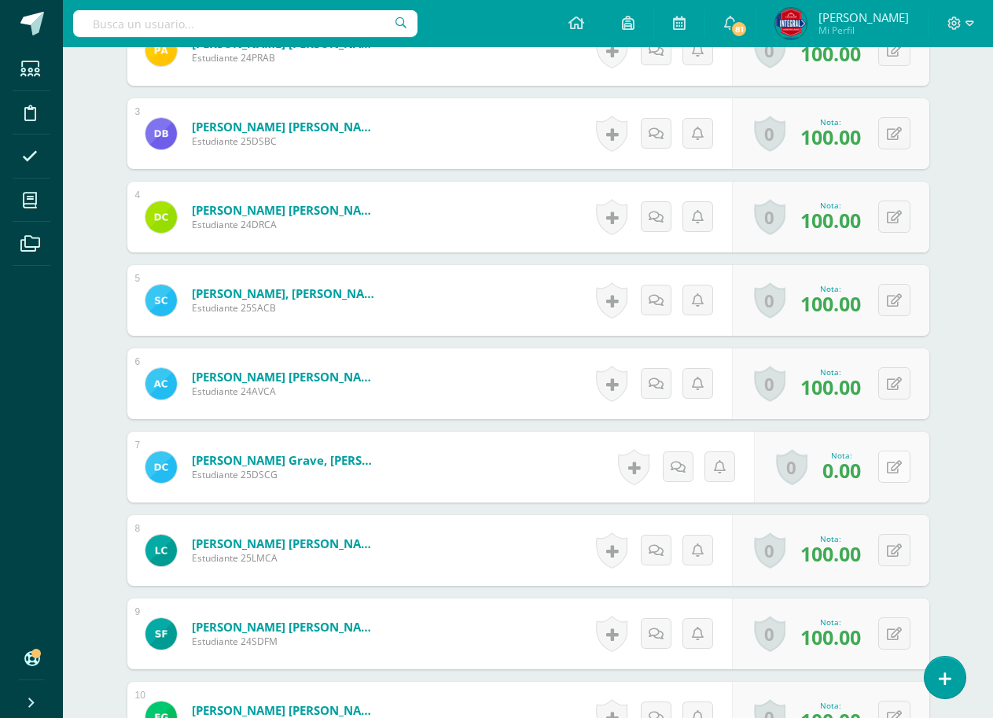
scroll to position [631, 0]
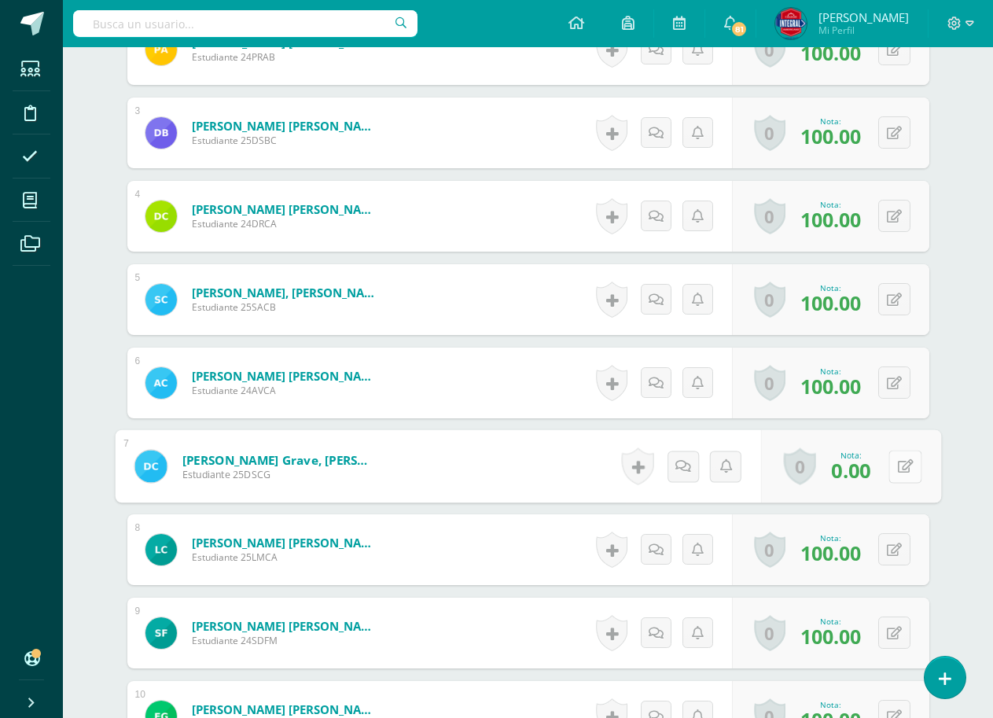
click at [894, 477] on button at bounding box center [905, 466] width 33 height 33
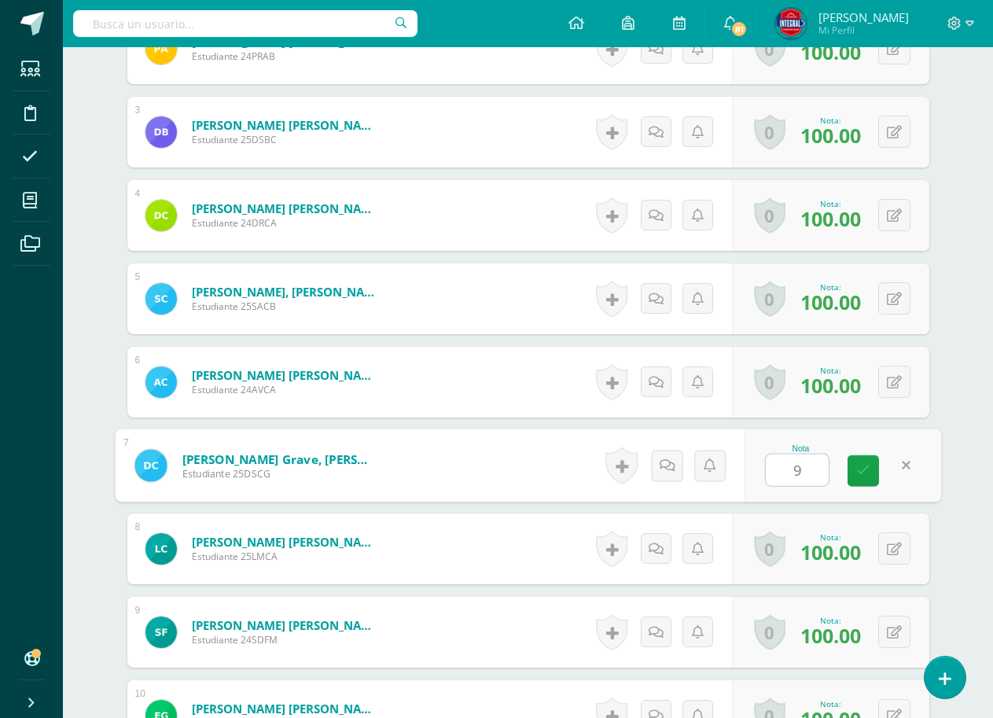
type input "95"
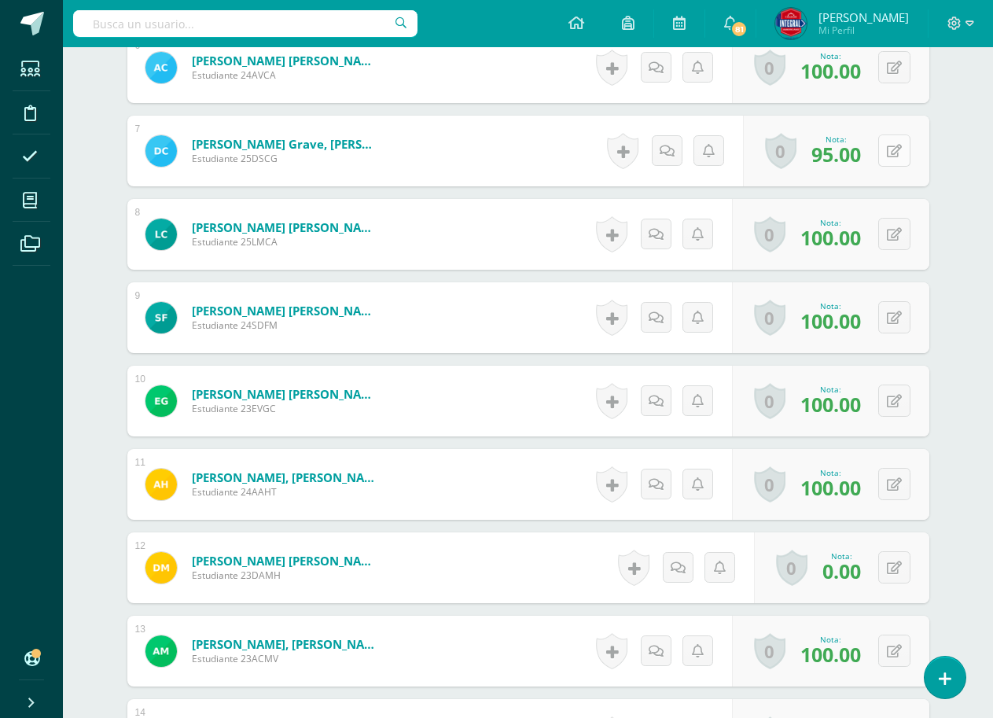
scroll to position [1025, 0]
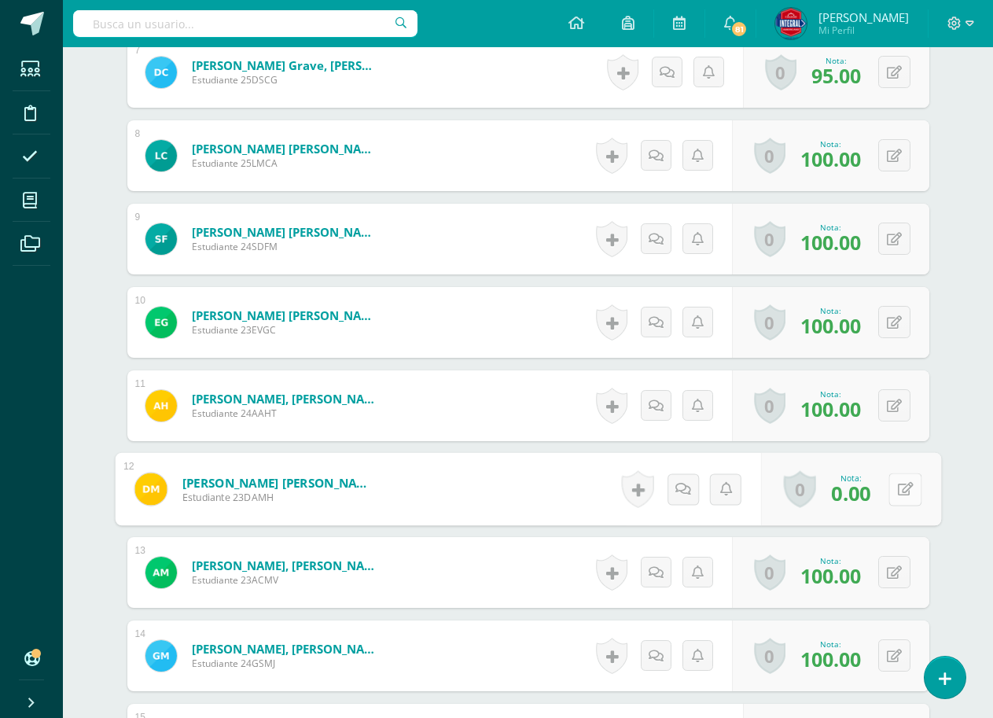
click at [894, 490] on button at bounding box center [905, 489] width 33 height 33
type input "95"
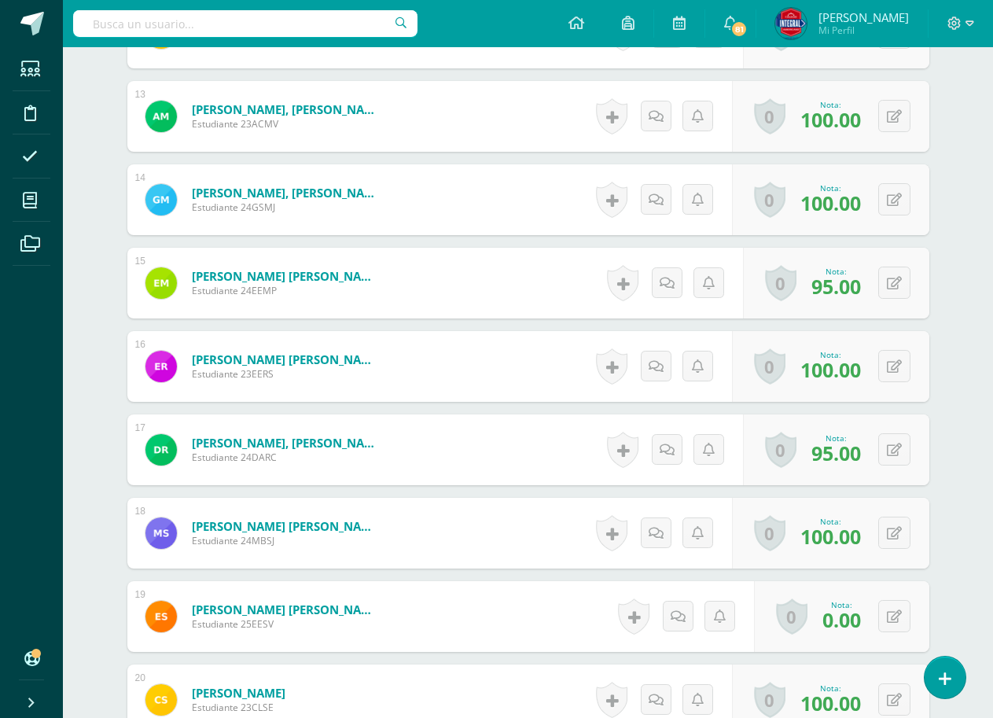
scroll to position [1575, 0]
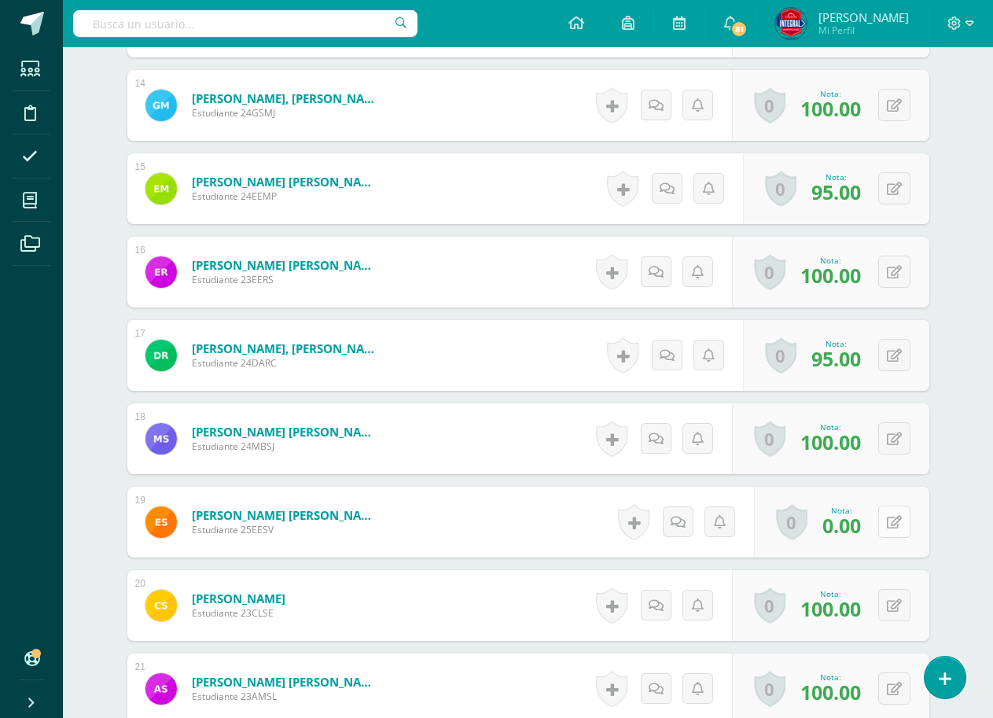
click at [893, 514] on button at bounding box center [895, 522] width 32 height 32
type input "100"
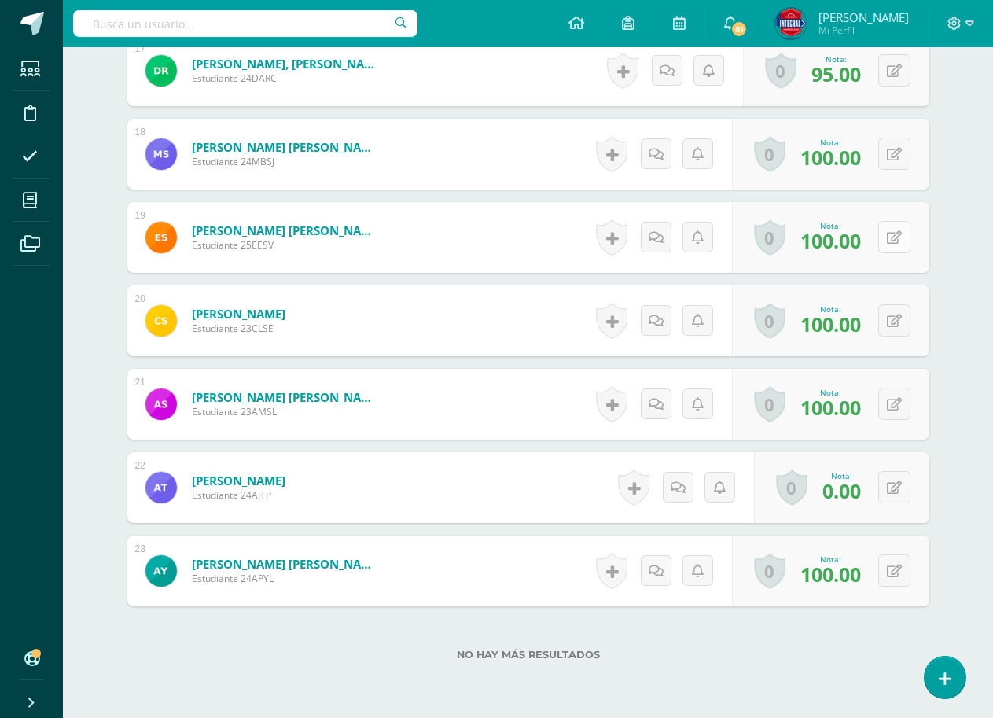
scroll to position [1890, 0]
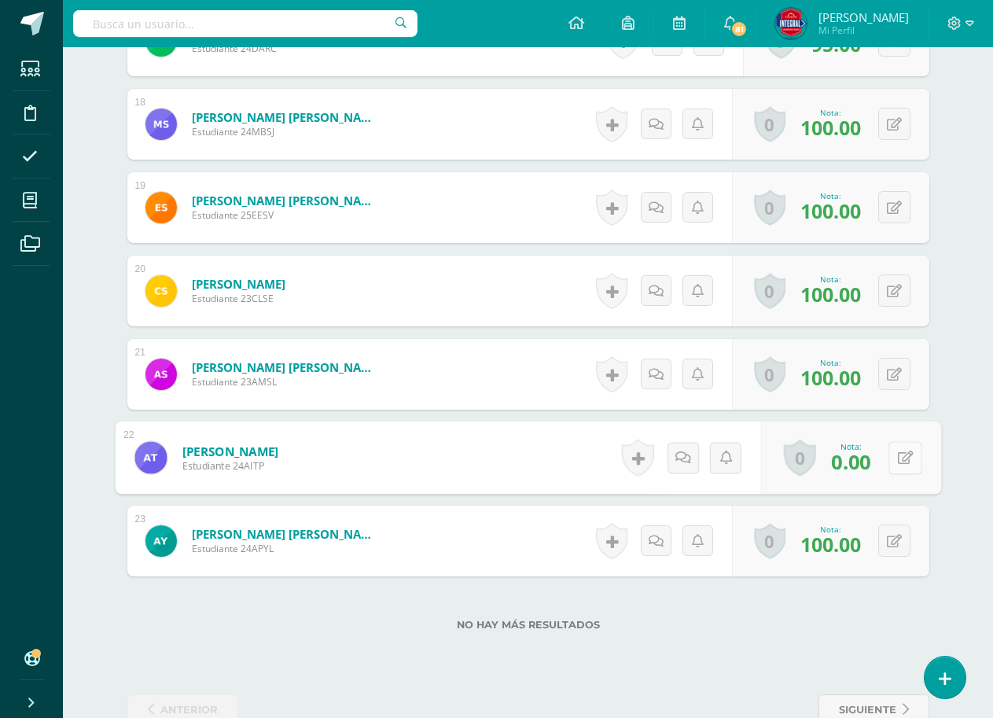
click at [897, 462] on icon at bounding box center [905, 457] width 16 height 13
type input "100"
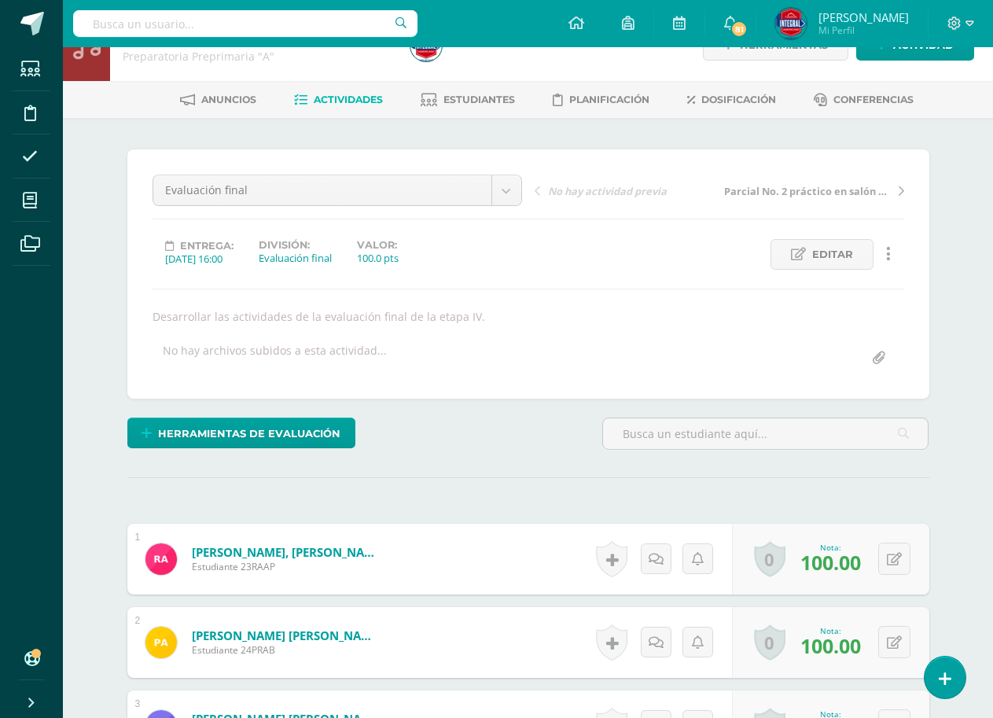
scroll to position [0, 0]
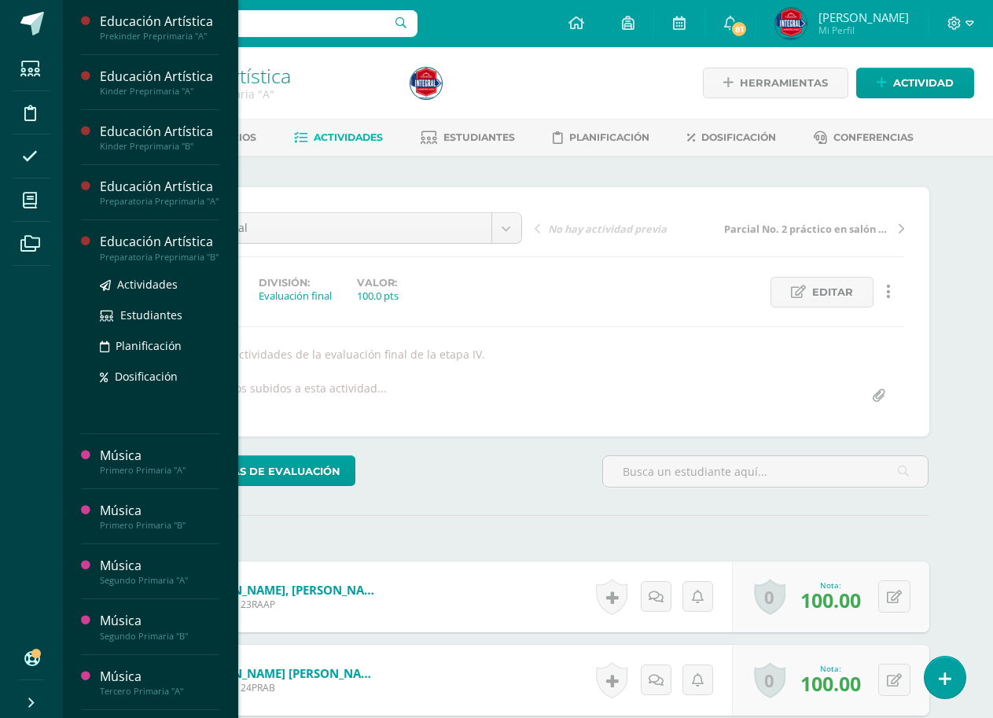
click at [122, 245] on div "Educación Artística" at bounding box center [160, 242] width 120 height 18
click at [129, 280] on span "Actividades" at bounding box center [147, 284] width 61 height 15
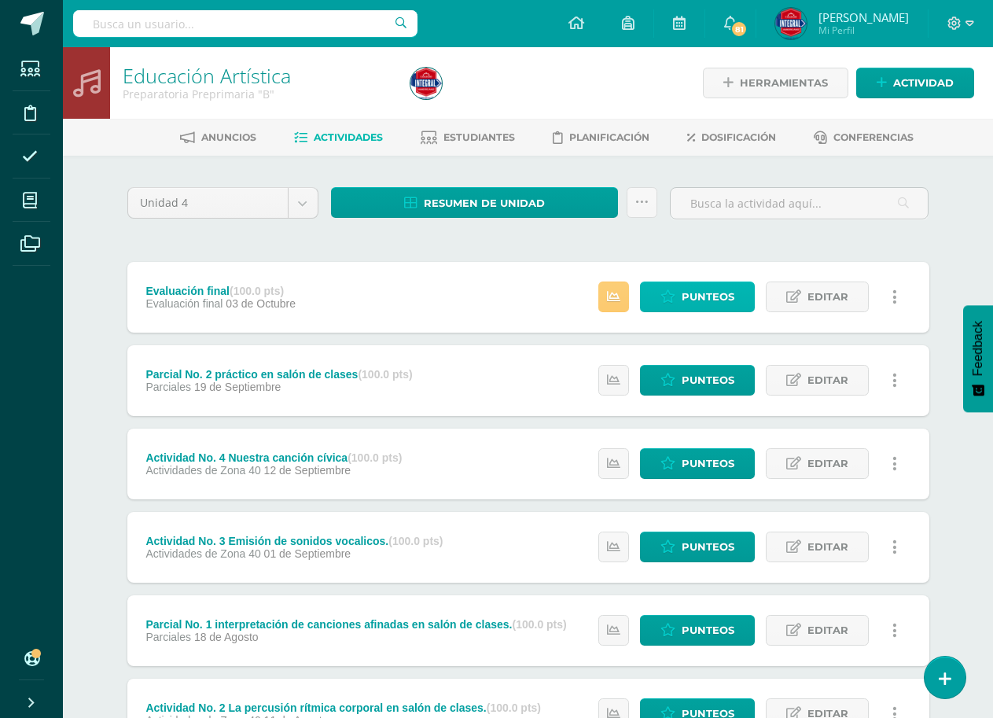
click at [697, 307] on span "Punteos" at bounding box center [708, 296] width 53 height 29
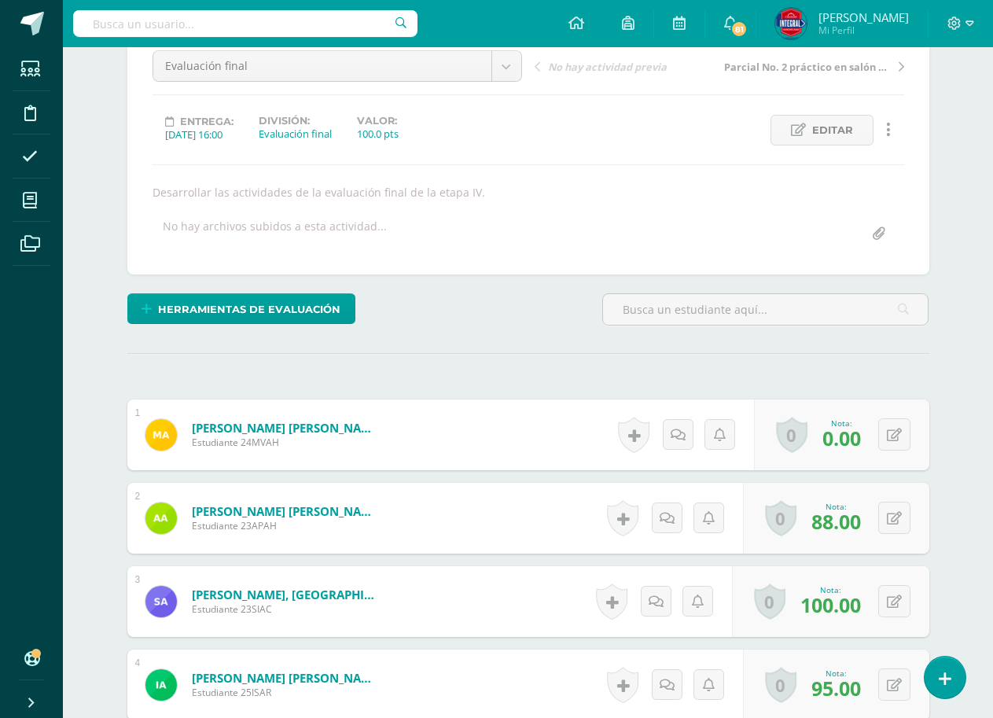
scroll to position [158, 0]
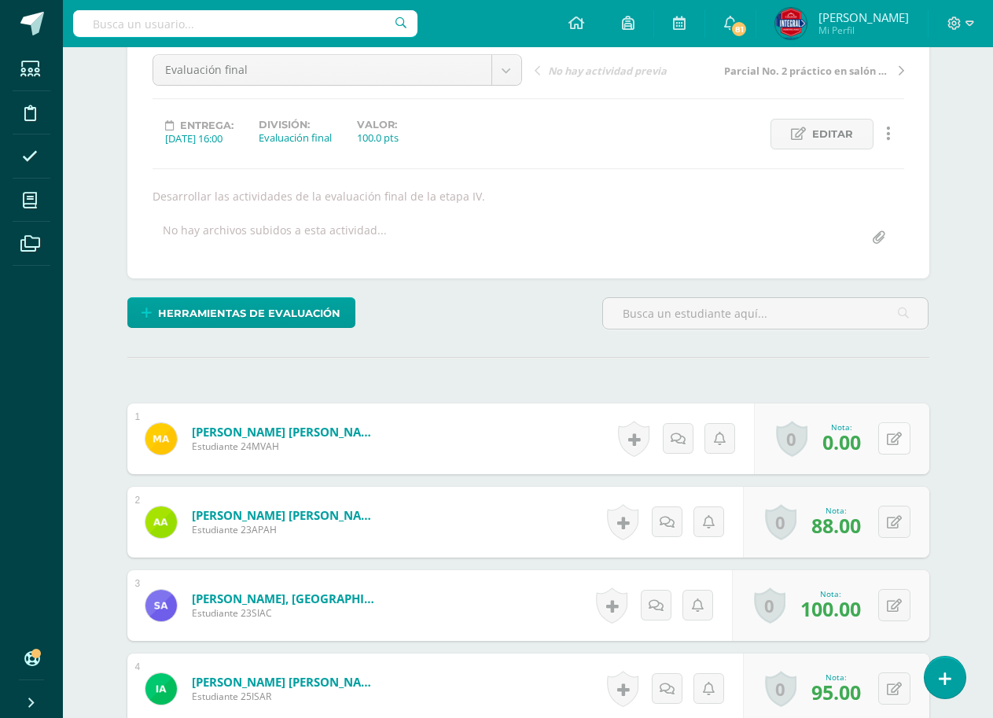
click at [888, 440] on icon at bounding box center [894, 439] width 15 height 13
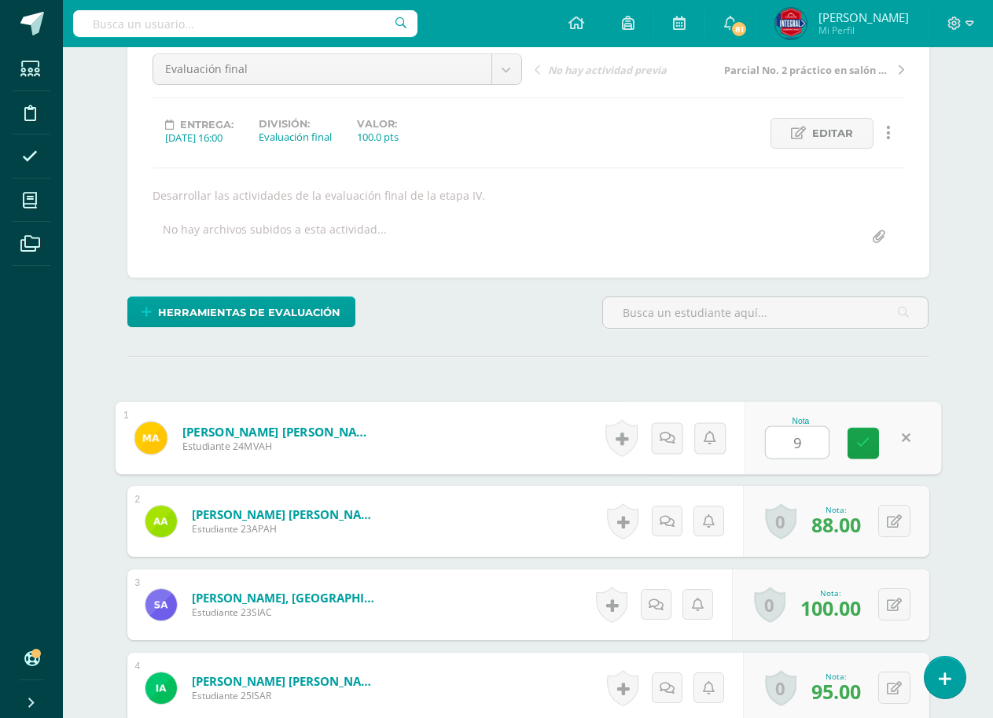
type input "90"
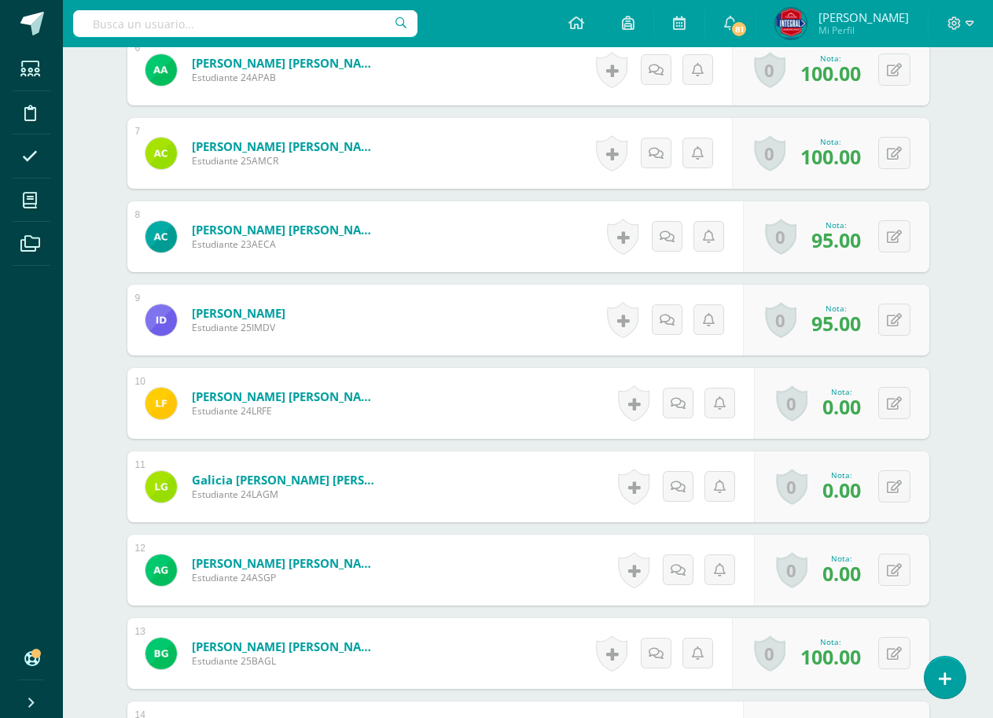
scroll to position [945, 0]
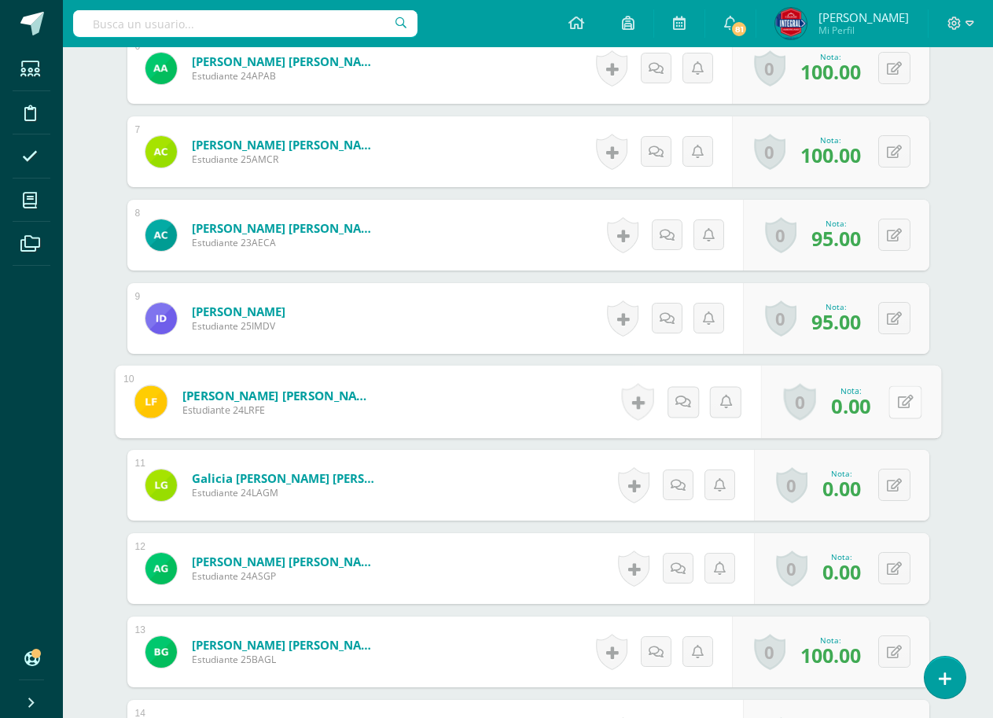
click at [897, 395] on icon at bounding box center [905, 401] width 16 height 13
type input "100"
click at [869, 412] on icon at bounding box center [864, 406] width 14 height 13
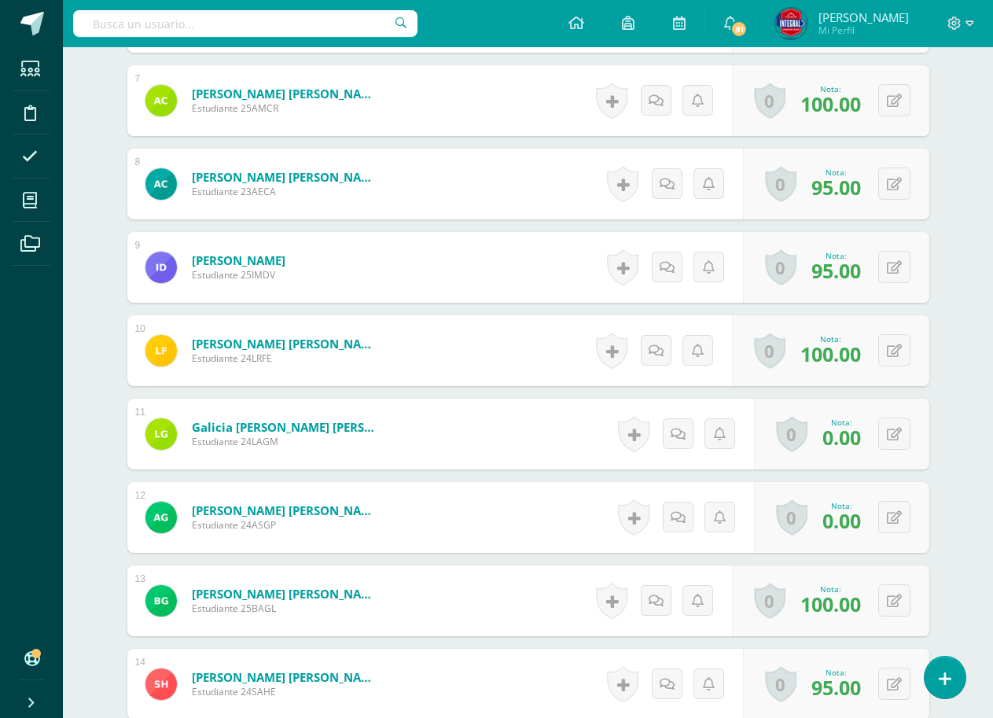
scroll to position [1024, 0]
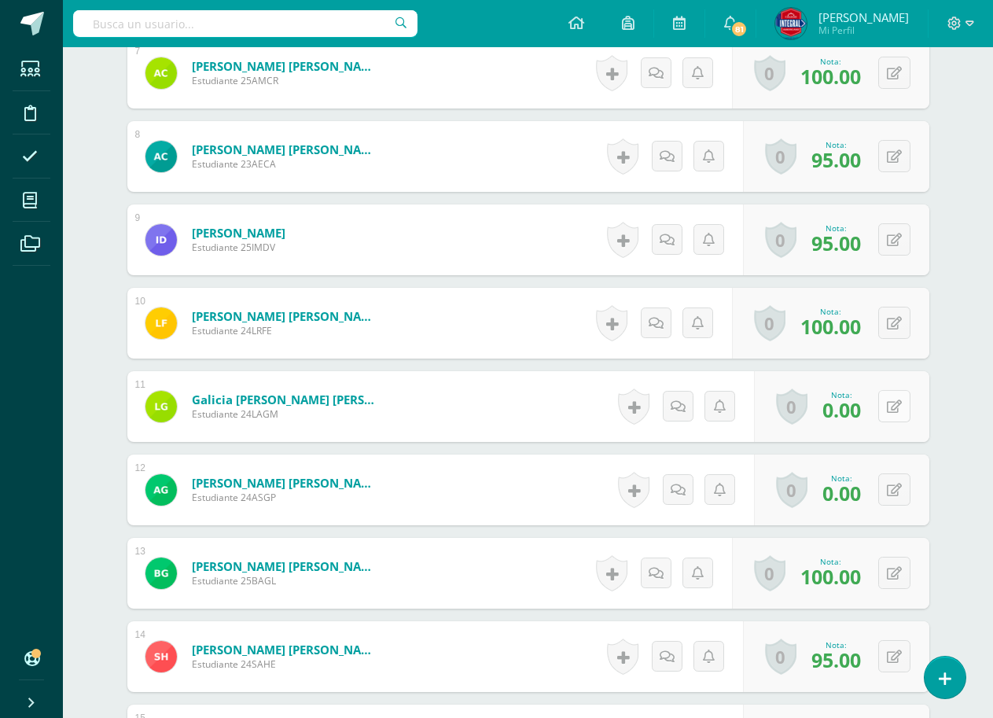
click at [886, 407] on button at bounding box center [895, 406] width 32 height 32
type input "100"
click at [883, 407] on div "Nota 100" at bounding box center [834, 406] width 191 height 71
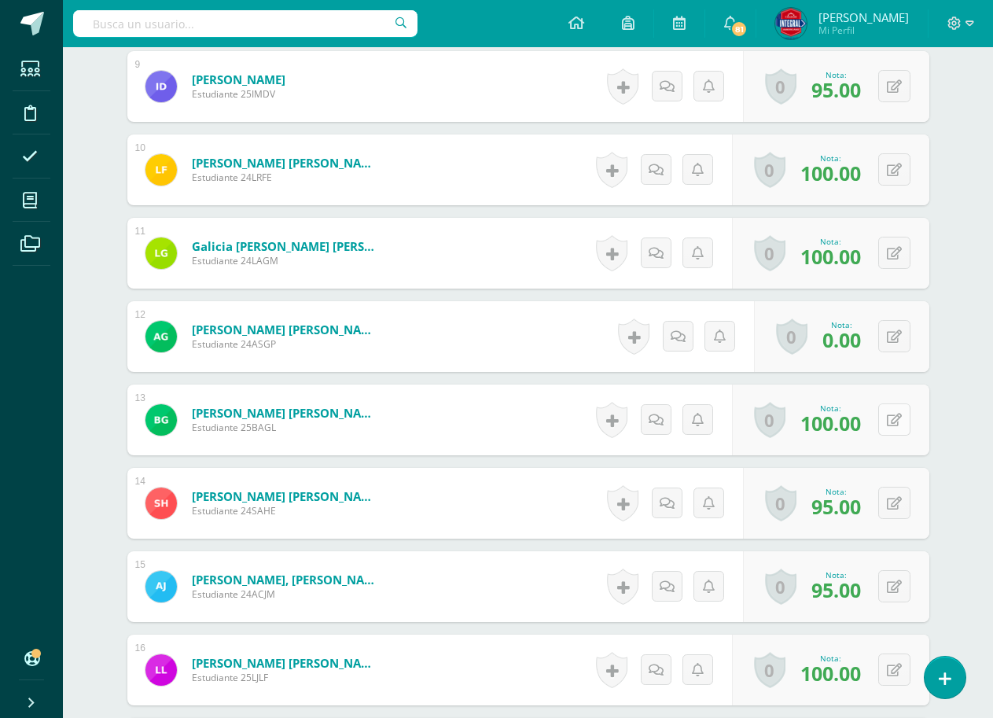
scroll to position [1181, 0]
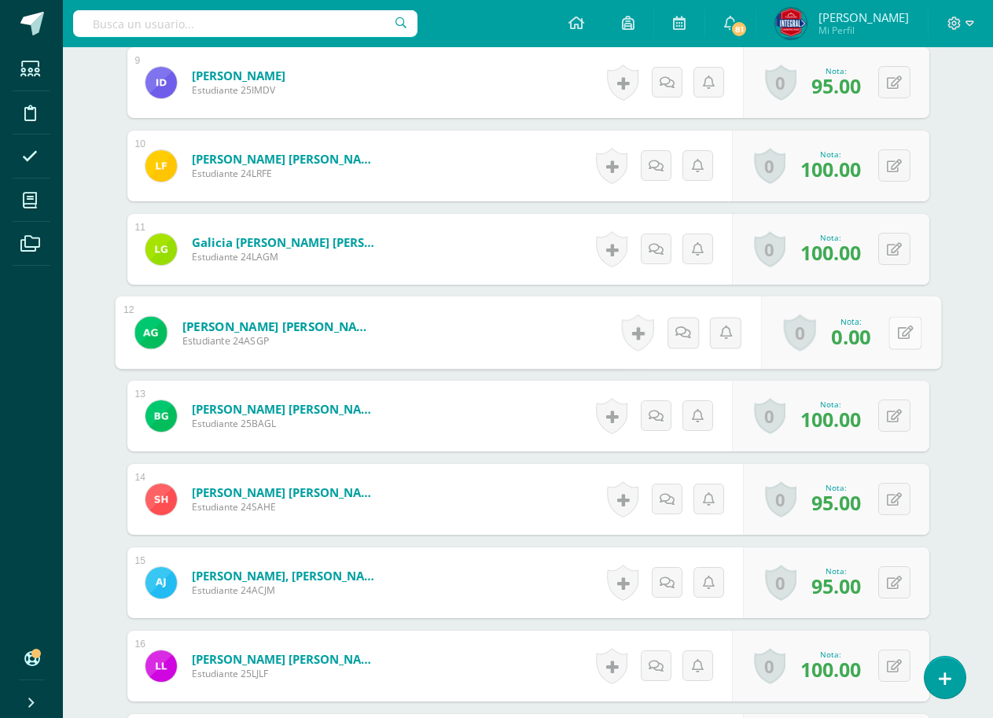
click at [893, 332] on button at bounding box center [905, 332] width 33 height 33
type input "100"
click at [868, 336] on icon at bounding box center [864, 337] width 14 height 13
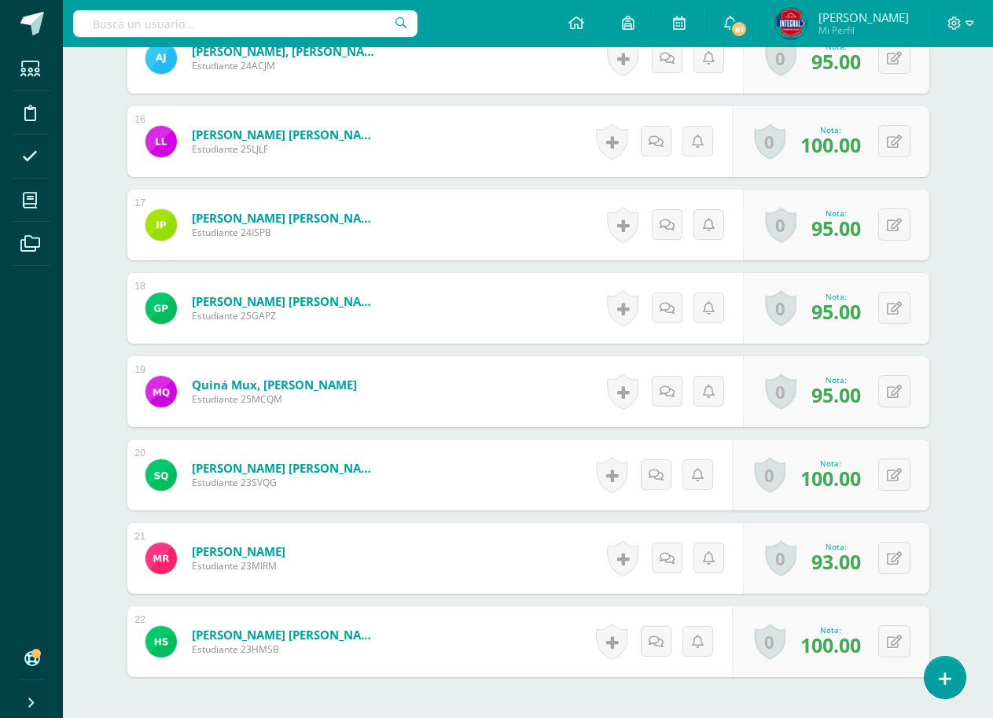
scroll to position [1452, 0]
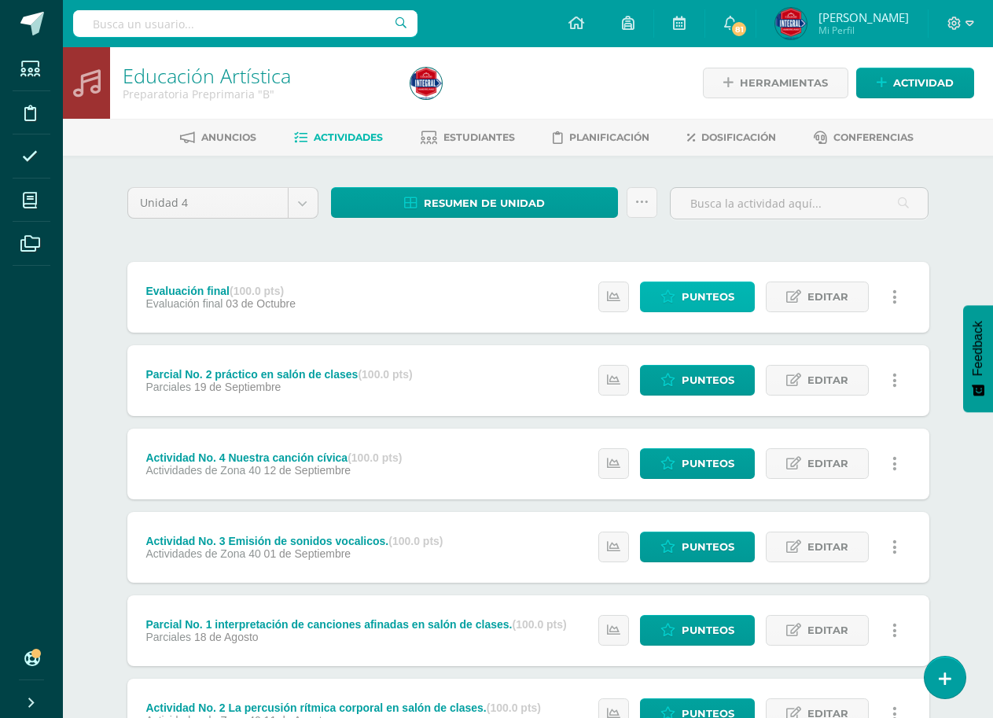
click at [704, 297] on span "Punteos" at bounding box center [708, 296] width 53 height 29
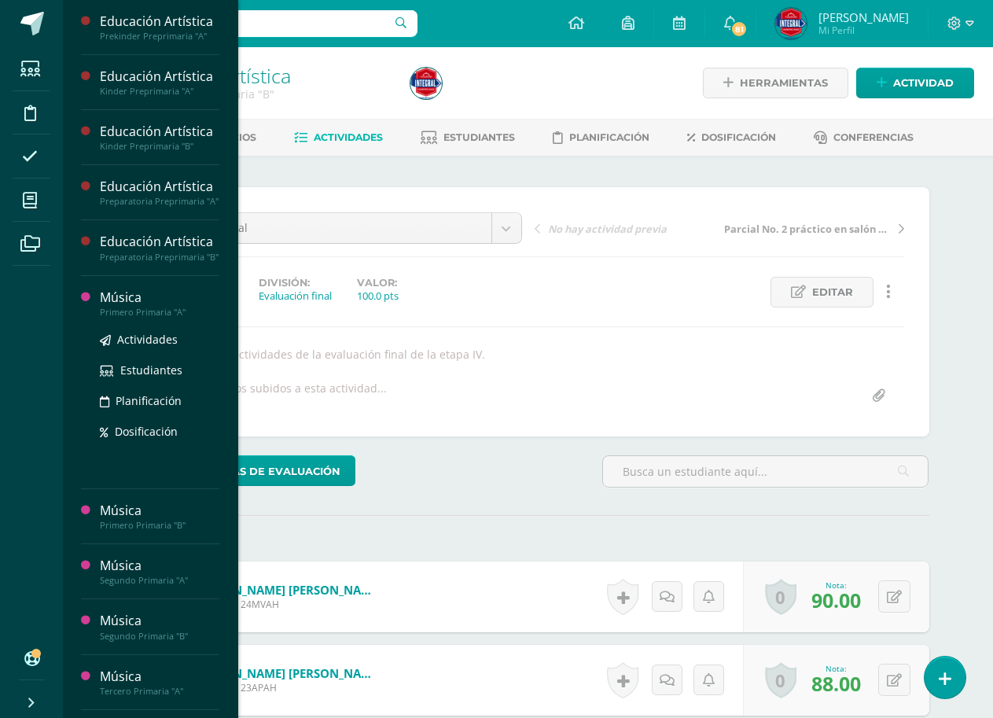
click at [129, 300] on div "Música" at bounding box center [160, 298] width 120 height 18
click at [135, 336] on span "Actividades" at bounding box center [147, 339] width 61 height 15
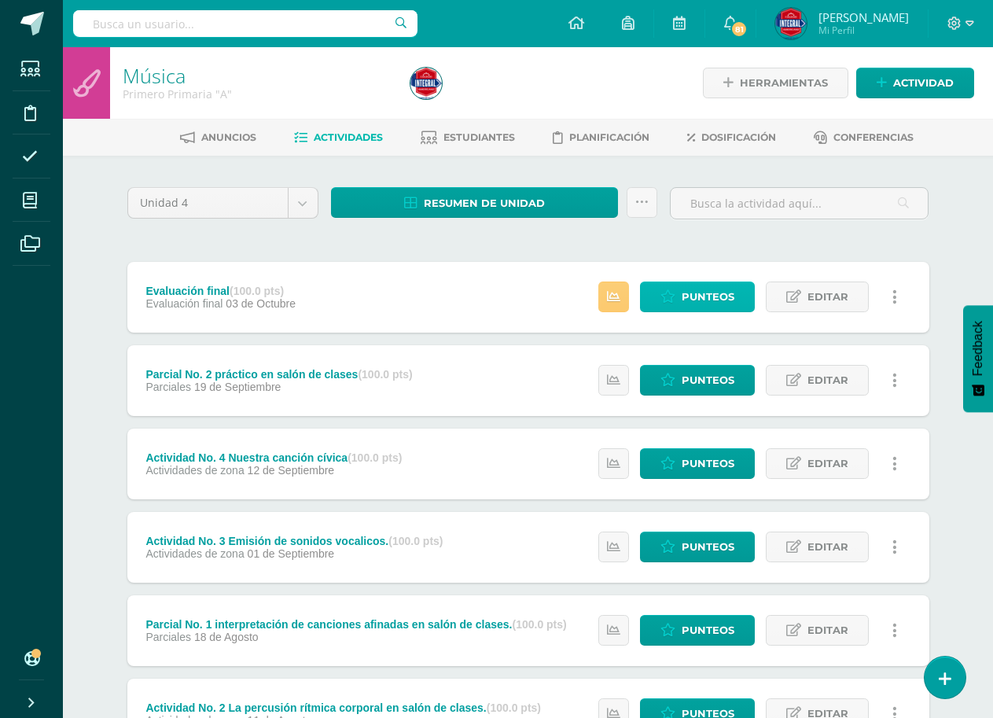
click at [707, 286] on span "Punteos" at bounding box center [708, 296] width 53 height 29
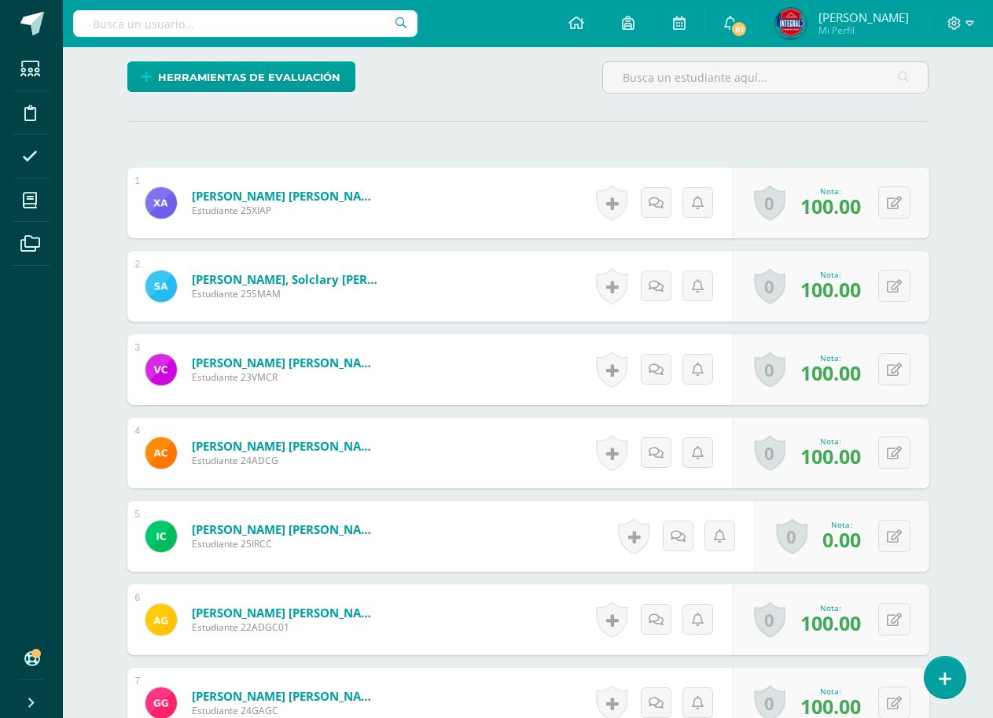
scroll to position [473, 0]
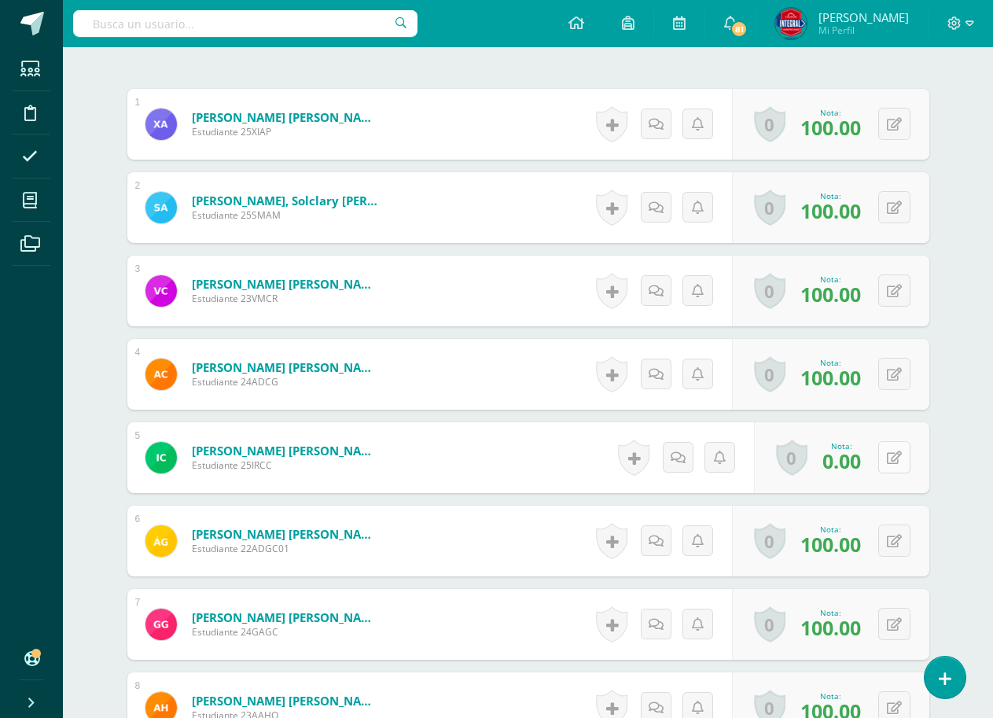
click at [898, 464] on icon at bounding box center [894, 457] width 15 height 13
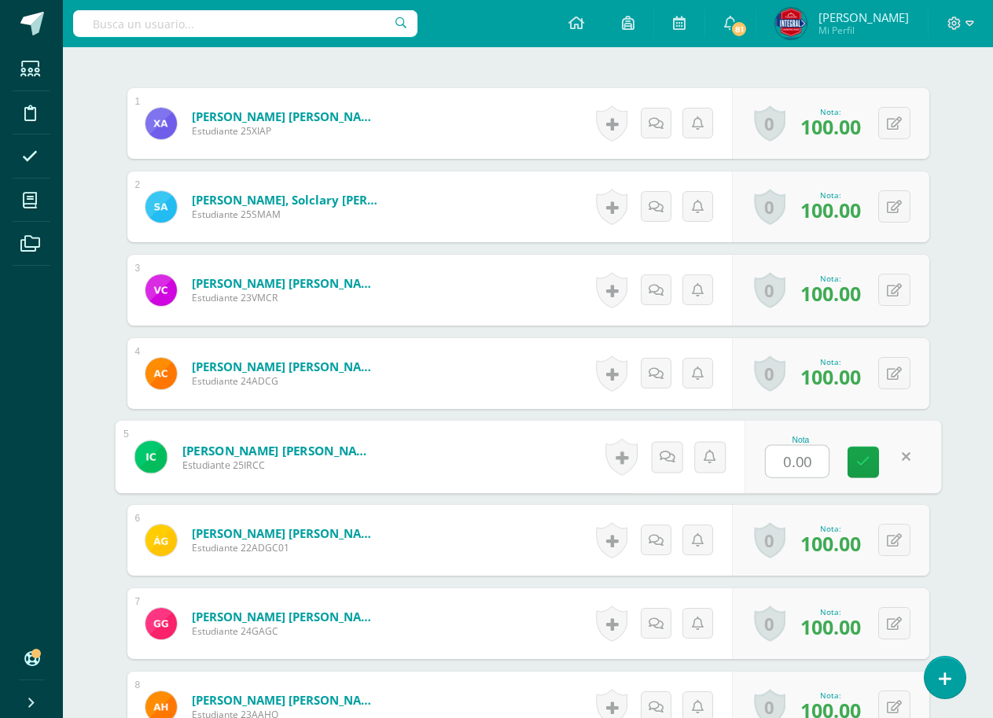
scroll to position [474, 0]
type input "100"
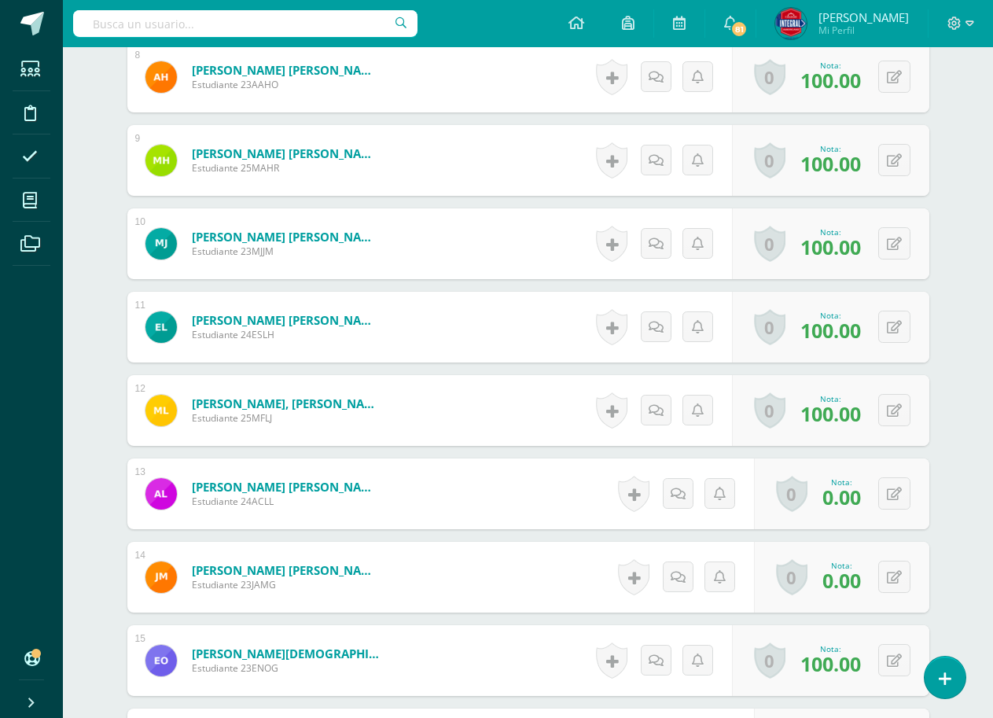
scroll to position [1182, 0]
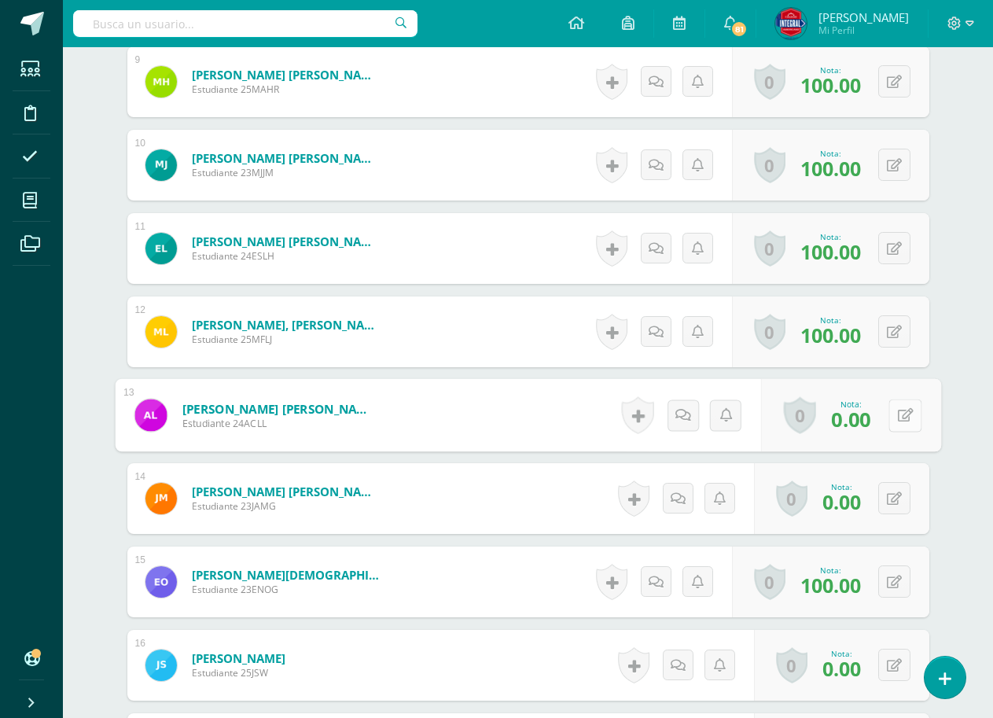
click at [900, 417] on icon at bounding box center [905, 414] width 16 height 13
type input "100"
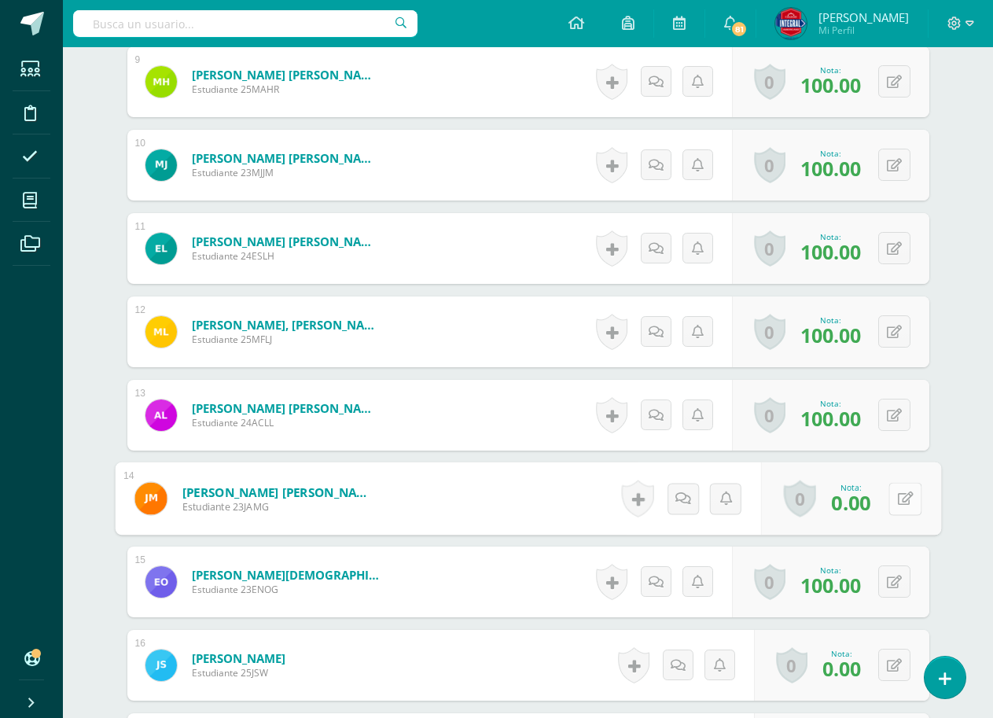
click at [890, 506] on button at bounding box center [905, 498] width 33 height 33
type input "100"
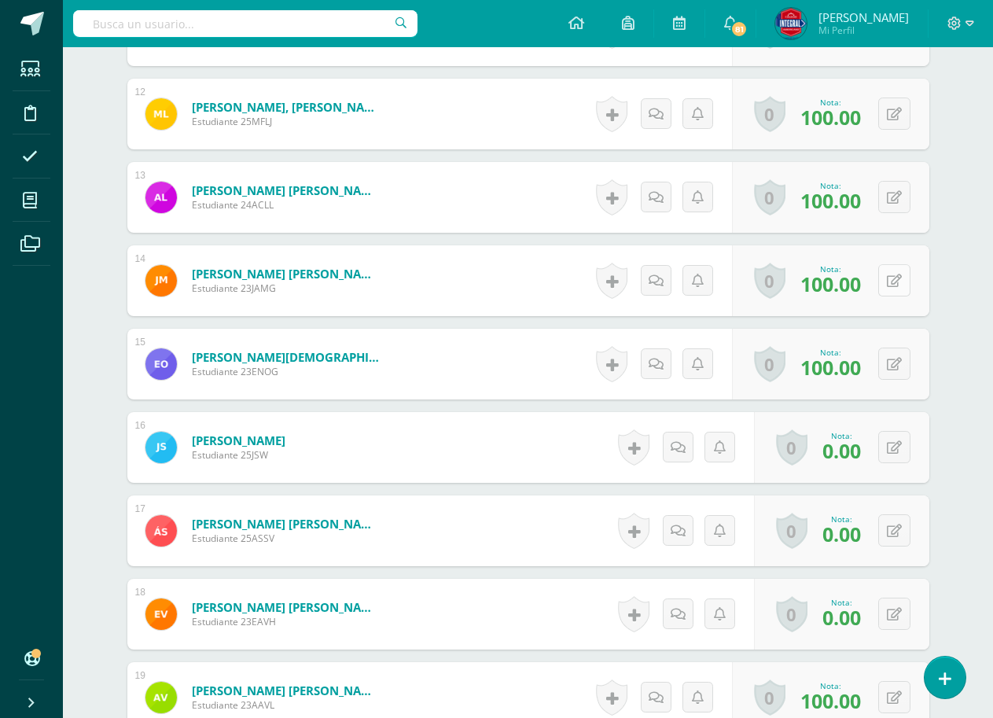
scroll to position [1418, 0]
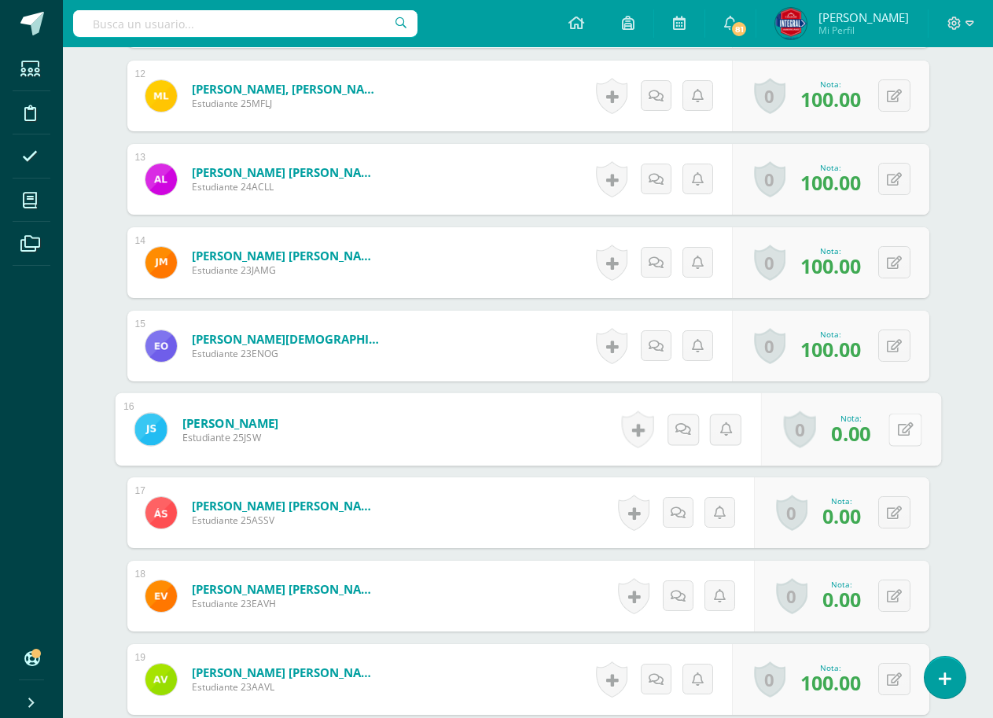
click at [890, 430] on button at bounding box center [905, 429] width 33 height 33
type input "100"
click at [896, 511] on button at bounding box center [895, 512] width 32 height 32
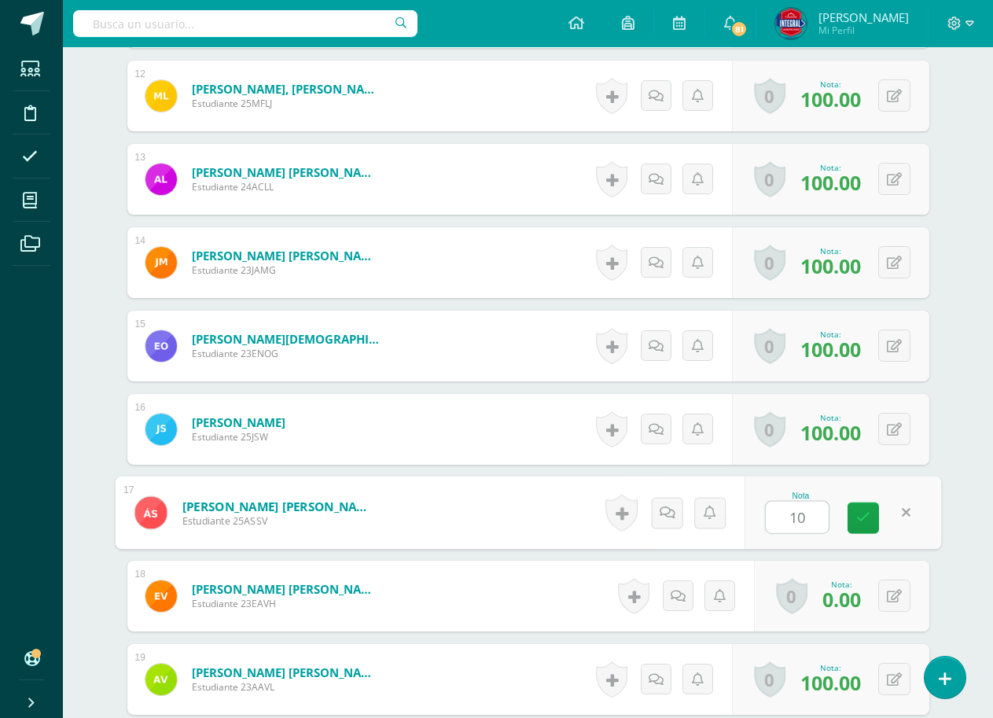
type input "100"
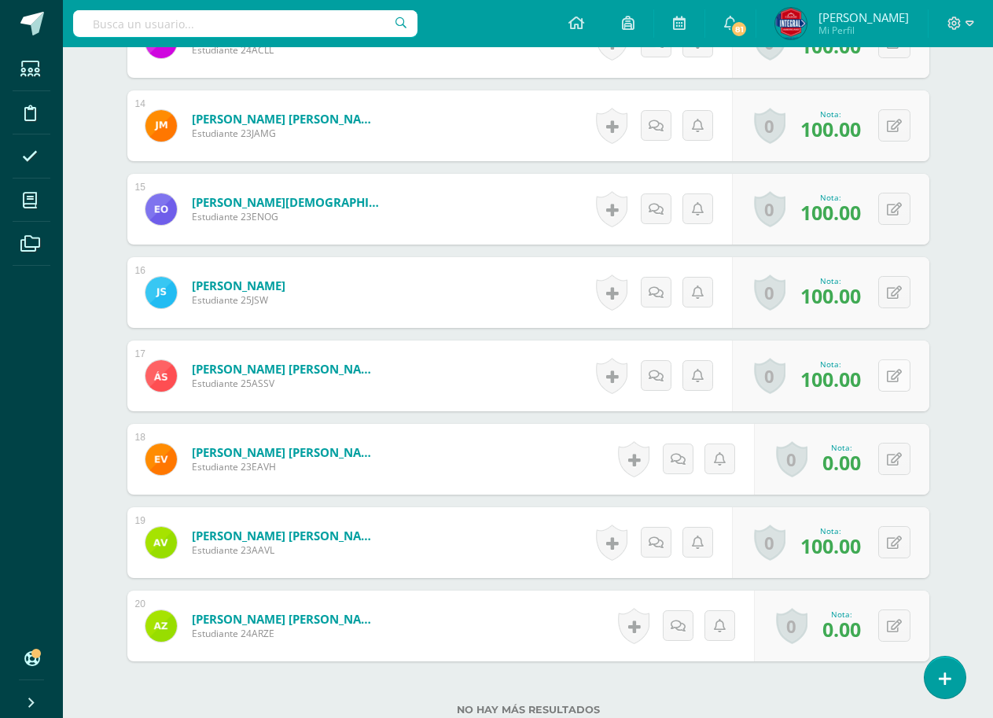
scroll to position [1575, 0]
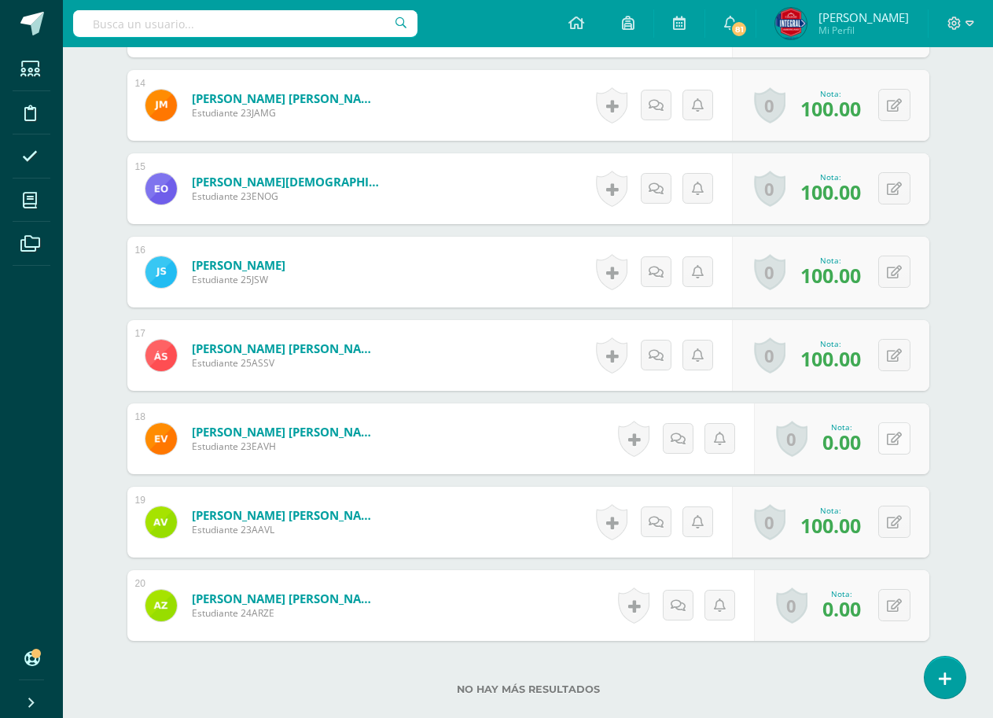
click at [885, 440] on div "0 Logros Logros obtenidos Aún no hay logros agregados Nota: 0.00" at bounding box center [841, 439] width 175 height 71
click at [889, 422] on button at bounding box center [905, 438] width 33 height 33
click at [851, 445] on link at bounding box center [863, 444] width 31 height 31
click at [894, 435] on button at bounding box center [895, 438] width 32 height 32
type input "100"
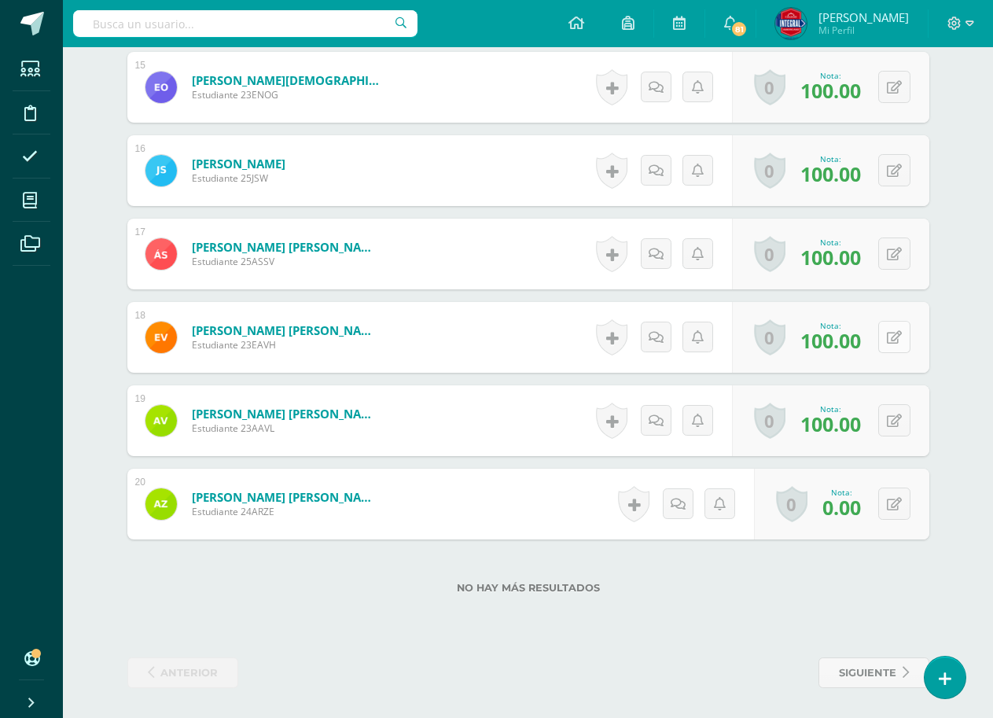
scroll to position [1679, 0]
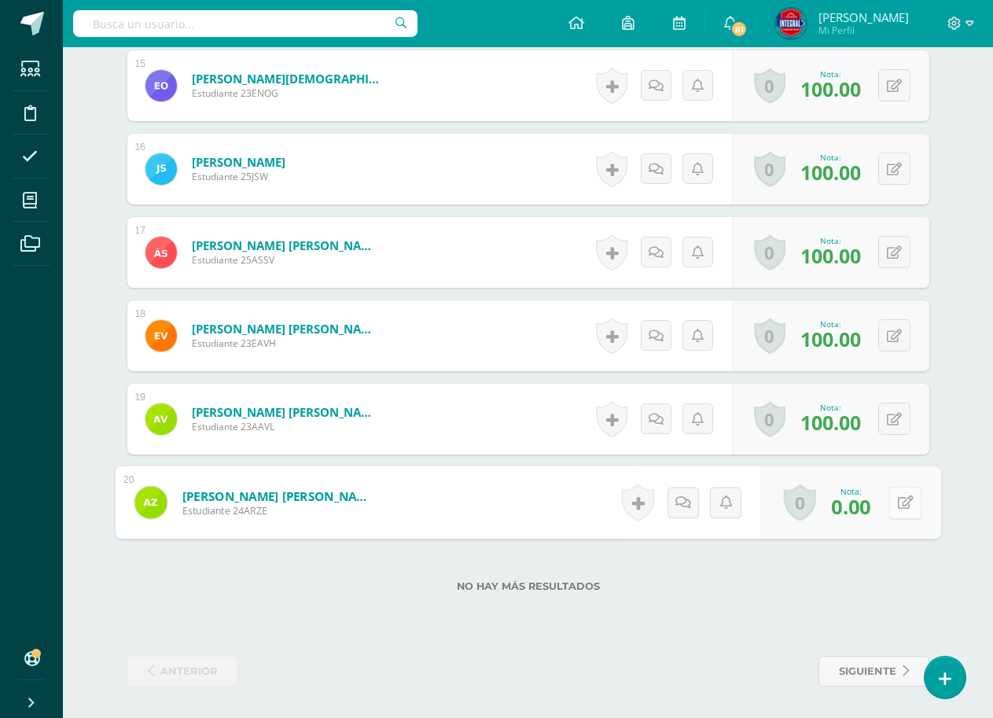
click at [905, 503] on button at bounding box center [905, 502] width 33 height 33
type input "100"
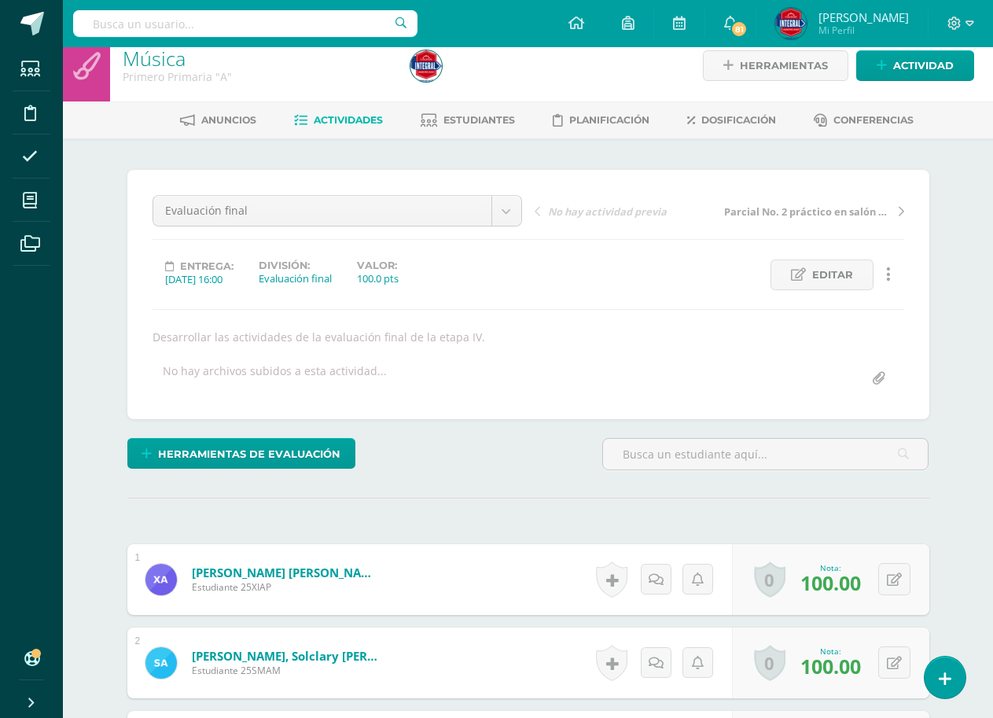
scroll to position [0, 0]
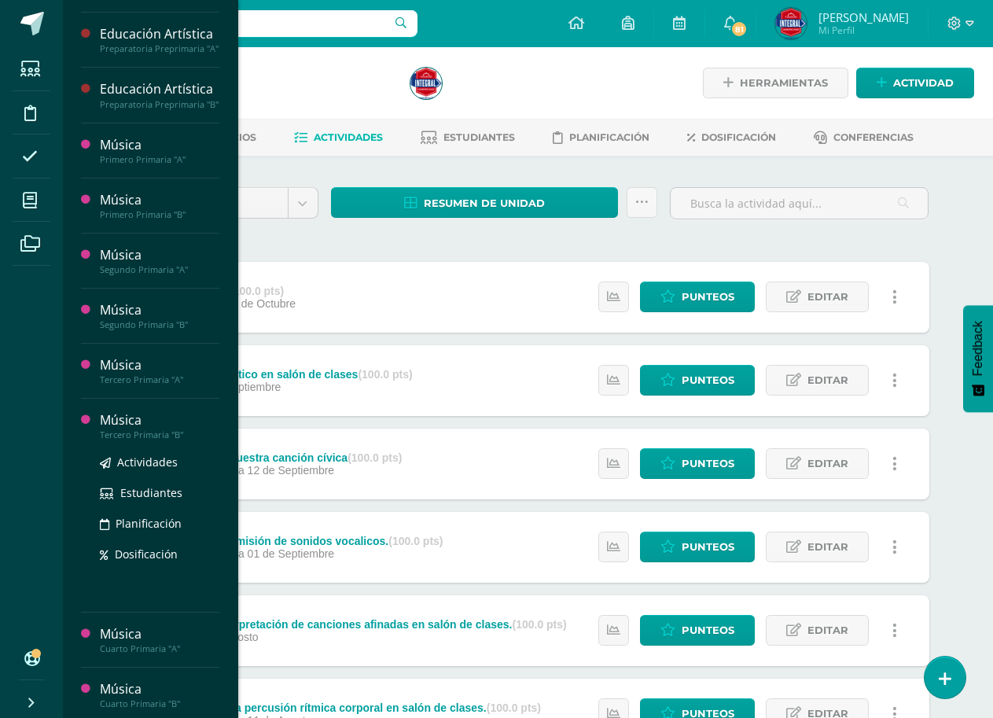
scroll to position [157, 0]
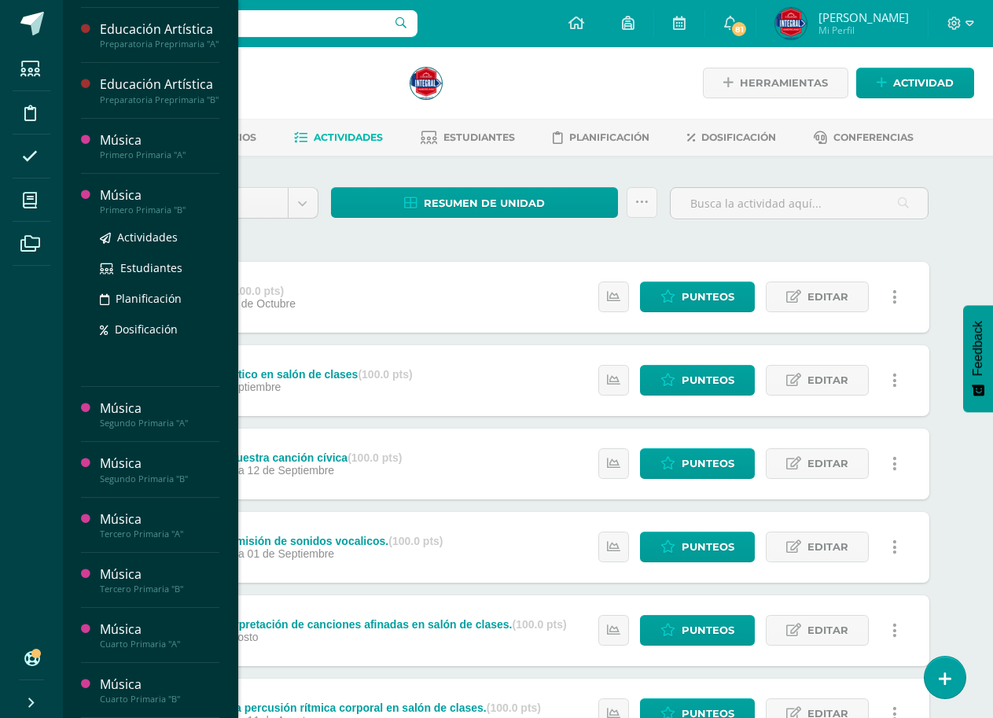
click at [157, 214] on div "Primero Primaria "B"" at bounding box center [160, 210] width 120 height 11
click at [147, 232] on span "Actividades" at bounding box center [147, 237] width 61 height 15
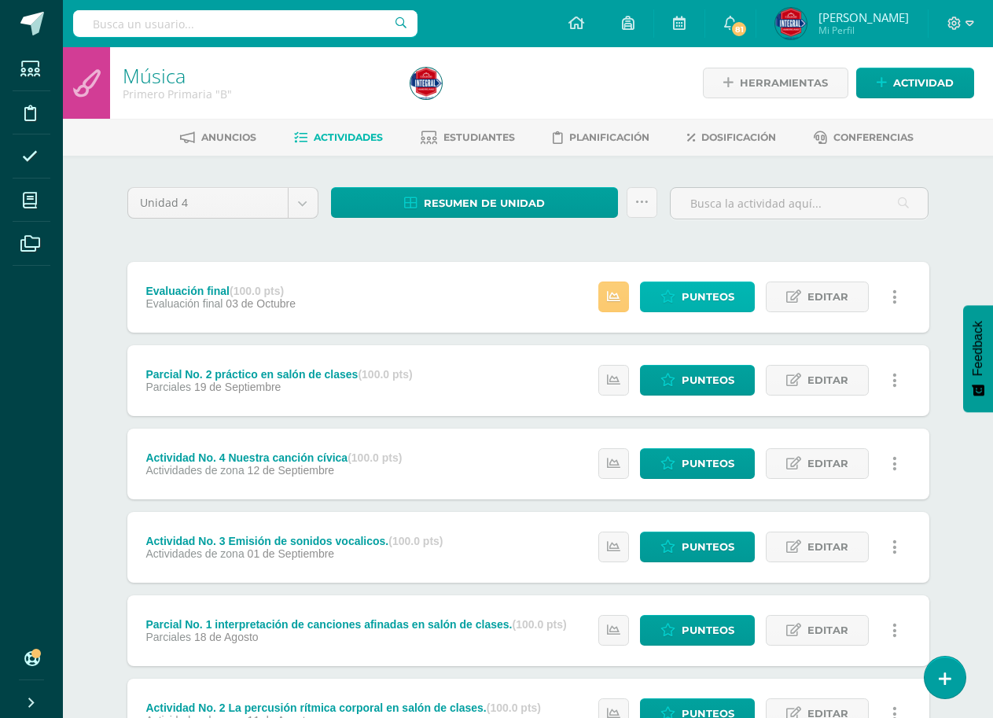
click at [683, 304] on span "Punteos" at bounding box center [708, 296] width 53 height 29
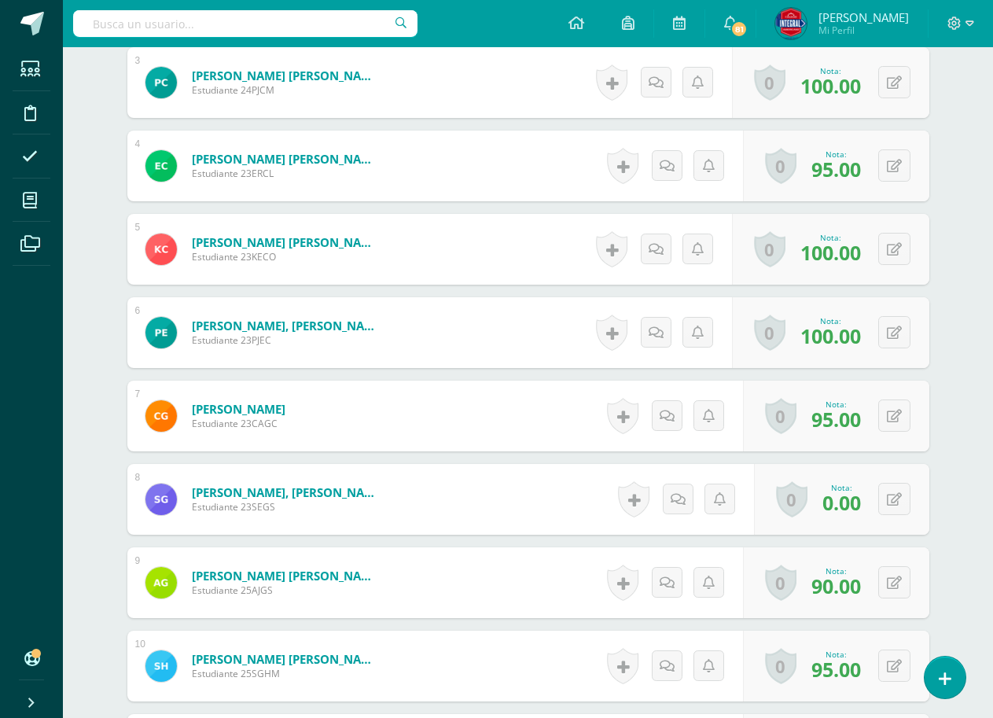
scroll to position [709, 0]
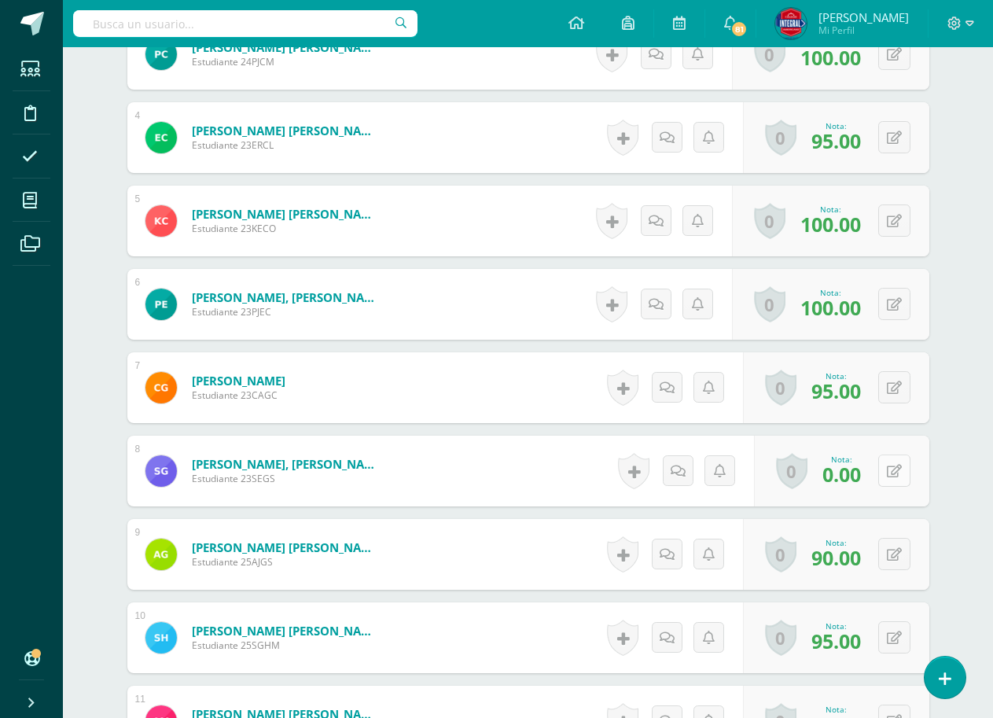
click at [886, 469] on button at bounding box center [895, 471] width 32 height 32
type input "90"
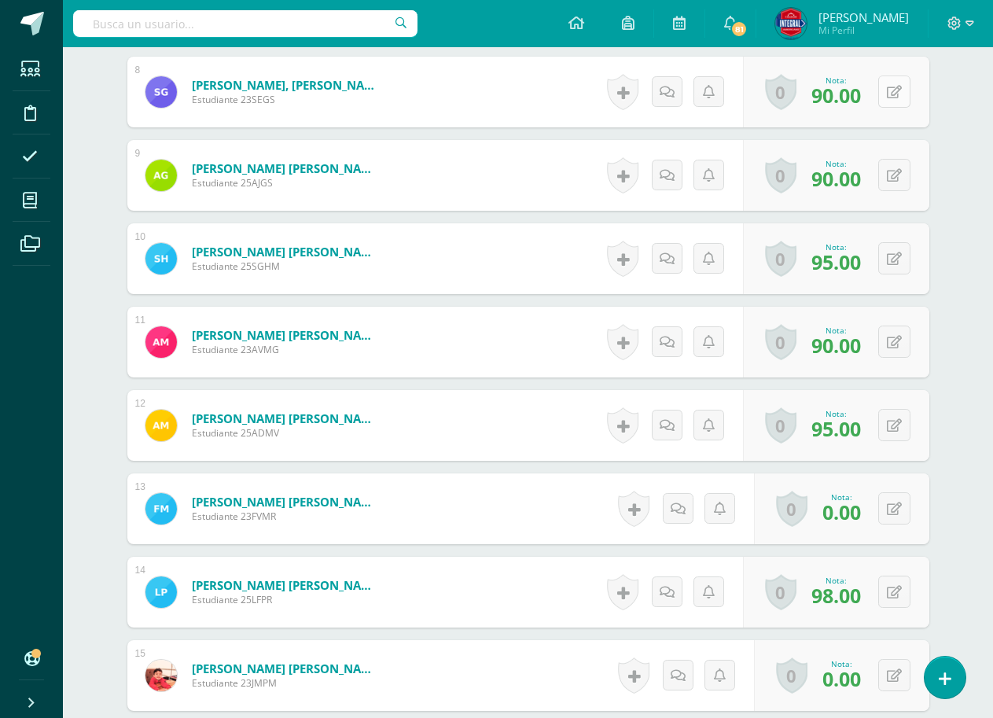
scroll to position [1181, 0]
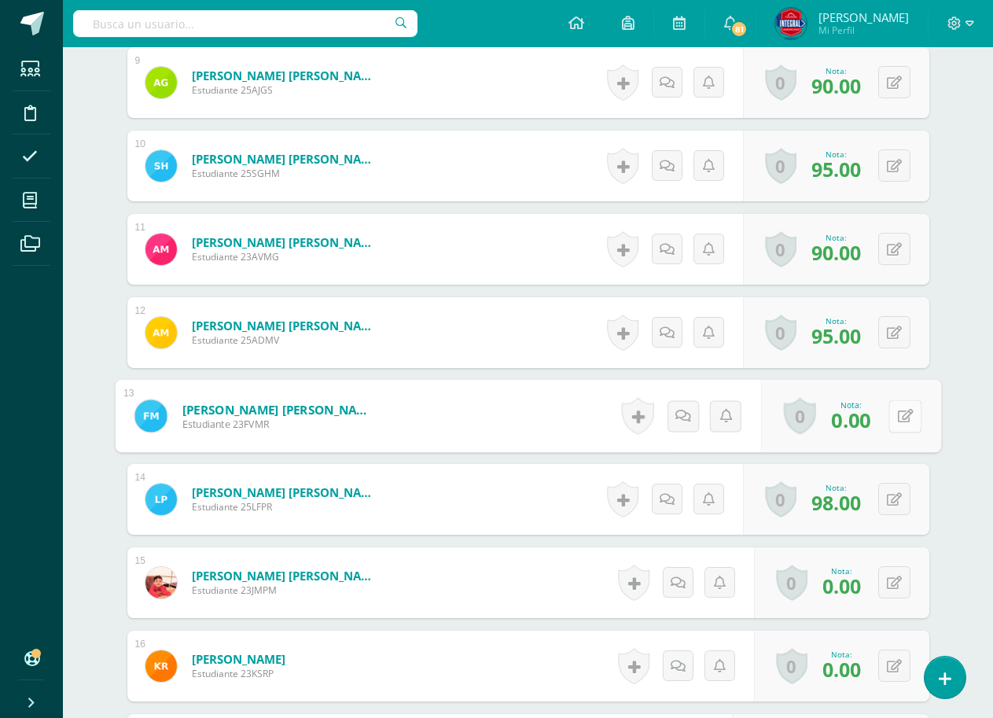
click at [902, 418] on button at bounding box center [905, 416] width 33 height 33
type input "95"
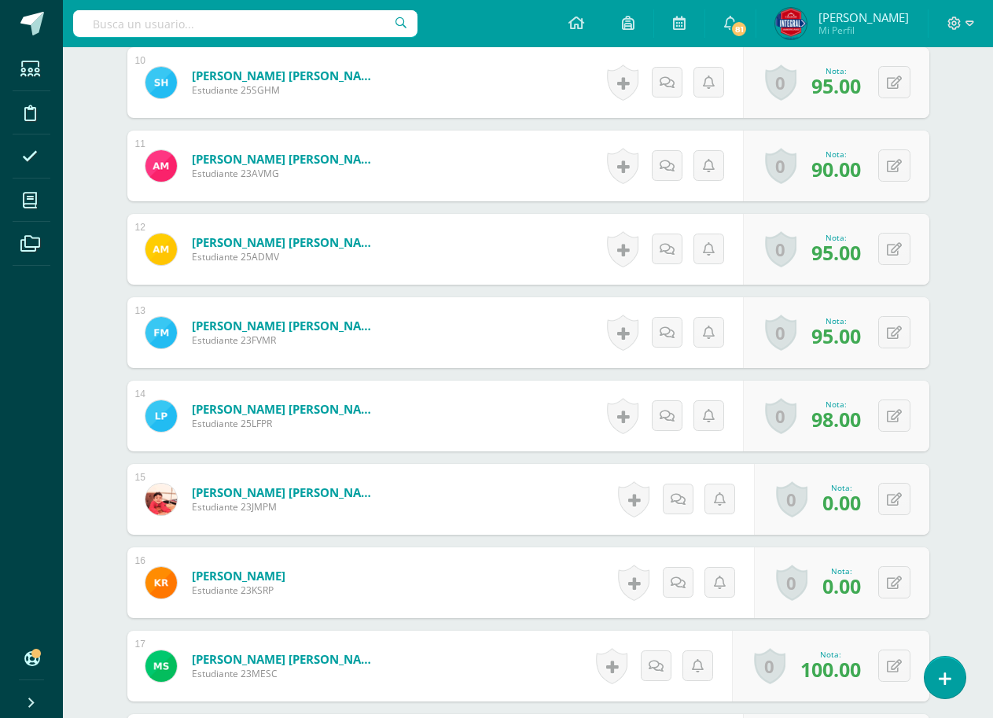
scroll to position [1417, 0]
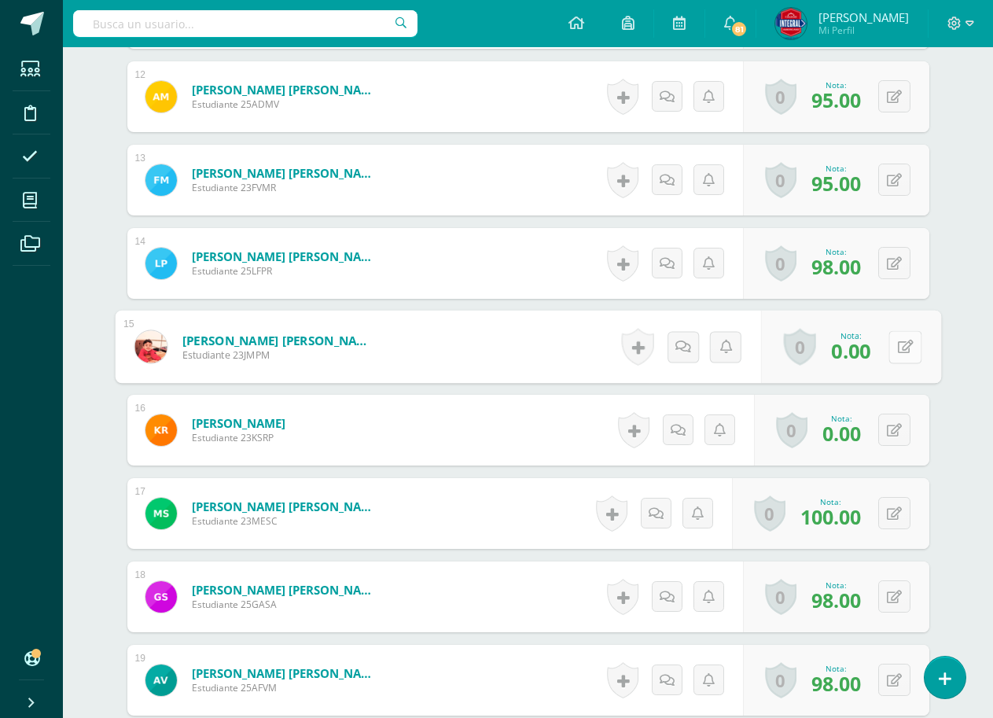
click at [901, 349] on icon at bounding box center [905, 346] width 16 height 13
type input "98"
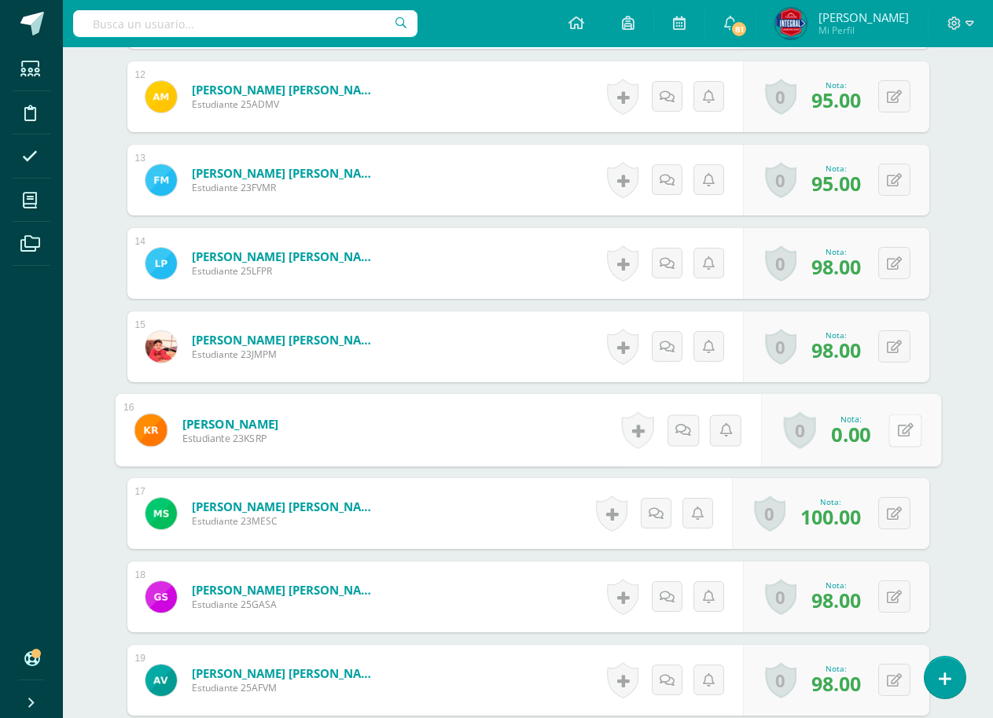
click at [899, 423] on icon at bounding box center [905, 429] width 16 height 13
type input "100"
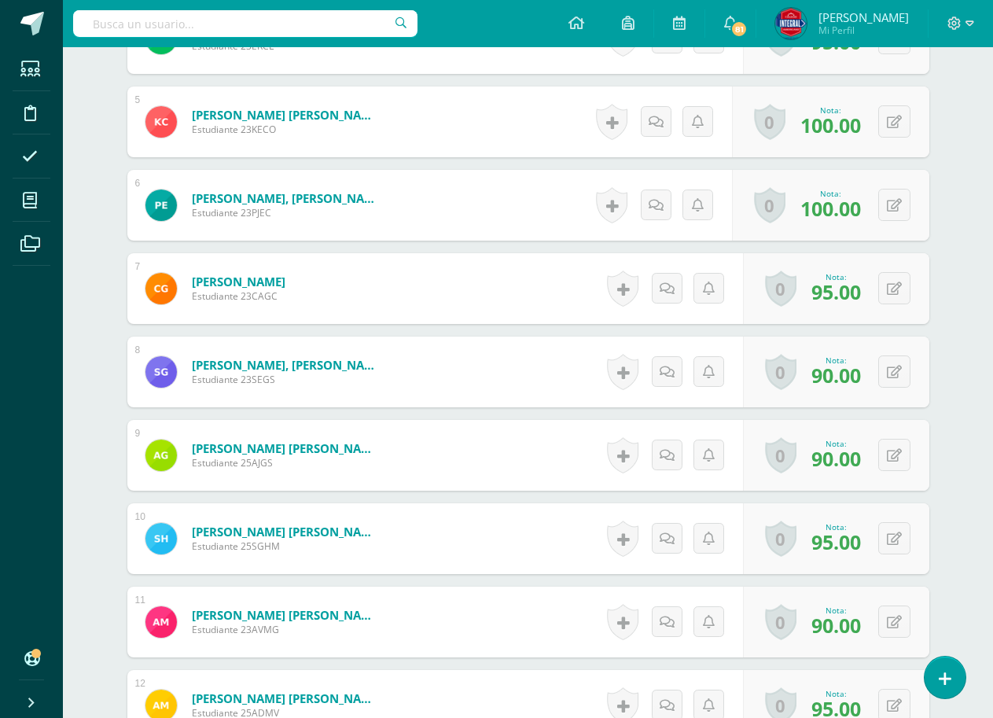
scroll to position [494, 0]
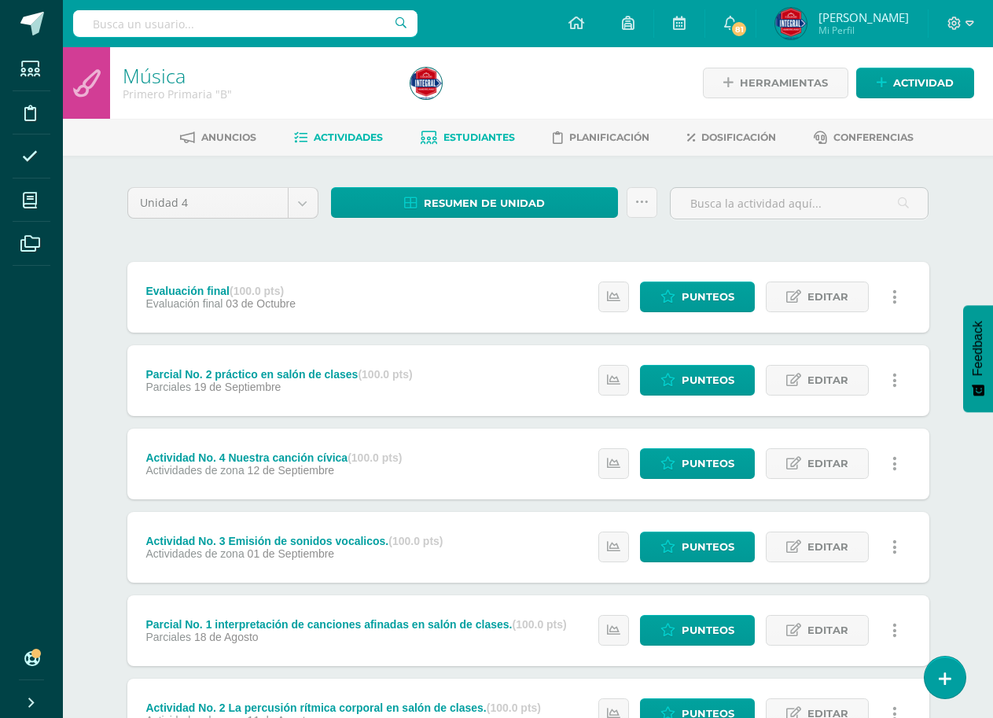
click at [479, 138] on span "Estudiantes" at bounding box center [480, 137] width 72 height 12
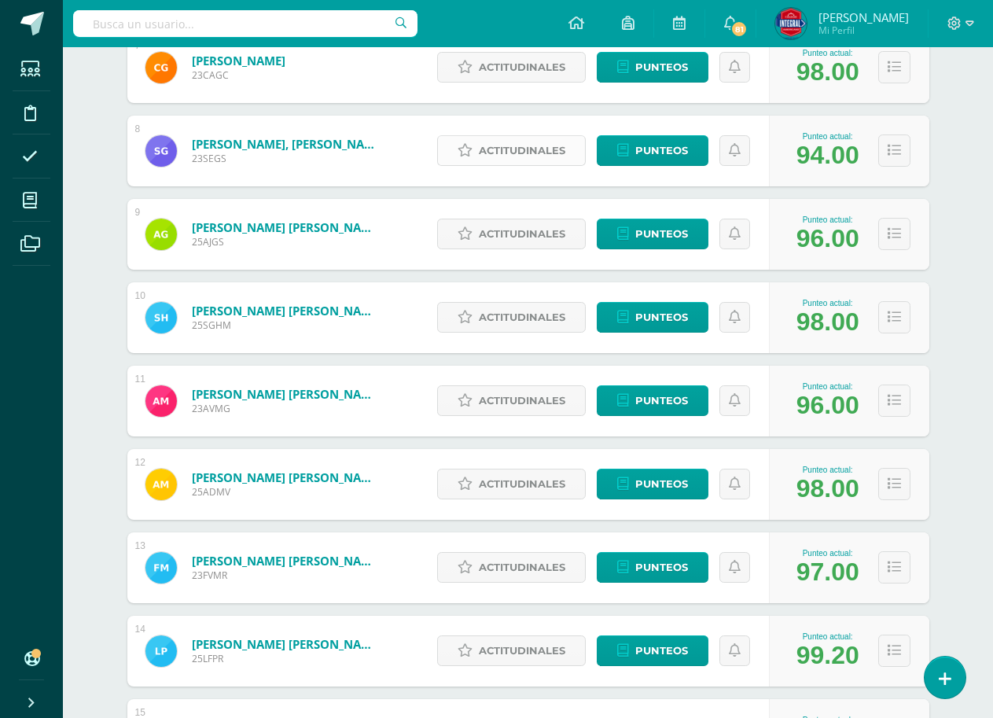
scroll to position [592, 0]
